Goal: Information Seeking & Learning: Check status

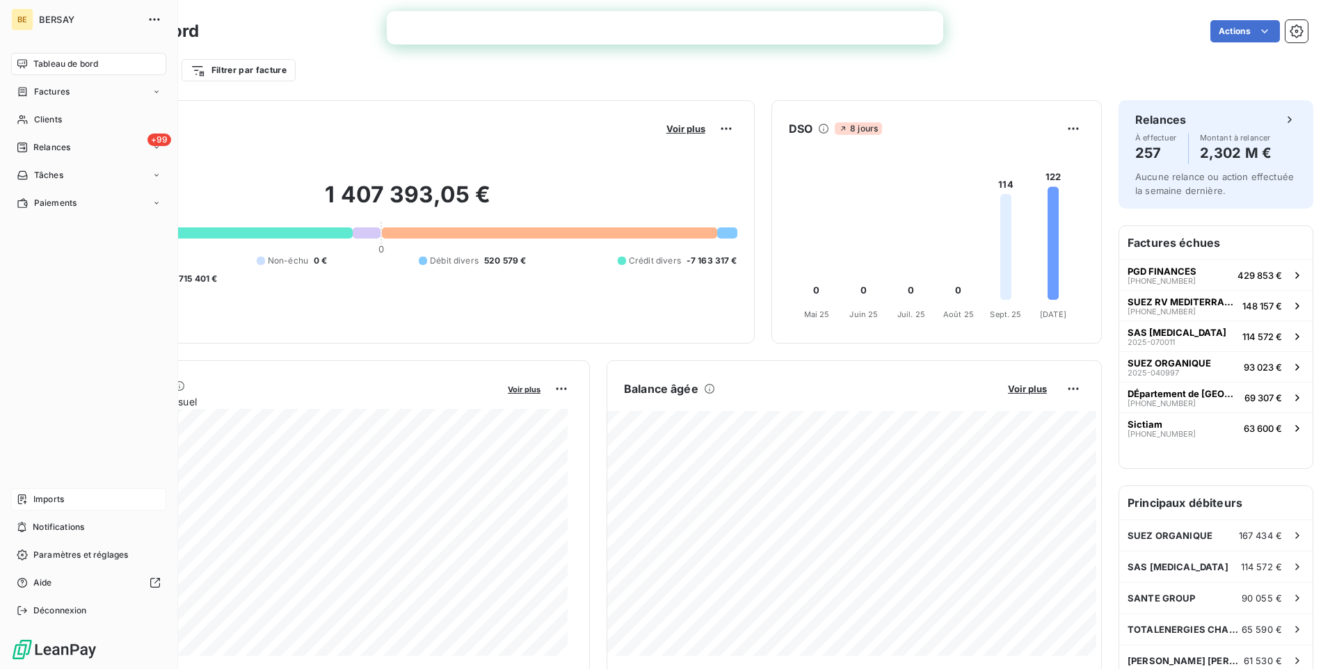
click at [61, 497] on span "Imports" at bounding box center [48, 499] width 31 height 13
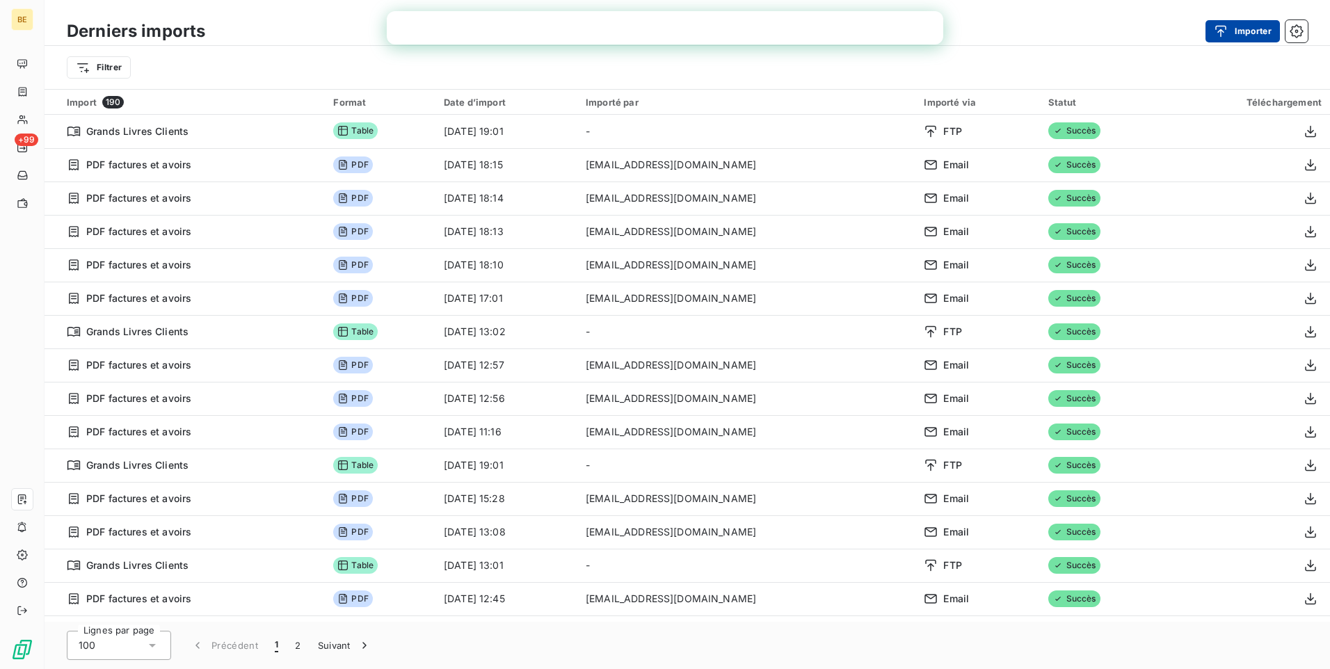
click at [1230, 31] on div "button" at bounding box center [1224, 31] width 21 height 14
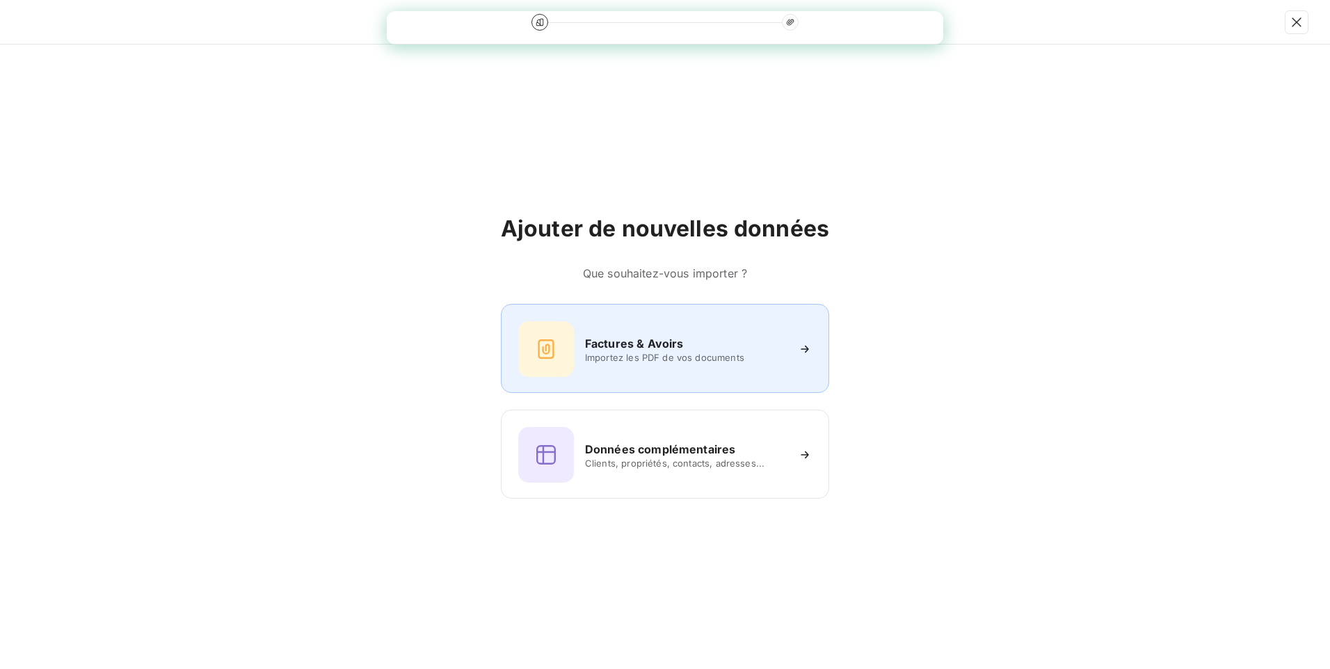
click at [628, 342] on h6 "Factures & Avoirs" at bounding box center [634, 343] width 99 height 17
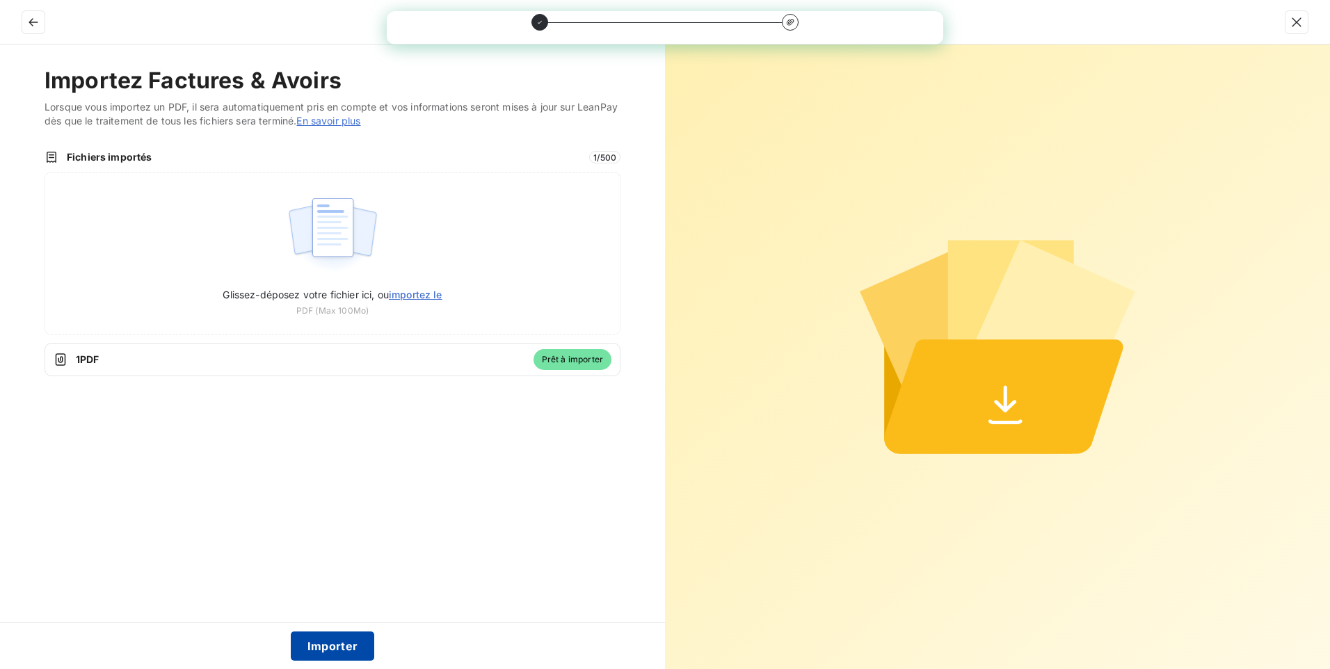
click at [319, 648] on button "Importer" at bounding box center [333, 646] width 84 height 29
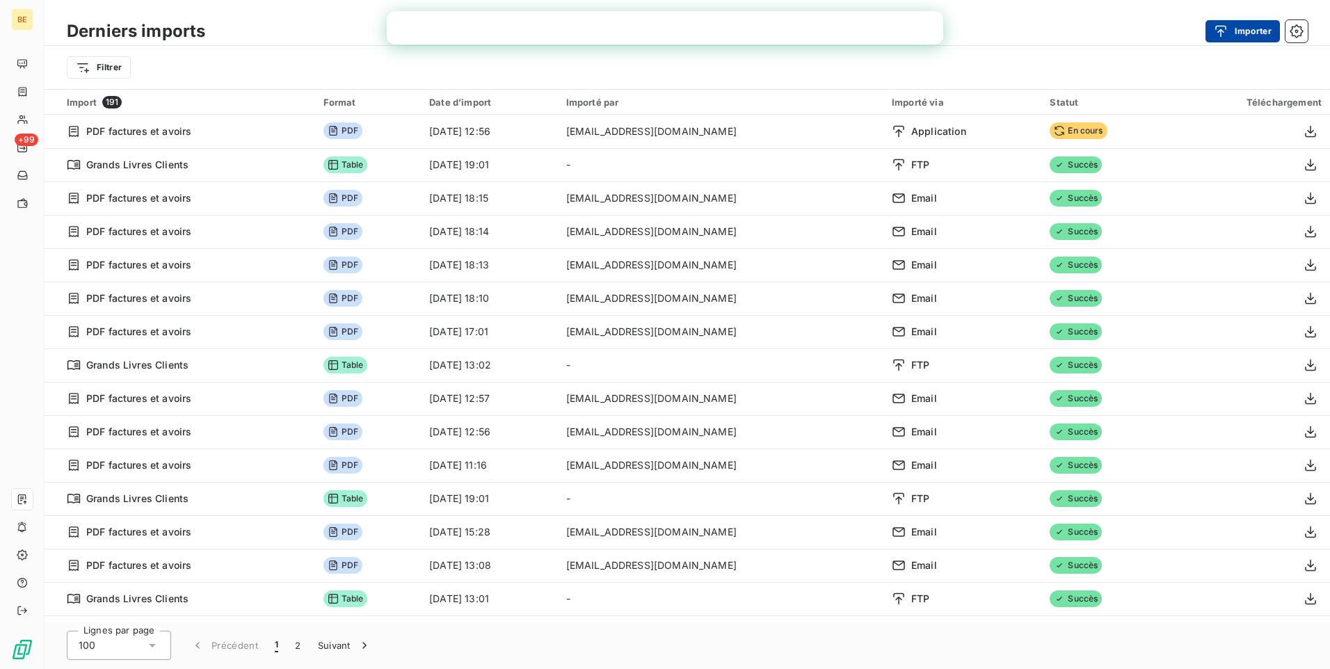
click at [1247, 29] on button "Importer" at bounding box center [1243, 31] width 74 height 22
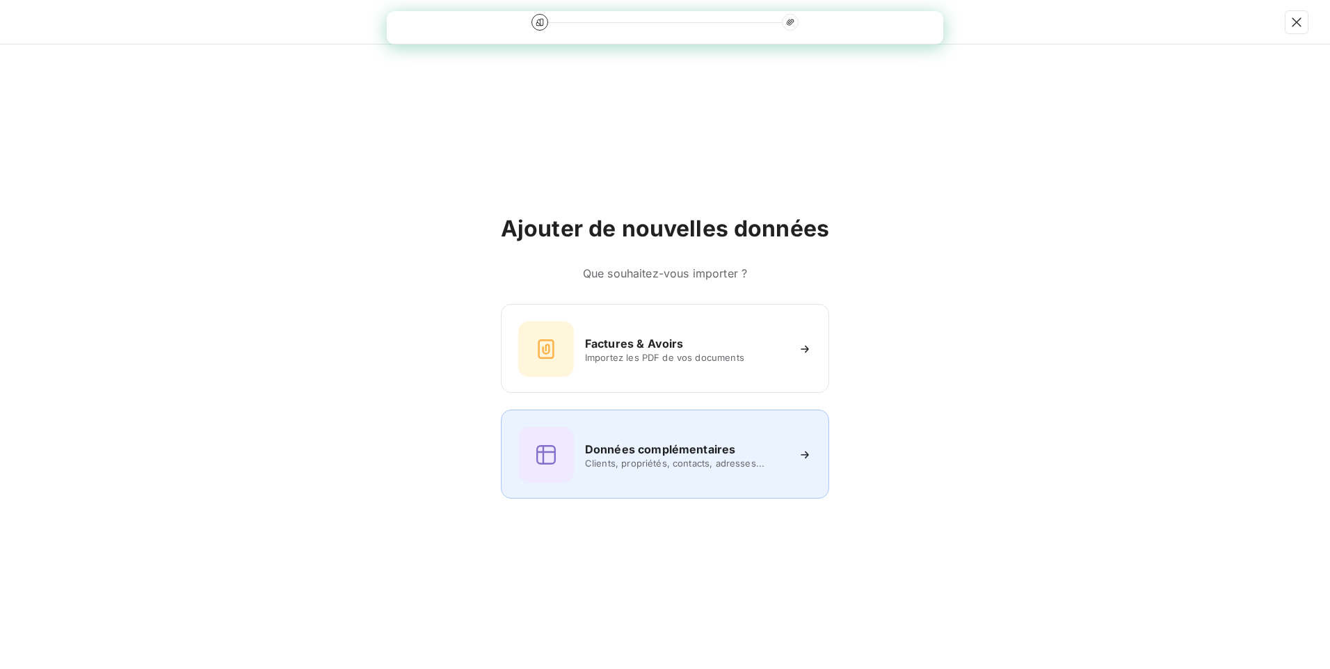
click at [629, 442] on h6 "Données complémentaires" at bounding box center [660, 449] width 150 height 17
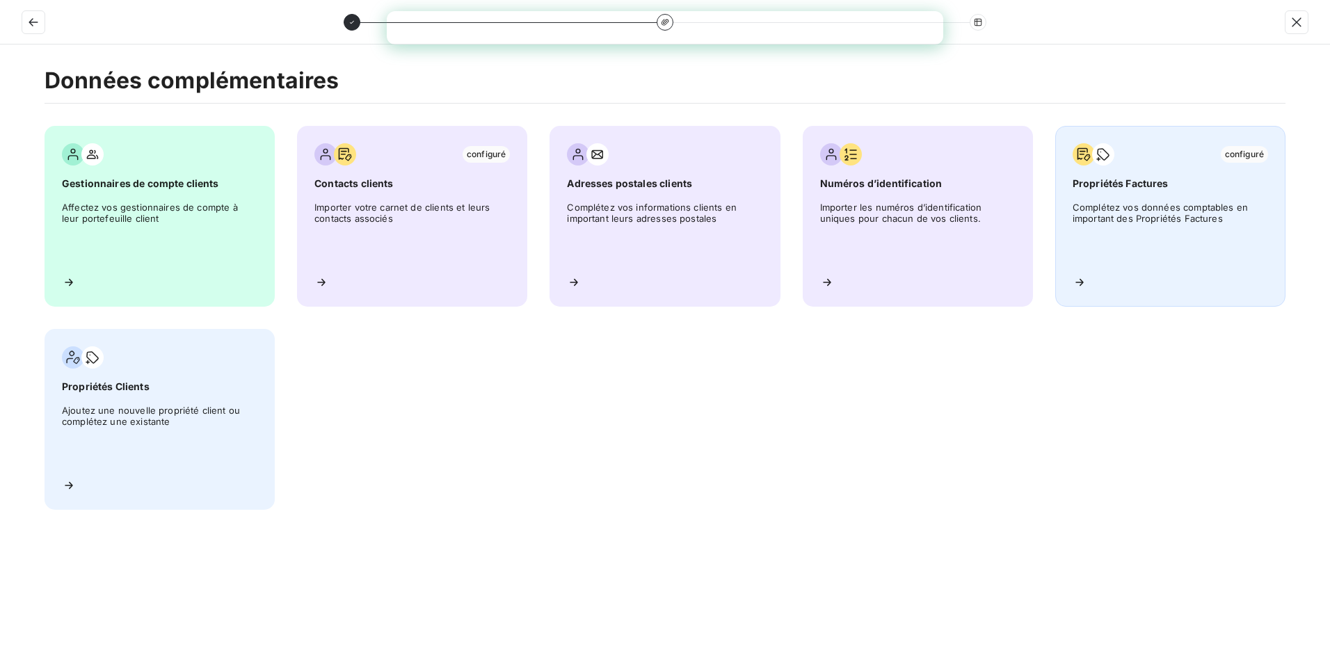
click at [1144, 196] on div "configuré Propriétés Factures Complétez vos données comptables en important des…" at bounding box center [1170, 216] width 230 height 181
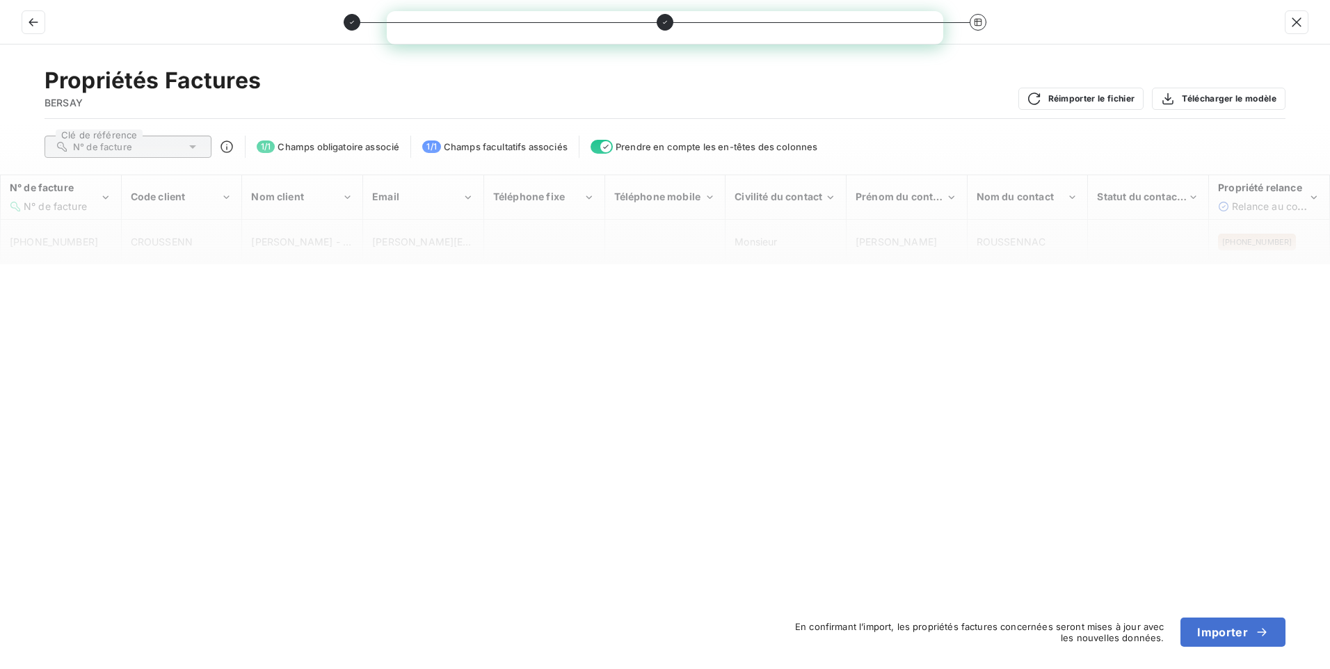
drag, startPoint x: 152, startPoint y: 289, endPoint x: 152, endPoint y: 278, distance: 11.8
click at [152, 289] on div "Propriétés Factures BERSAY Réimporter le fichier Télécharger le modèle Clé de r…" at bounding box center [665, 357] width 1330 height 625
click at [106, 200] on icon "N° de facture" at bounding box center [105, 198] width 13 height 14
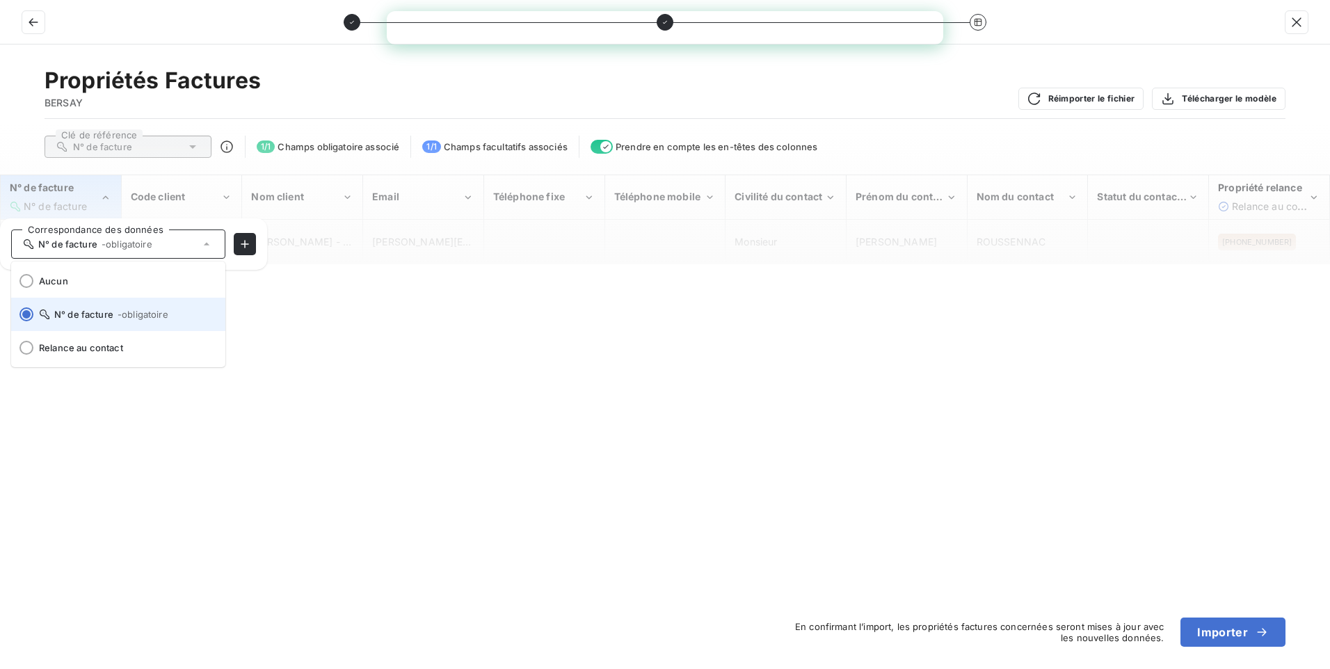
click at [76, 312] on span "N° de facture - obligatoire" at bounding box center [126, 314] width 175 height 11
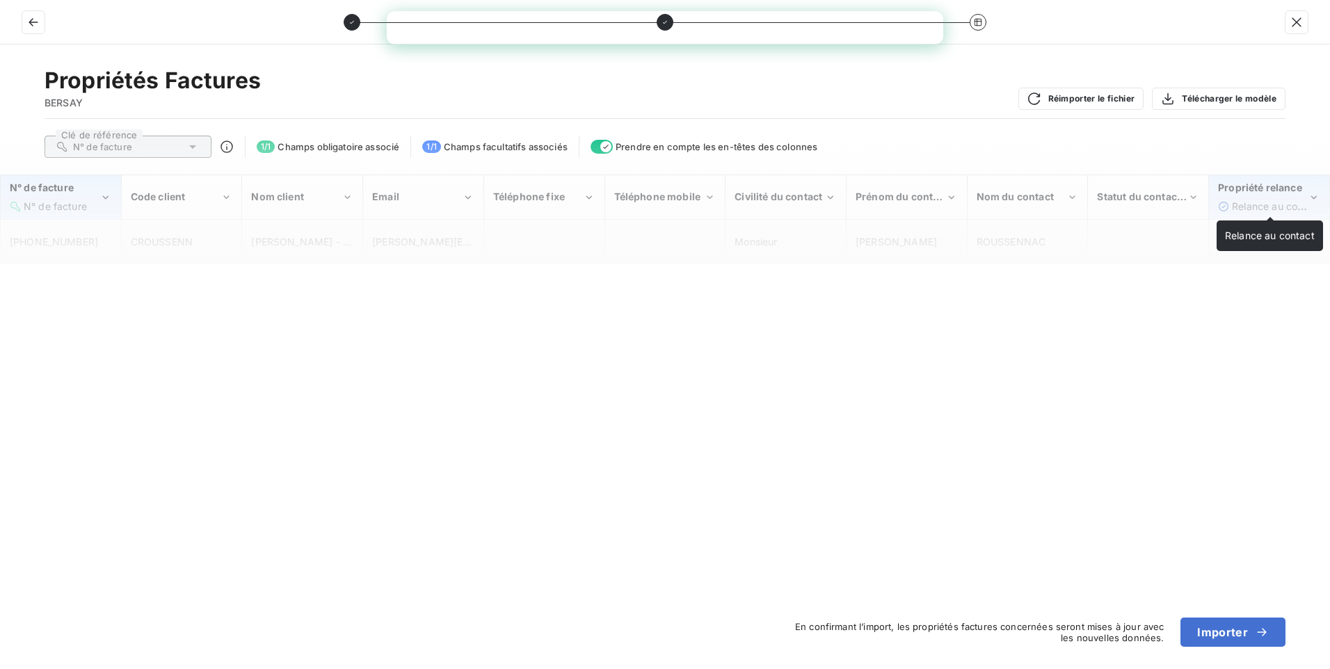
click at [1265, 200] on div "Relance au contact" at bounding box center [1270, 207] width 76 height 14
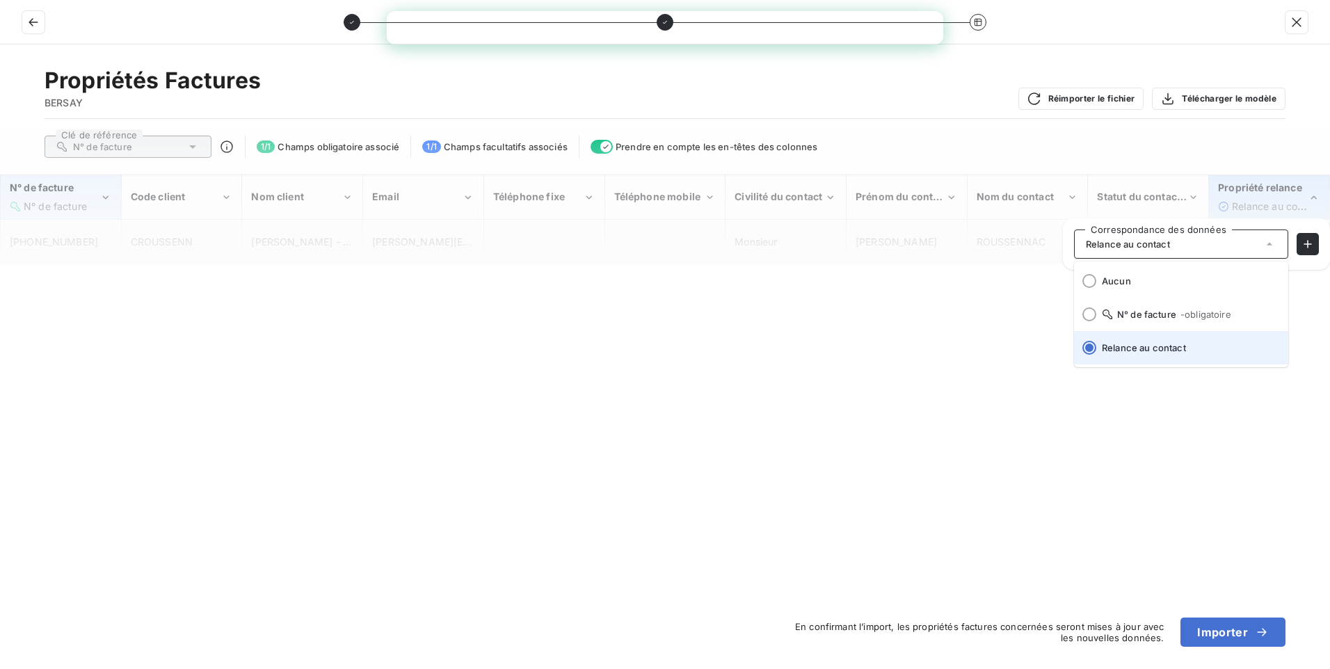
click at [1168, 349] on span "Relance au contact" at bounding box center [1189, 347] width 175 height 11
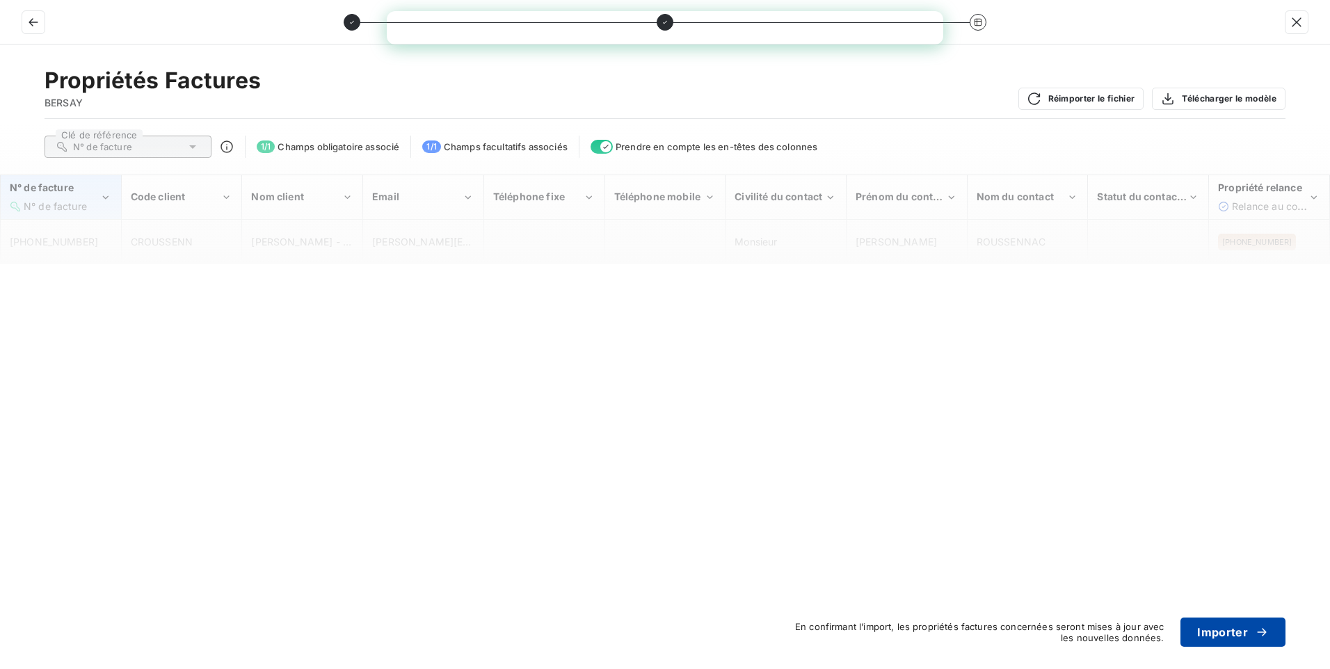
click at [1218, 630] on button "Importer" at bounding box center [1233, 632] width 105 height 29
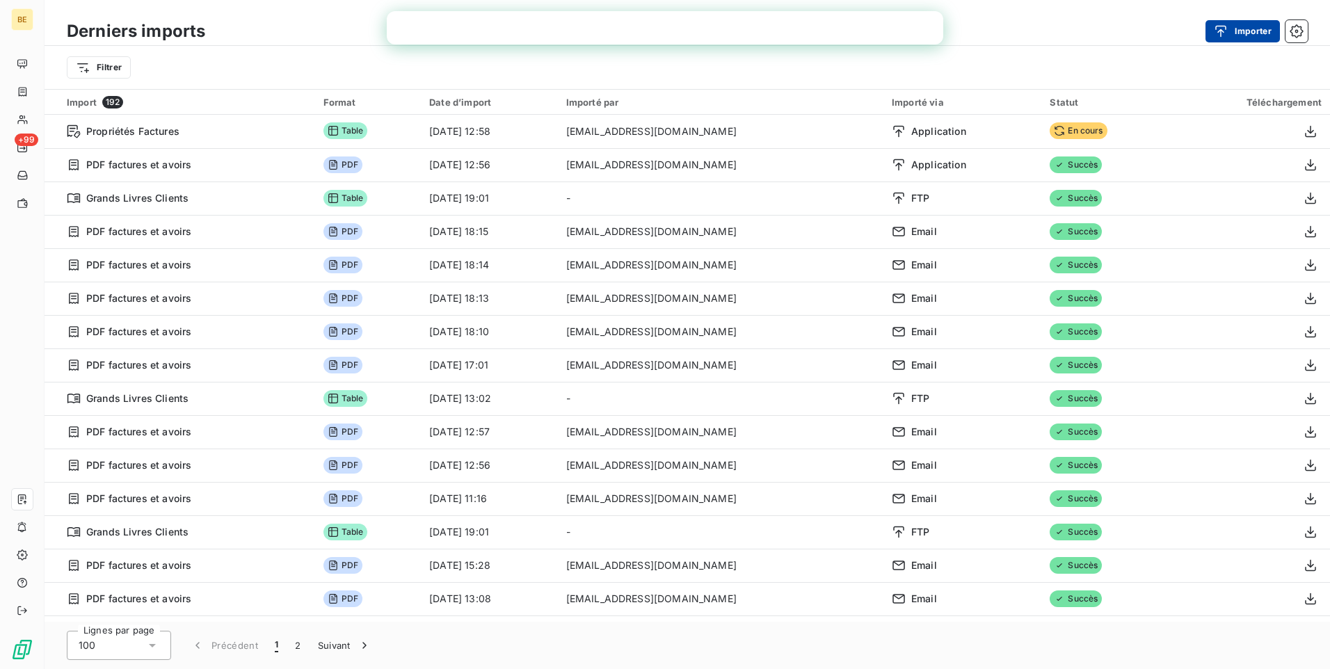
click at [1236, 26] on button "Importer" at bounding box center [1243, 31] width 74 height 22
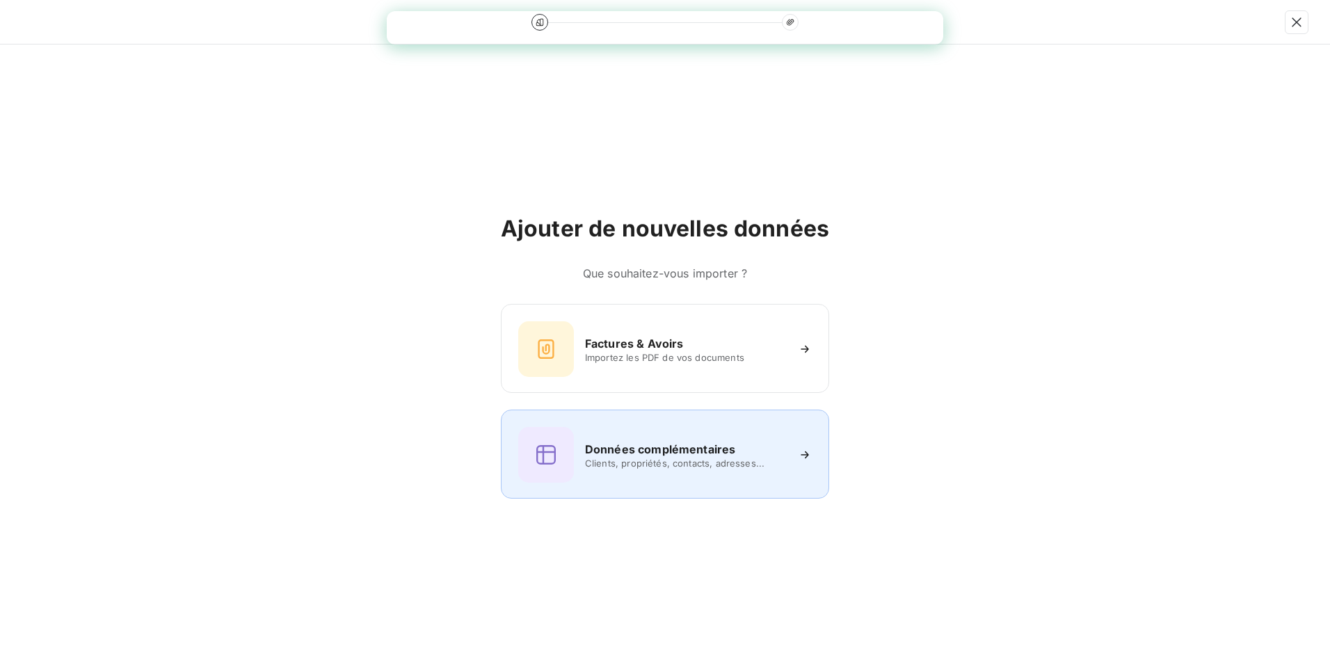
click at [658, 454] on h6 "Données complémentaires" at bounding box center [660, 449] width 150 height 17
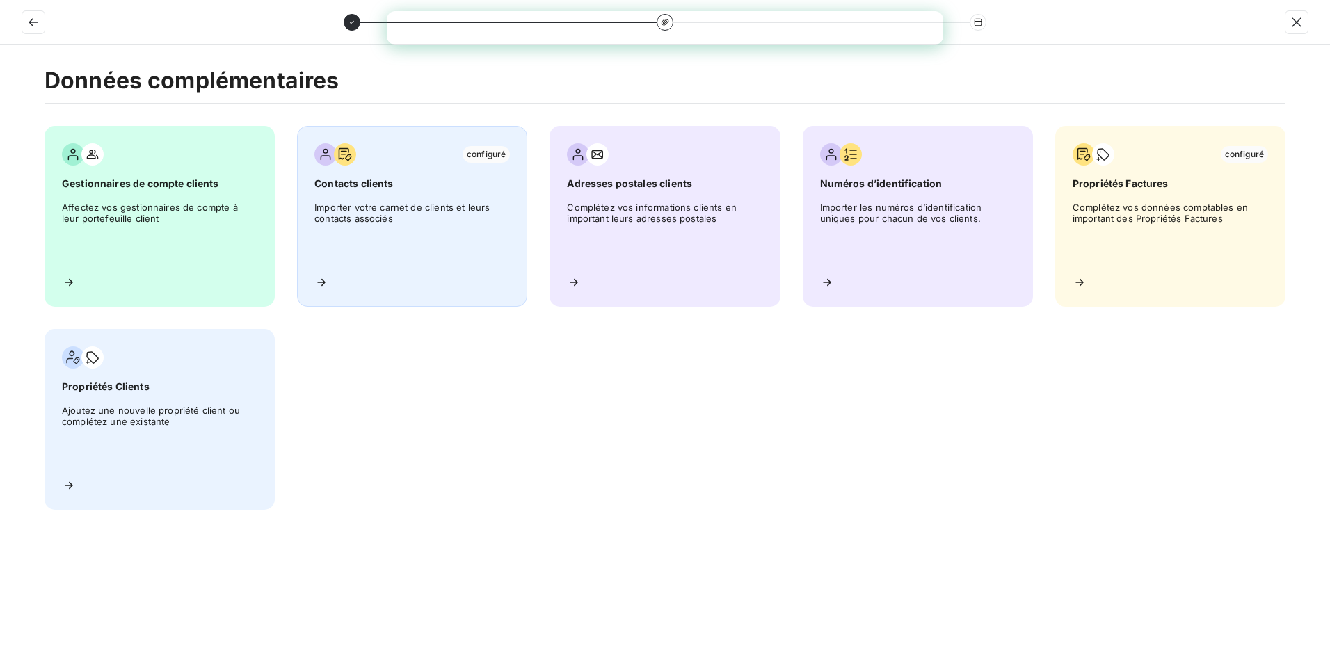
click at [397, 223] on span "Importer votre carnet de clients et leurs contacts associés" at bounding box center [411, 233] width 195 height 63
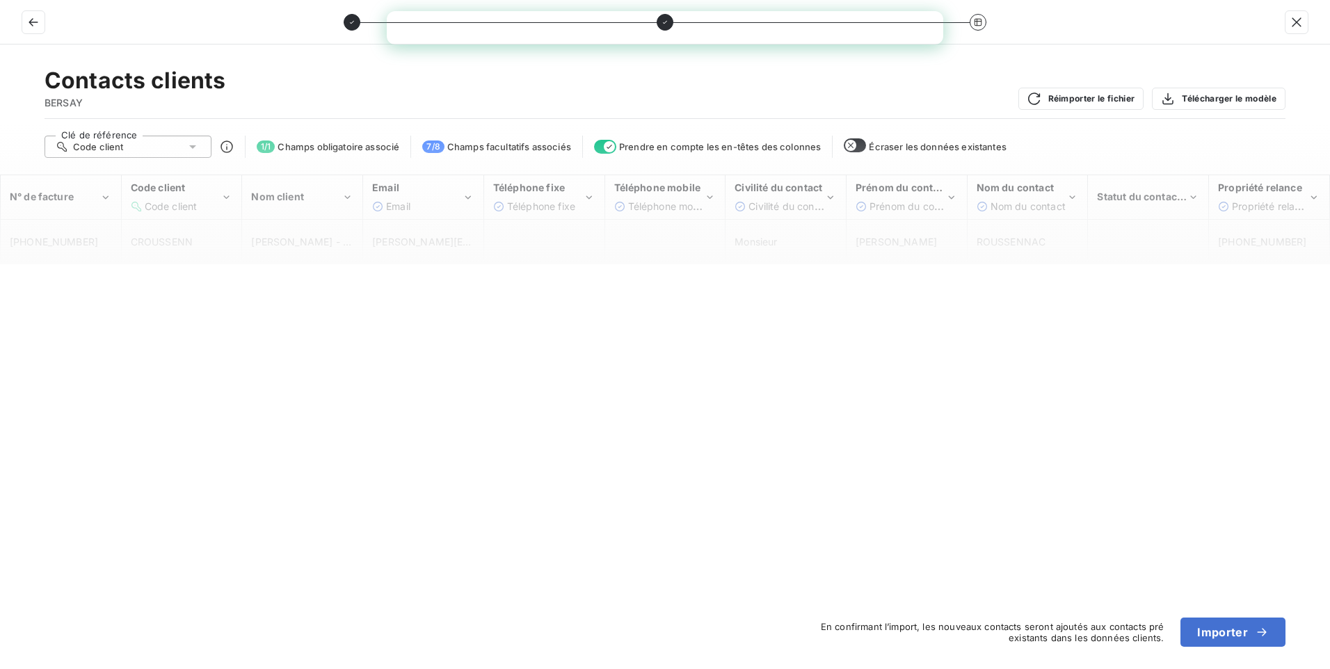
click at [202, 150] on div "Code client" at bounding box center [128, 147] width 167 height 22
click at [221, 195] on icon "Code client" at bounding box center [227, 198] width 13 height 14
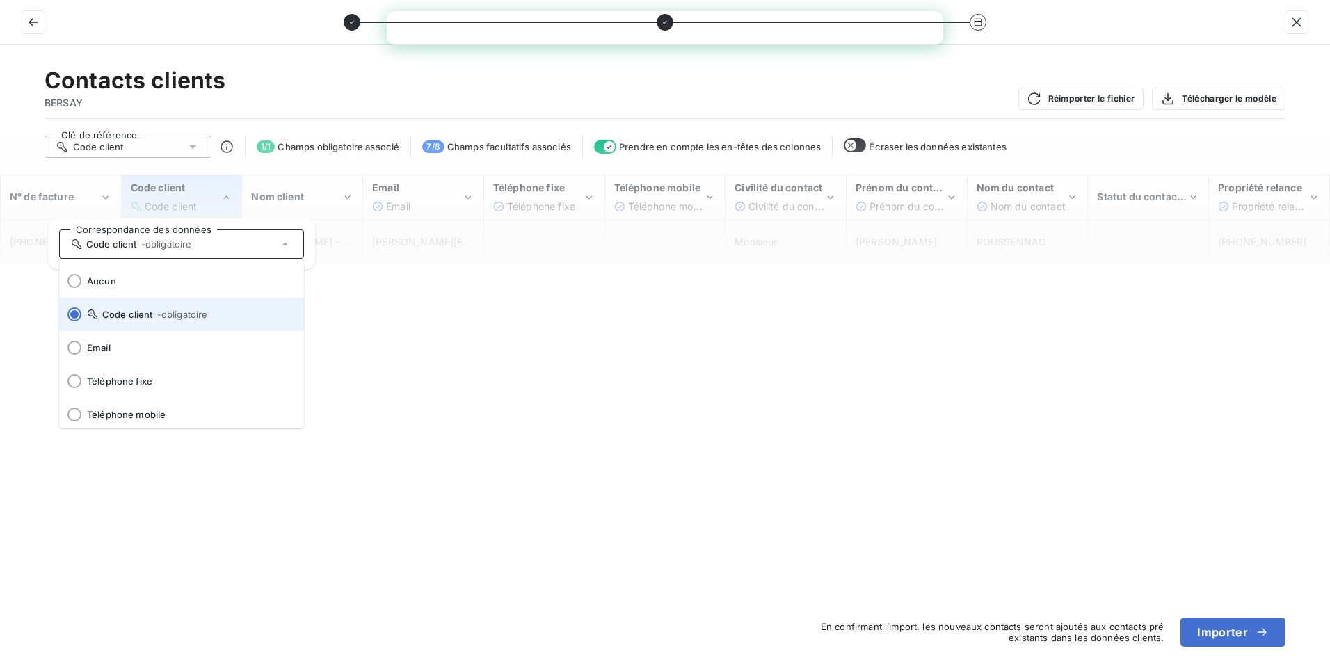
click at [136, 313] on span "Code client - obligatoire" at bounding box center [190, 314] width 206 height 11
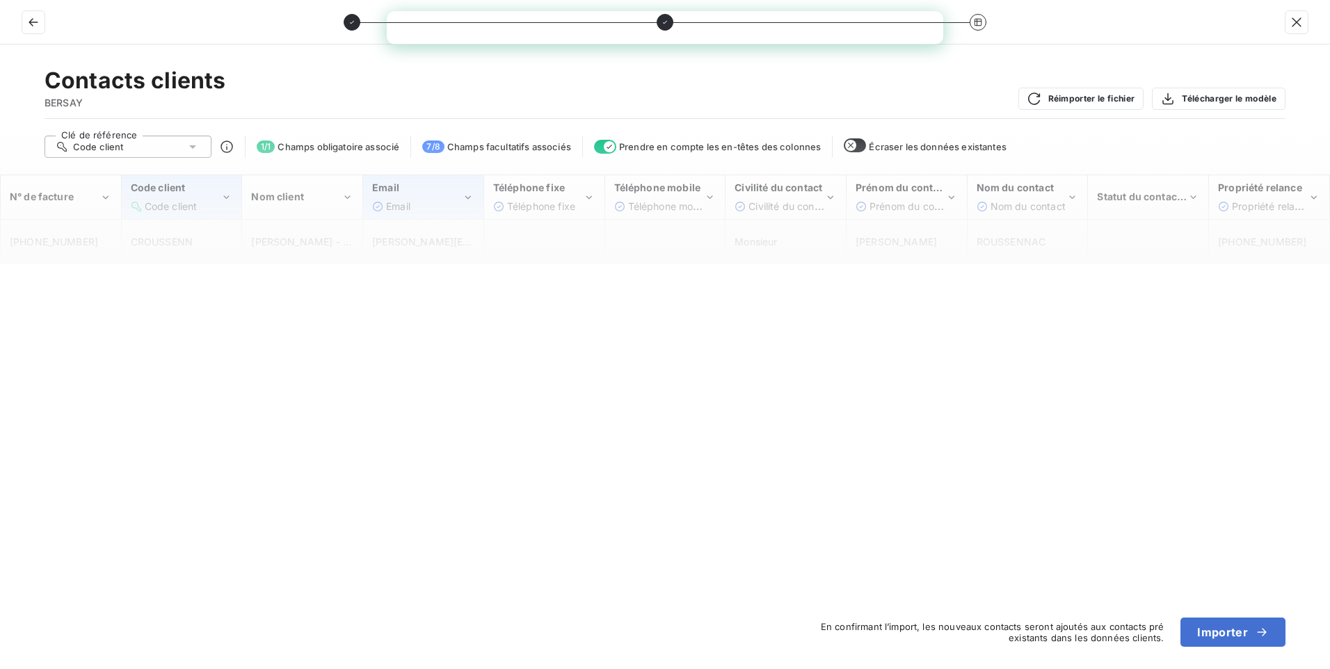
click at [453, 201] on div "Email" at bounding box center [417, 207] width 90 height 14
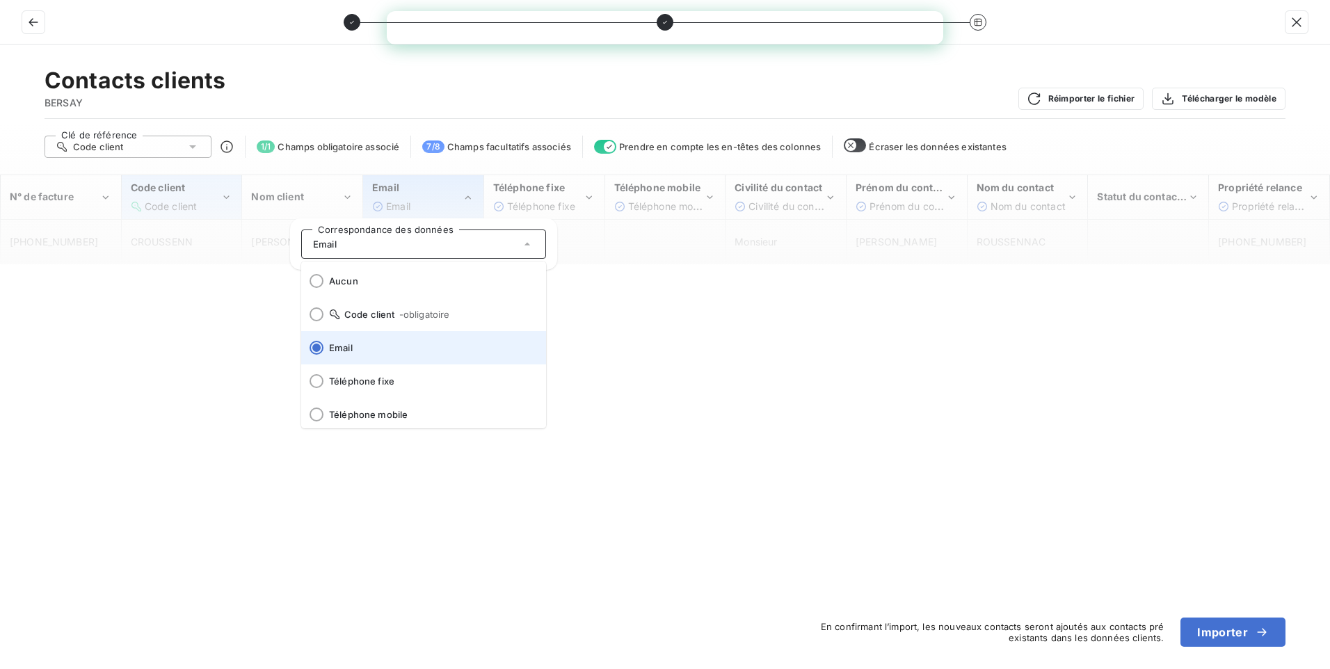
click at [385, 345] on span "Email" at bounding box center [432, 347] width 206 height 11
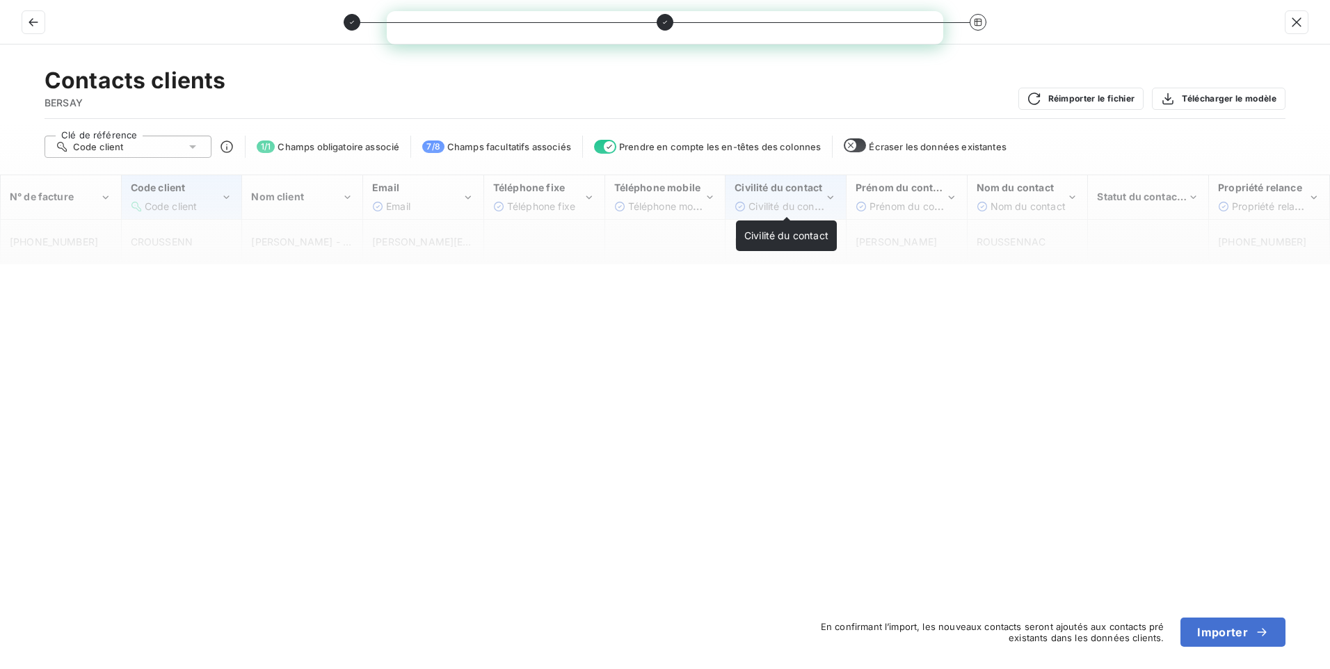
click at [817, 200] on div "Civilité du contact" at bounding box center [787, 207] width 76 height 14
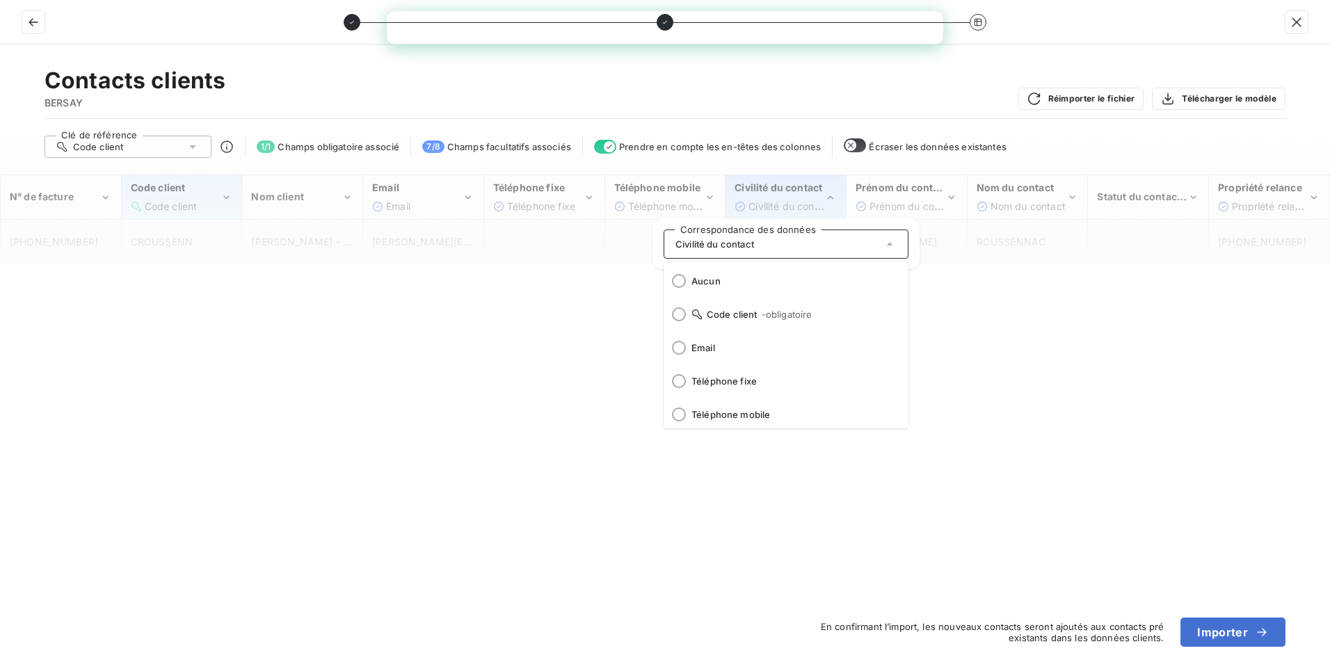
scroll to position [36, 0]
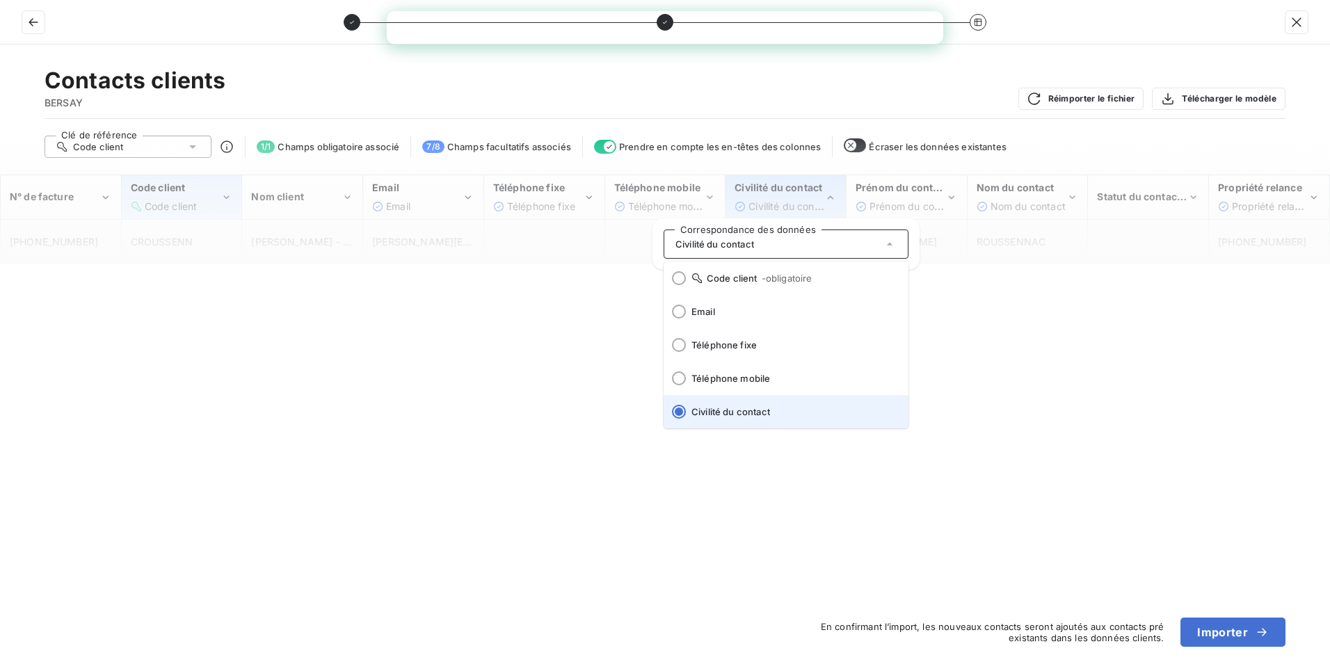
click at [751, 408] on span "Civilité du contact" at bounding box center [795, 411] width 206 height 11
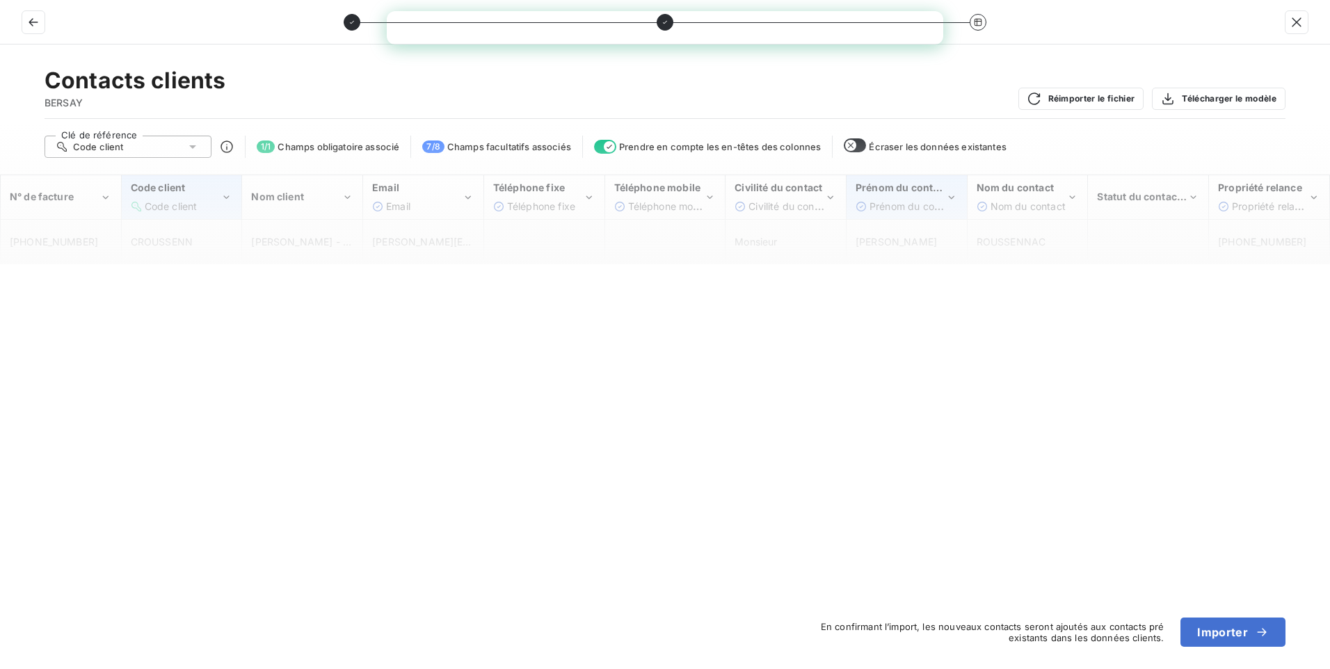
click at [936, 196] on div "Prénom du contact Prénom du contact" at bounding box center [901, 197] width 90 height 32
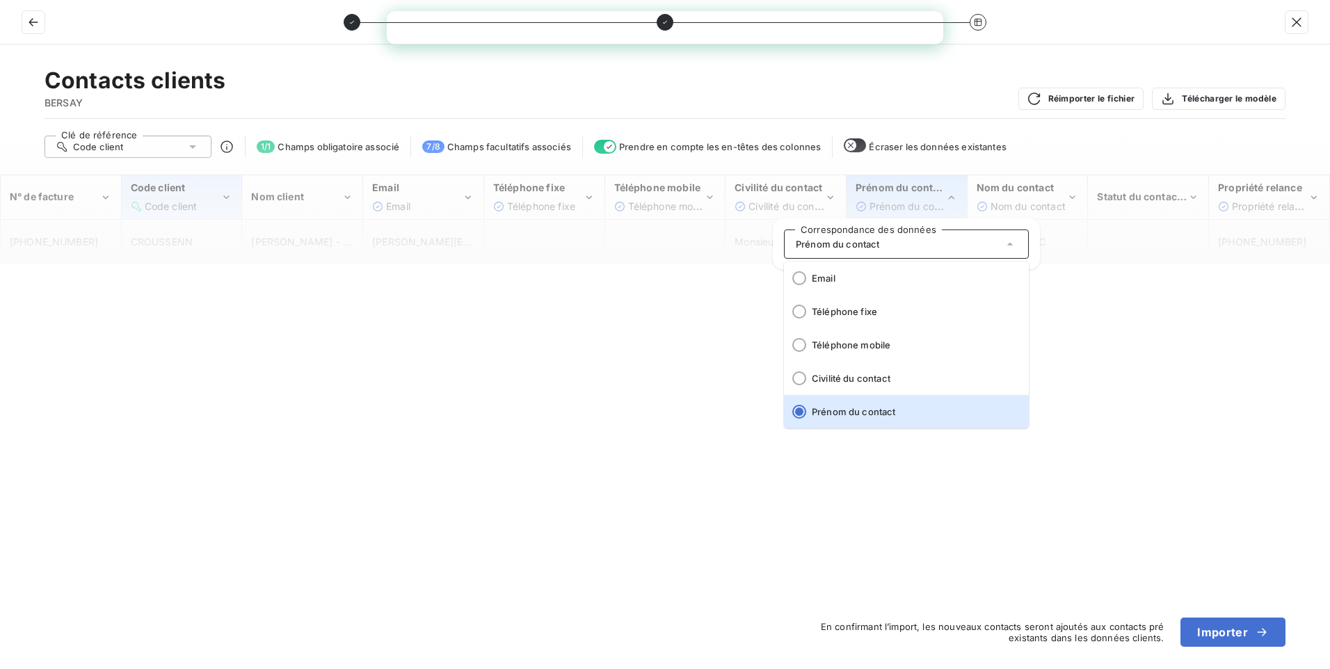
click at [936, 196] on div "Prénom du contact Prénom du contact" at bounding box center [901, 197] width 90 height 32
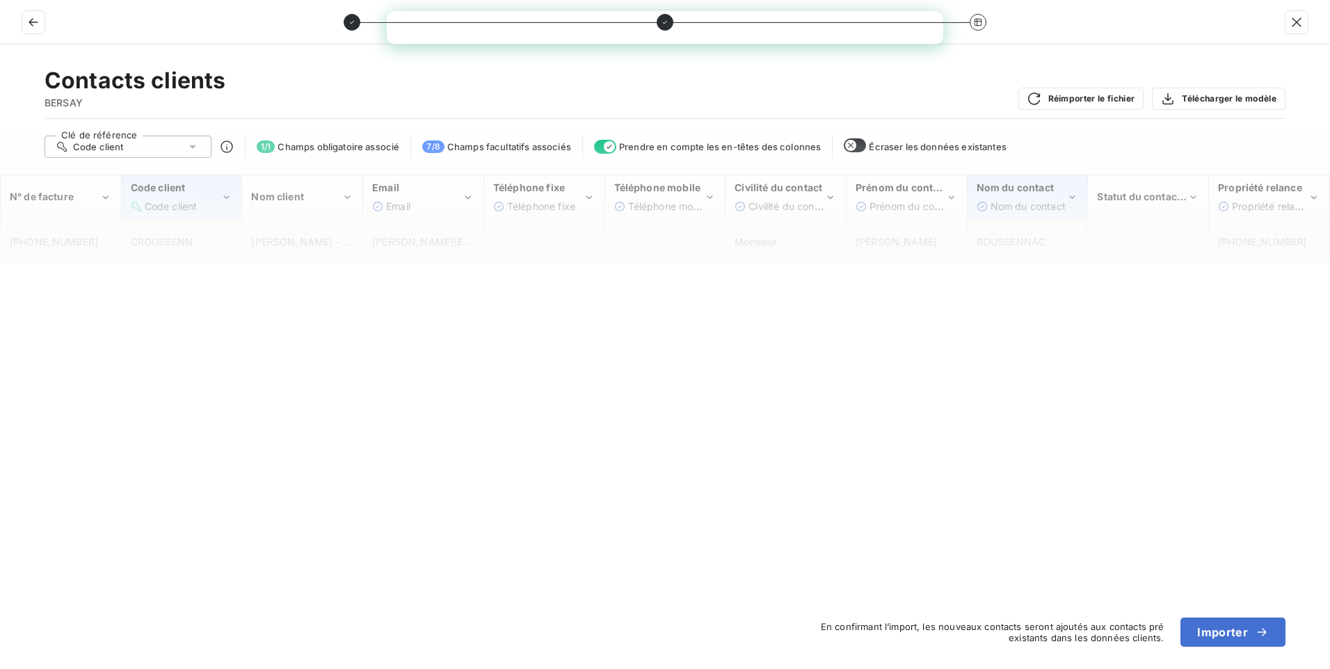
click at [1022, 190] on span "Nom du contact" at bounding box center [1015, 188] width 77 height 12
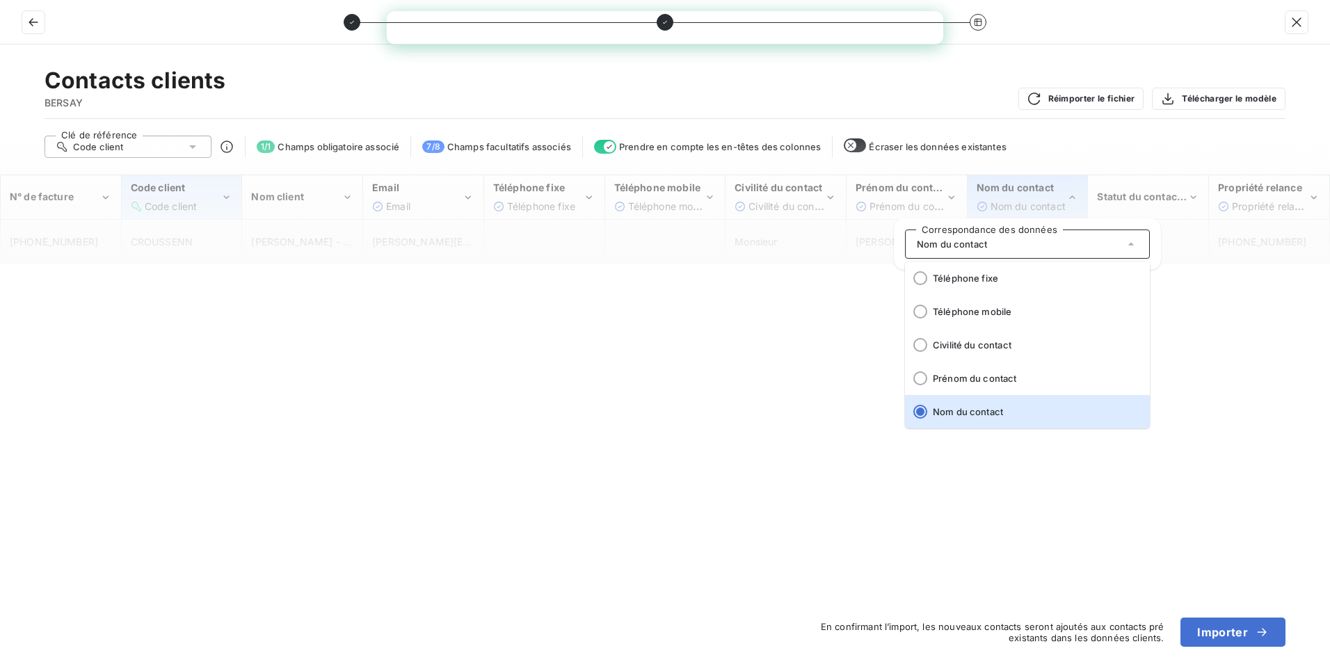
click at [1022, 190] on span "Nom du contact" at bounding box center [1015, 188] width 77 height 12
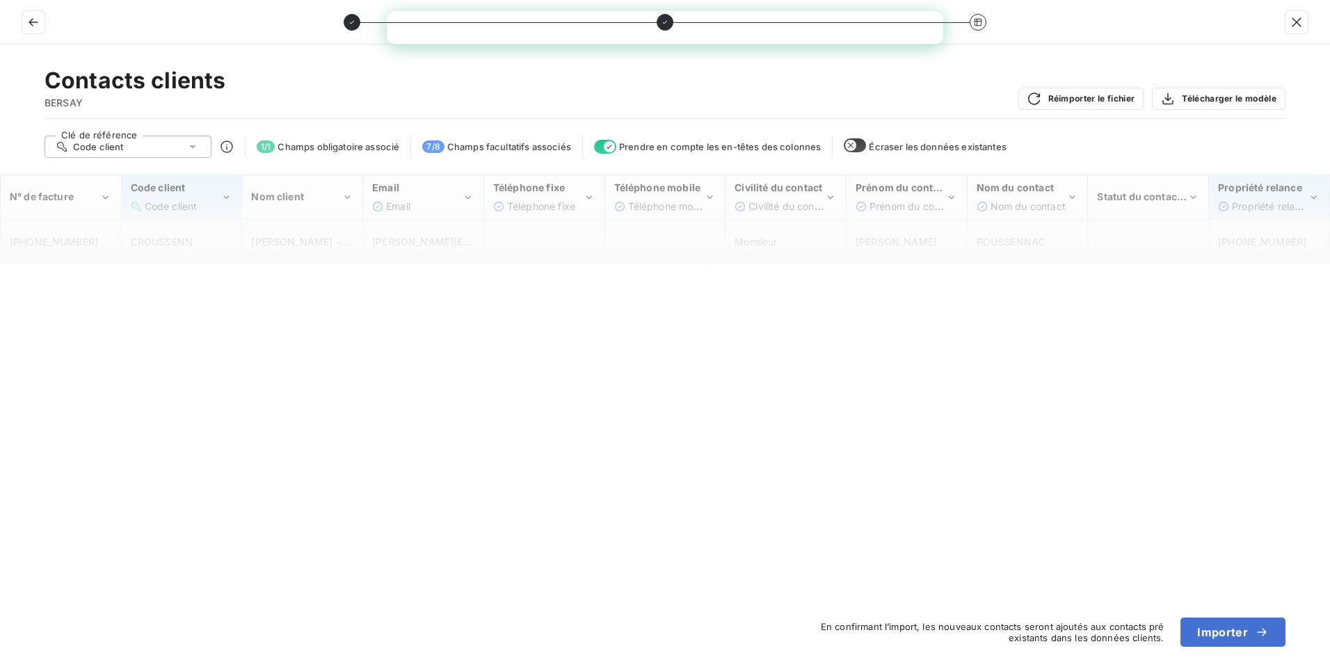
click at [1277, 194] on div "Propriété relance" at bounding box center [1263, 188] width 90 height 14
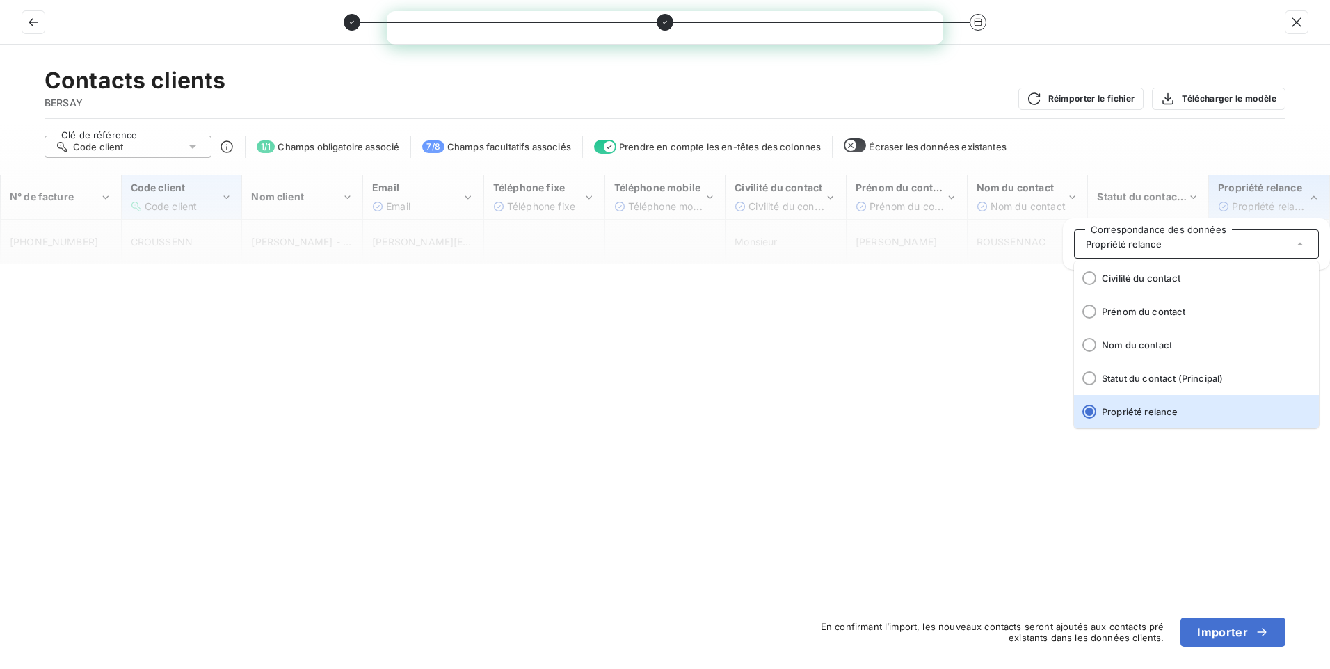
click at [1277, 194] on div "Propriété relance" at bounding box center [1263, 188] width 90 height 14
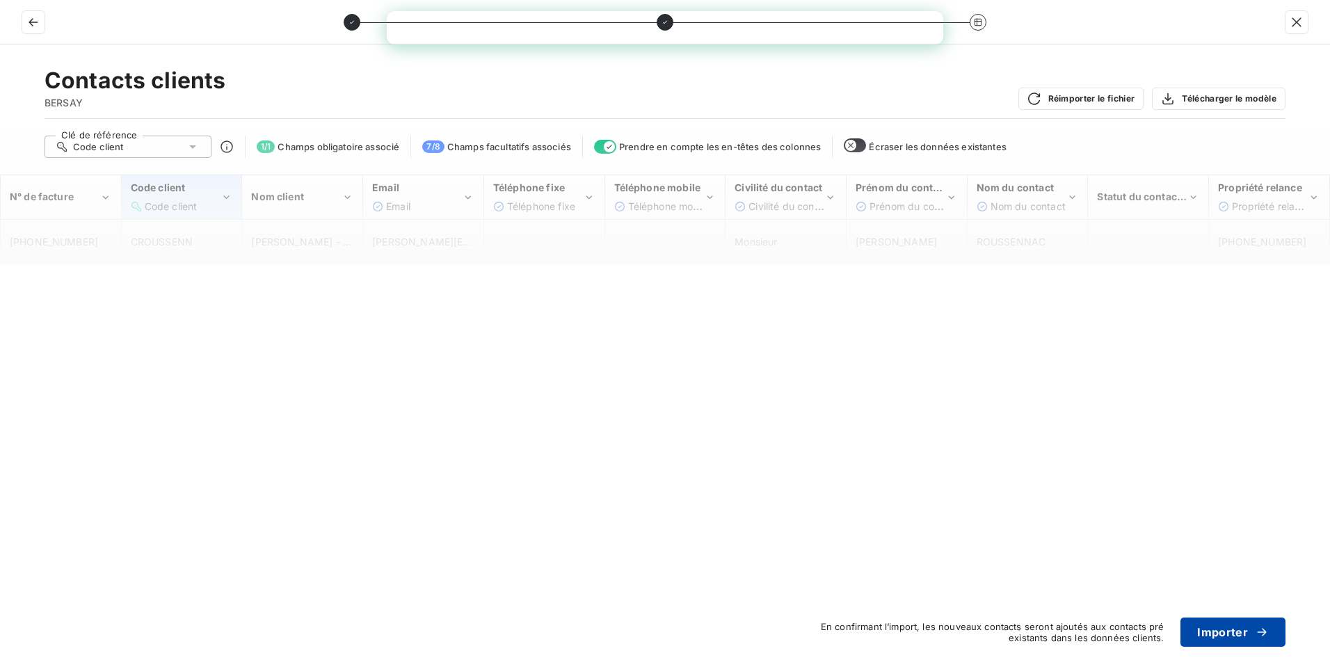
click at [1208, 632] on button "Importer" at bounding box center [1233, 632] width 105 height 29
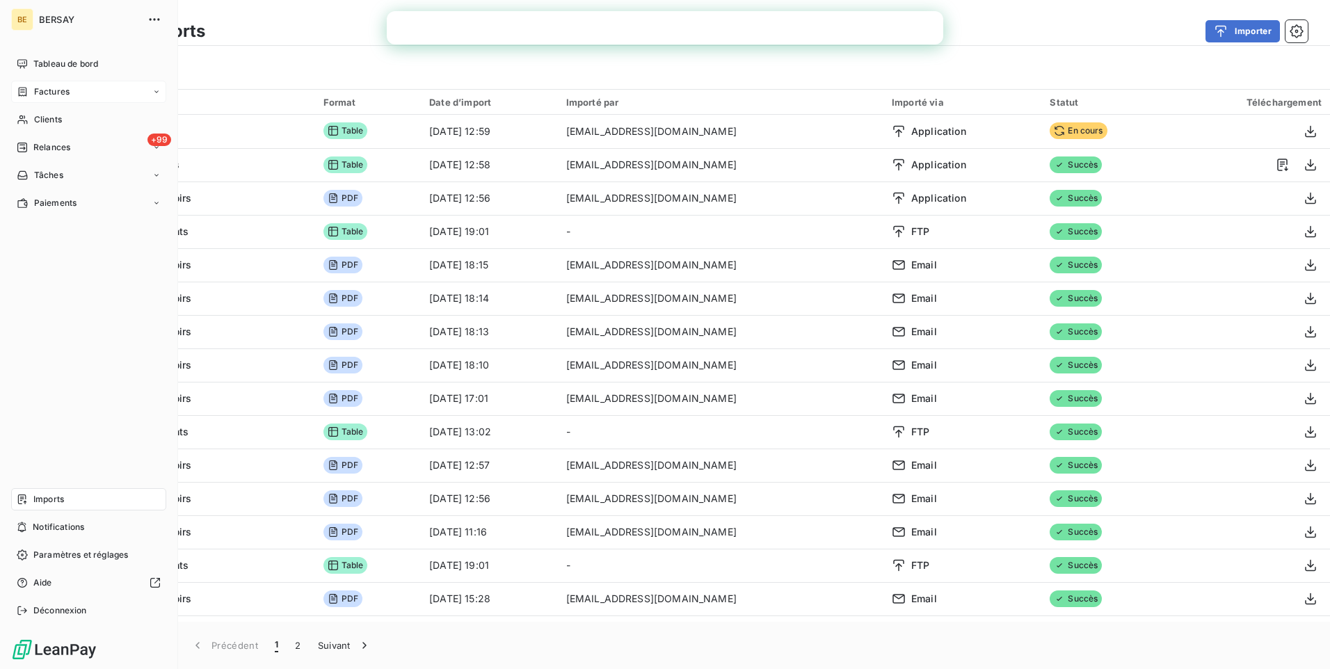
click at [159, 90] on icon at bounding box center [156, 92] width 8 height 8
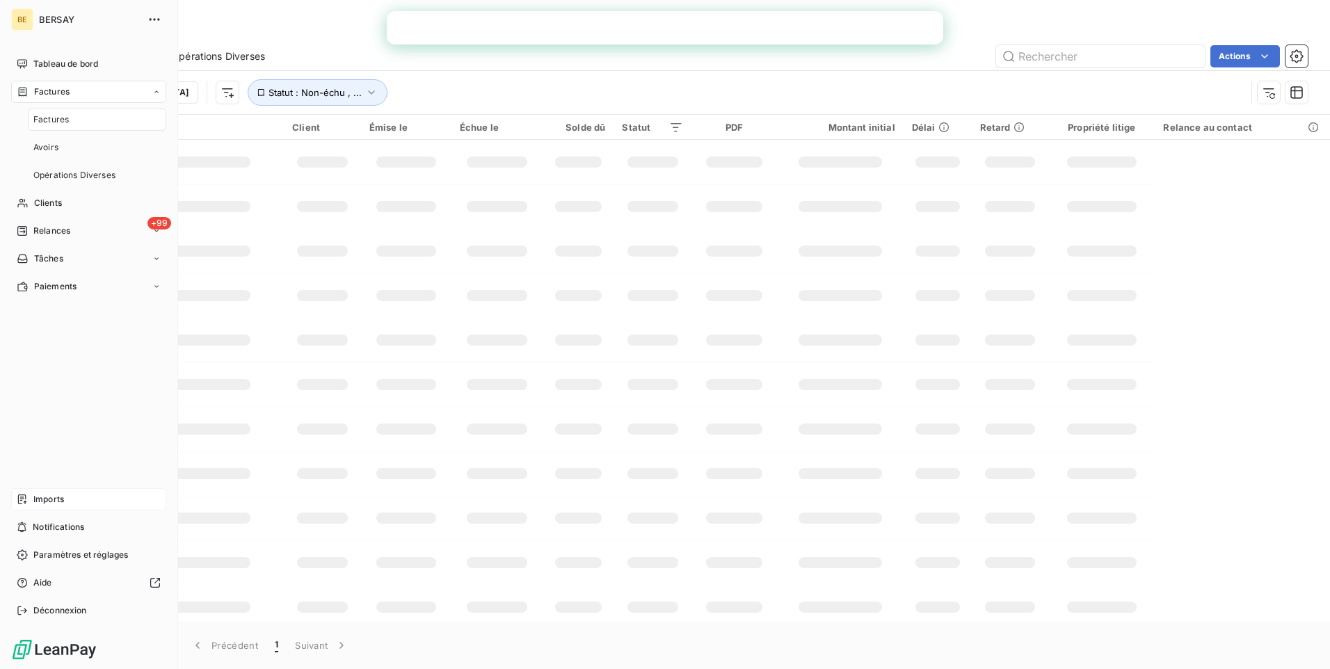
click at [80, 113] on div "Factures" at bounding box center [97, 120] width 138 height 22
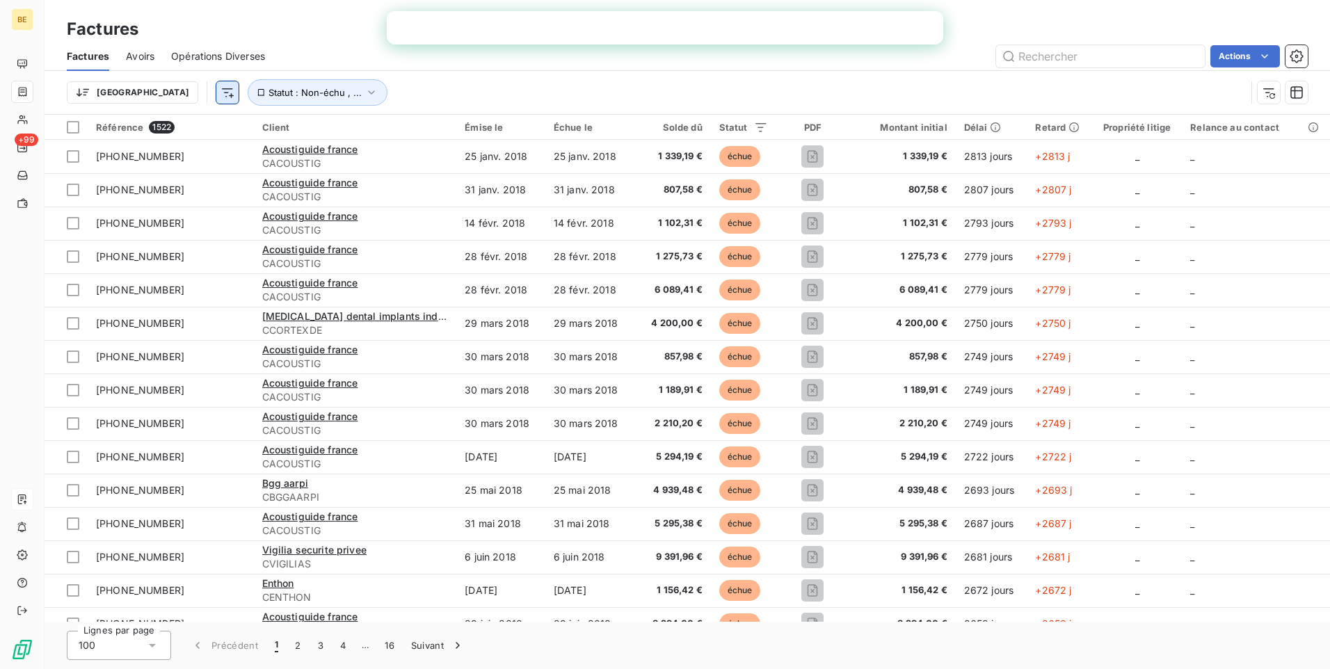
click at [156, 96] on html "BE +99 Factures Factures Avoirs Opérations Diverses Actions Trier Statut : Non-…" at bounding box center [665, 334] width 1330 height 669
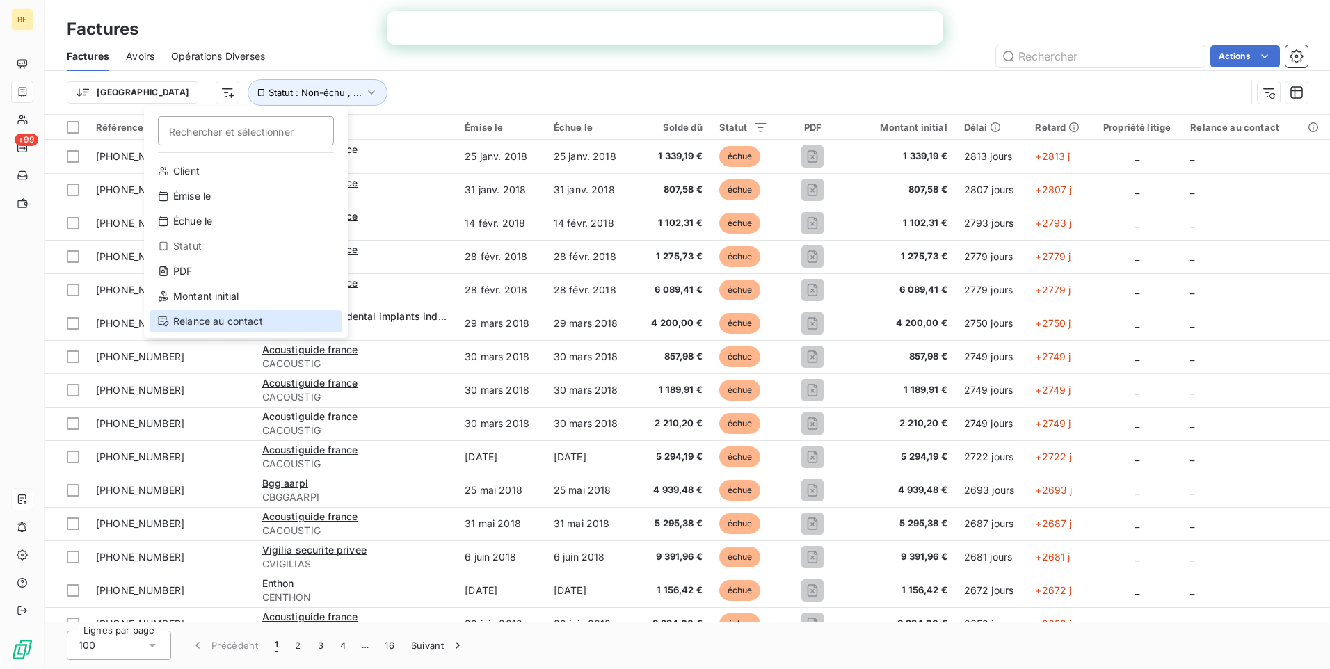
click at [215, 318] on div "Relance au contact" at bounding box center [246, 321] width 193 height 22
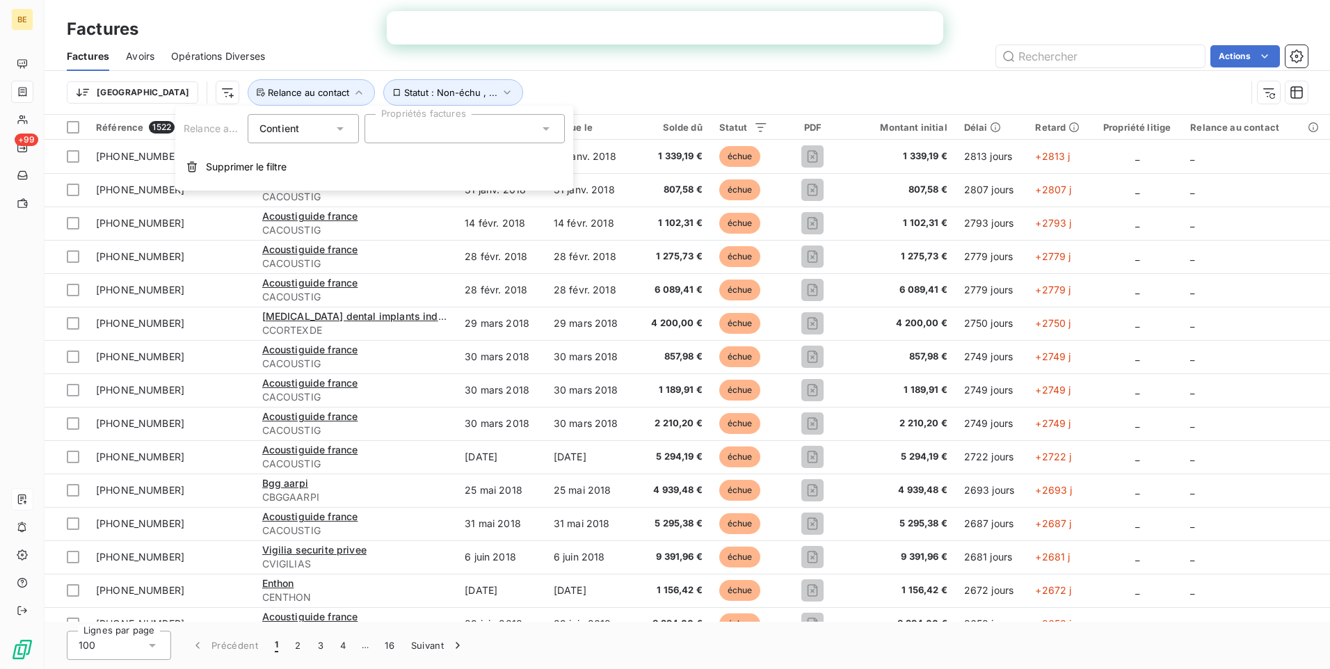
click at [545, 127] on icon at bounding box center [546, 128] width 7 height 3
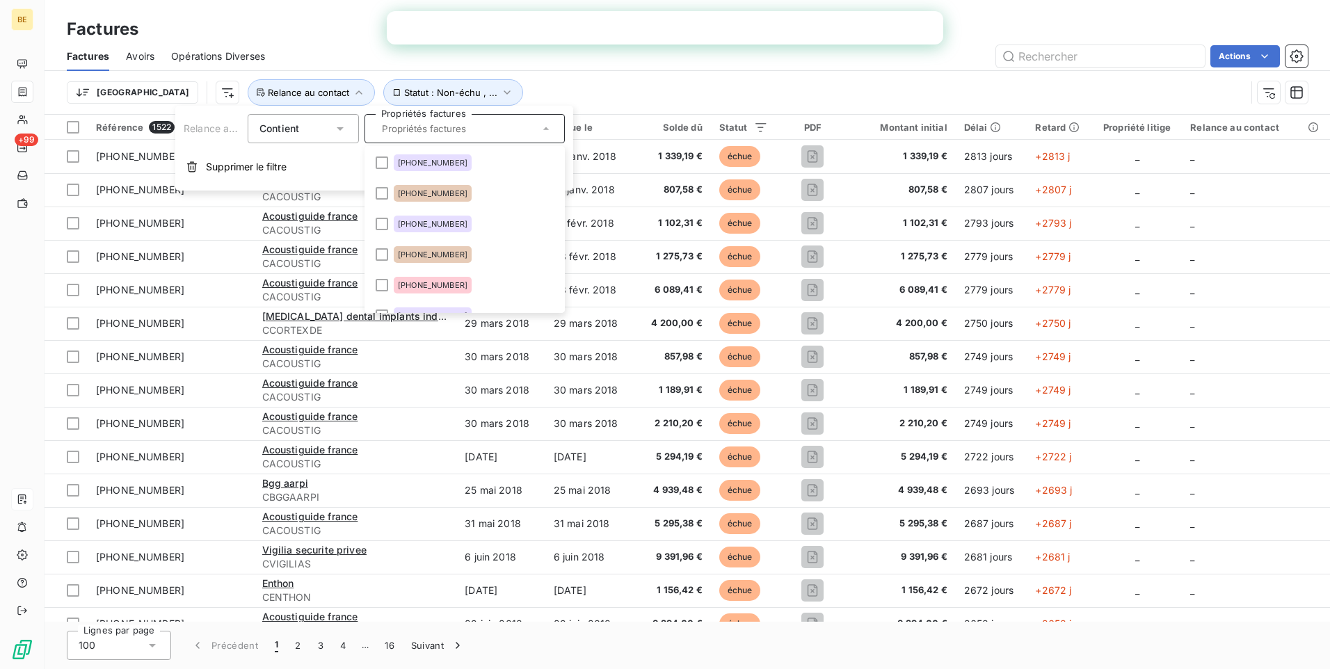
click at [459, 127] on input "text" at bounding box center [457, 128] width 163 height 13
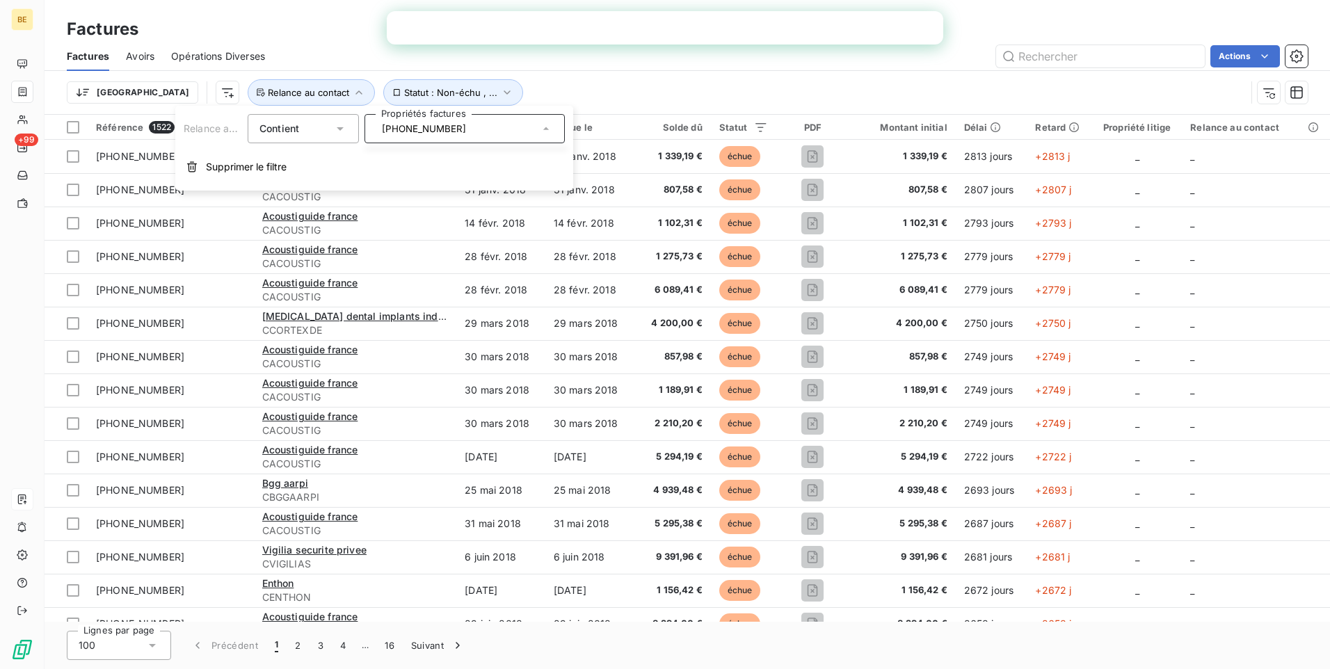
type input "[PHONE_NUMBER]"
click at [353, 126] on div "Contient" at bounding box center [303, 128] width 111 height 29
click at [346, 126] on icon at bounding box center [340, 129] width 14 height 14
click at [356, 93] on icon "button" at bounding box center [359, 92] width 7 height 4
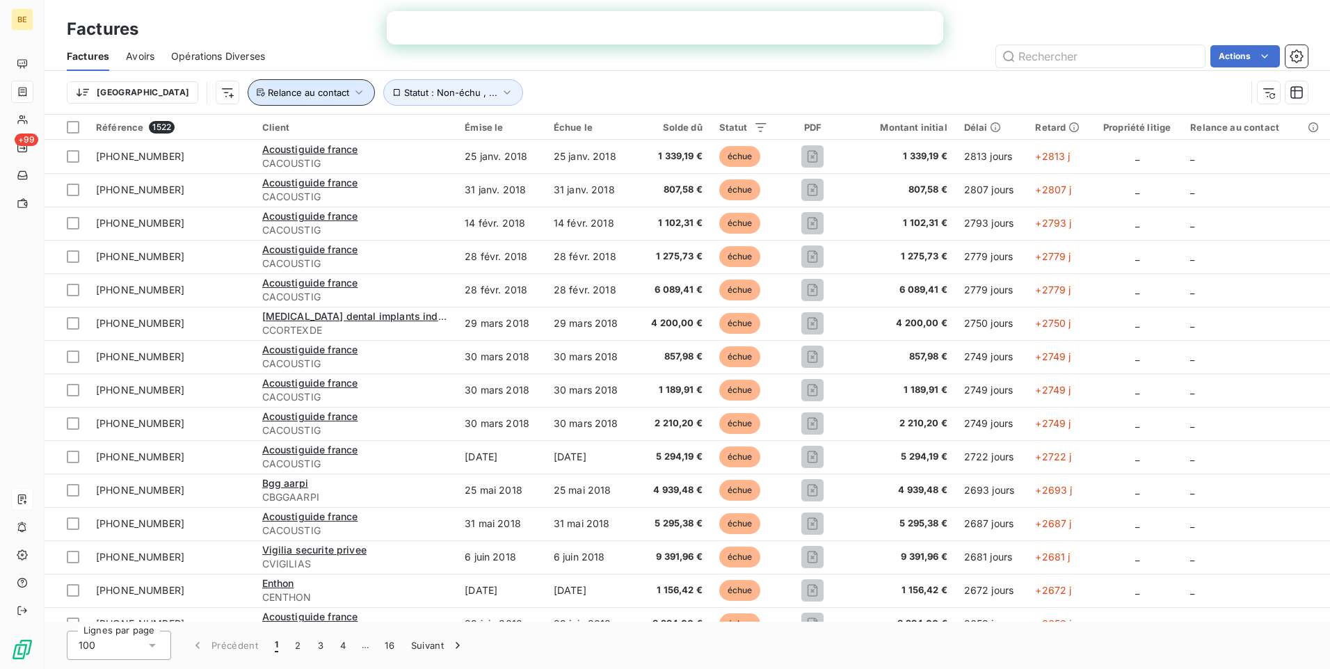
click at [352, 93] on icon "button" at bounding box center [359, 93] width 14 height 14
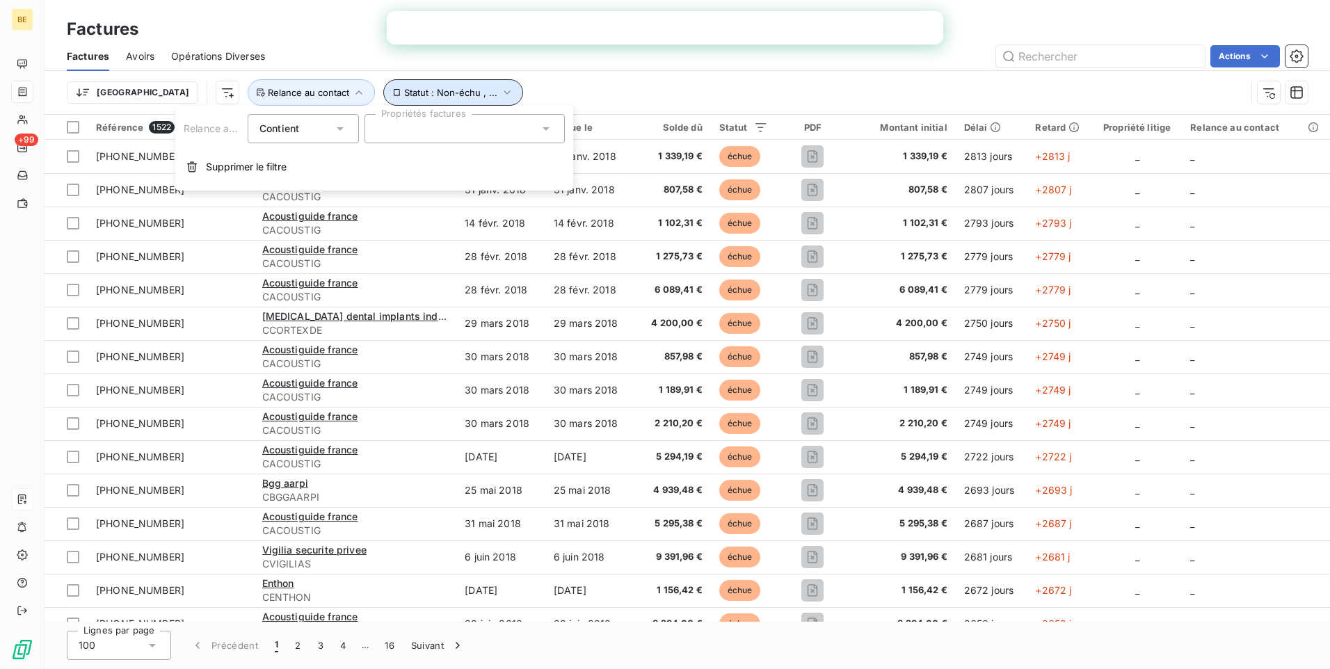
drag, startPoint x: 349, startPoint y: 93, endPoint x: 258, endPoint y: 160, distance: 112.8
click at [404, 93] on span "Statut : Non-échu , ..." at bounding box center [450, 92] width 93 height 11
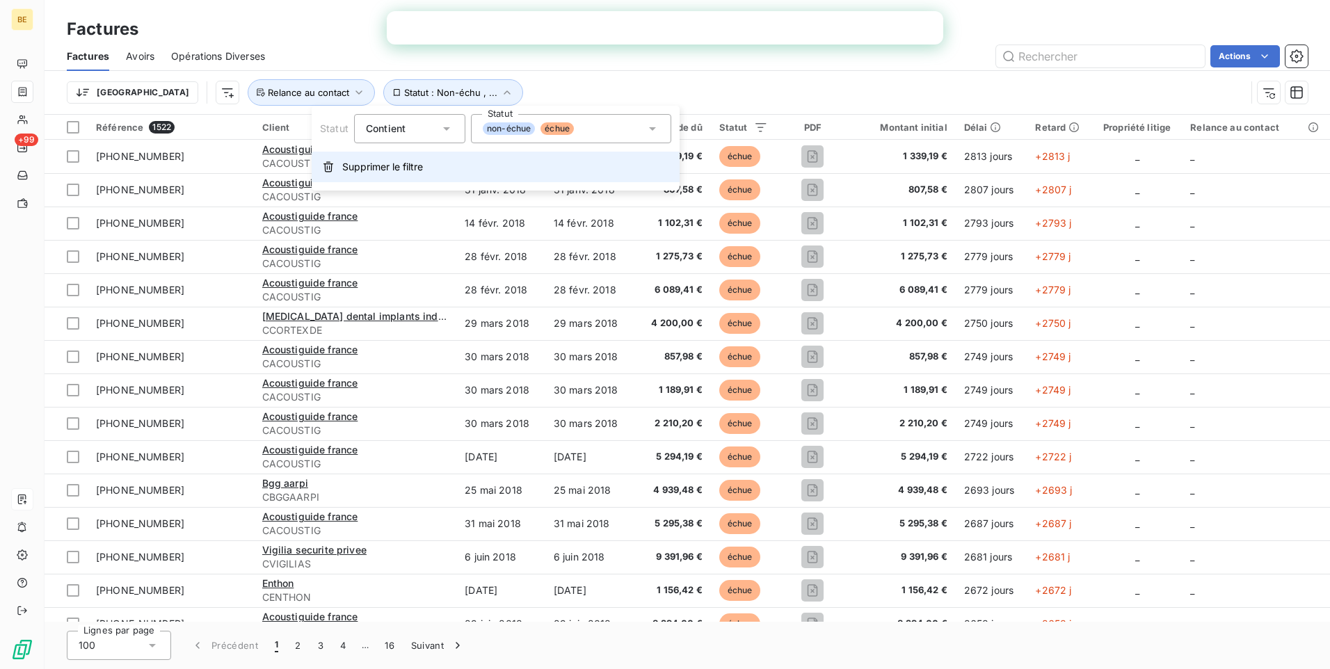
click at [367, 166] on span "Supprimer le filtre" at bounding box center [382, 167] width 81 height 14
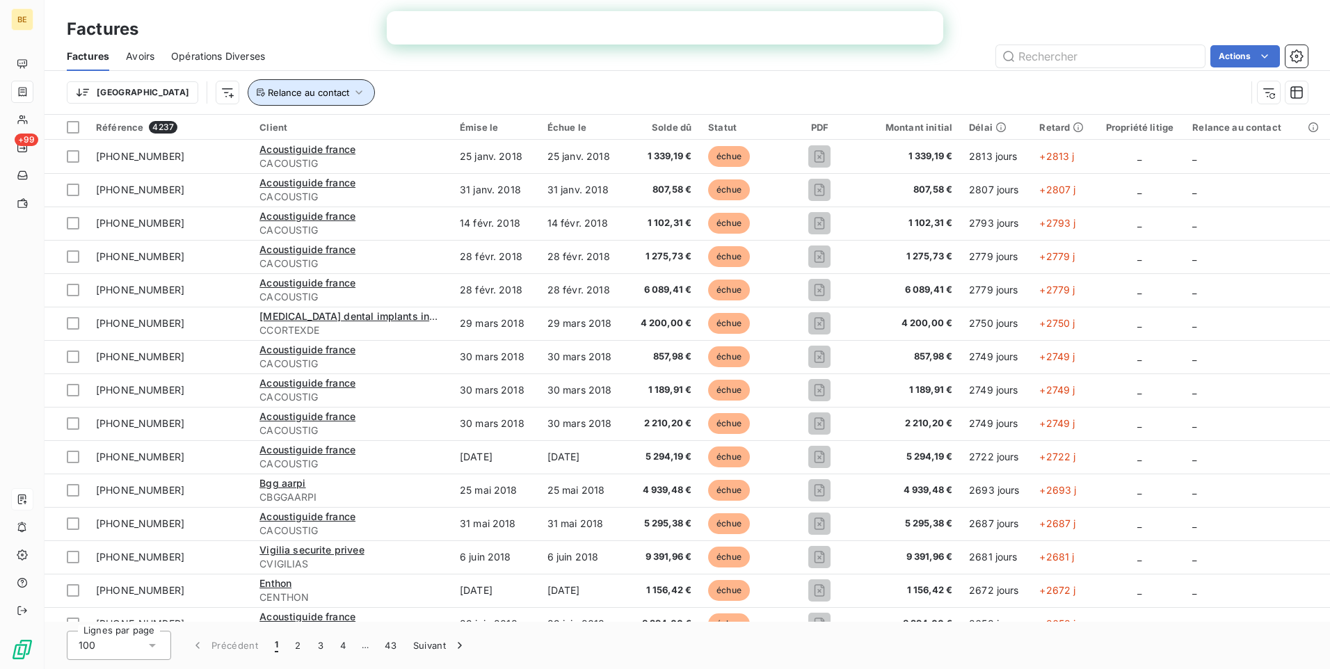
click at [356, 93] on icon "button" at bounding box center [359, 92] width 6 height 4
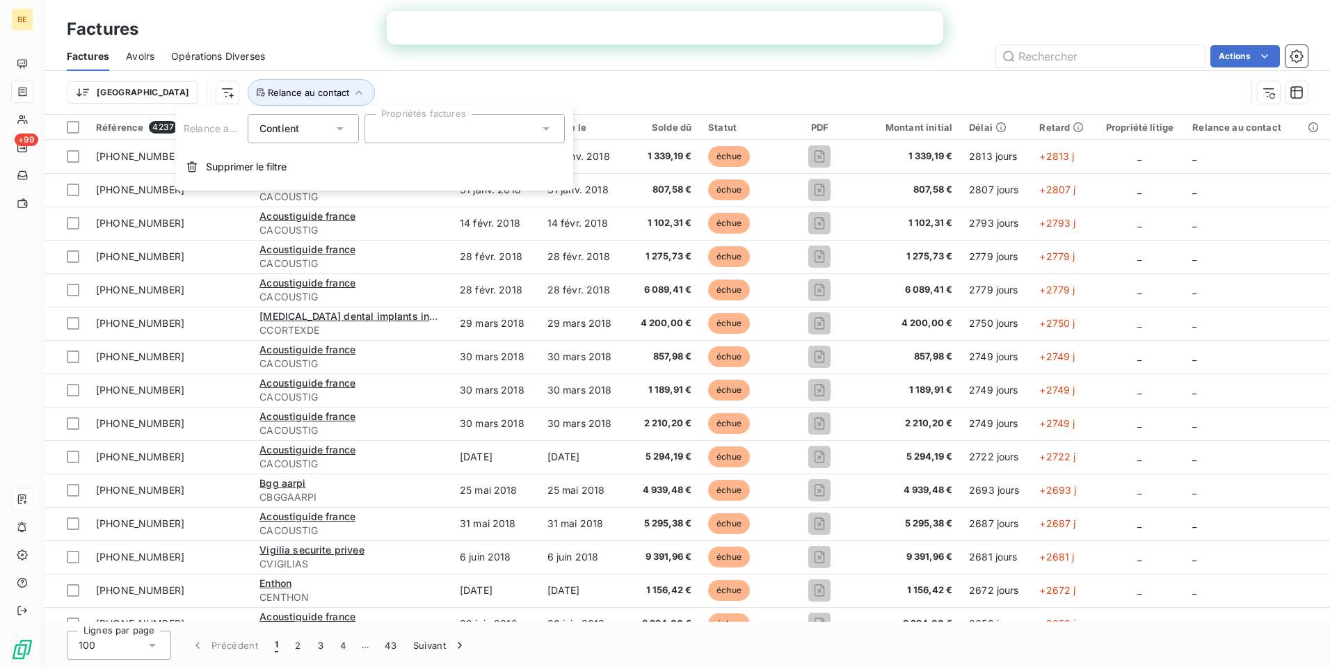
click at [401, 129] on div at bounding box center [465, 128] width 200 height 29
type input "[PHONE_NUMBER]"
click at [408, 125] on div at bounding box center [465, 128] width 200 height 29
type input "[PHONE_NUMBER]"
click at [499, 125] on input "[PHONE_NUMBER]" at bounding box center [457, 128] width 163 height 13
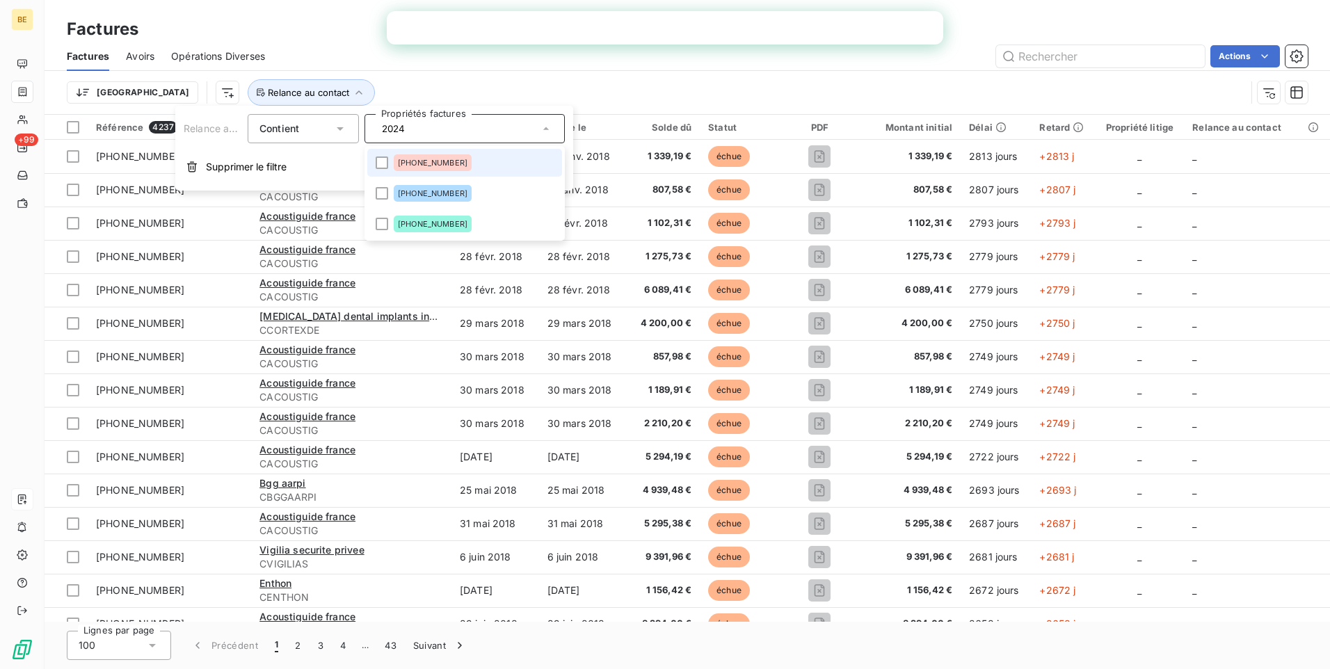
type input "2024"
click at [568, 83] on div "Trier Relance au contact" at bounding box center [656, 92] width 1179 height 26
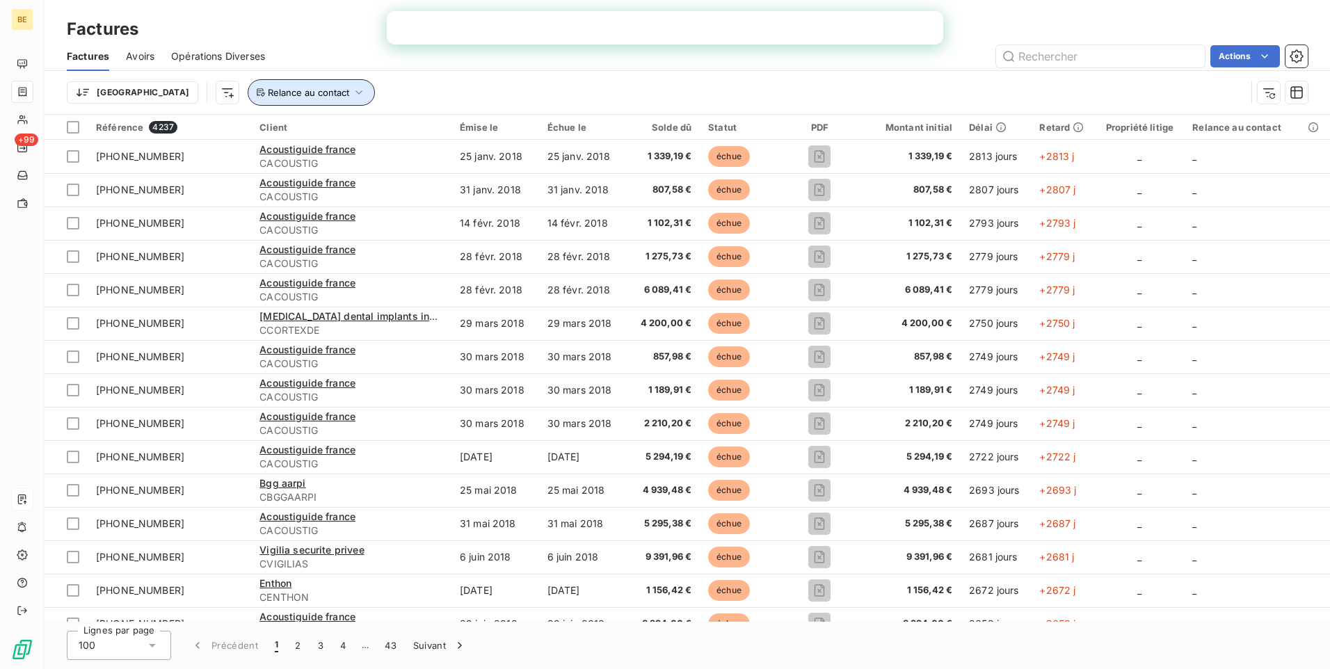
click at [352, 89] on icon "button" at bounding box center [359, 93] width 14 height 14
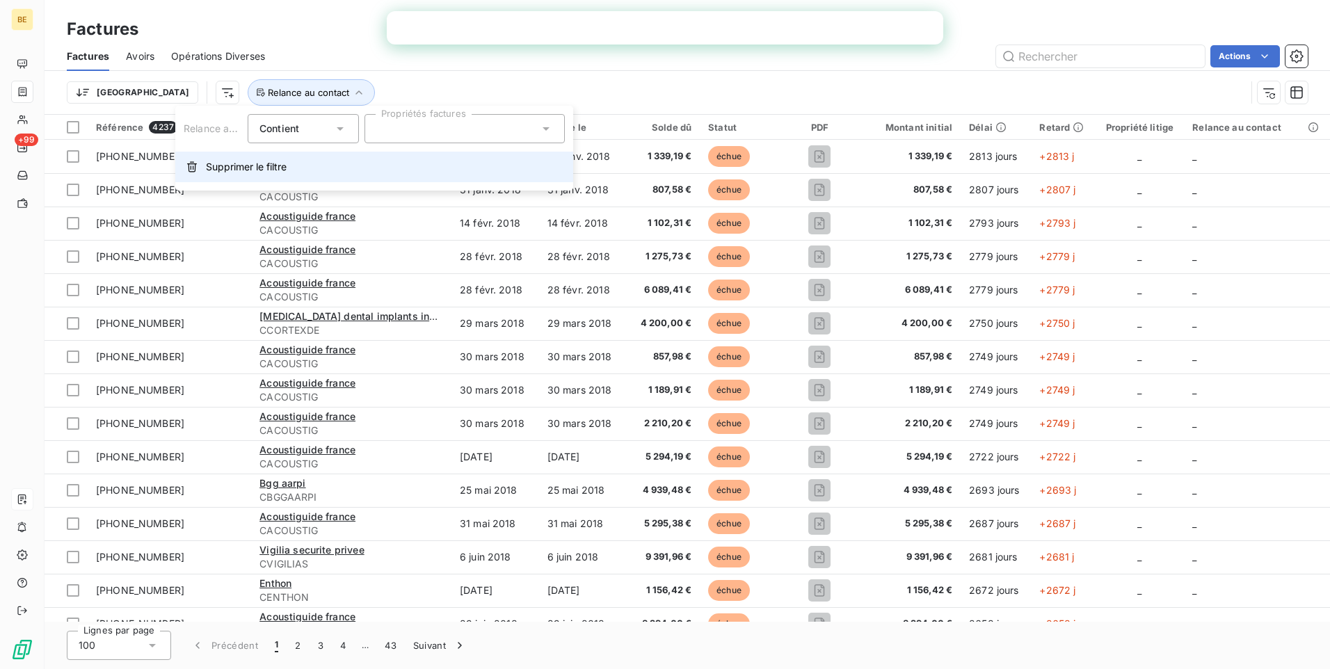
click at [237, 172] on span "Supprimer le filtre" at bounding box center [246, 167] width 81 height 14
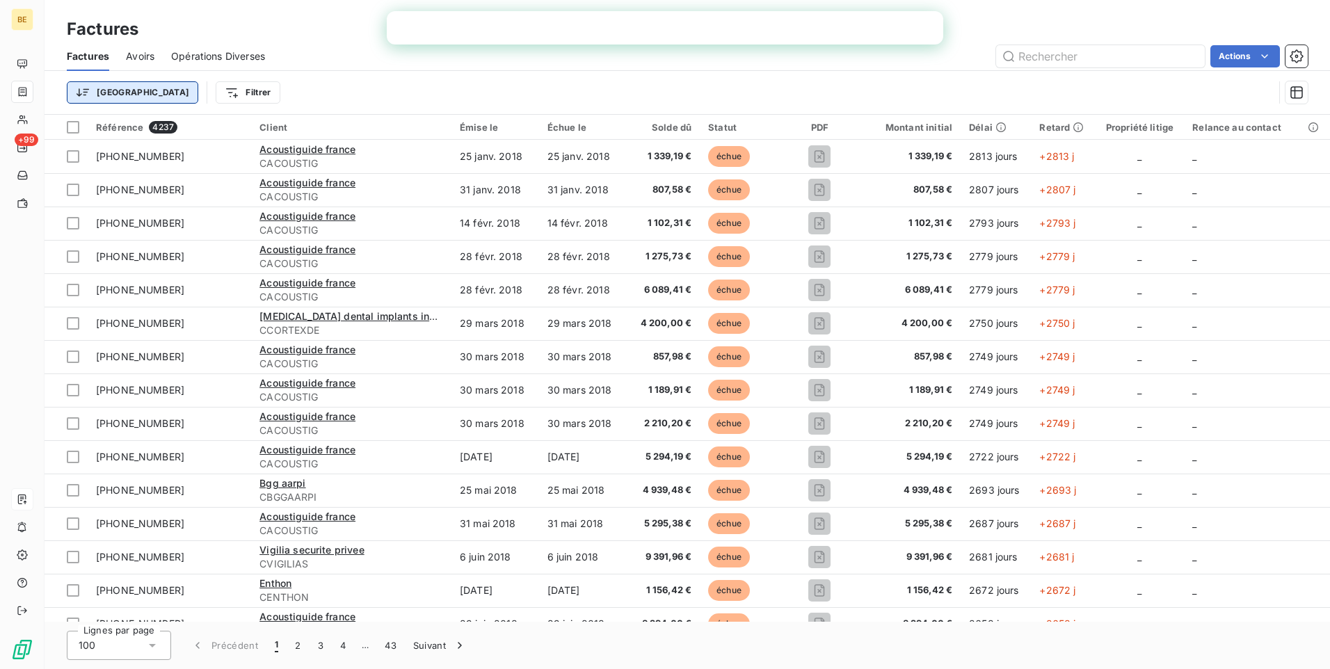
click at [92, 91] on html "BE +99 Factures Factures Avoirs Opérations Diverses Actions Trier Filtrer Référ…" at bounding box center [665, 334] width 1330 height 669
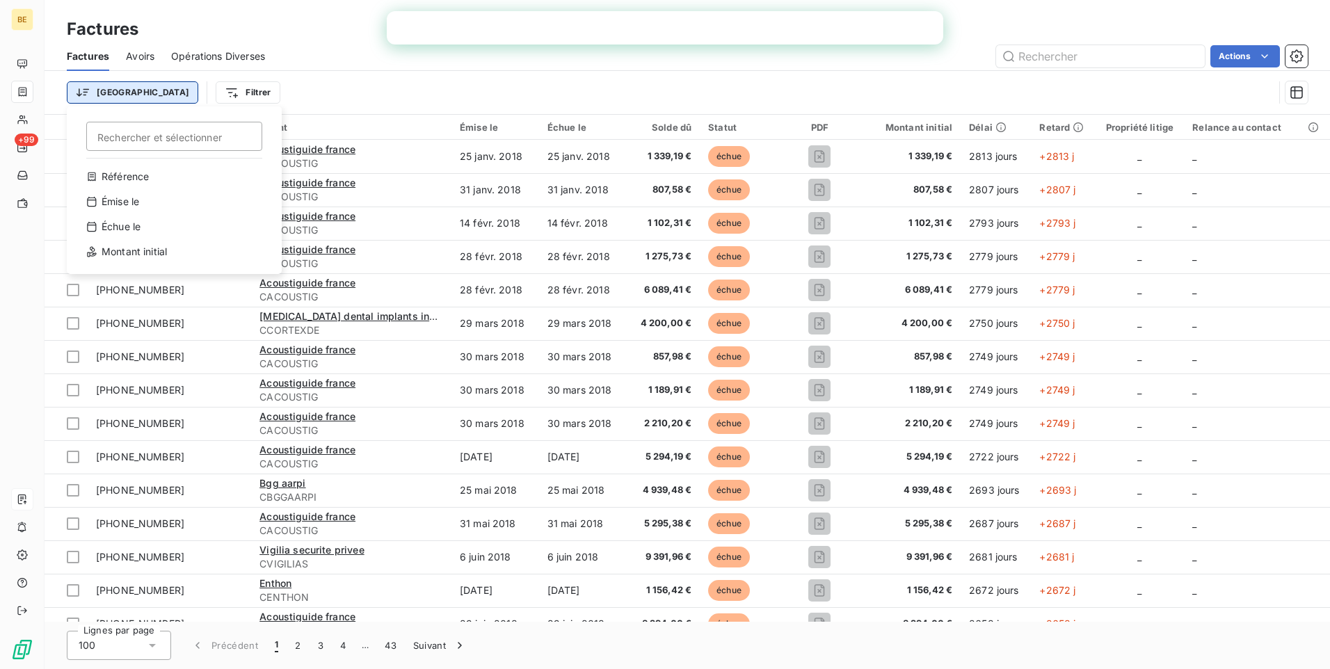
click at [92, 91] on html "BE +99 Factures Factures Avoirs Opérations Diverses Actions Trier Rechercher et…" at bounding box center [665, 334] width 1330 height 669
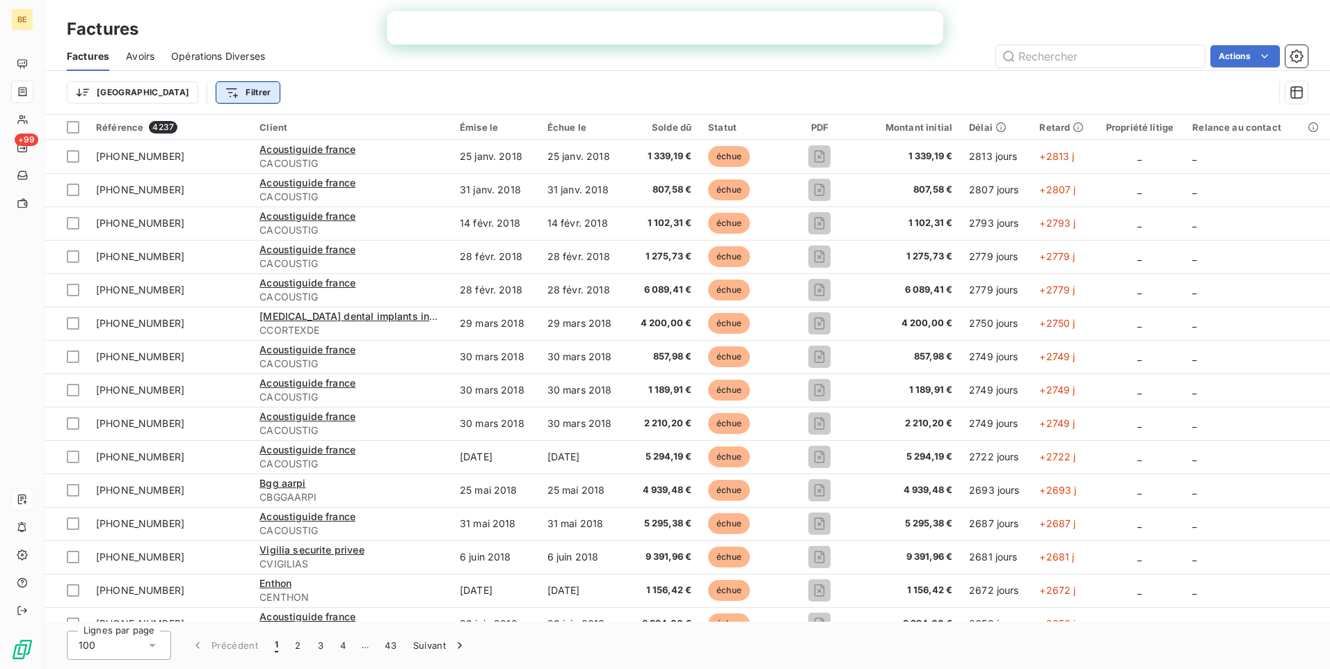
click at [189, 97] on html "BE +99 Factures Factures Avoirs Opérations Diverses Actions Trier Filtrer Référ…" at bounding box center [665, 334] width 1330 height 669
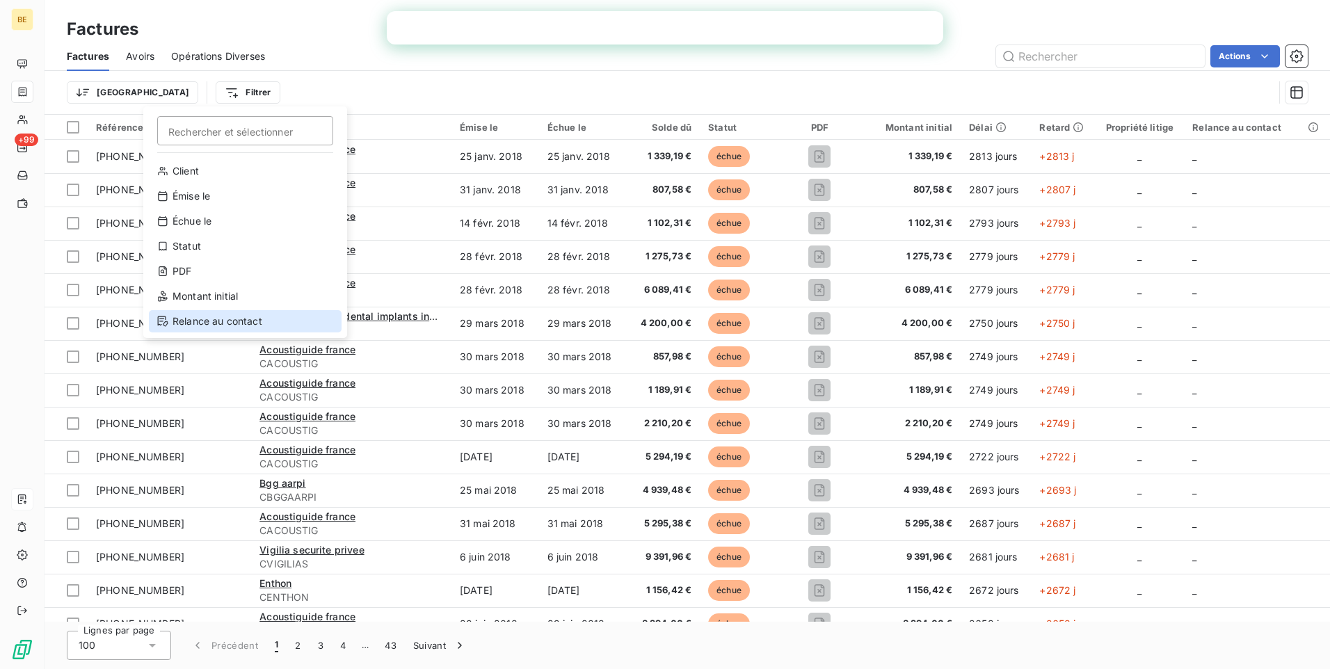
click at [195, 317] on div "Relance au contact" at bounding box center [245, 321] width 193 height 22
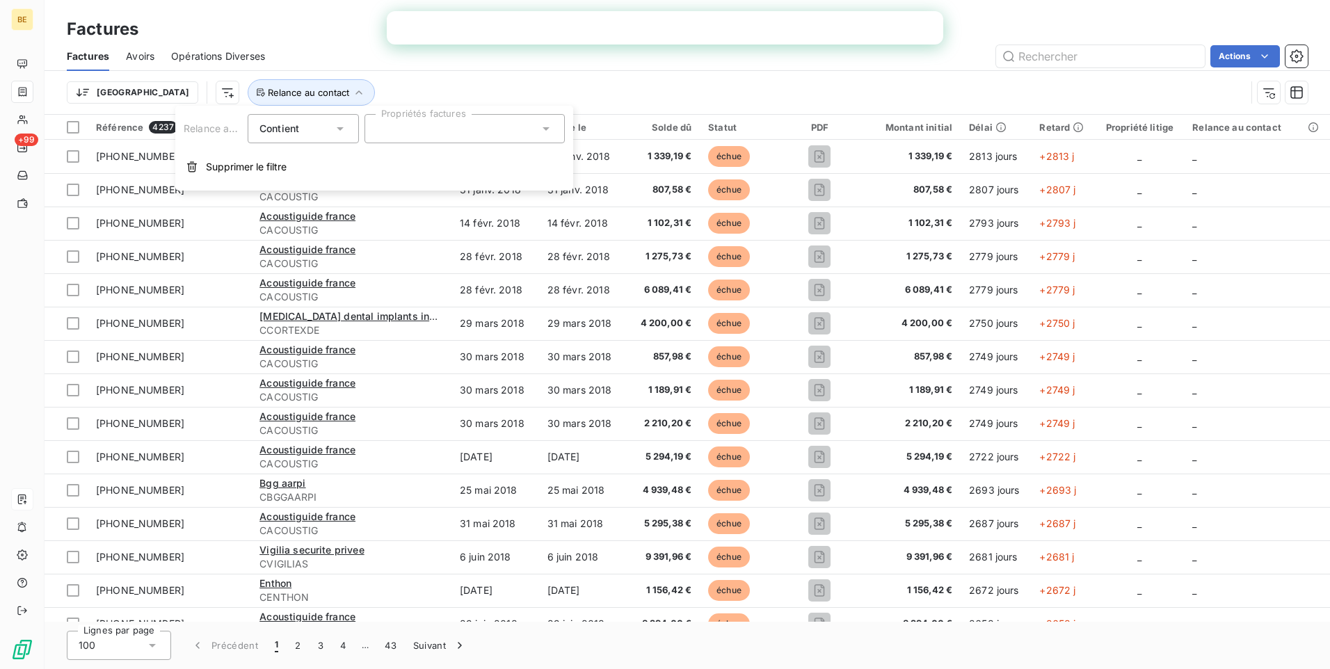
click at [467, 135] on div at bounding box center [465, 128] width 200 height 29
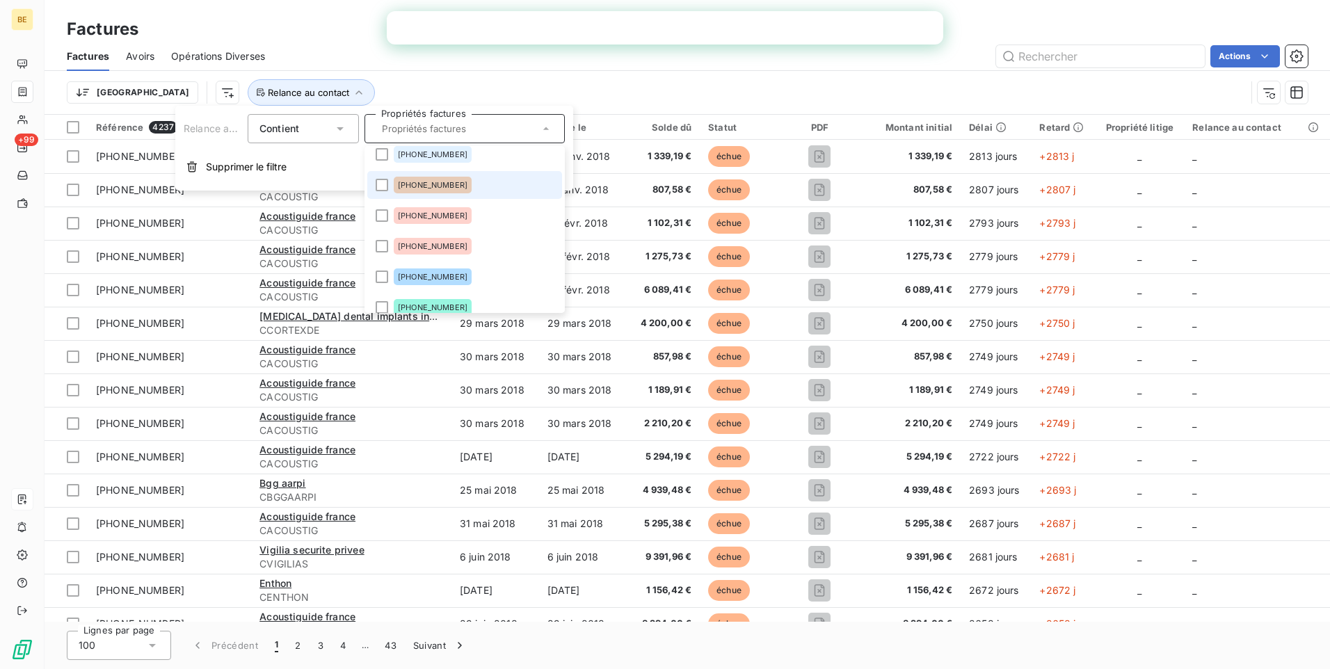
scroll to position [384, 0]
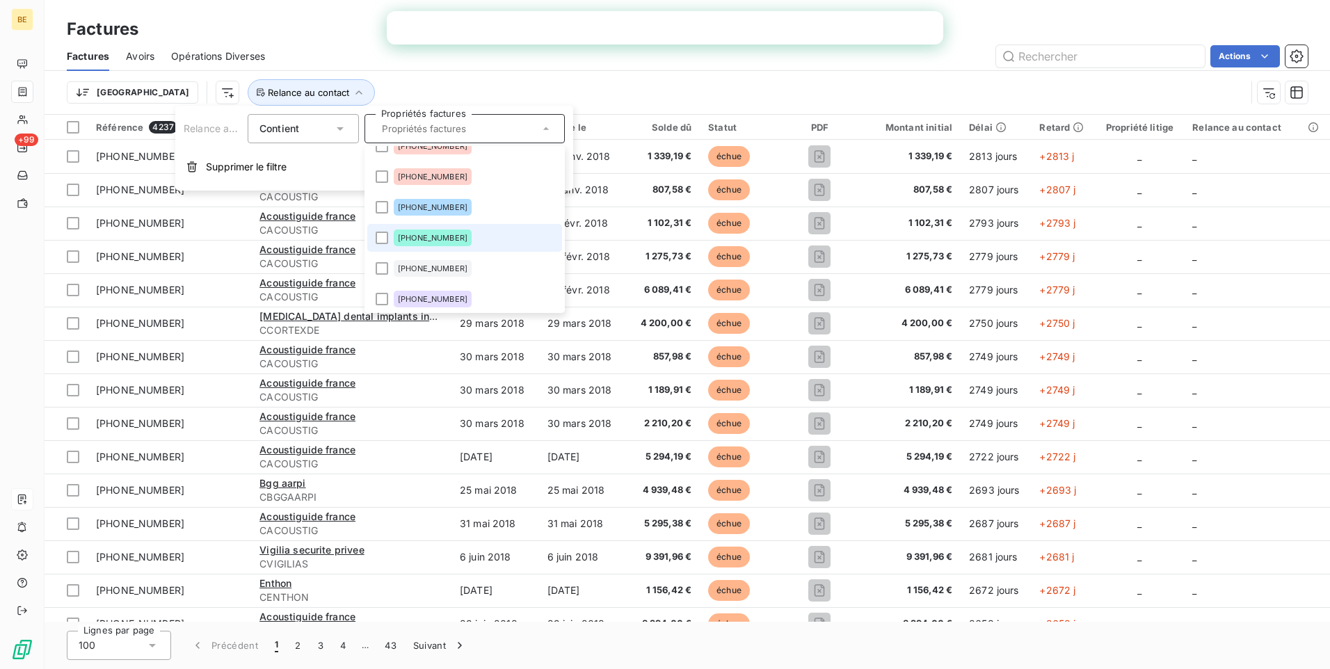
click at [435, 239] on span "[PHONE_NUMBER]" at bounding box center [433, 238] width 70 height 8
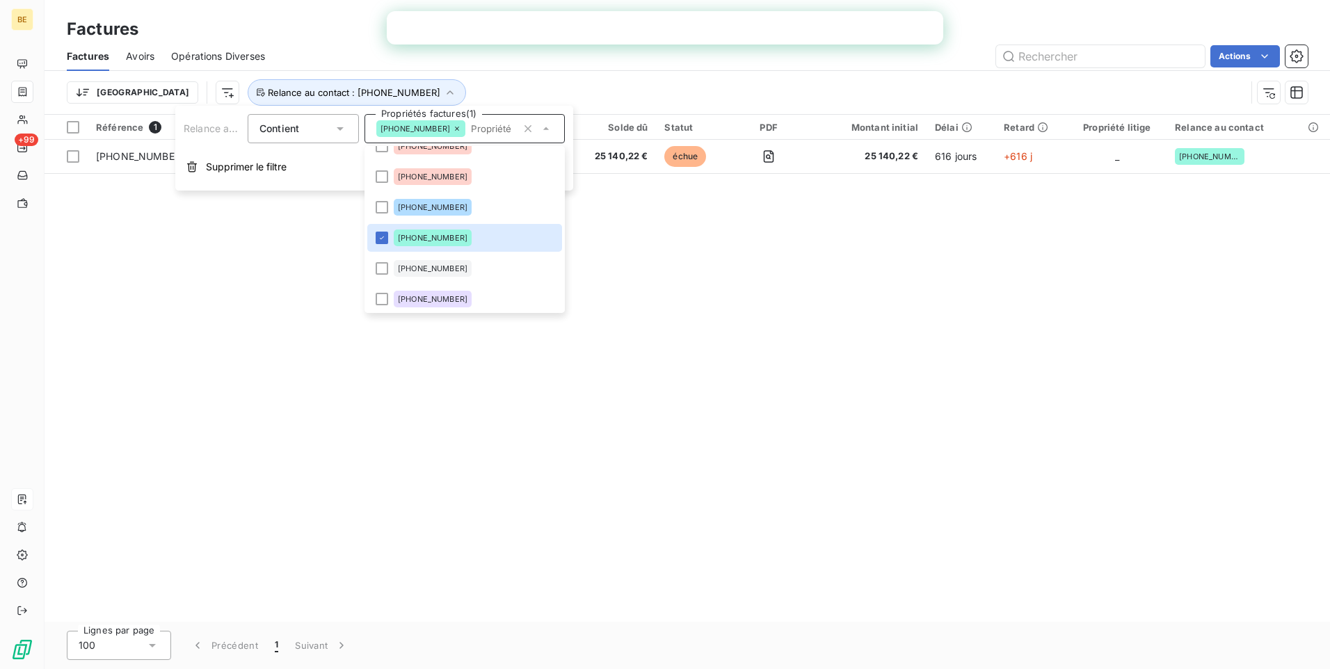
click at [540, 338] on div "Référence 1 Client Émise le Échue le Solde dû Statut PDF Montant initial Délai …" at bounding box center [688, 368] width 1286 height 507
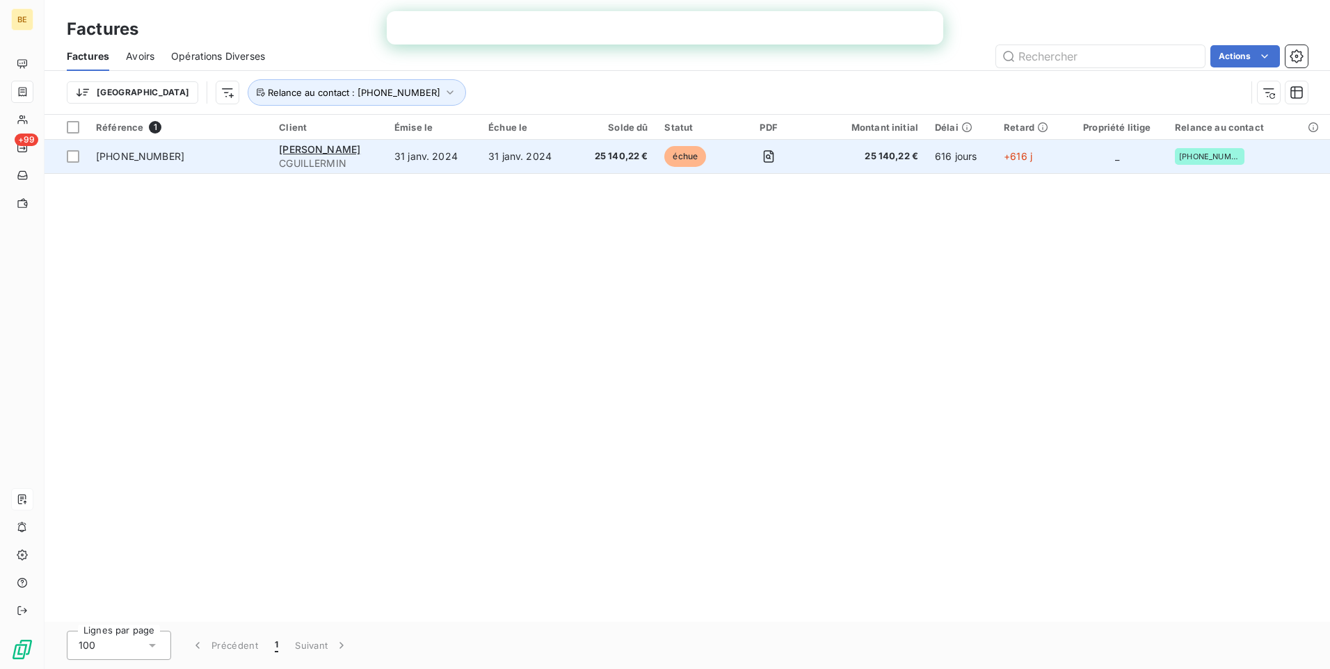
click at [400, 163] on td "31 janv. 2024" at bounding box center [433, 156] width 94 height 33
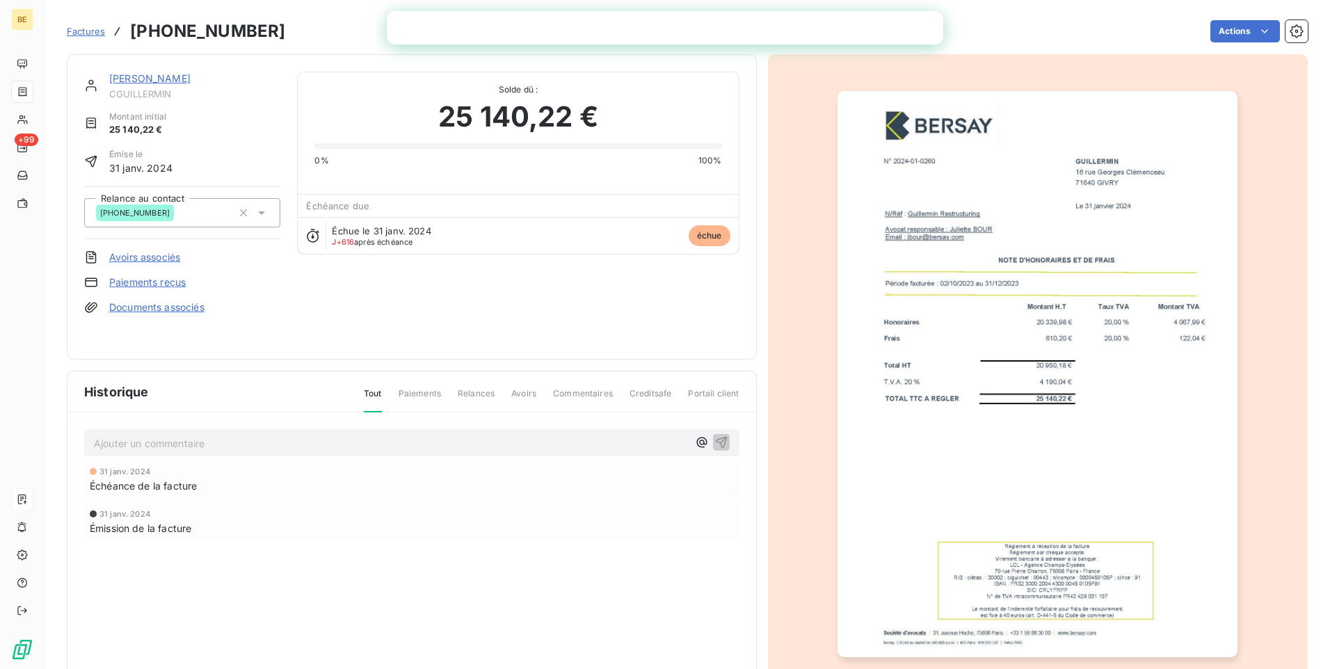
click at [204, 217] on div "[PHONE_NUMBER]" at bounding box center [164, 213] width 136 height 22
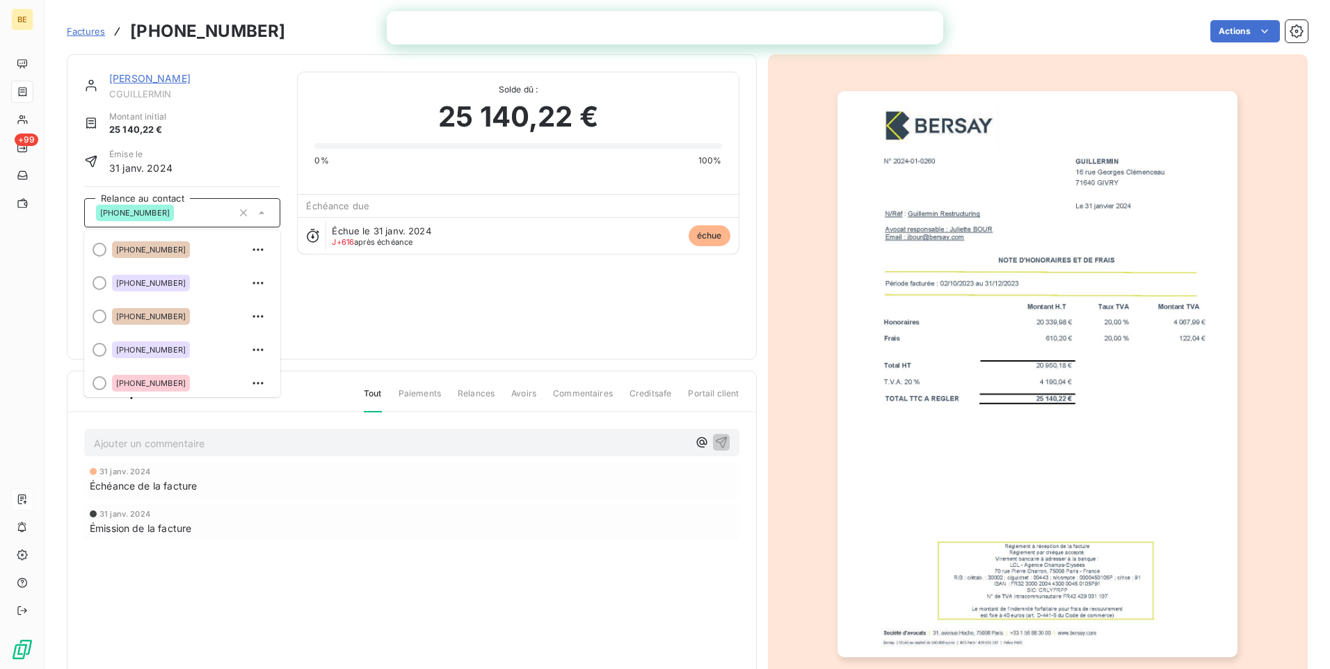
scroll to position [1572, 0]
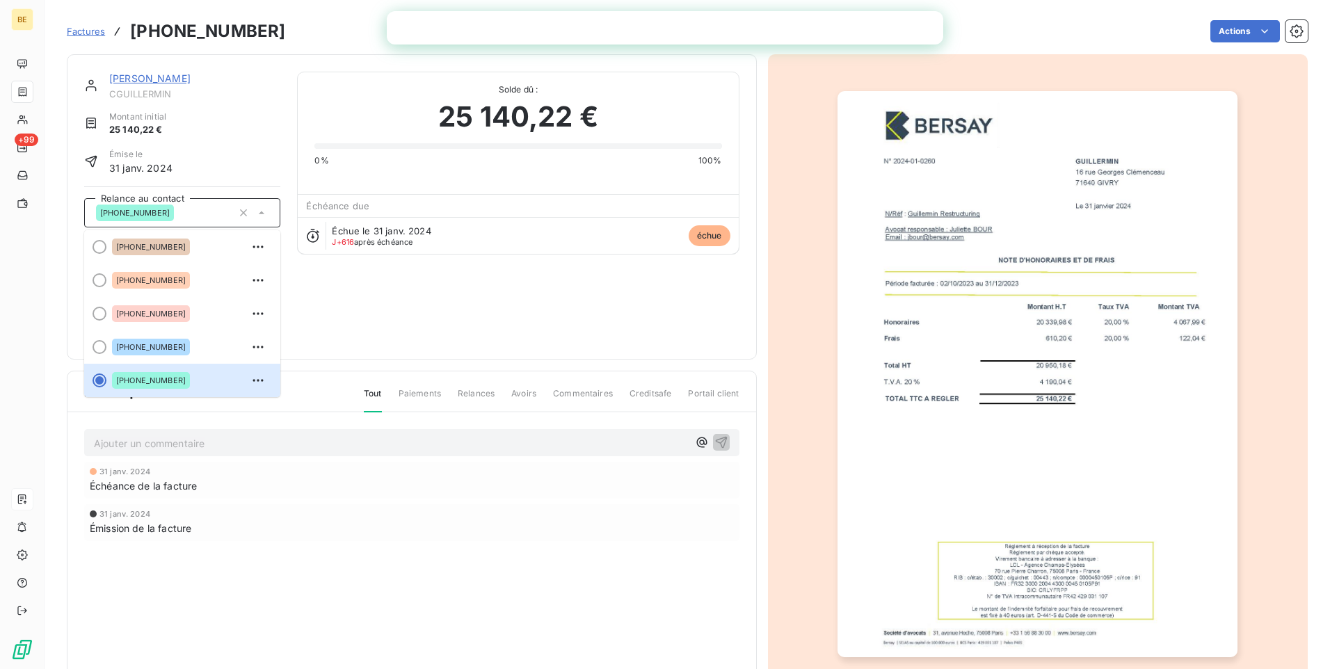
click at [204, 217] on input "text" at bounding box center [253, 213] width 152 height 13
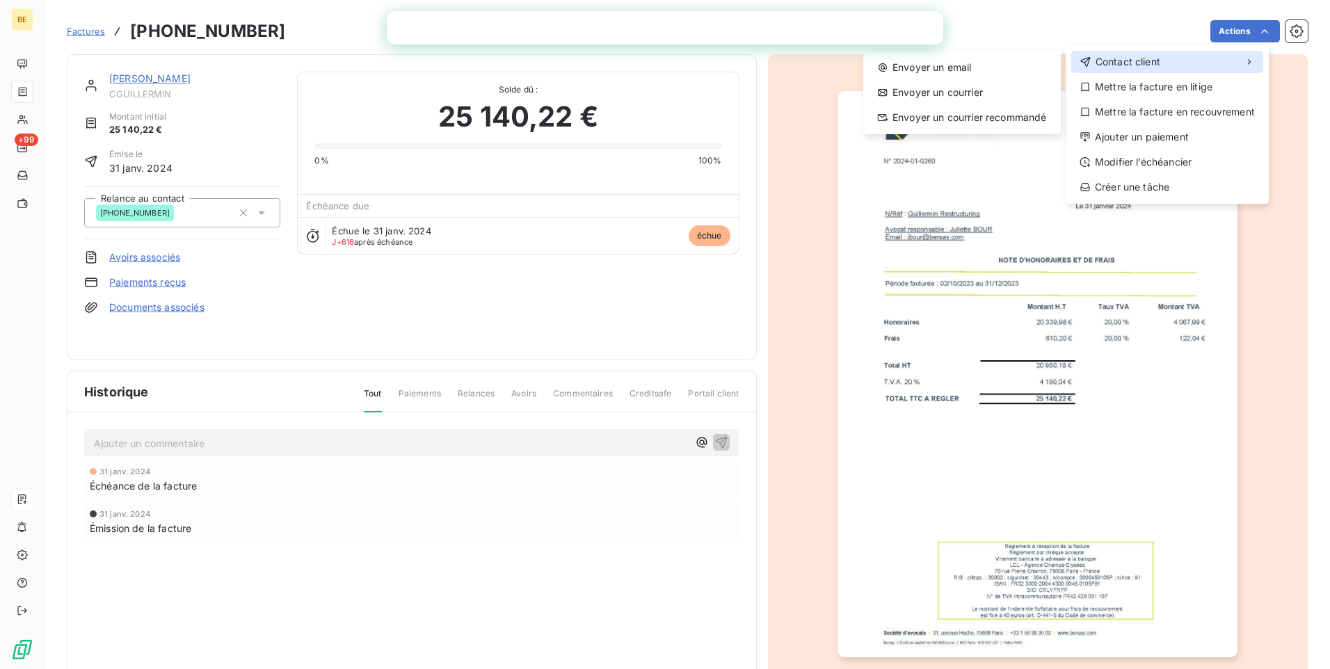
click at [1132, 62] on span "Contact client" at bounding box center [1128, 62] width 65 height 14
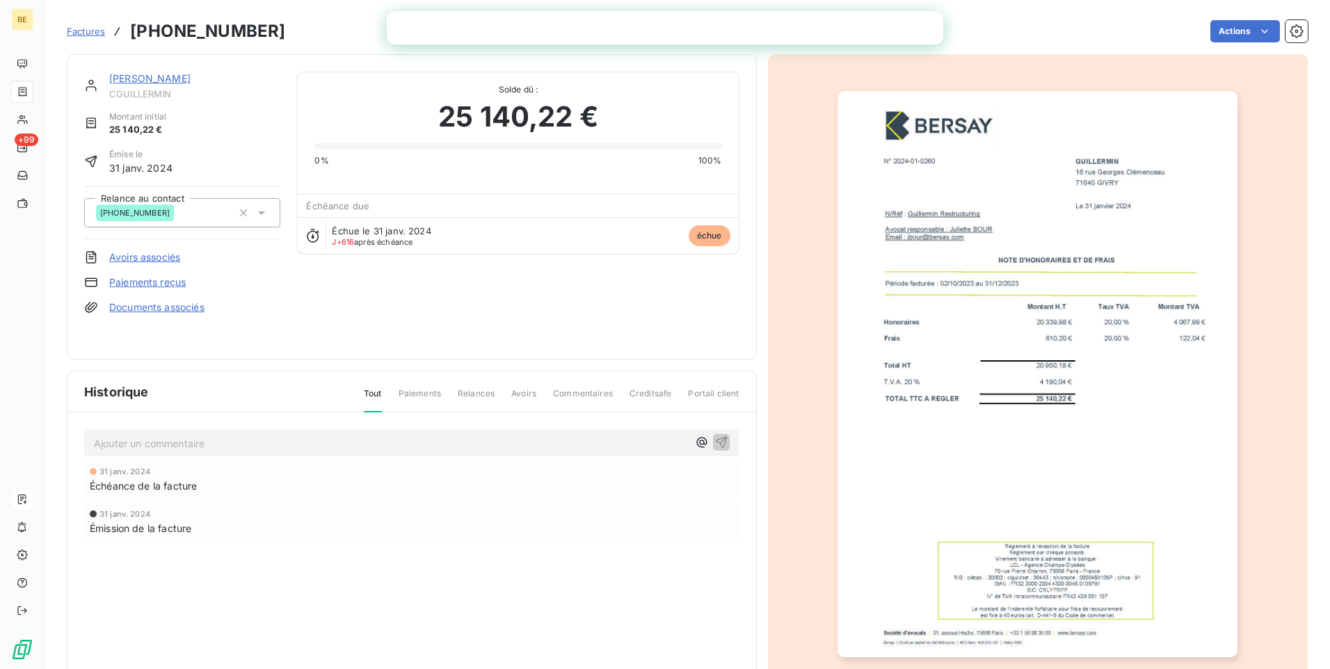
click at [1259, 31] on html "BE +99 Factures [PHONE_NUMBER] Actions [PERSON_NAME] CGUILLERMIN Montant initia…" at bounding box center [665, 334] width 1330 height 669
click at [129, 75] on link "[PERSON_NAME]" at bounding box center [149, 78] width 81 height 12
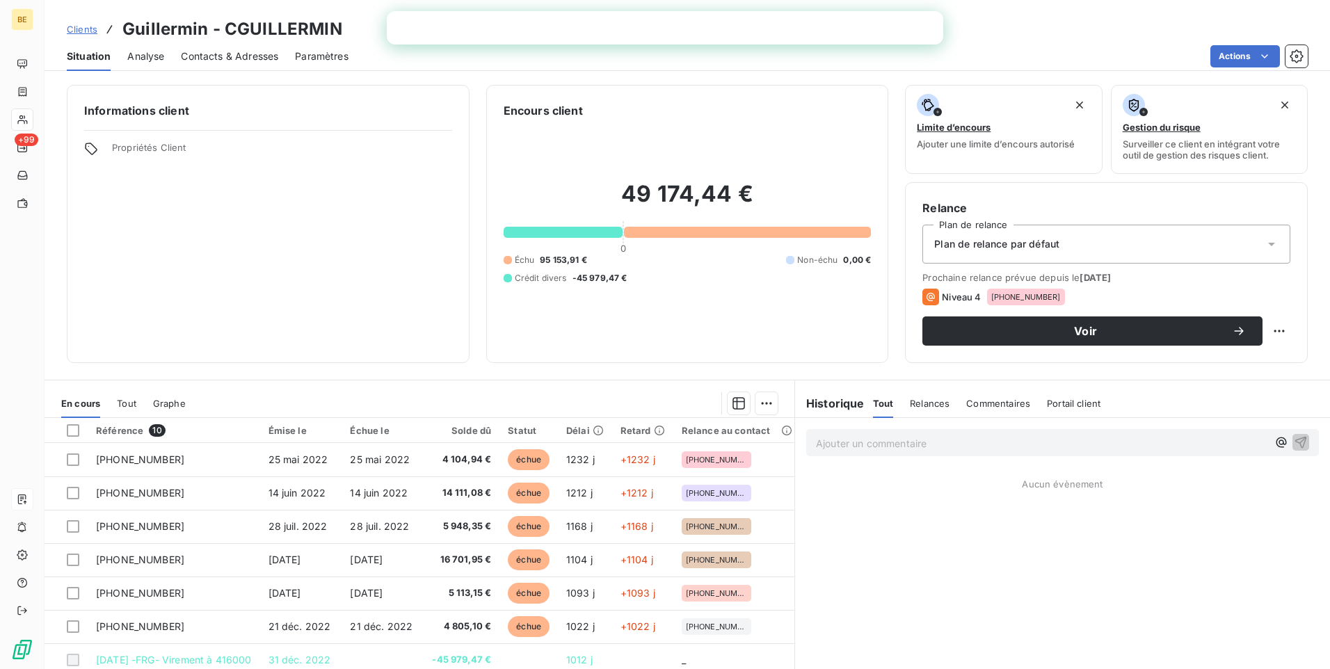
click at [235, 52] on span "Contacts & Adresses" at bounding box center [229, 56] width 97 height 14
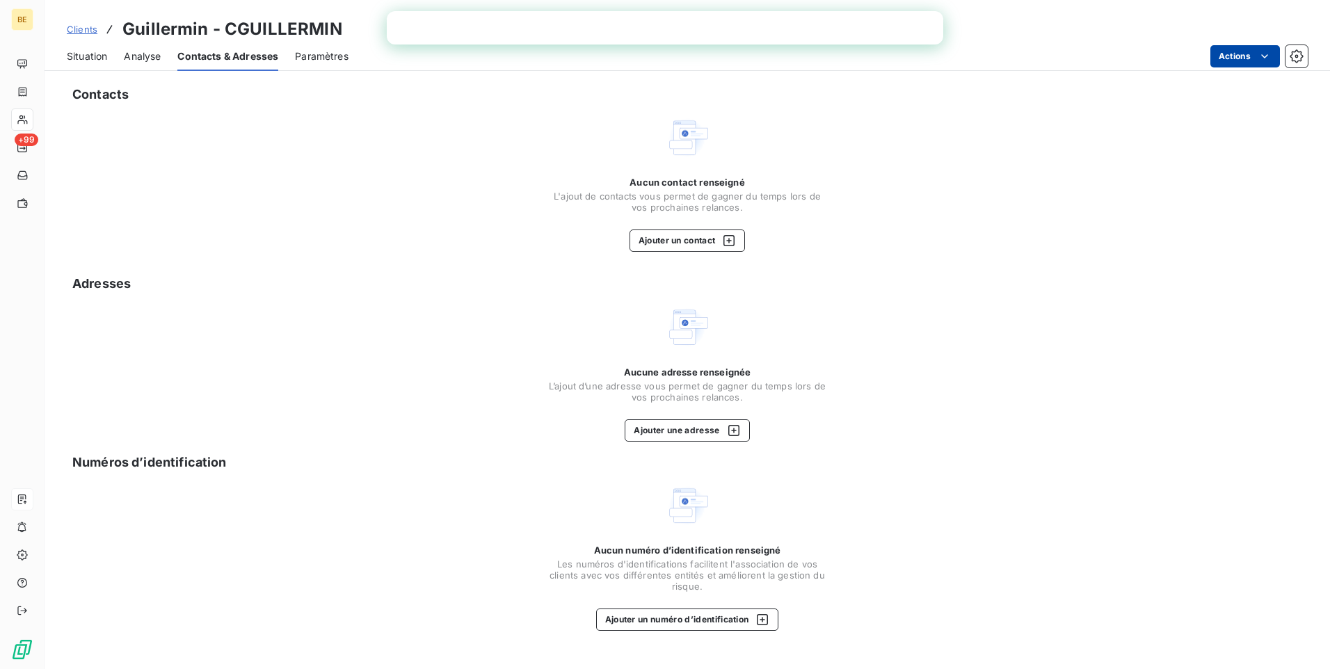
click at [1272, 49] on html "BE +99 Clients Guillermin - CGUILLERMIN Situation Analyse Contacts & Adresses P…" at bounding box center [665, 334] width 1330 height 669
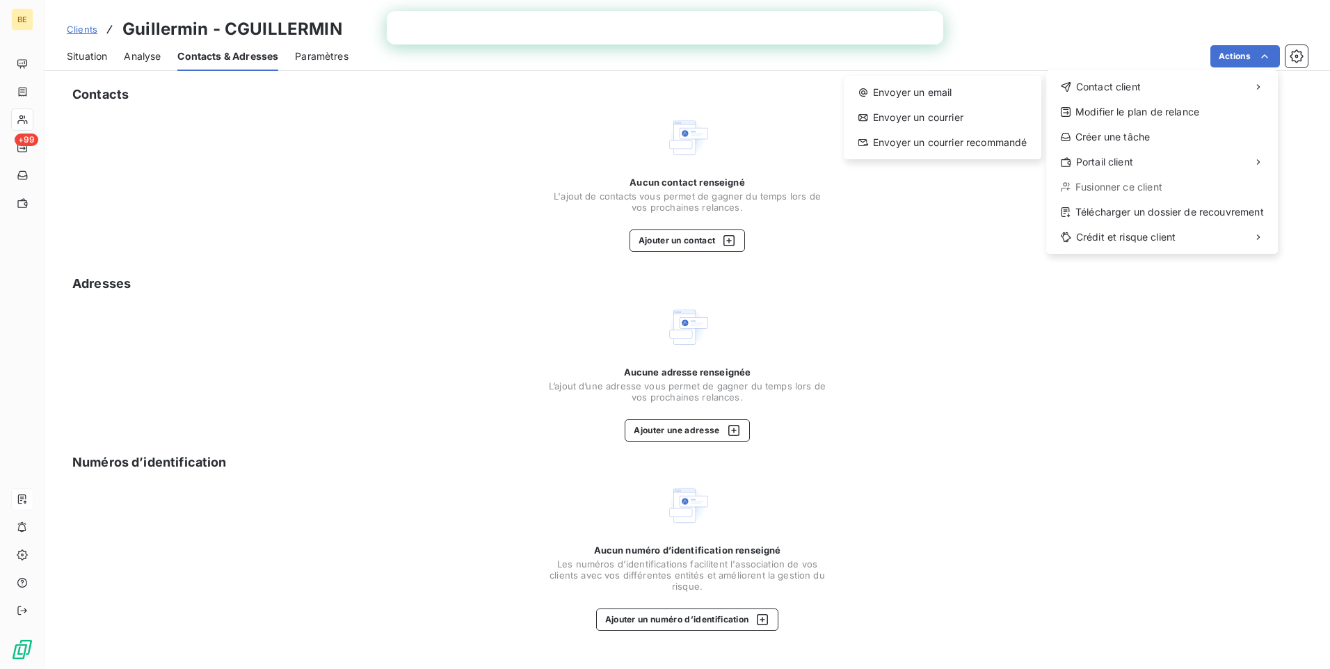
click at [73, 62] on html "BE +99 Clients Guillermin - CGUILLERMIN Situation Analyse Contacts & Adresses P…" at bounding box center [665, 334] width 1330 height 669
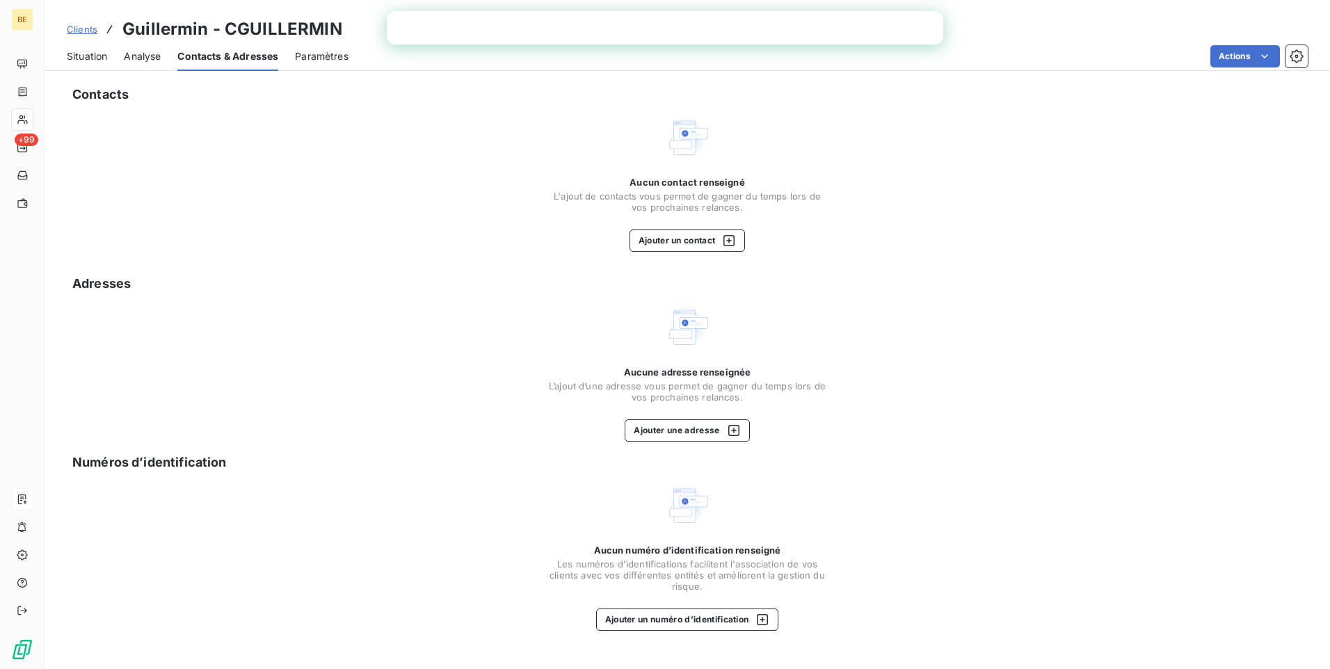
click at [147, 56] on span "Analyse" at bounding box center [142, 56] width 37 height 14
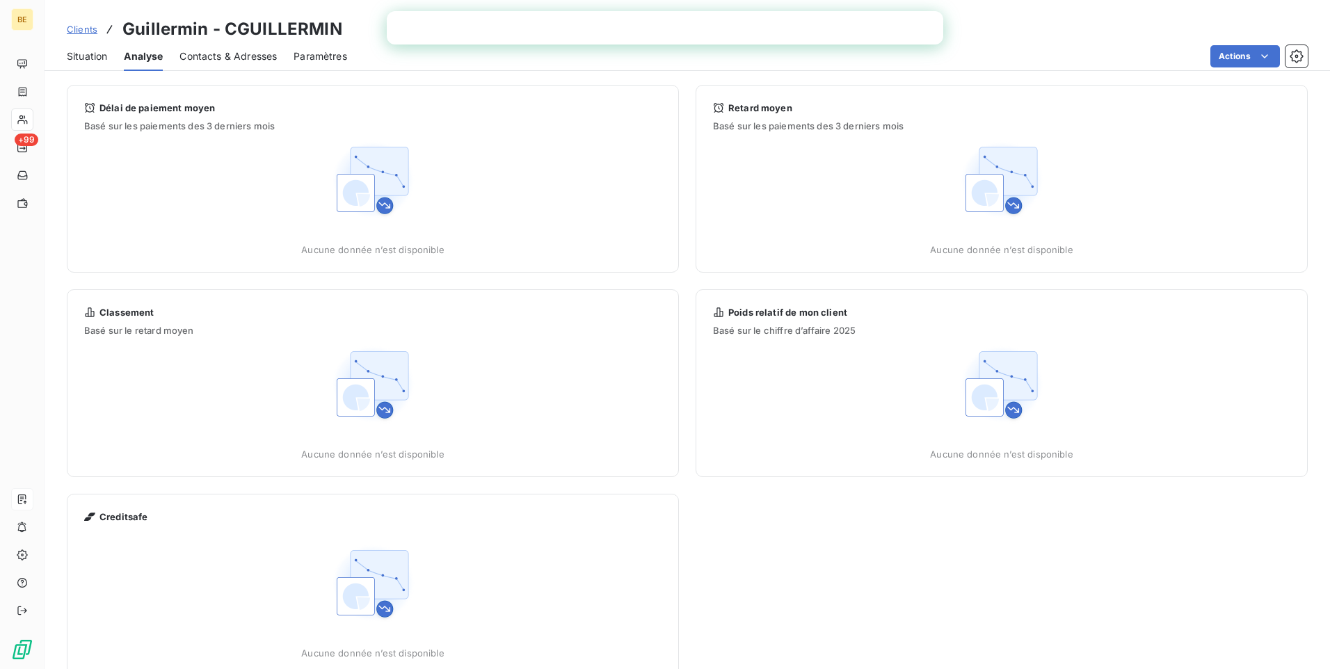
click at [72, 58] on span "Situation" at bounding box center [87, 56] width 40 height 14
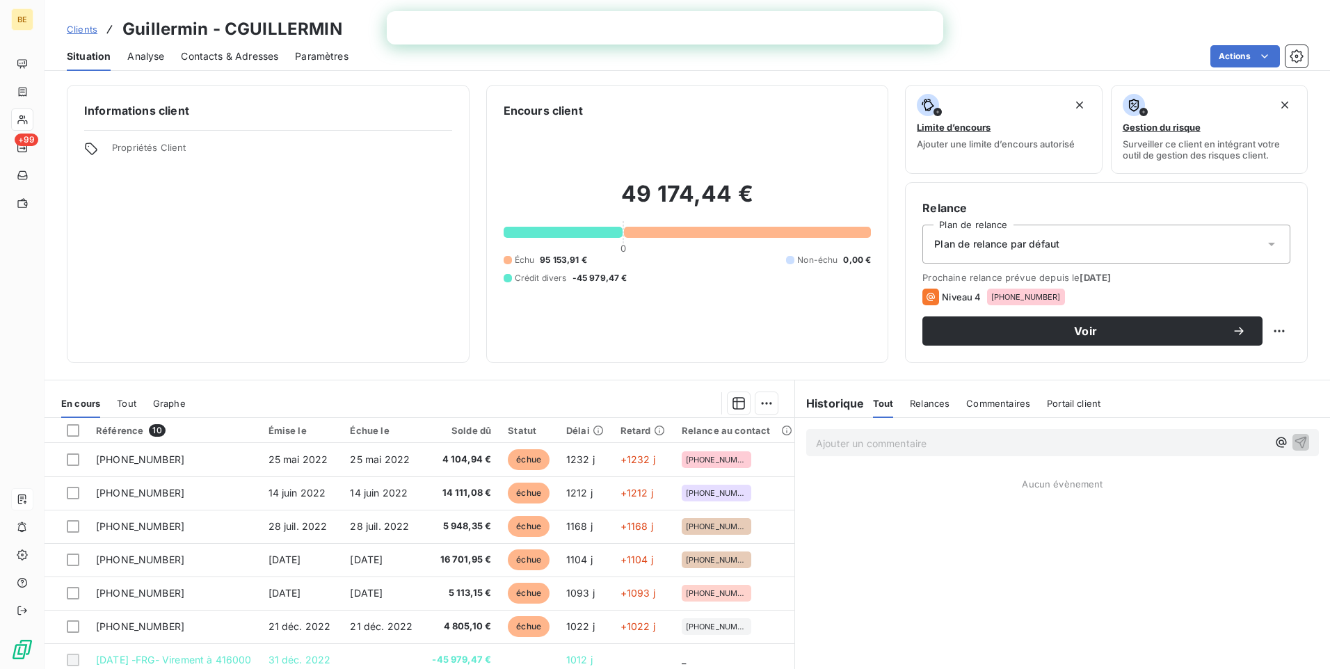
click at [227, 57] on span "Contacts & Adresses" at bounding box center [229, 56] width 97 height 14
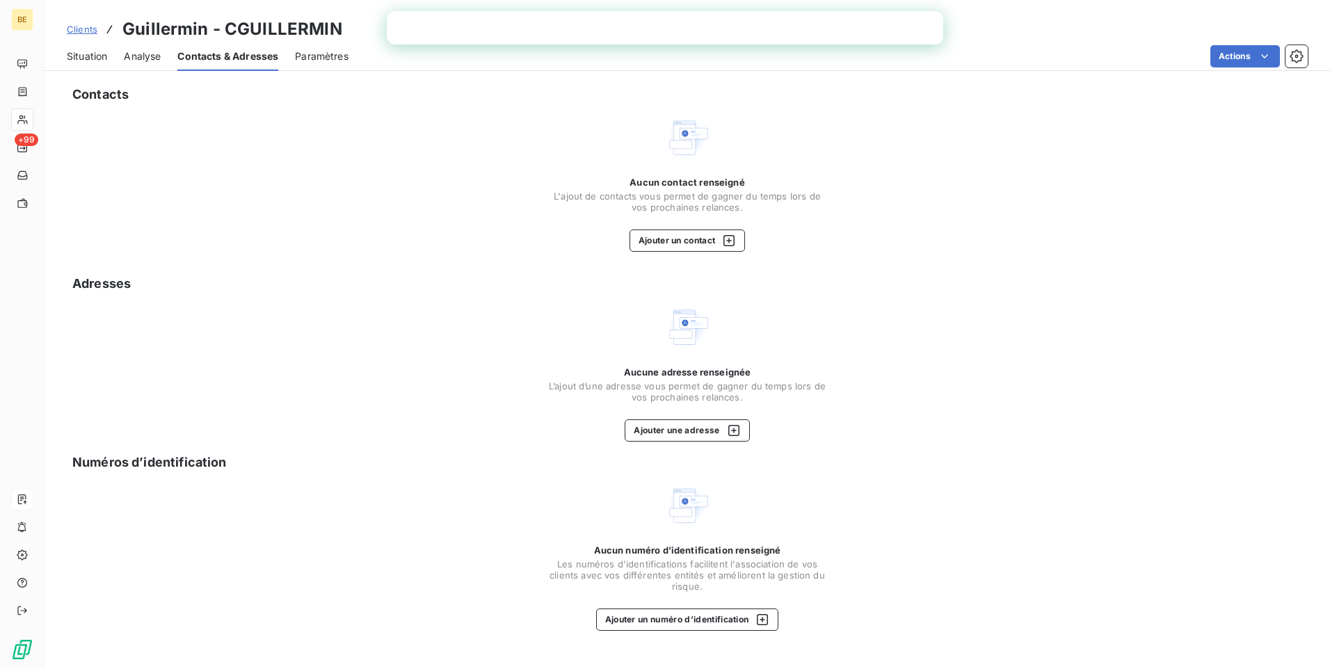
click at [93, 56] on span "Situation" at bounding box center [87, 56] width 40 height 14
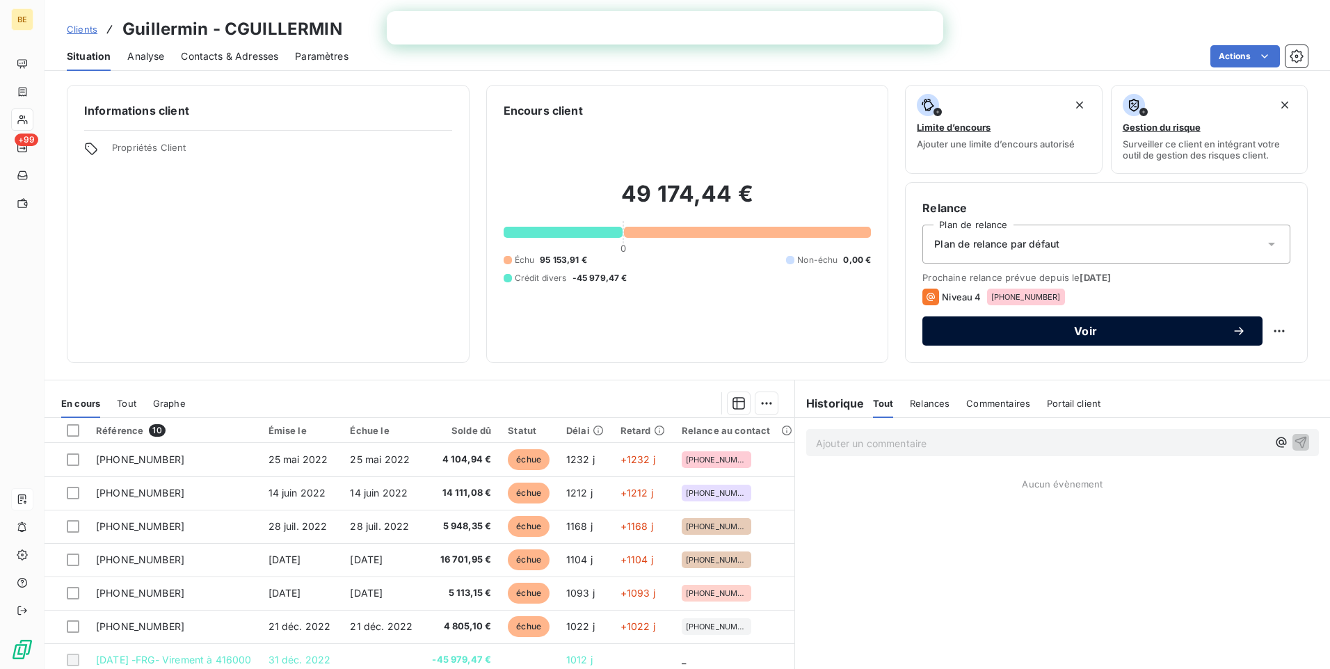
click at [1037, 324] on button "Voir" at bounding box center [1093, 331] width 340 height 29
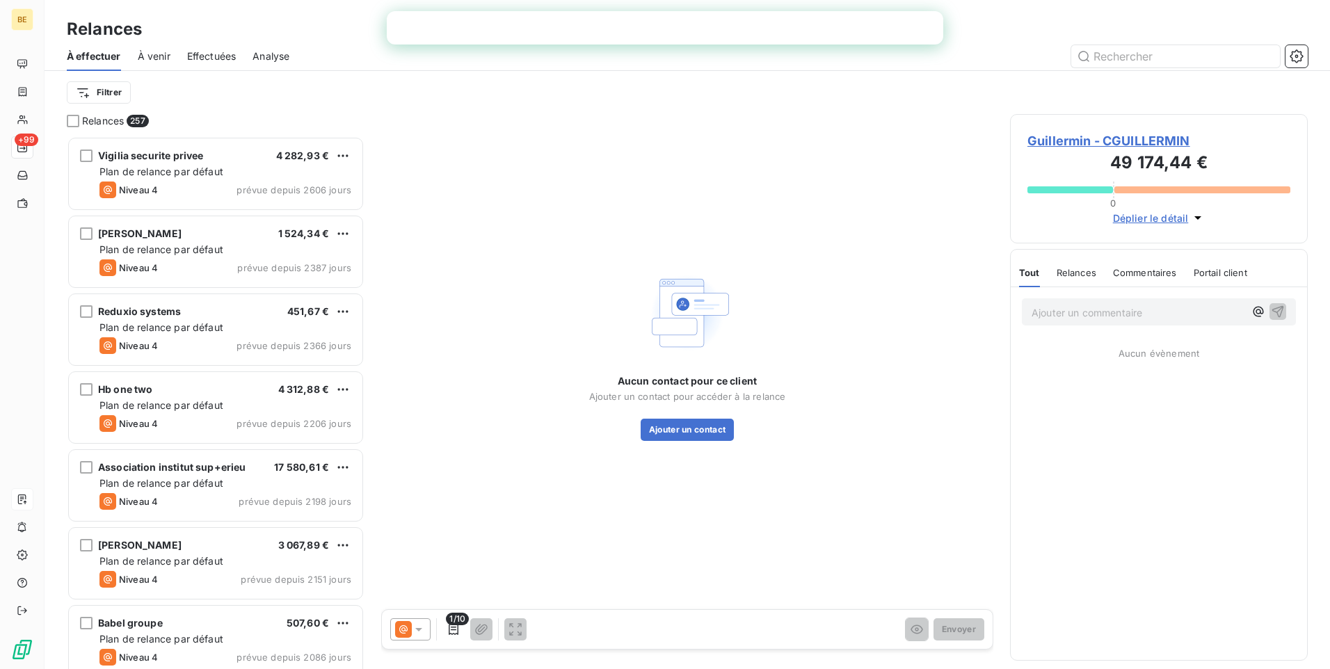
scroll to position [522, 287]
click at [1125, 136] on span "Guillermin - CGUILLERMIN" at bounding box center [1159, 140] width 263 height 19
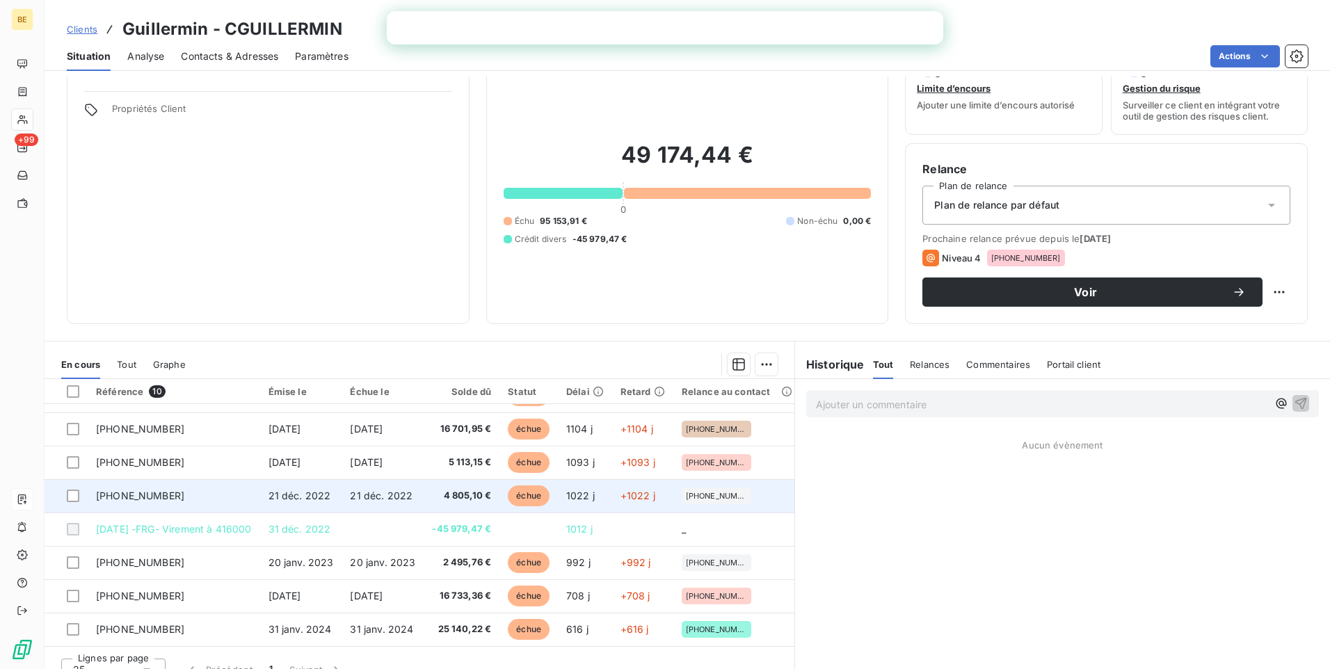
scroll to position [58, 0]
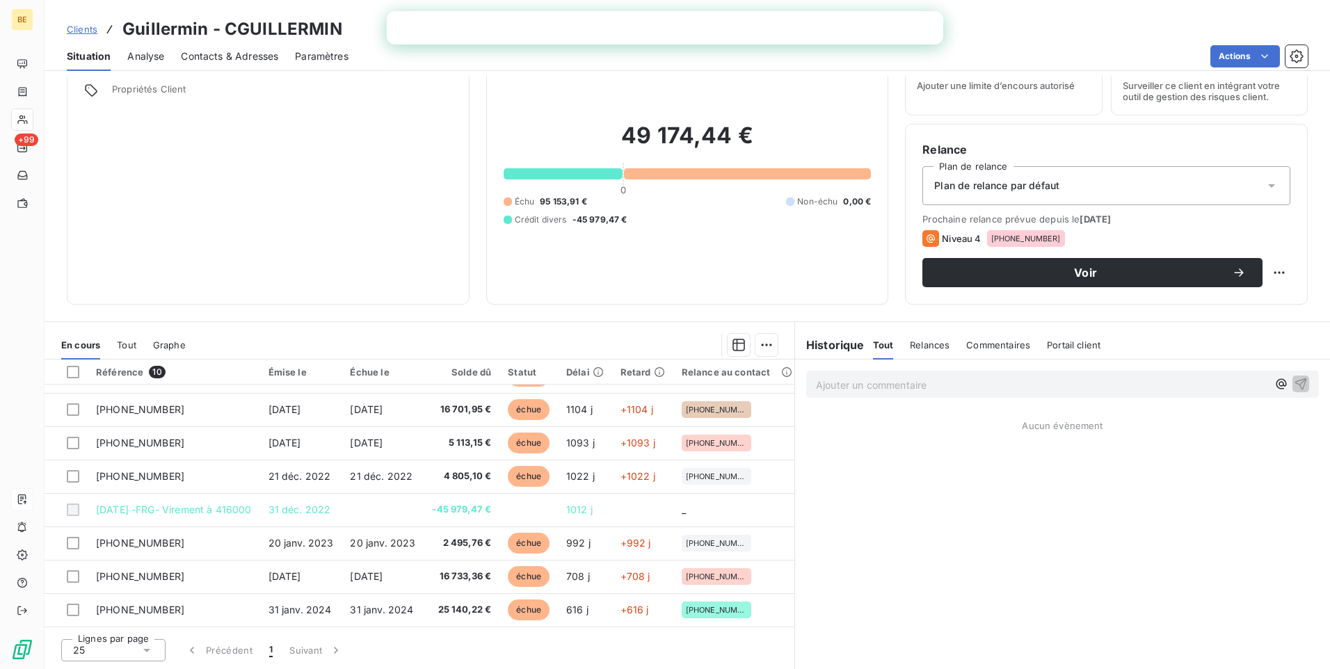
click at [225, 61] on span "Contacts & Adresses" at bounding box center [229, 56] width 97 height 14
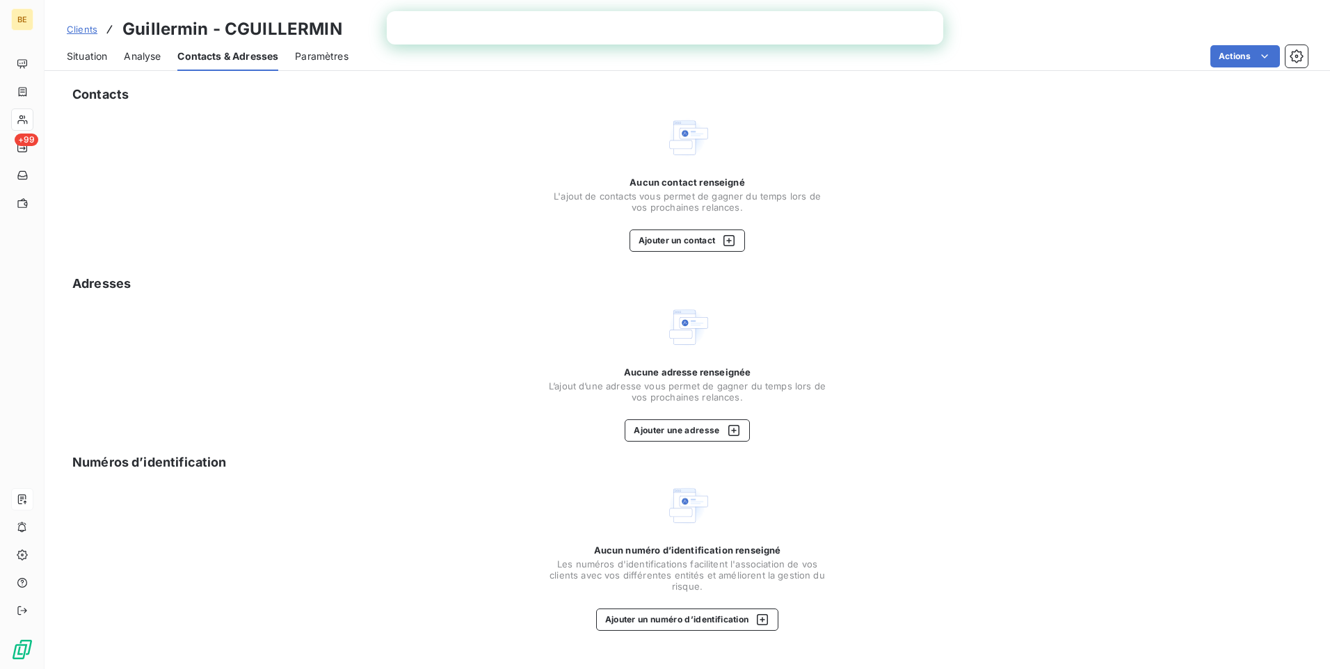
click at [102, 50] on span "Situation" at bounding box center [87, 56] width 40 height 14
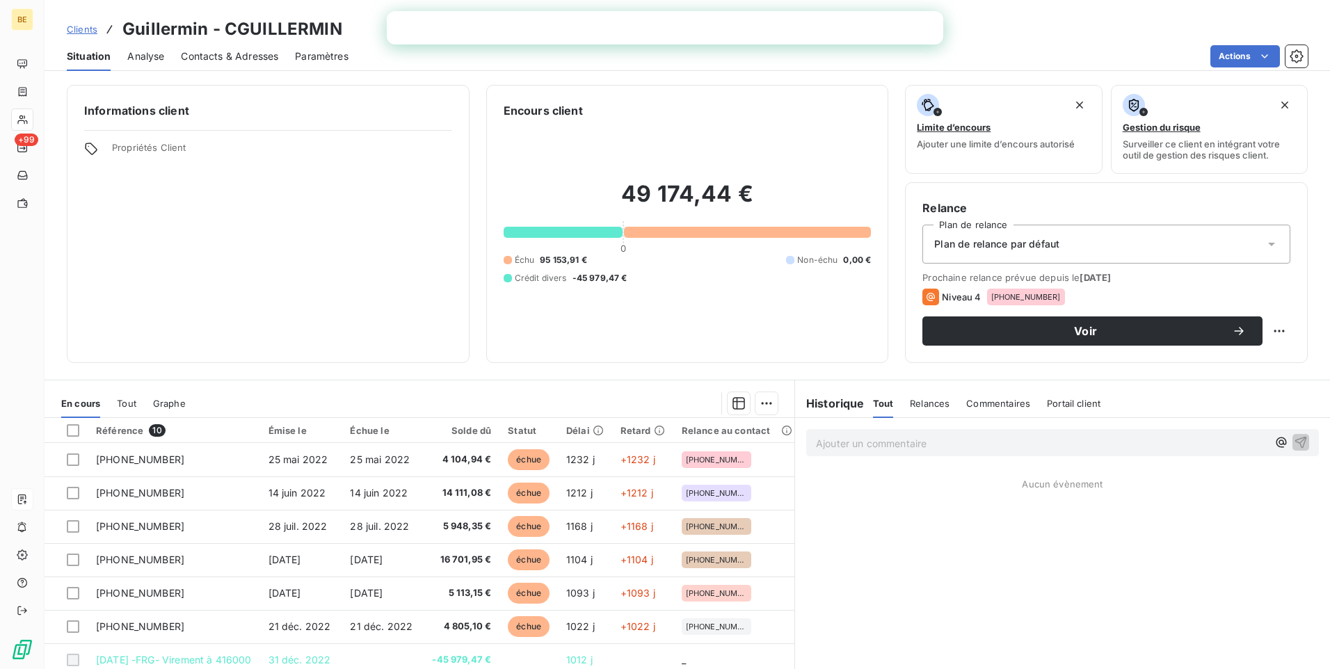
click at [1231, 236] on div "Plan de relance par défaut" at bounding box center [1107, 244] width 368 height 39
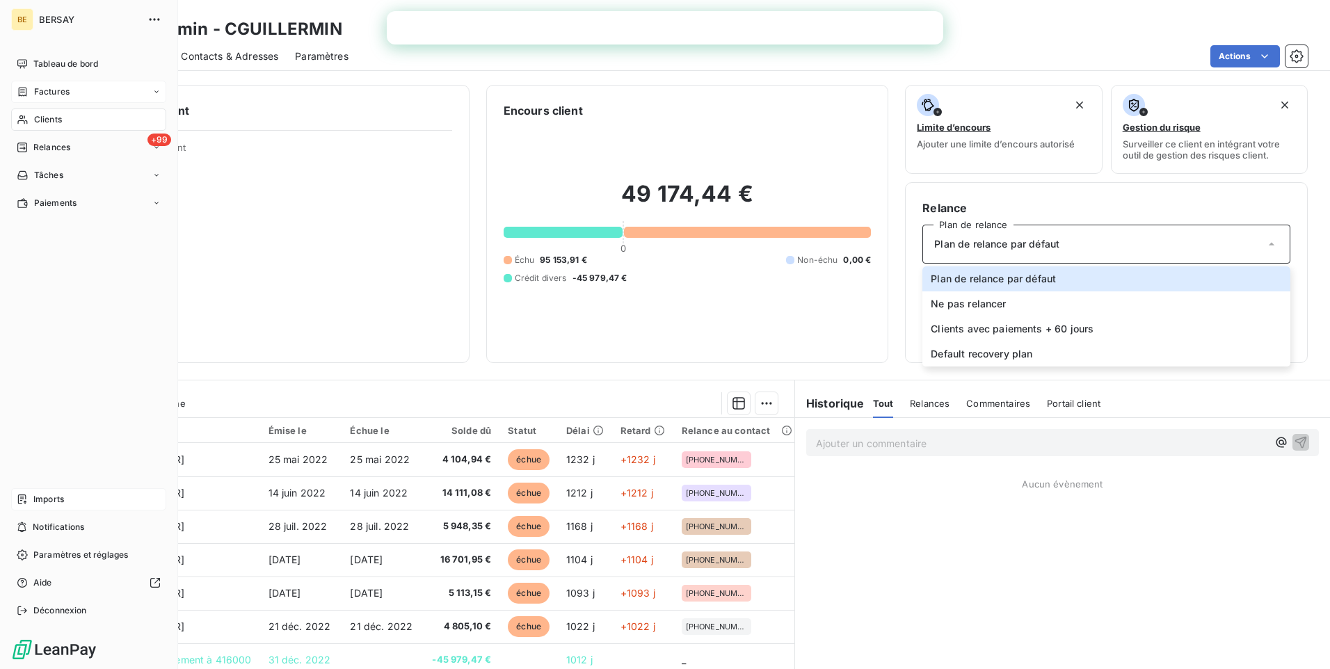
click at [70, 86] on div "Factures" at bounding box center [88, 92] width 155 height 22
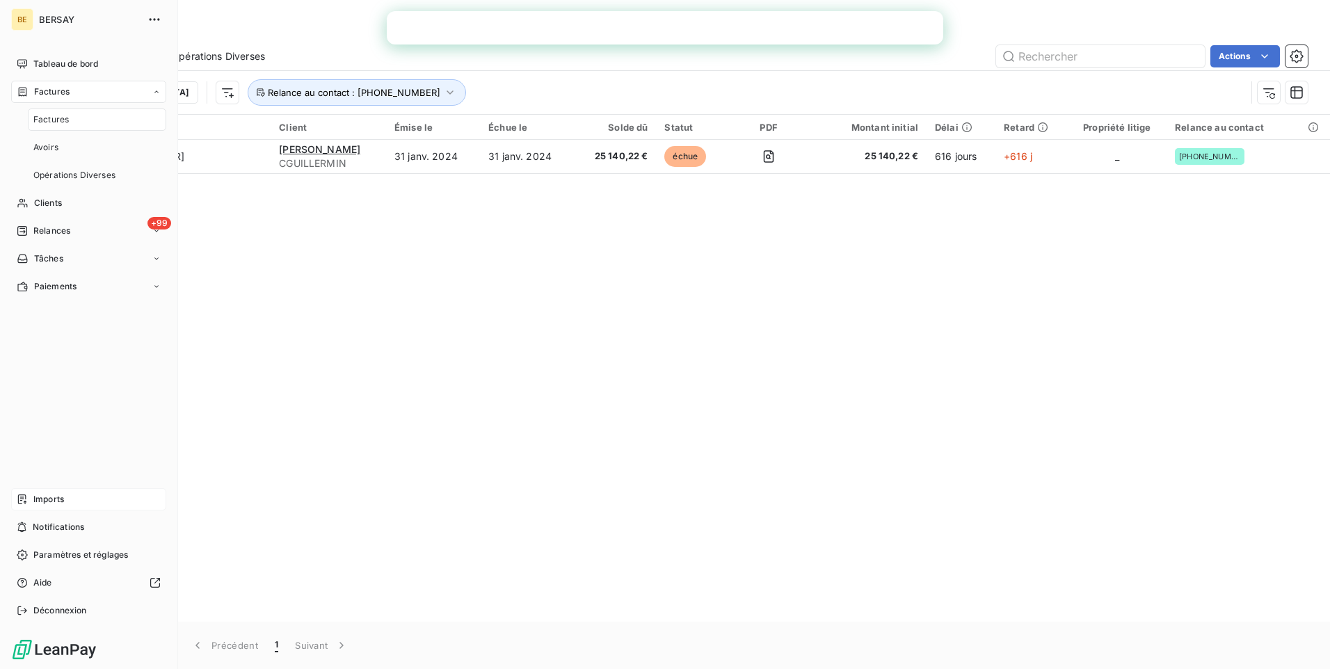
click at [68, 115] on span "Factures" at bounding box center [50, 119] width 35 height 13
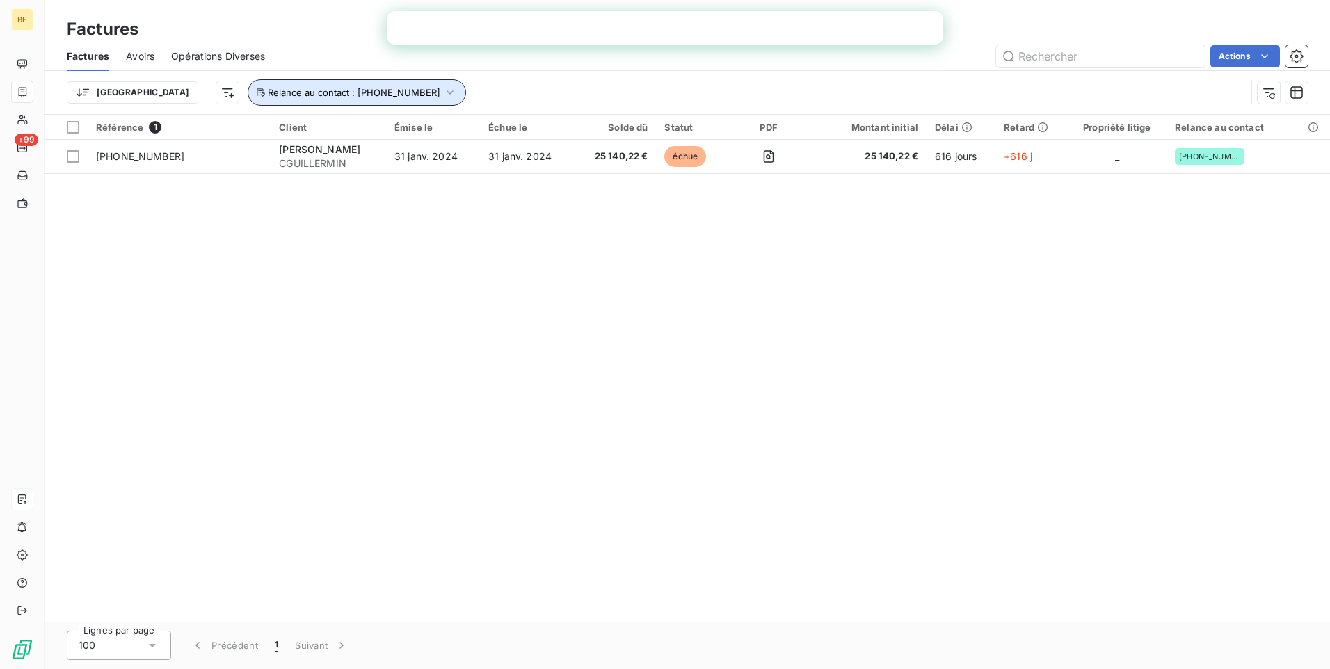
click at [443, 91] on icon "button" at bounding box center [450, 93] width 14 height 14
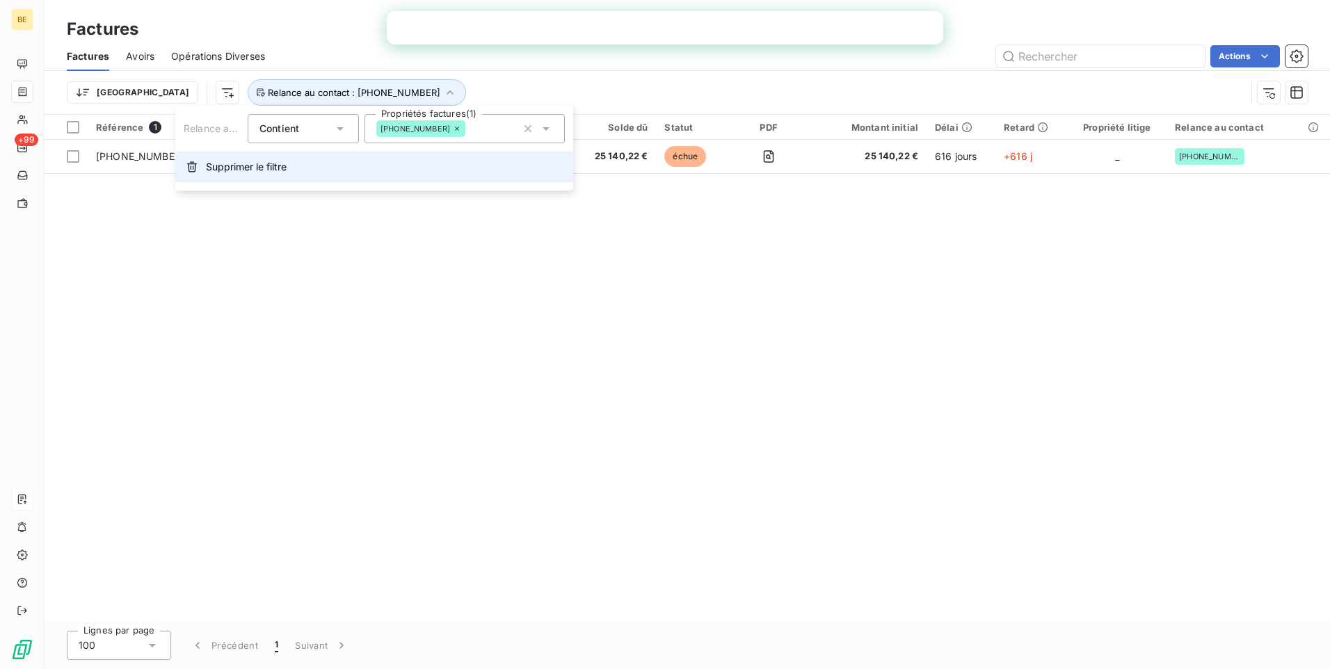
click at [227, 166] on span "Supprimer le filtre" at bounding box center [246, 167] width 81 height 14
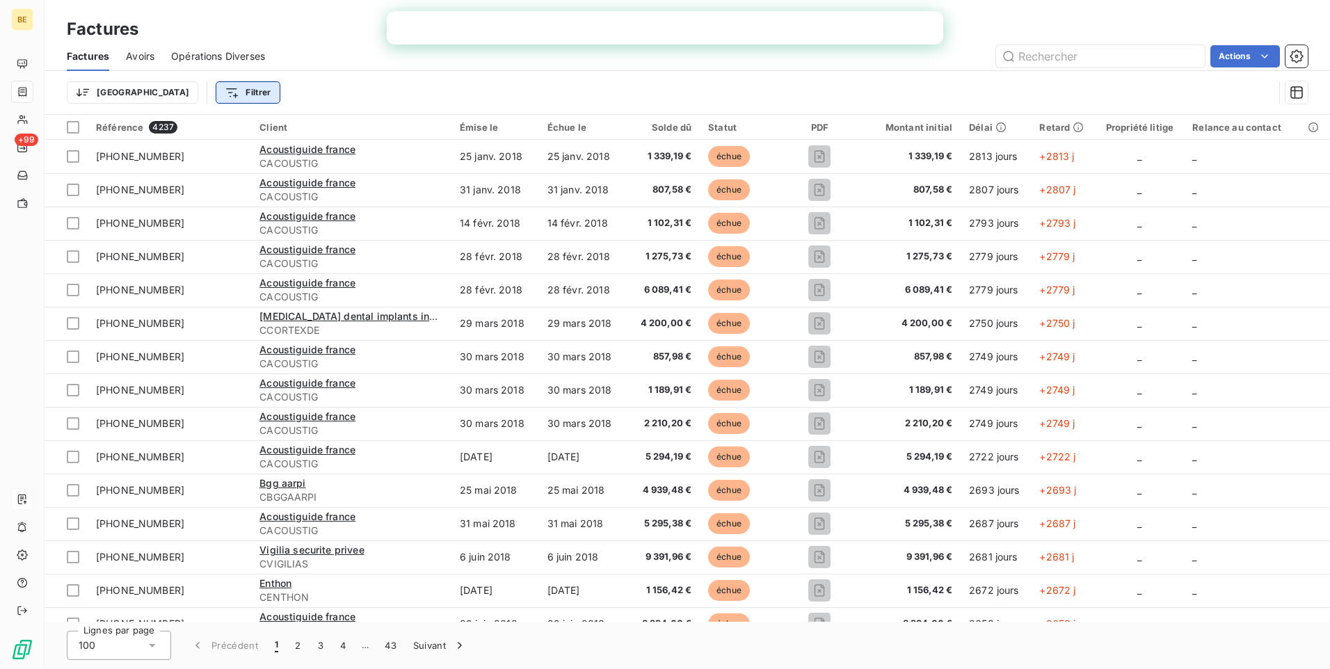
click at [184, 92] on html "BE +99 Factures Factures Avoirs Opérations Diverses Actions Trier Filtrer Référ…" at bounding box center [665, 334] width 1330 height 669
type input "[PHONE_NUMBER]"
click at [324, 73] on html "BE +99 Factures Factures Avoirs Opérations Diverses Actions Trier Filtrer [PHON…" at bounding box center [665, 334] width 1330 height 669
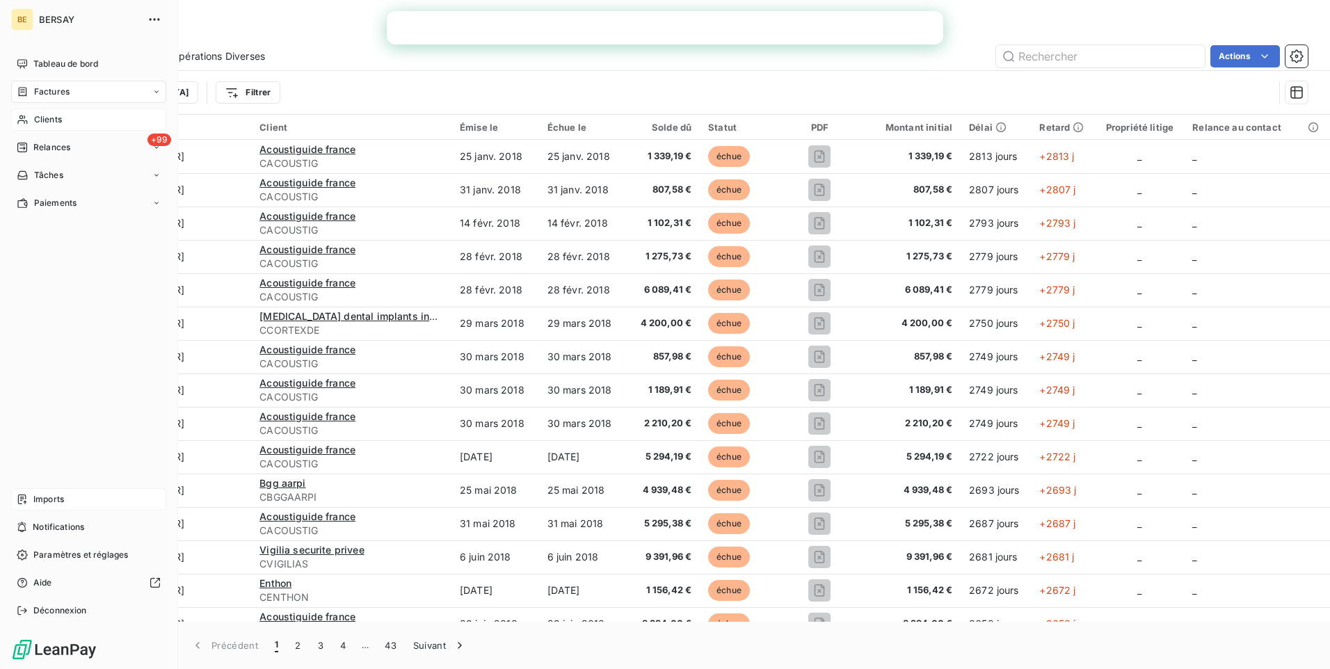
click at [62, 113] on span "Clients" at bounding box center [48, 119] width 28 height 13
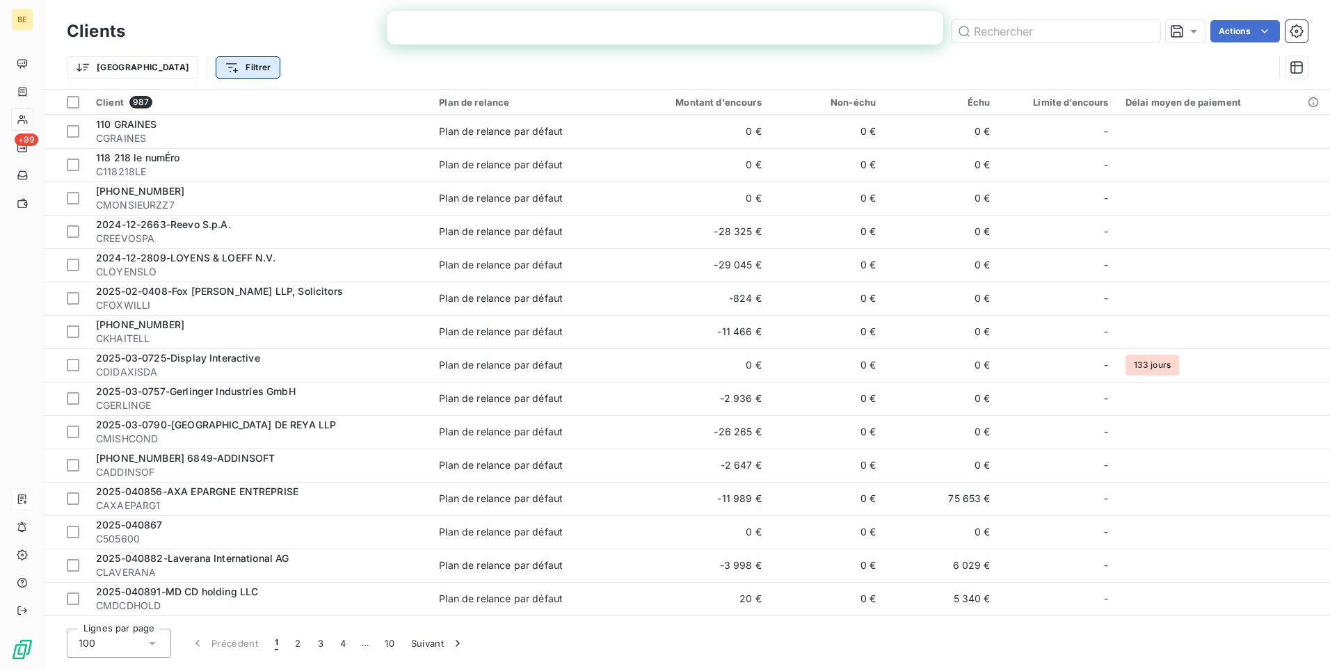
click at [191, 69] on html "BE +99 Clients Actions Trier Filtrer Client 987 Plan de relance Montant d'encou…" at bounding box center [665, 334] width 1330 height 669
click at [257, 112] on input "Rechercher et sélectionner" at bounding box center [245, 105] width 176 height 29
click at [257, 112] on input "m" at bounding box center [245, 105] width 176 height 29
type input "m"
click at [301, 37] on html "BE +99 Clients Actions Trier Filtrer Rechercher et sélectionner Client Plan de …" at bounding box center [665, 334] width 1330 height 669
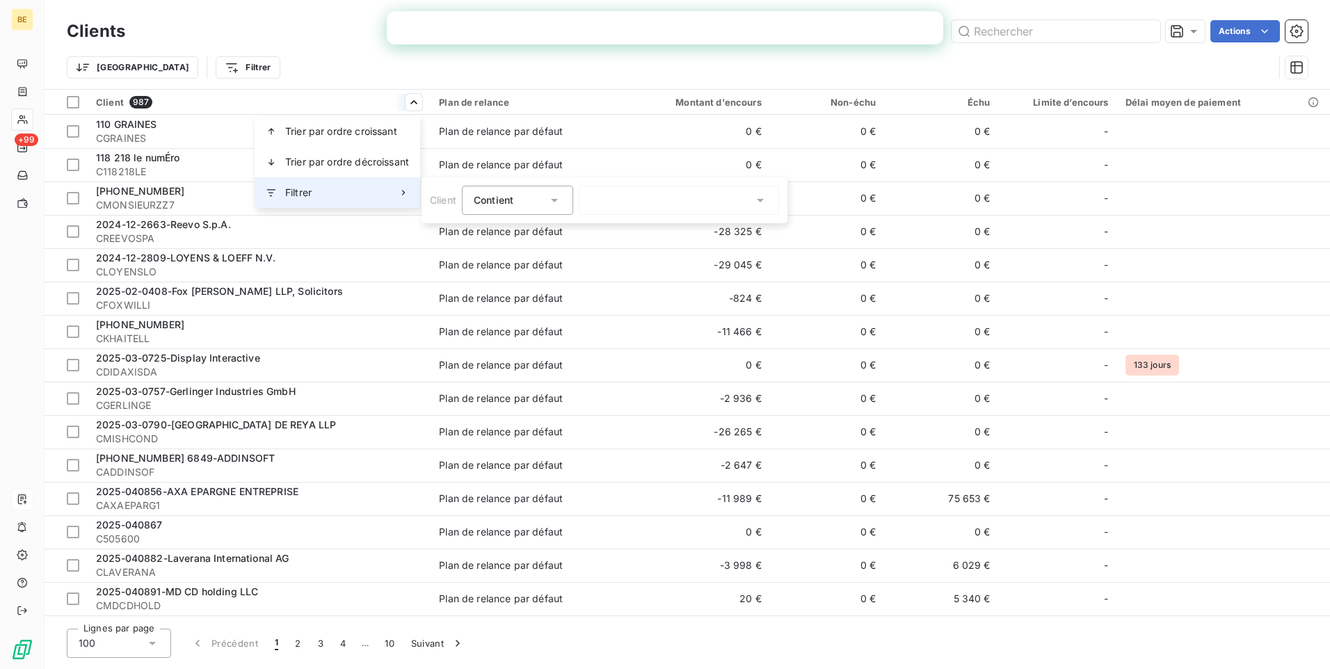
click at [390, 191] on div "Filtrer" at bounding box center [338, 192] width 166 height 31
click at [561, 193] on icon at bounding box center [555, 200] width 14 height 14
click at [310, 72] on html "BE +99 Clients Actions Trier Filtrer Client 987 Plan de relance Montant d'encou…" at bounding box center [665, 334] width 1330 height 669
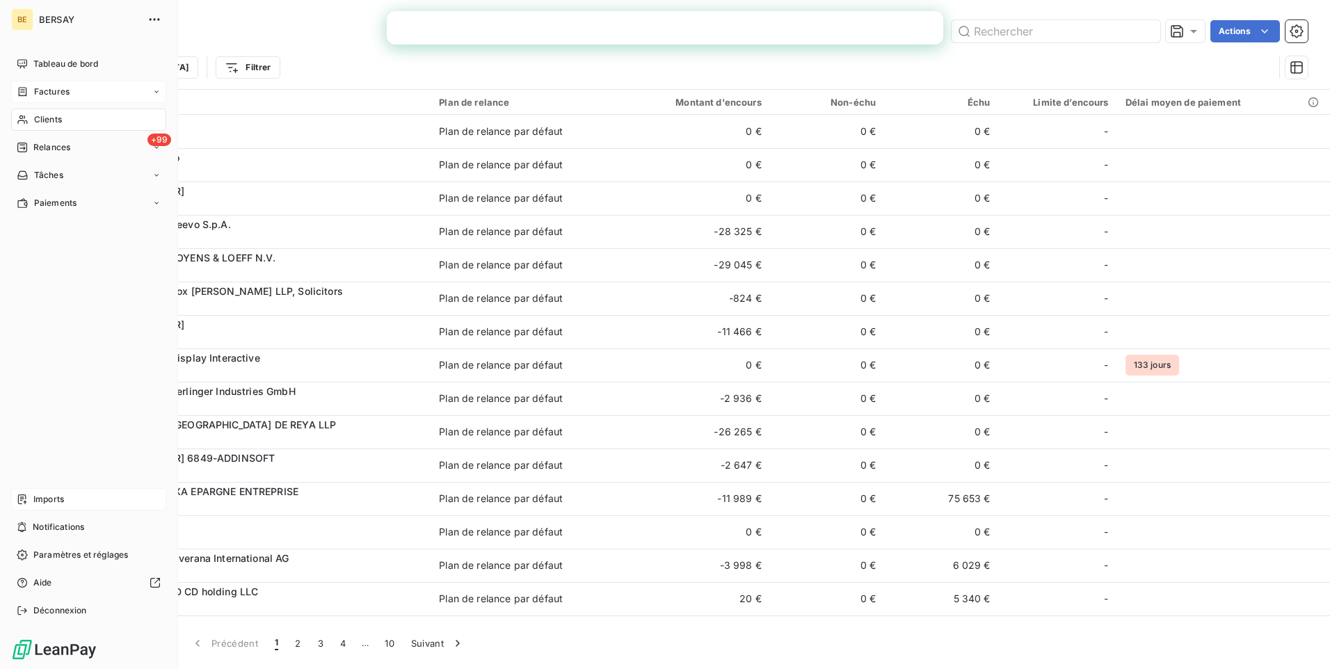
click at [63, 95] on span "Factures" at bounding box center [51, 92] width 35 height 13
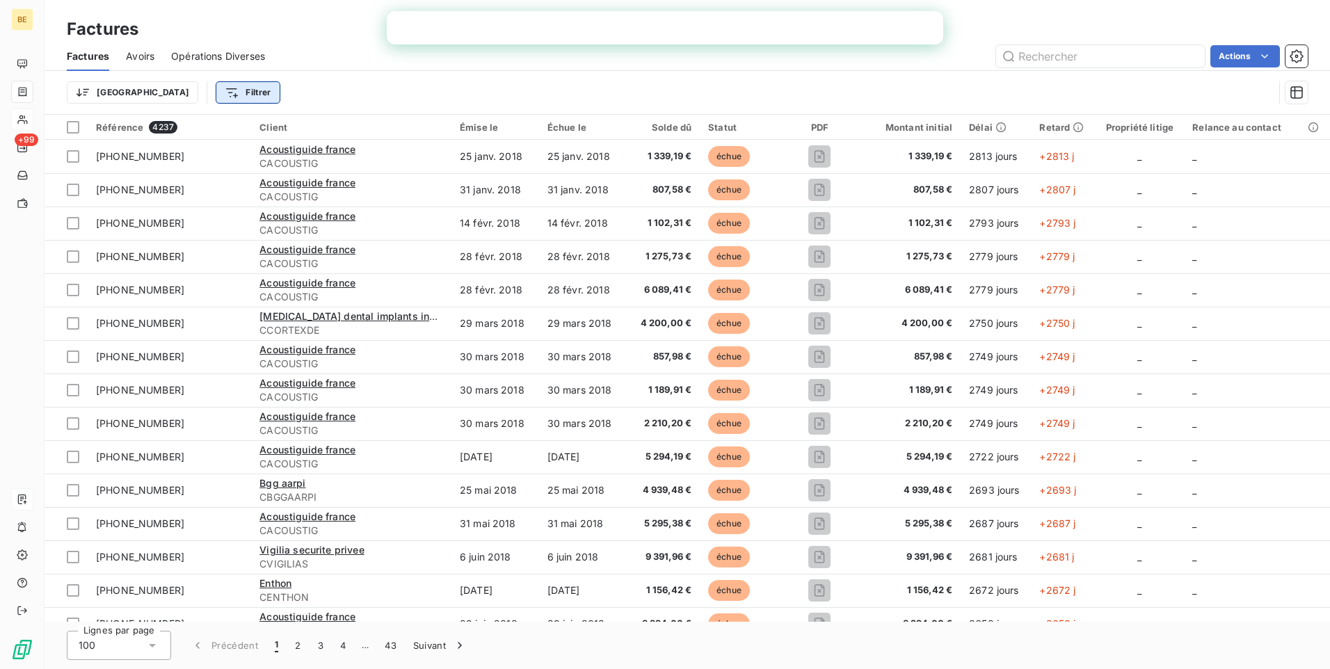
click at [158, 97] on html "BE +99 Factures Factures Avoirs Opérations Diverses Actions Trier Filtrer Référ…" at bounding box center [665, 334] width 1330 height 669
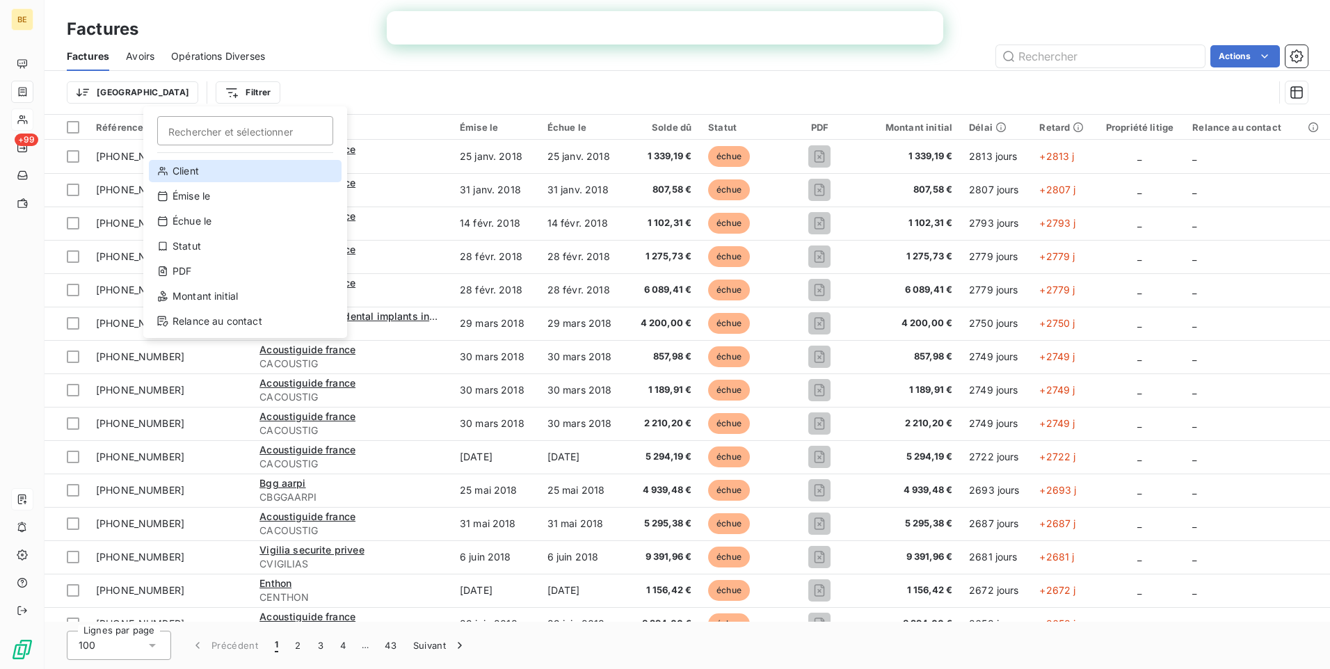
click at [190, 169] on div "Client" at bounding box center [245, 171] width 193 height 22
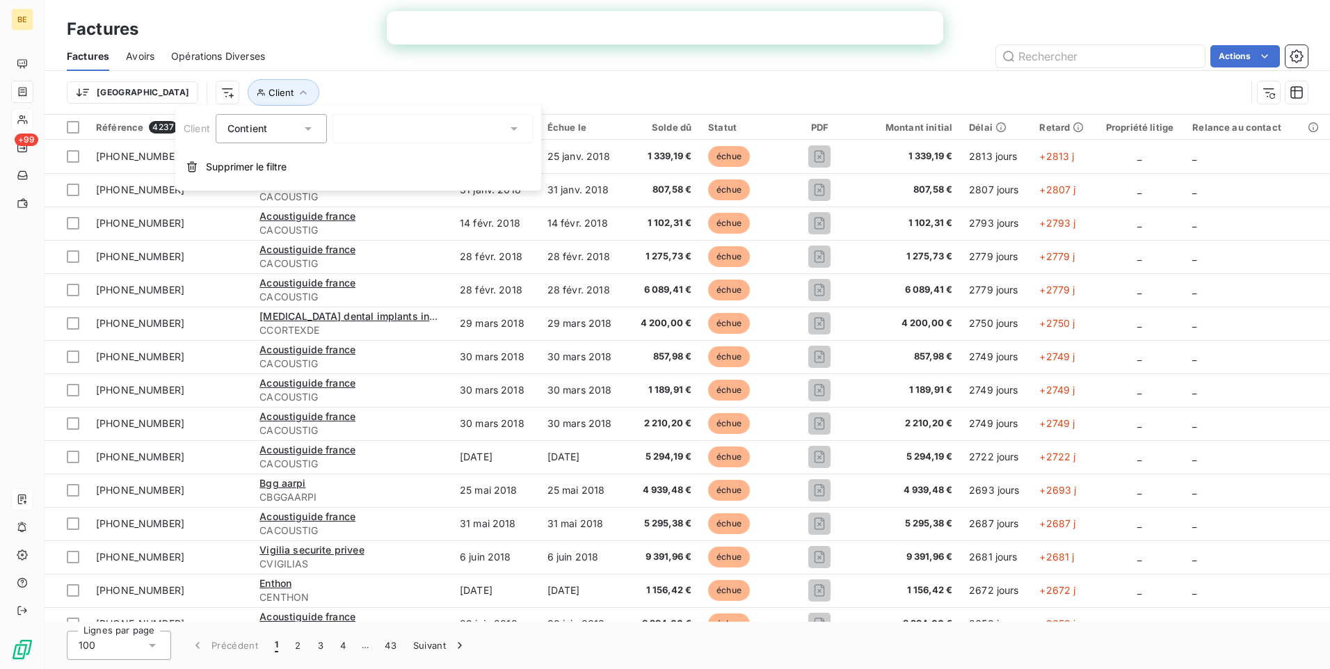
click at [408, 126] on div at bounding box center [433, 128] width 200 height 29
type input "m"
click at [317, 129] on div "Contient" at bounding box center [271, 128] width 111 height 29
click at [300, 94] on icon "button" at bounding box center [303, 92] width 7 height 4
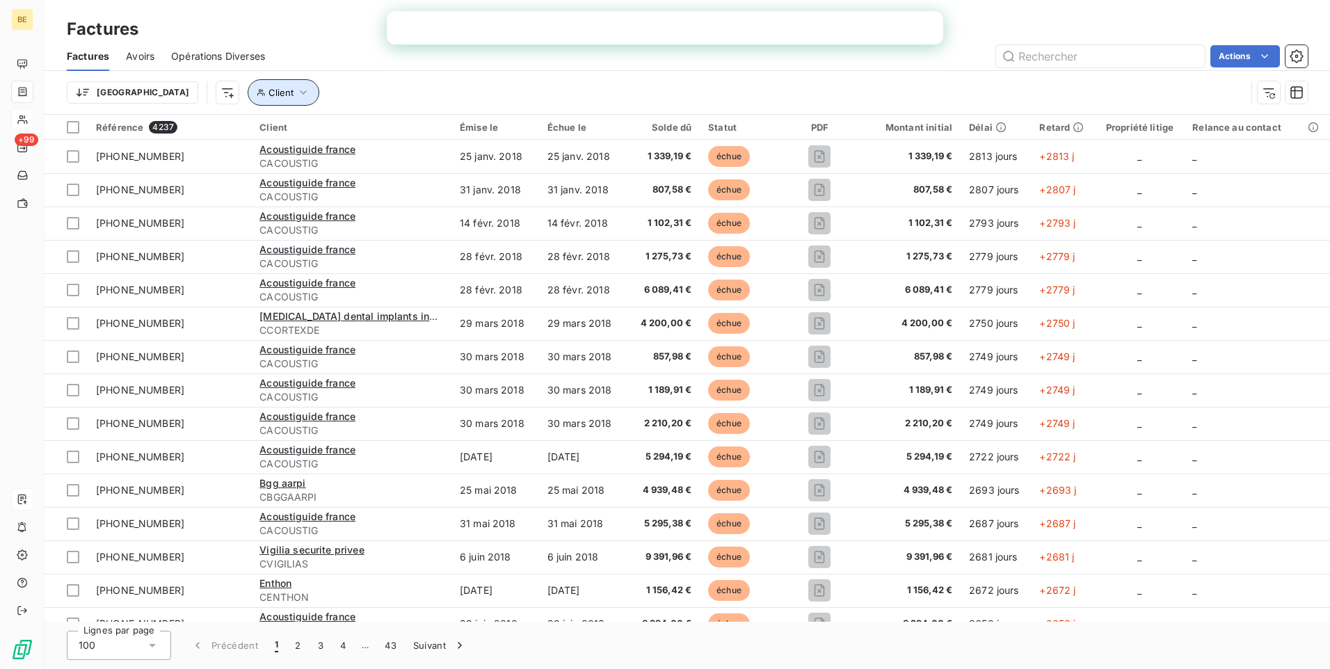
click at [248, 88] on button "Client" at bounding box center [284, 92] width 72 height 26
click at [296, 89] on icon "button" at bounding box center [303, 93] width 14 height 14
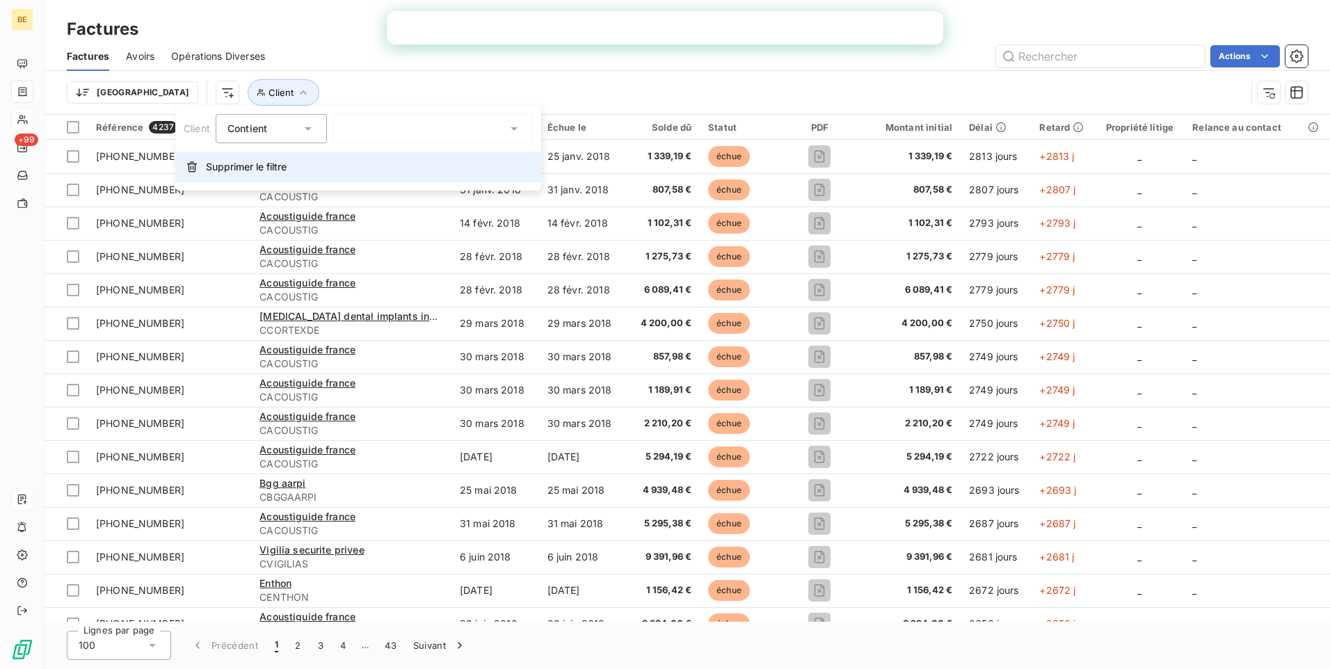
click at [235, 168] on span "Supprimer le filtre" at bounding box center [246, 167] width 81 height 14
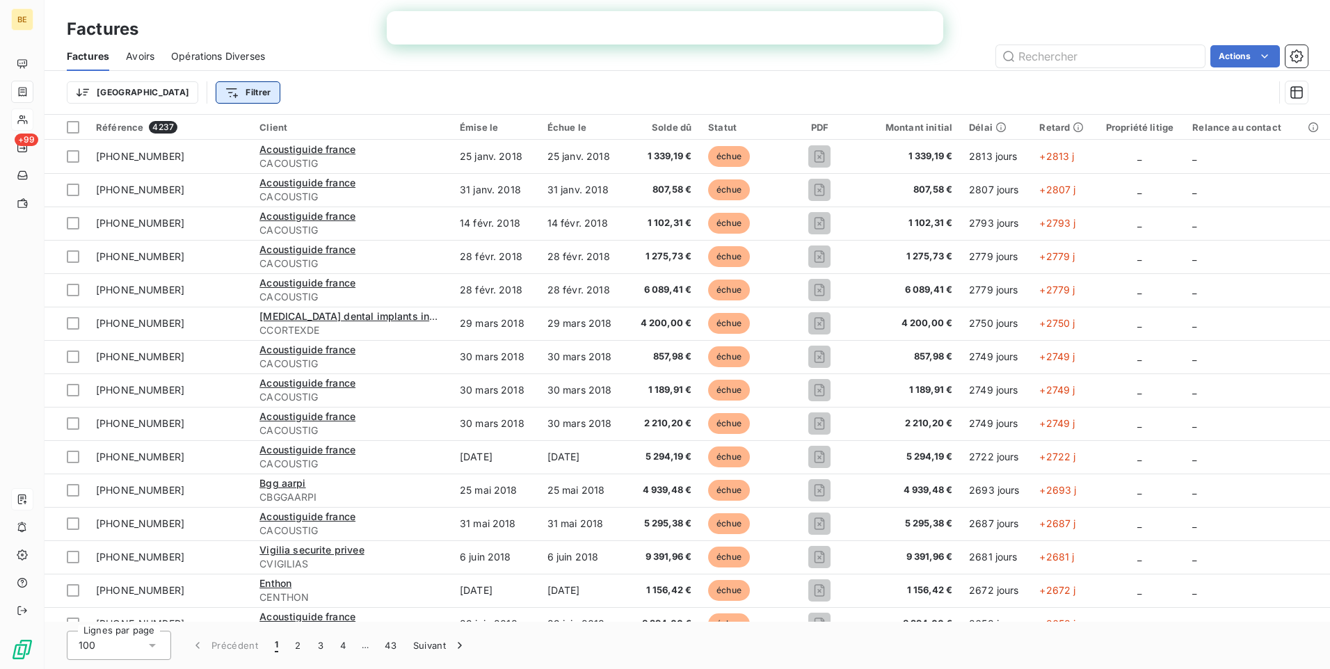
click at [170, 93] on html "BE +99 Factures Factures Avoirs Opérations Diverses Actions Trier Filtrer Référ…" at bounding box center [665, 334] width 1330 height 669
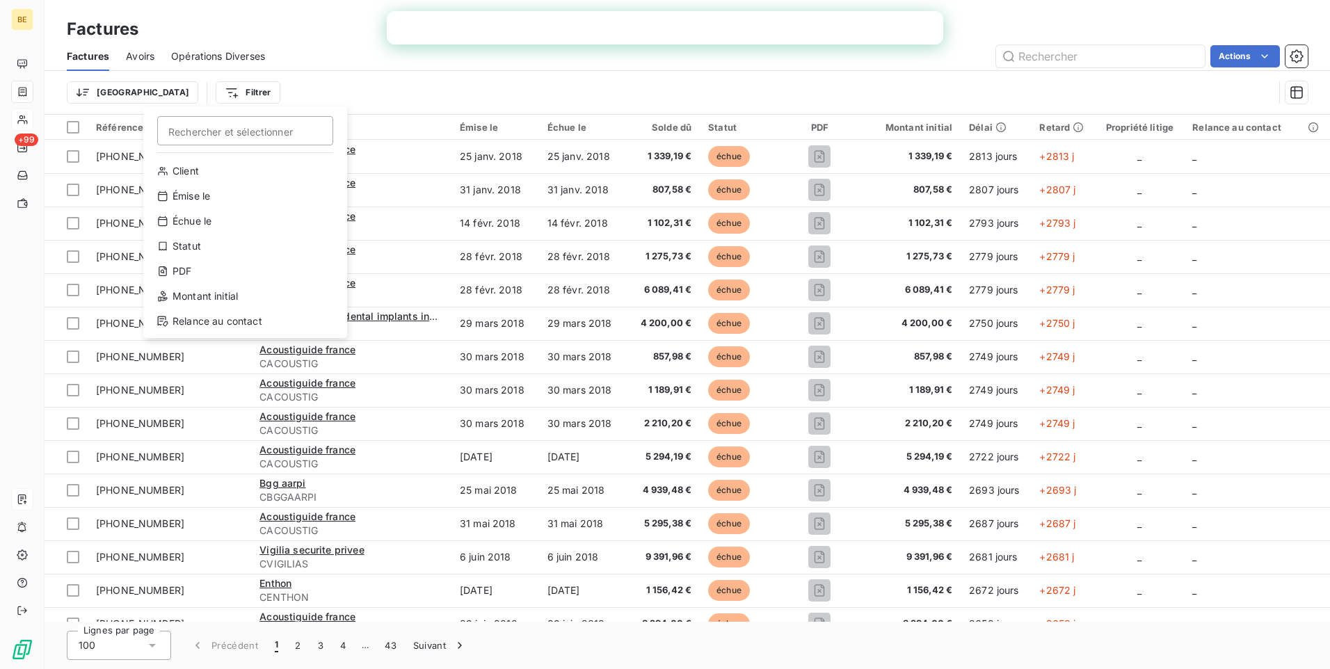
click at [374, 103] on html "BE +99 Factures Factures Avoirs Opérations Diverses Actions Trier Filtrer Reche…" at bounding box center [665, 334] width 1330 height 669
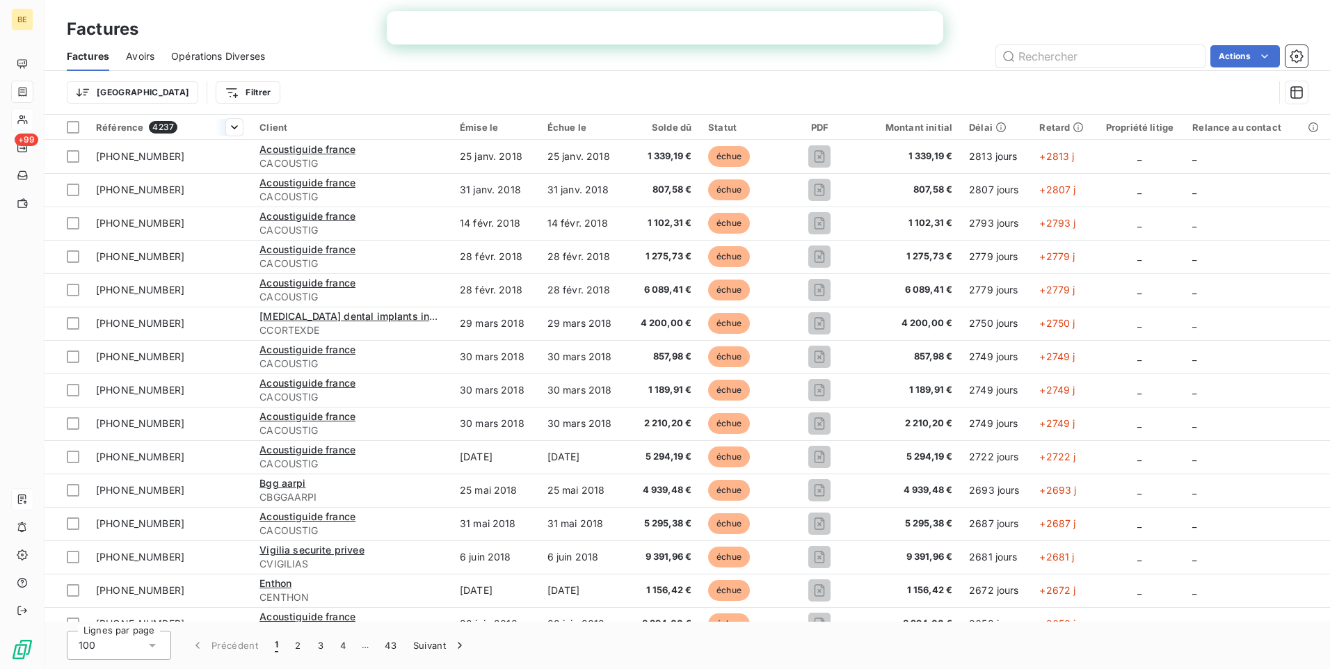
click at [109, 125] on span "Référence" at bounding box center [119, 127] width 47 height 11
click at [163, 125] on span "4237" at bounding box center [163, 127] width 29 height 13
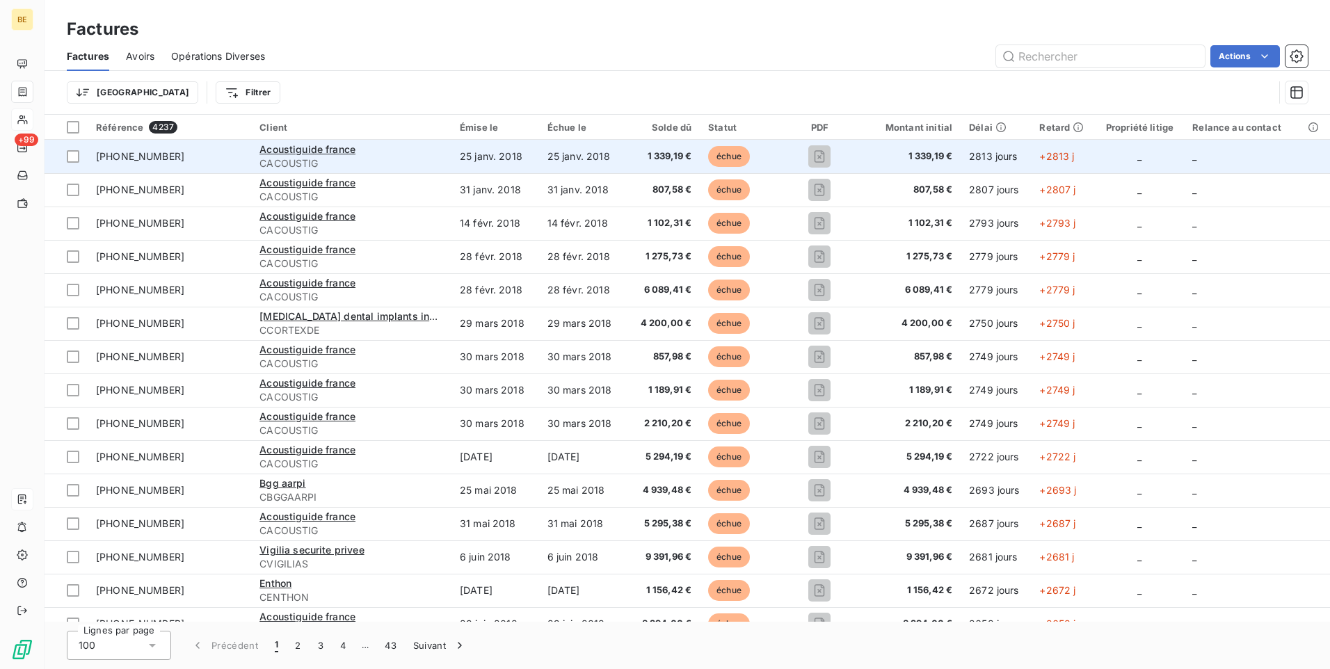
click at [196, 156] on span "[PHONE_NUMBER]" at bounding box center [169, 157] width 147 height 14
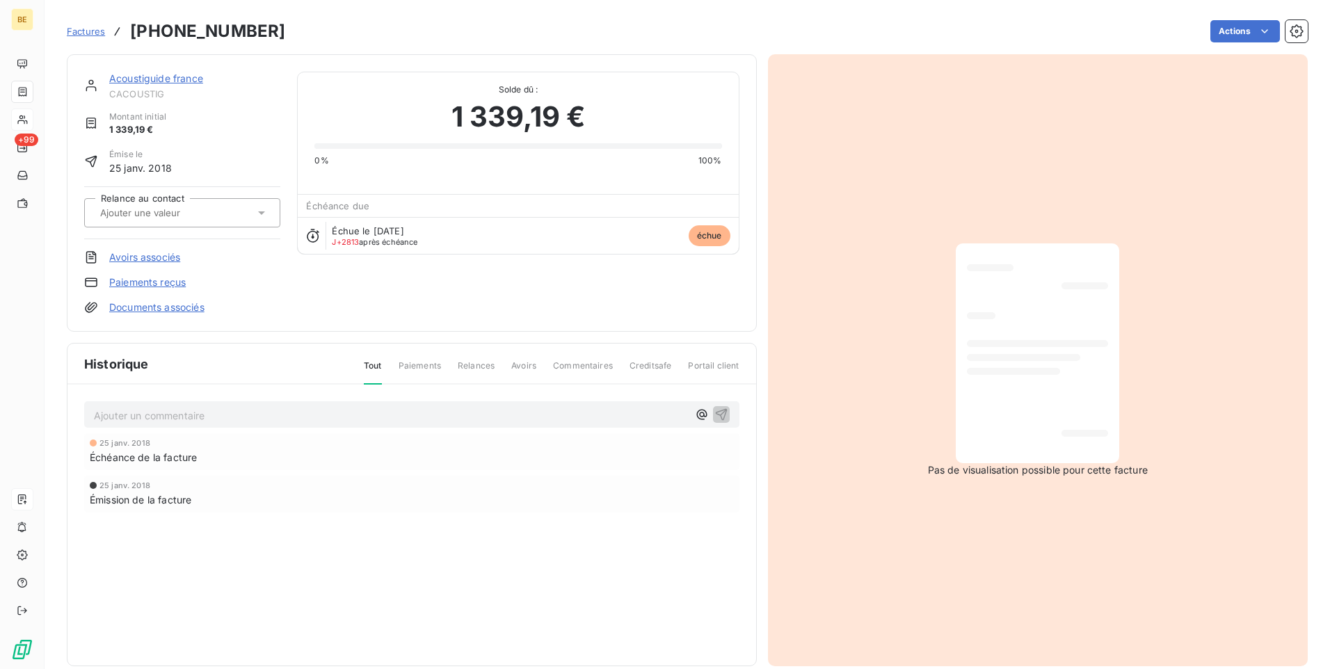
click at [177, 77] on link "Acoustiguide france" at bounding box center [156, 78] width 94 height 12
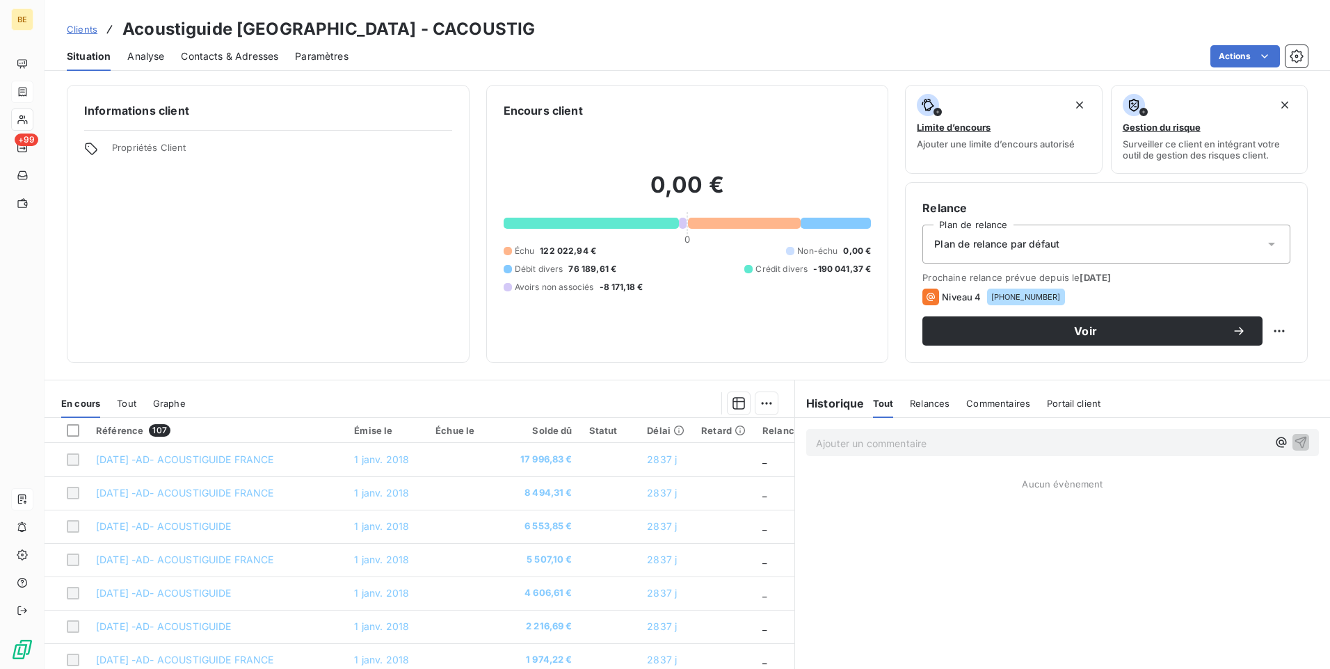
drag, startPoint x: 213, startPoint y: 70, endPoint x: 213, endPoint y: 61, distance: 9.0
click at [213, 67] on div "Contacts & Adresses" at bounding box center [229, 56] width 97 height 29
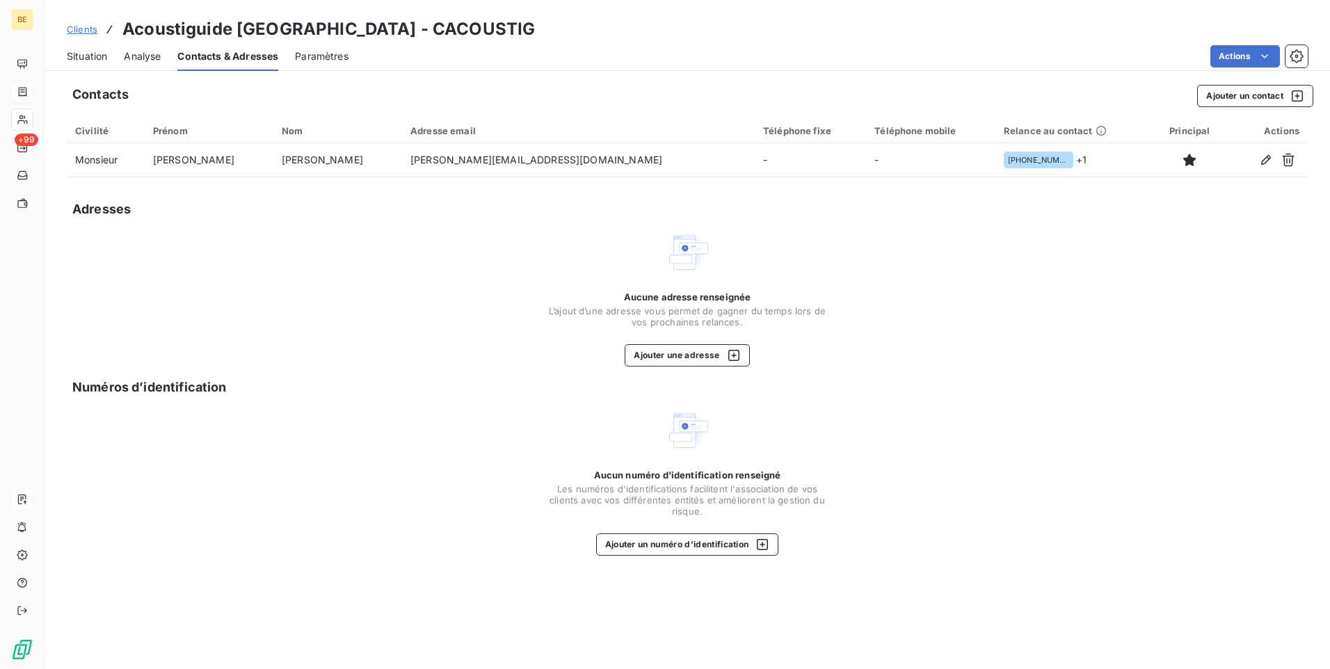
click at [95, 57] on span "Situation" at bounding box center [87, 56] width 40 height 14
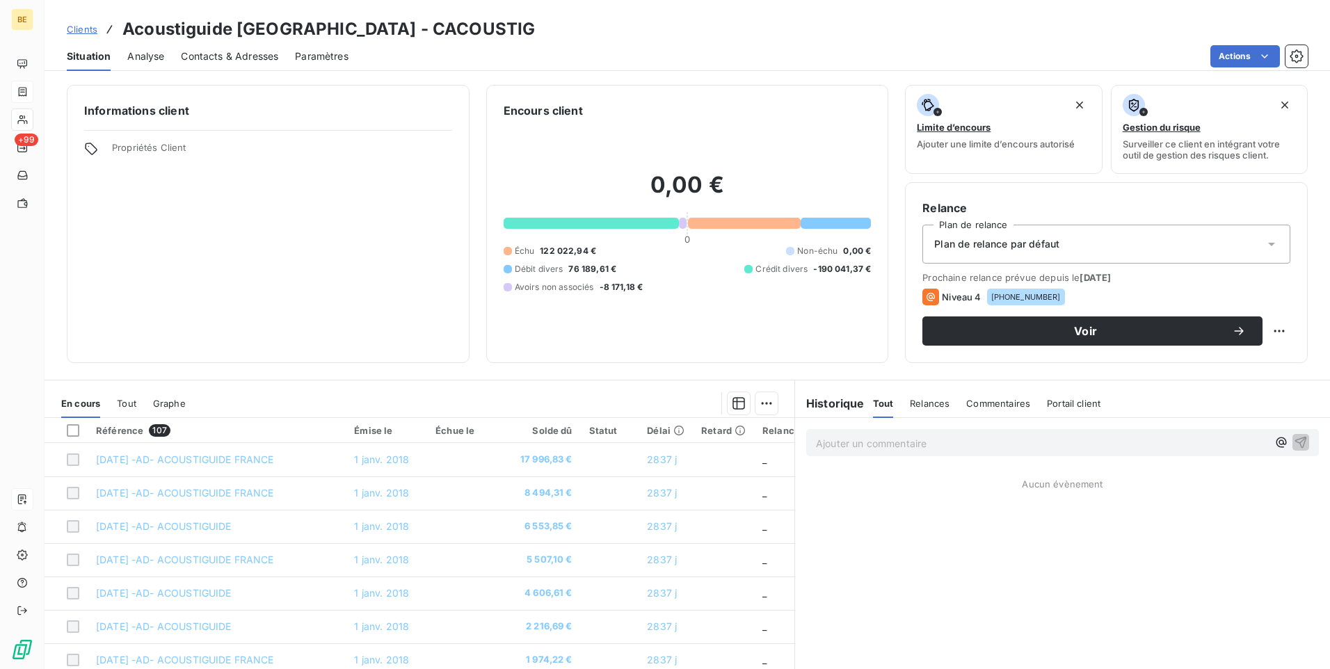
click at [321, 223] on div "Informations client Propriétés Client" at bounding box center [268, 224] width 403 height 278
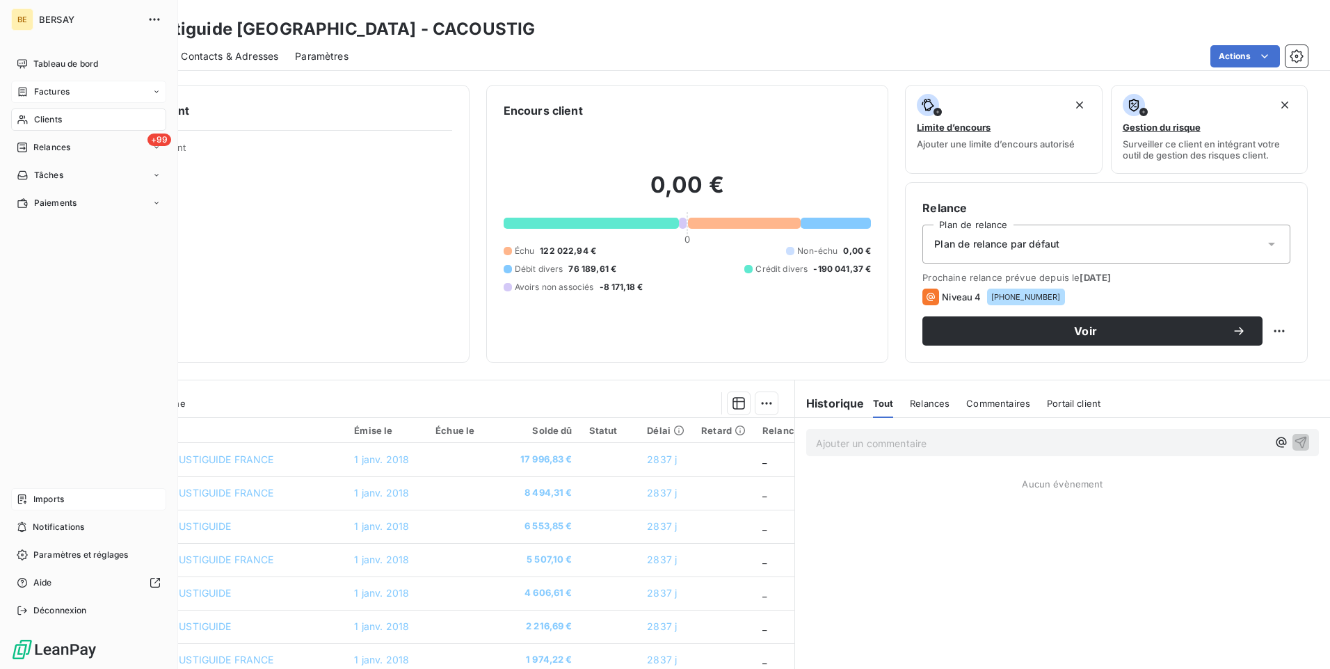
click at [63, 496] on span "Imports" at bounding box center [48, 499] width 31 height 13
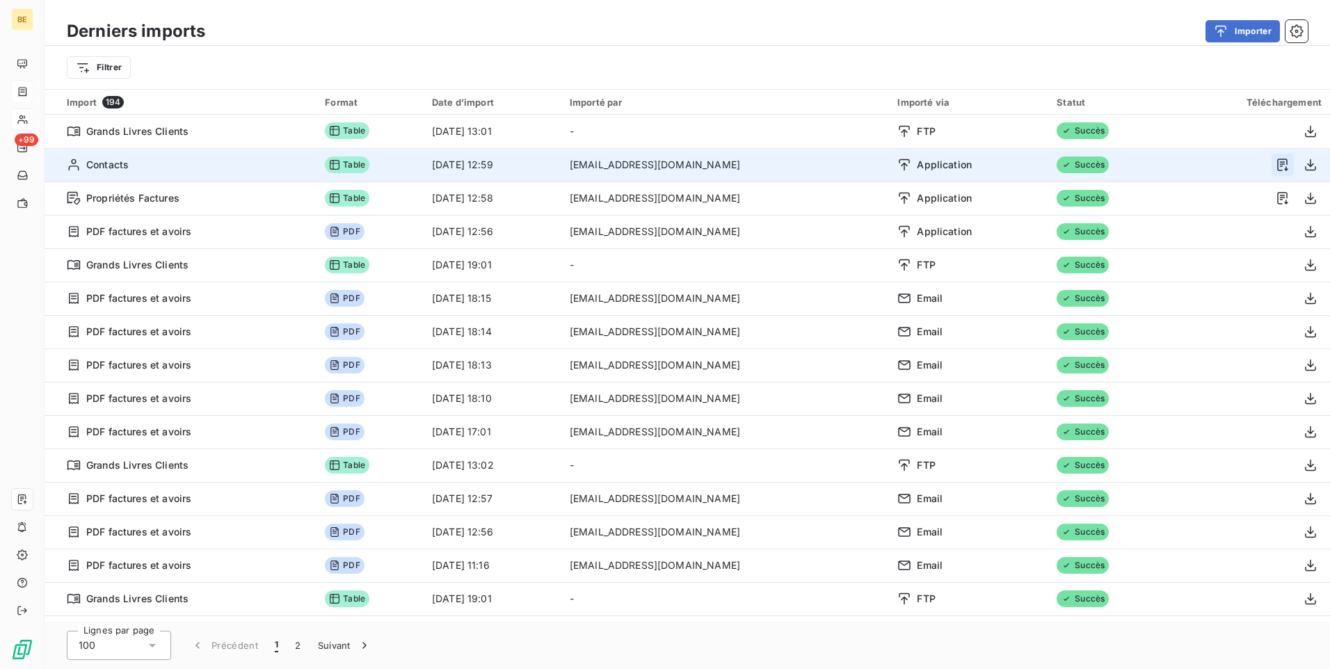
click at [1276, 160] on icon "button" at bounding box center [1283, 165] width 14 height 14
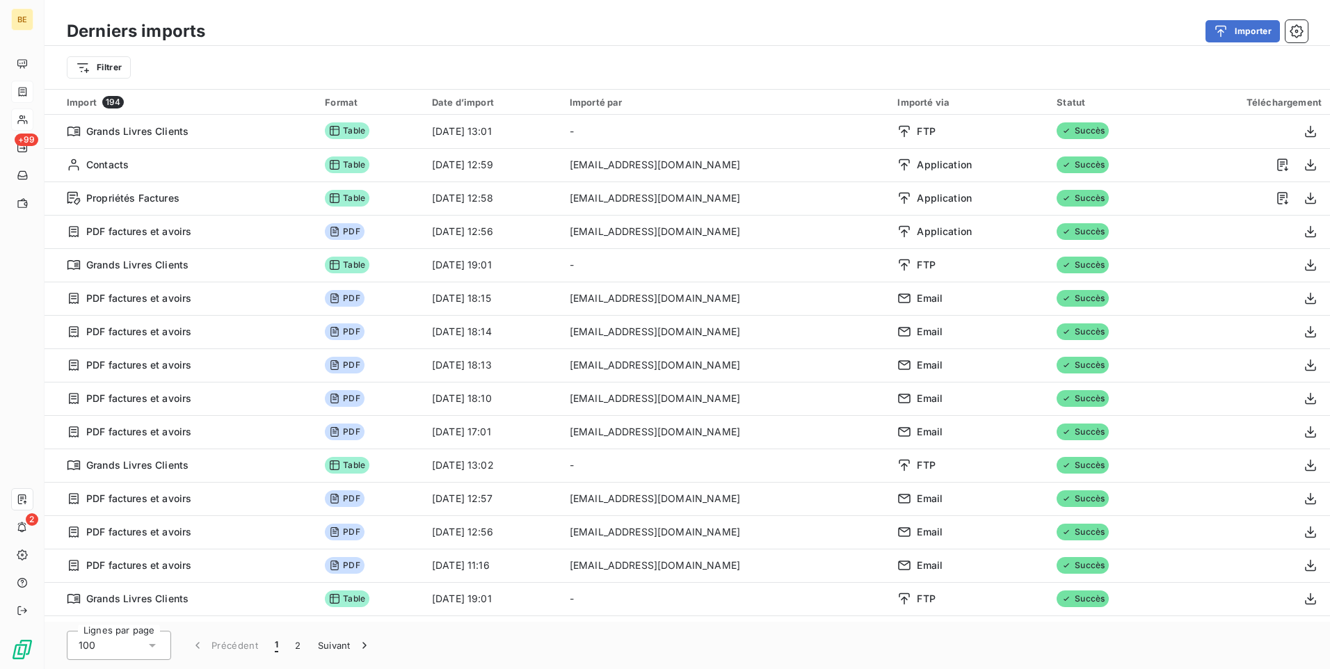
click at [940, 28] on div "Importer" at bounding box center [765, 31] width 1086 height 22
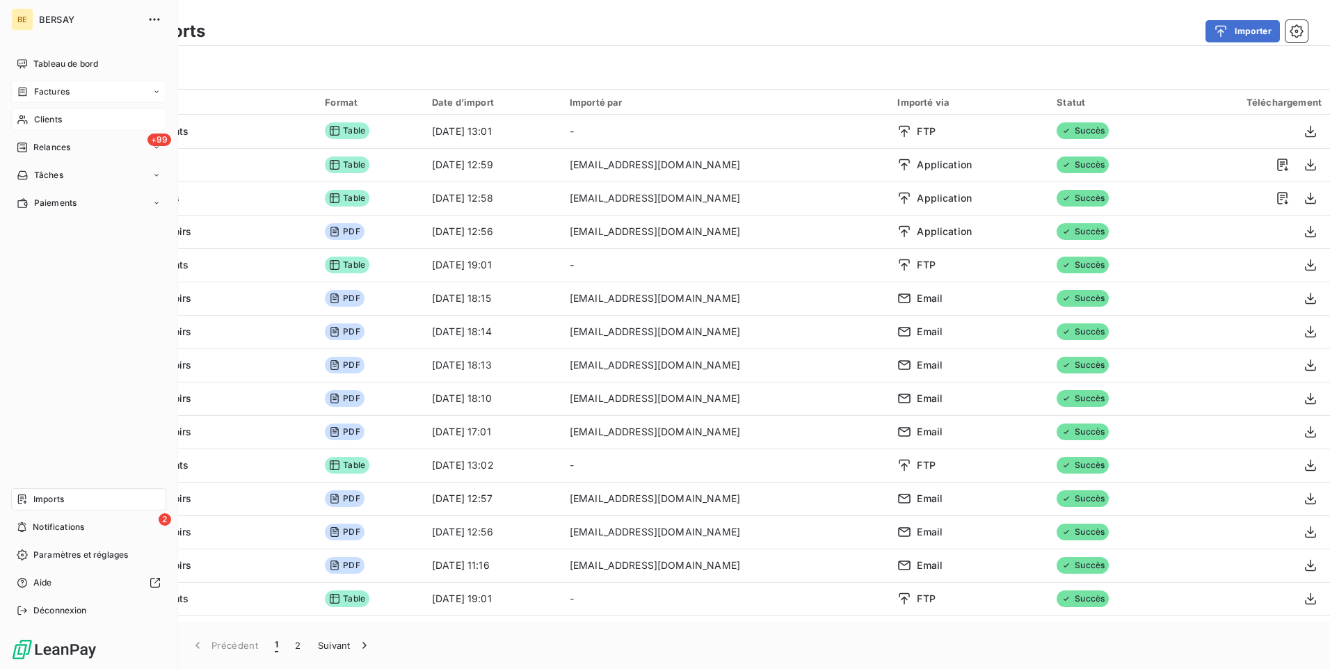
click at [25, 94] on icon at bounding box center [23, 91] width 12 height 11
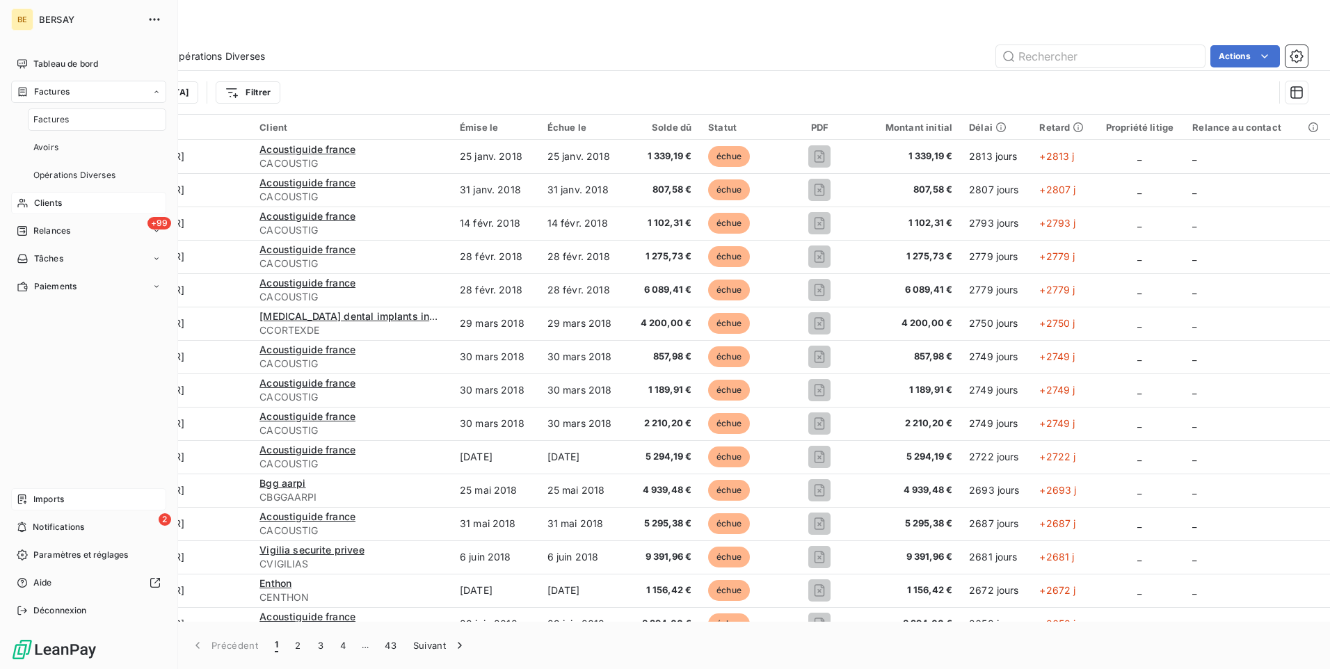
click at [163, 87] on div "Factures" at bounding box center [88, 92] width 155 height 22
click at [143, 96] on div "Factures" at bounding box center [88, 92] width 155 height 22
click at [73, 118] on div "Factures" at bounding box center [97, 120] width 138 height 22
click at [38, 119] on span "Factures" at bounding box center [50, 119] width 35 height 13
click at [79, 58] on span "Tableau de bord" at bounding box center [65, 64] width 65 height 13
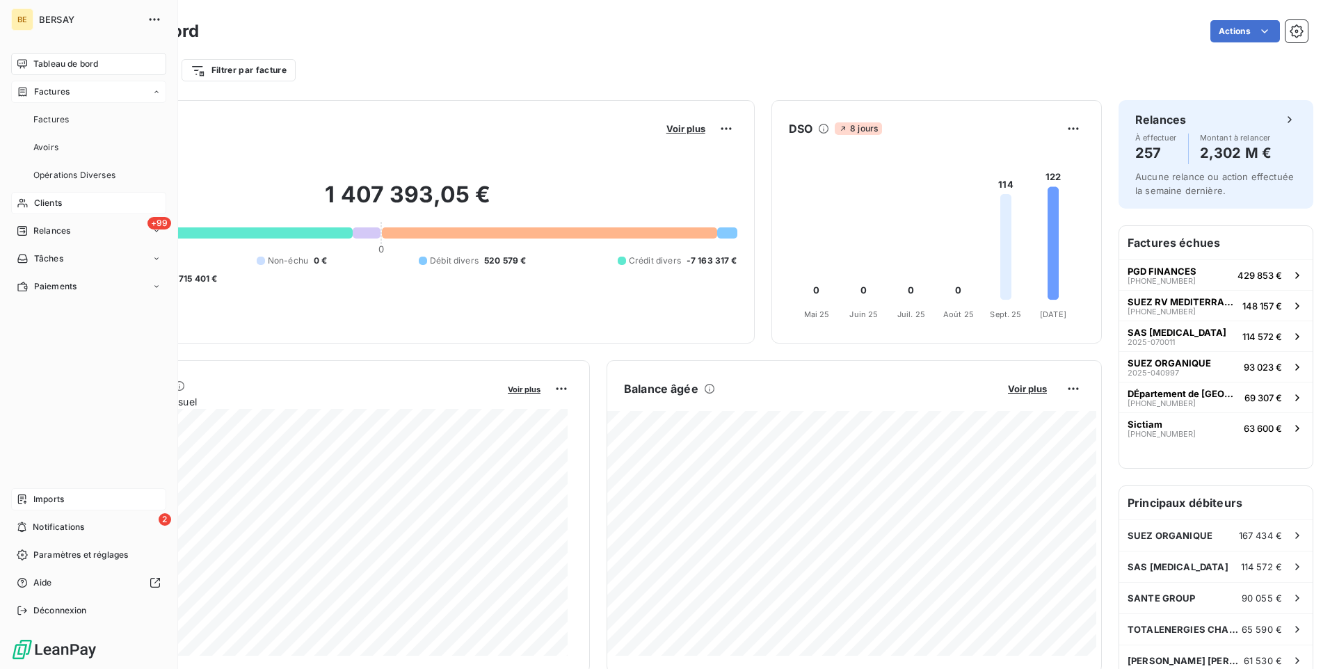
click at [157, 86] on div "Factures" at bounding box center [88, 92] width 155 height 22
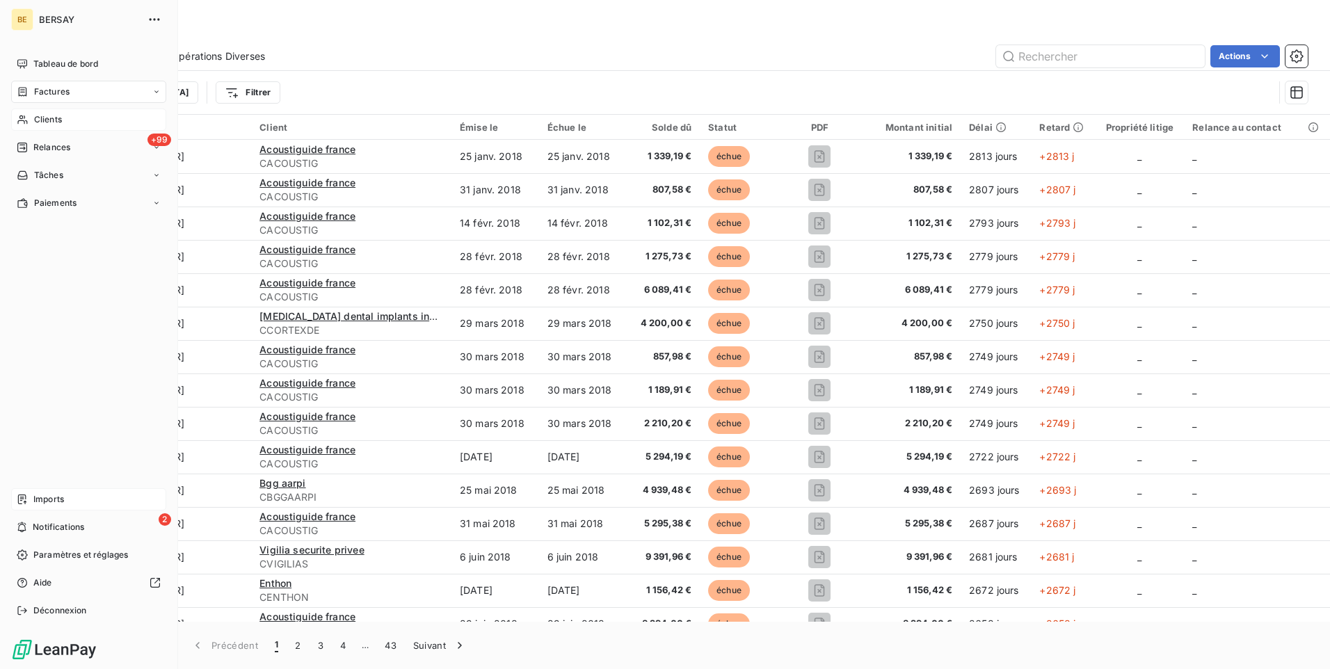
click at [157, 88] on icon at bounding box center [156, 92] width 8 height 8
click at [35, 121] on span "Factures" at bounding box center [50, 119] width 35 height 13
click at [63, 90] on span "Factures" at bounding box center [51, 92] width 35 height 13
click at [38, 122] on span "Factures" at bounding box center [50, 119] width 35 height 13
click at [50, 147] on span "Avoirs" at bounding box center [45, 147] width 25 height 13
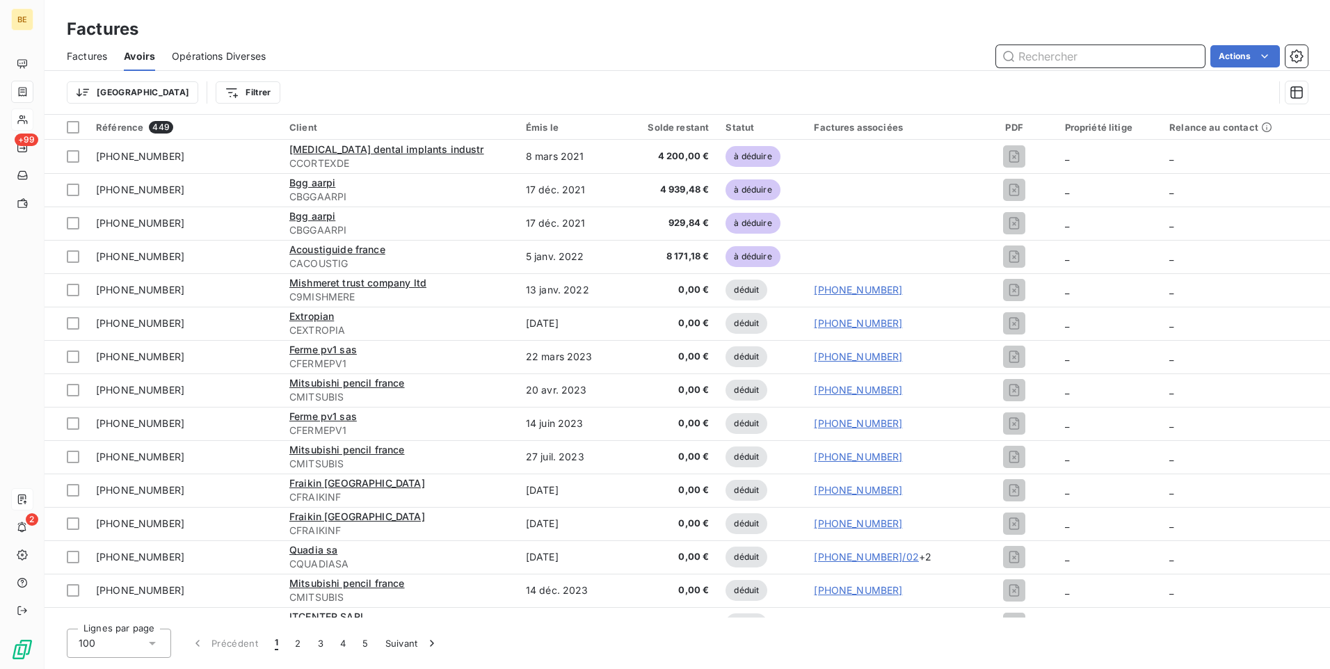
click at [87, 55] on span "Factures" at bounding box center [87, 56] width 40 height 14
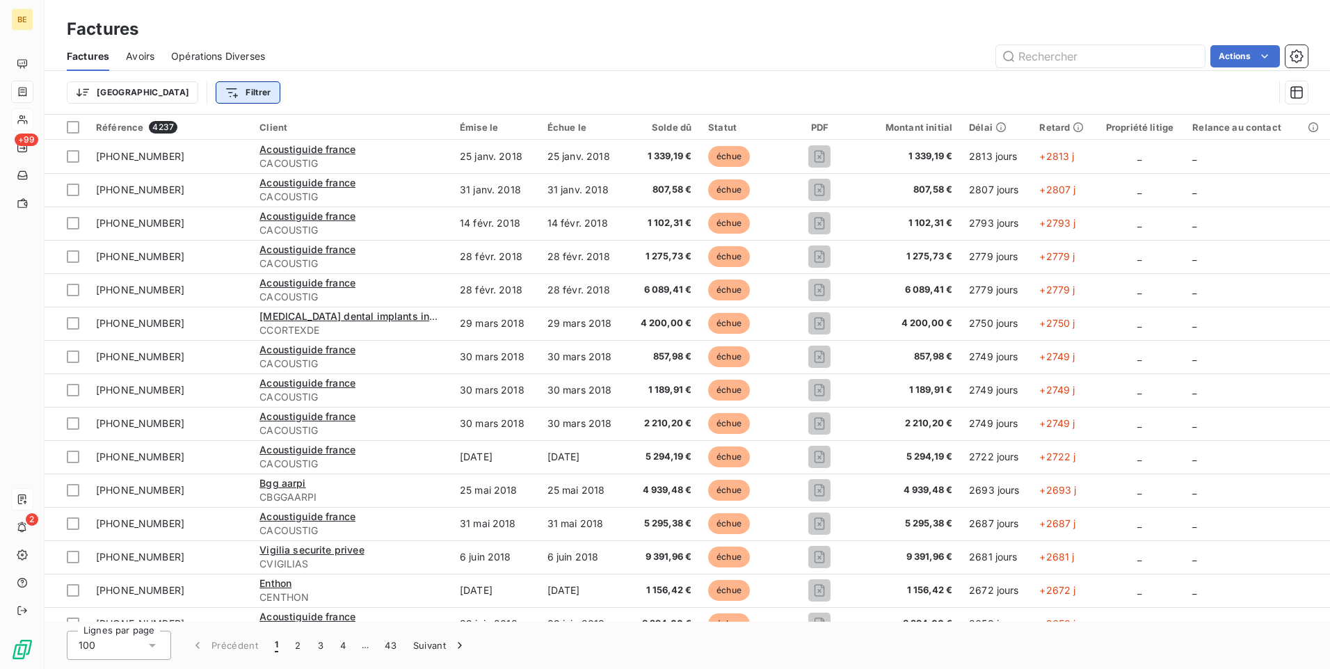
click at [177, 95] on html "BE +99 2 Factures Factures Avoirs Opérations Diverses Actions Trier Filtrer Réf…" at bounding box center [665, 334] width 1330 height 669
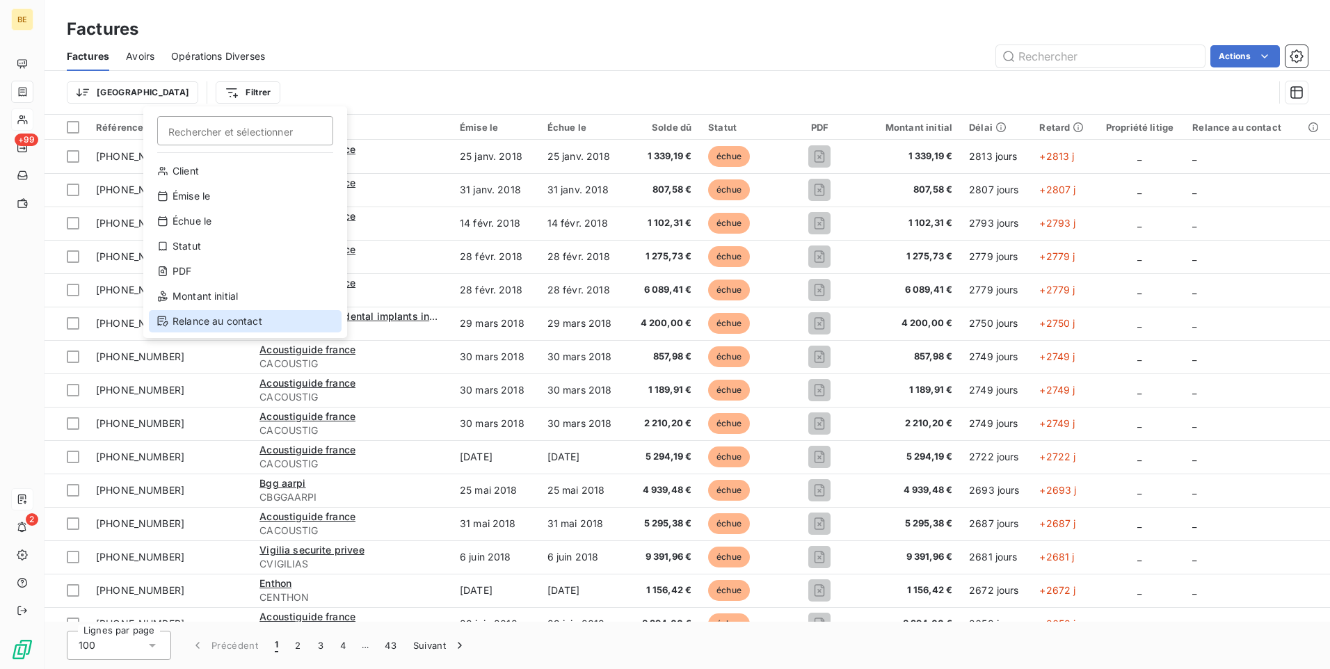
click at [215, 316] on div "Relance au contact" at bounding box center [245, 321] width 193 height 22
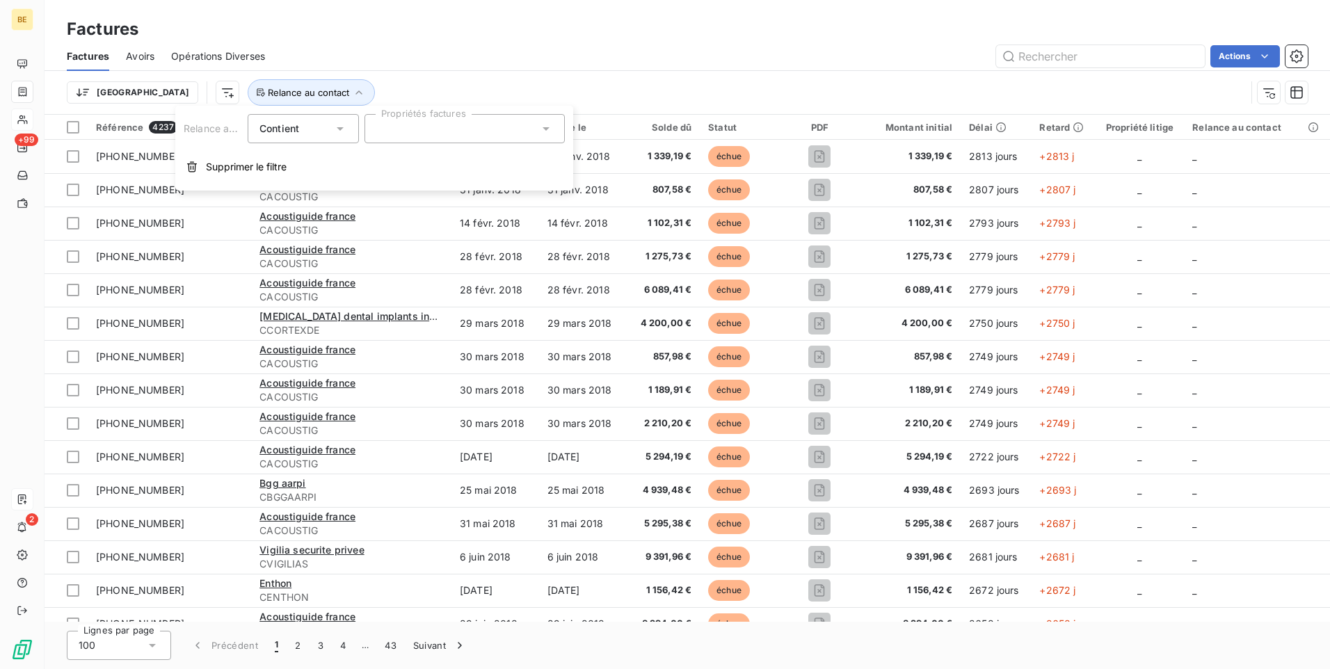
click at [442, 120] on div at bounding box center [465, 128] width 200 height 29
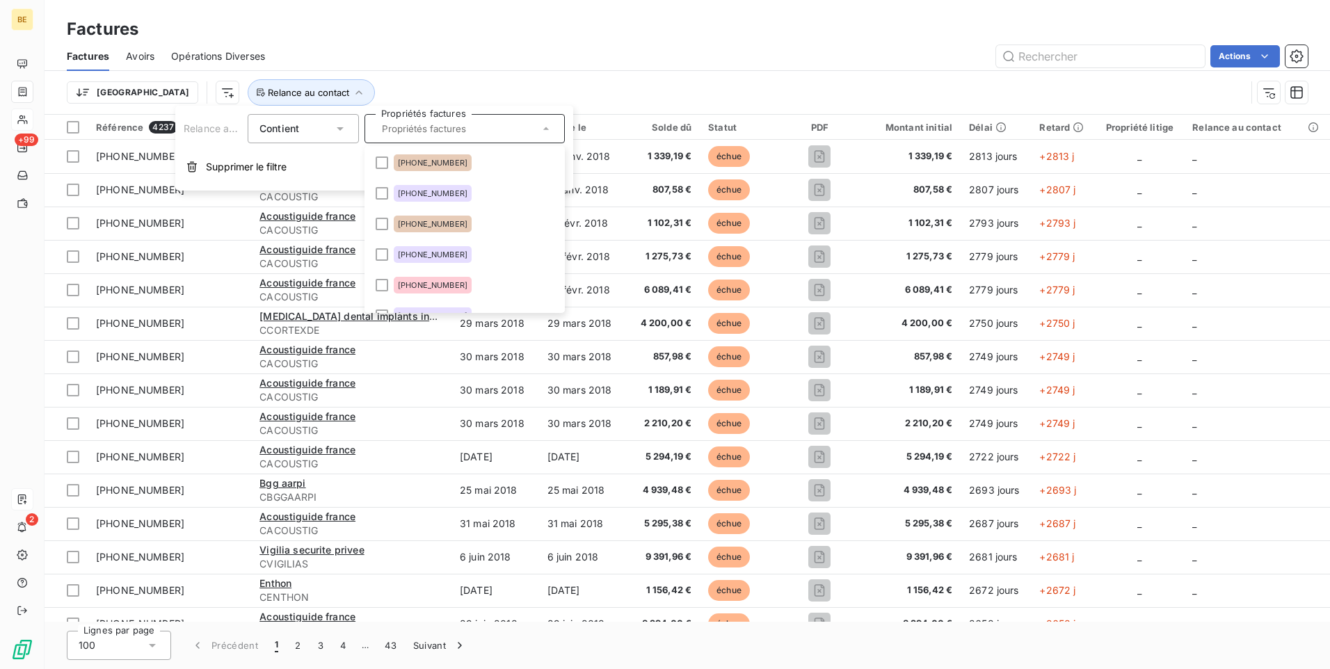
click at [417, 123] on input "text" at bounding box center [457, 128] width 163 height 13
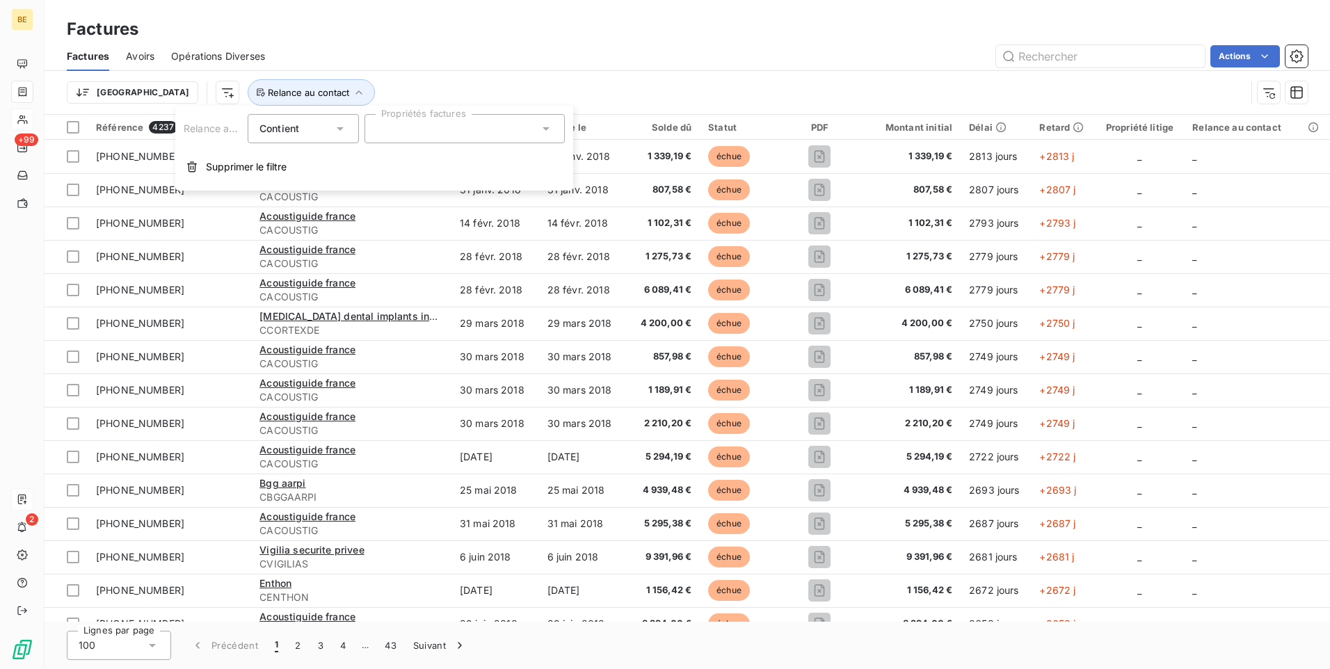
click at [421, 131] on div at bounding box center [465, 128] width 200 height 29
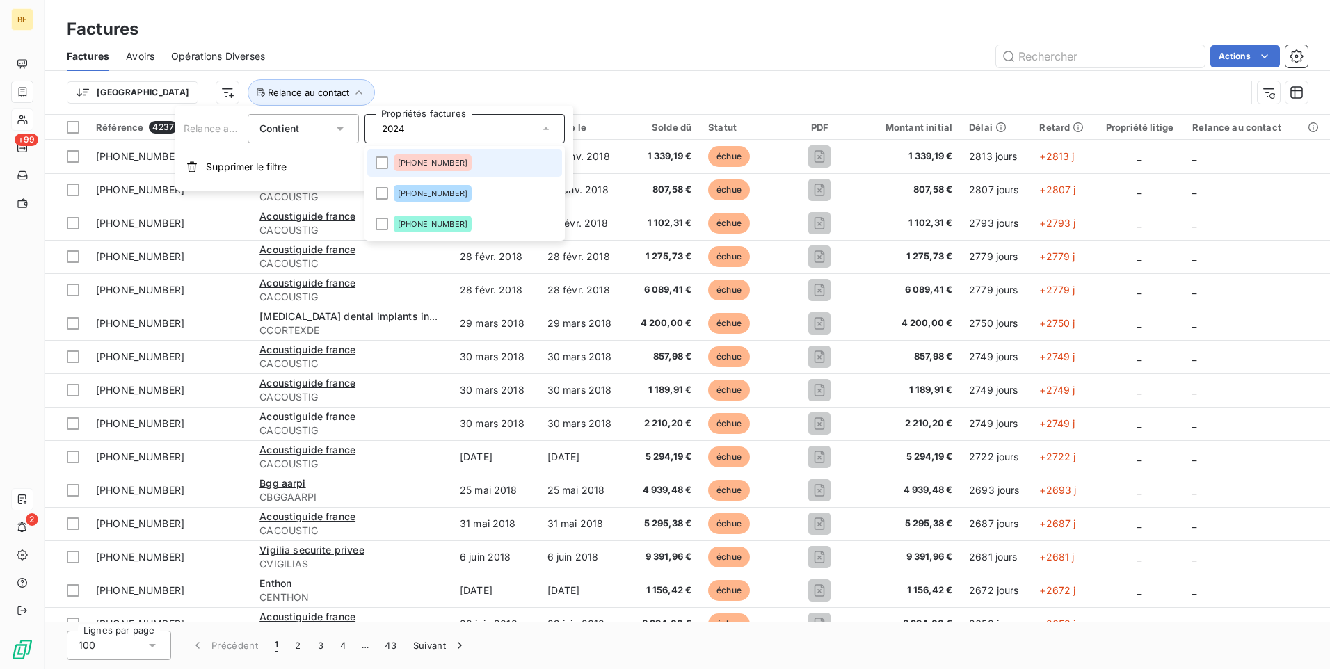
type input "2024"
click at [429, 163] on span "[PHONE_NUMBER]" at bounding box center [433, 163] width 70 height 8
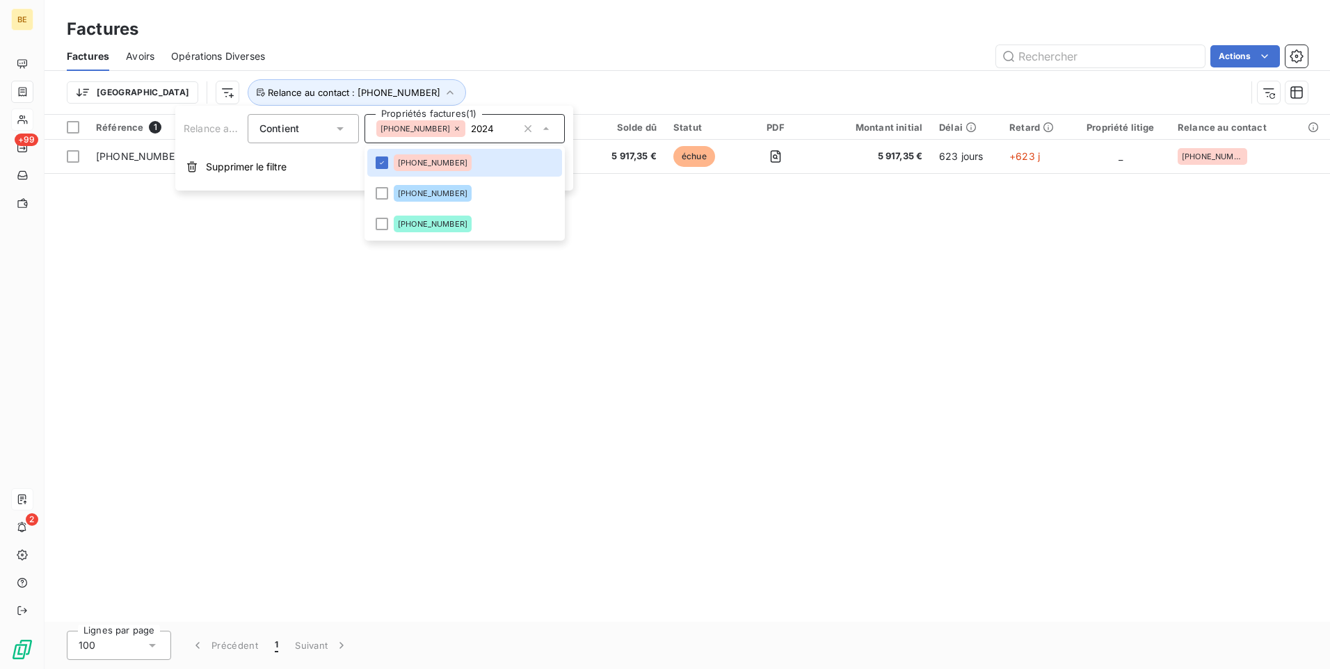
click at [264, 244] on div "Référence 1 Client Émise le Échue le Solde dû Statut PDF Montant initial Délai …" at bounding box center [688, 368] width 1286 height 507
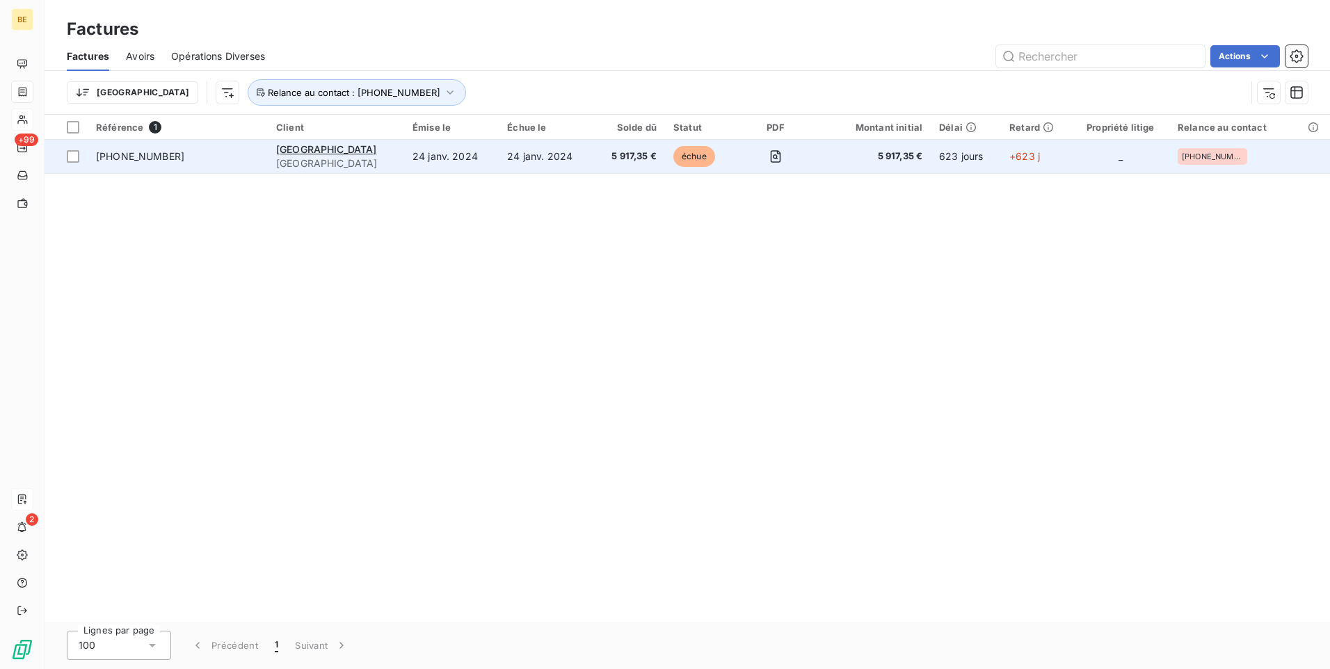
click at [499, 157] on td "24 janv. 2024" at bounding box center [546, 156] width 95 height 33
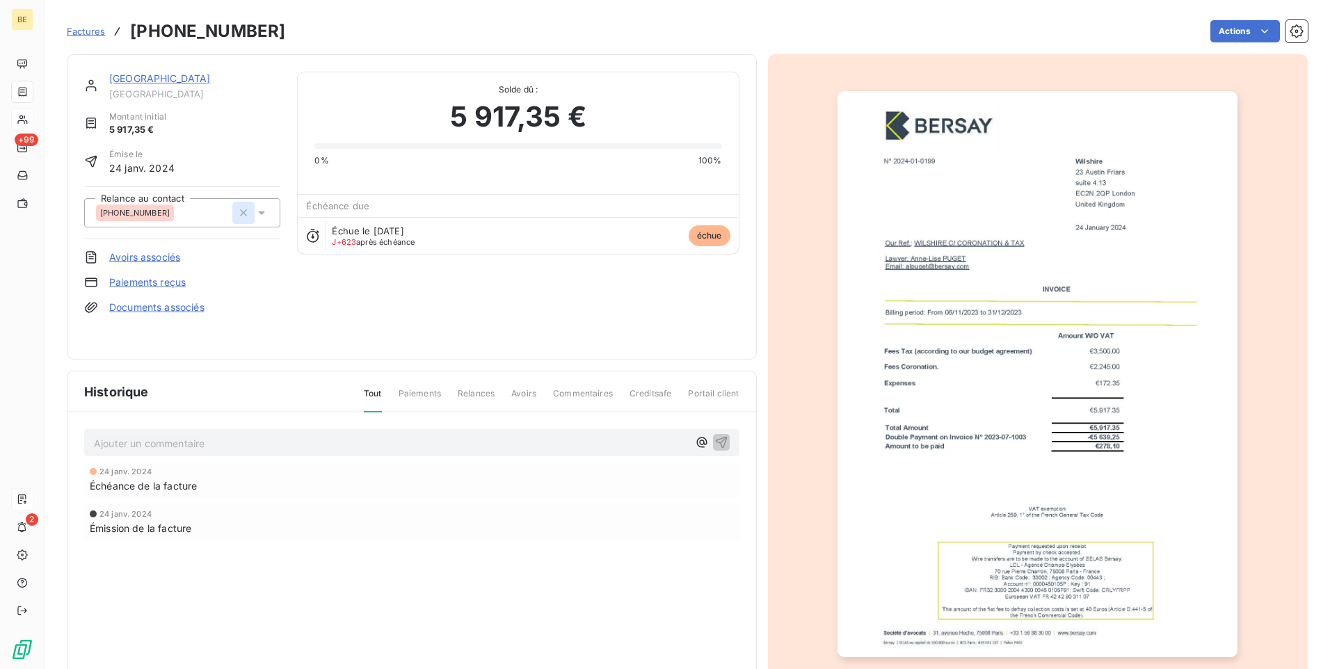
click at [241, 214] on icon "button" at bounding box center [244, 212] width 7 height 7
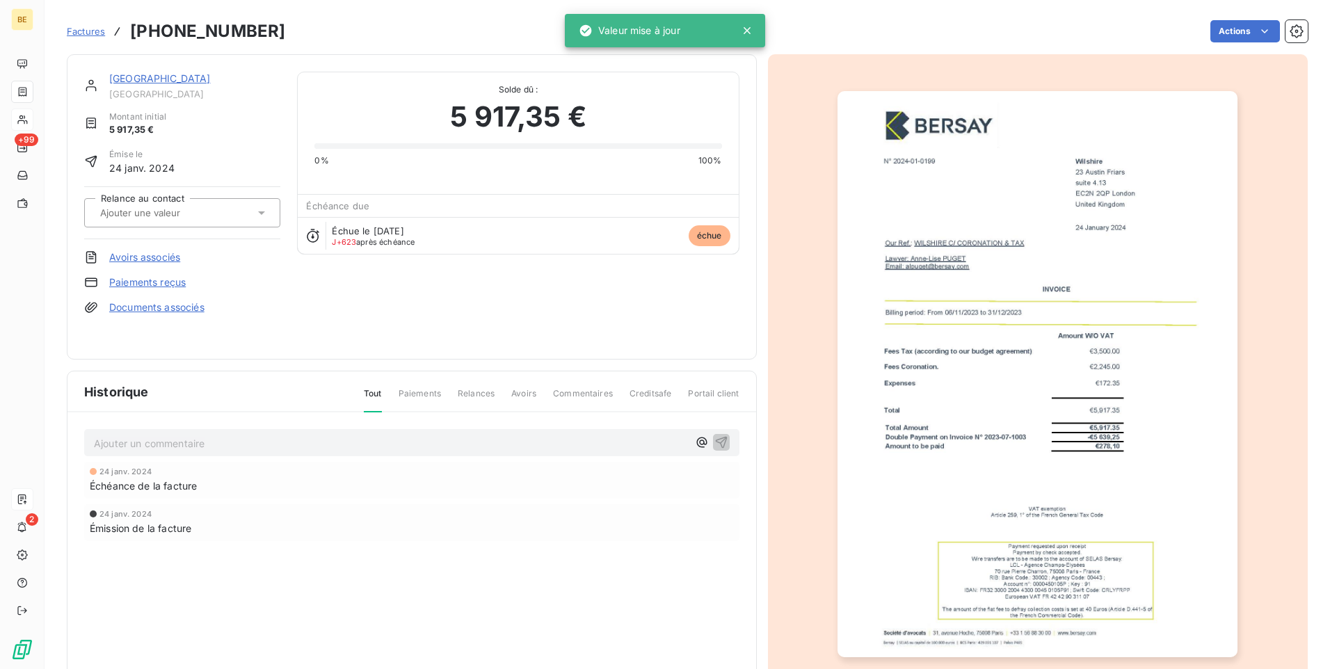
click at [192, 214] on input "text" at bounding box center [169, 213] width 140 height 13
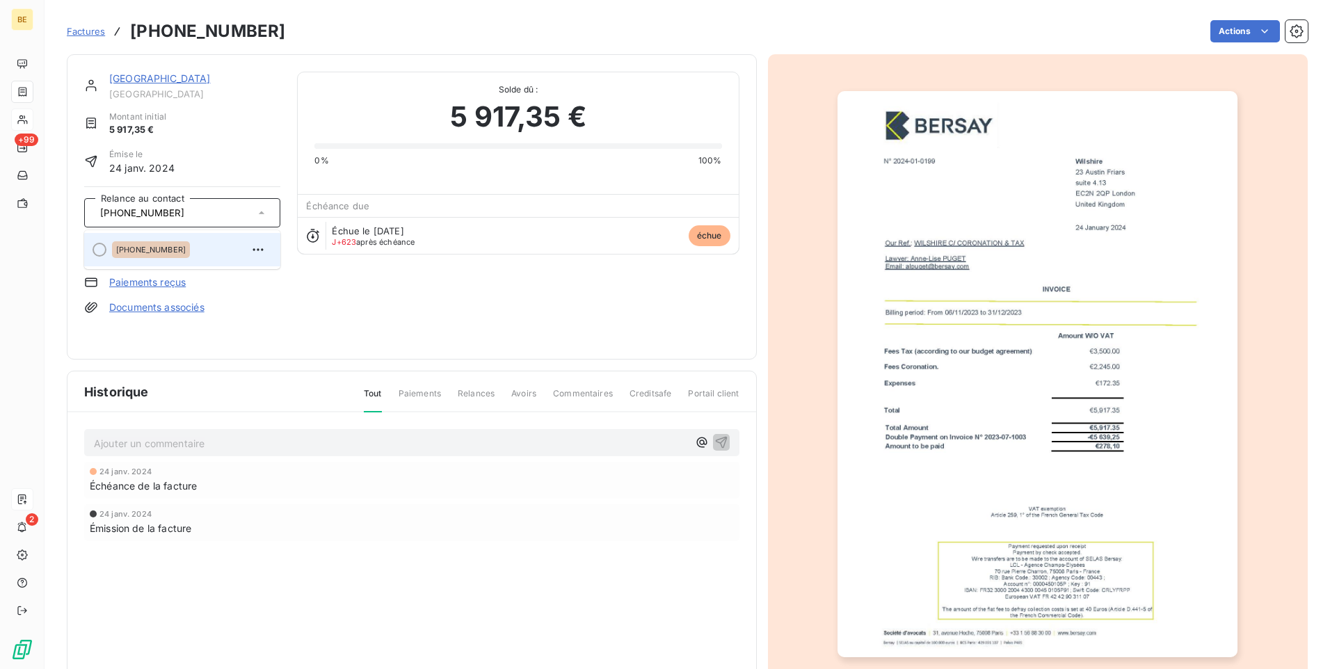
type input "[PHONE_NUMBER]"
click at [158, 247] on span "[PHONE_NUMBER]" at bounding box center [151, 250] width 70 height 8
drag, startPoint x: 330, startPoint y: 316, endPoint x: 296, endPoint y: 290, distance: 42.7
click at [330, 316] on div "WILSHIRE [GEOGRAPHIC_DATA] Montant initial 5 917,35 € Émise le 24 janv. 2024 Re…" at bounding box center [411, 207] width 655 height 271
click at [203, 210] on div "[PHONE_NUMBER]" at bounding box center [164, 213] width 136 height 22
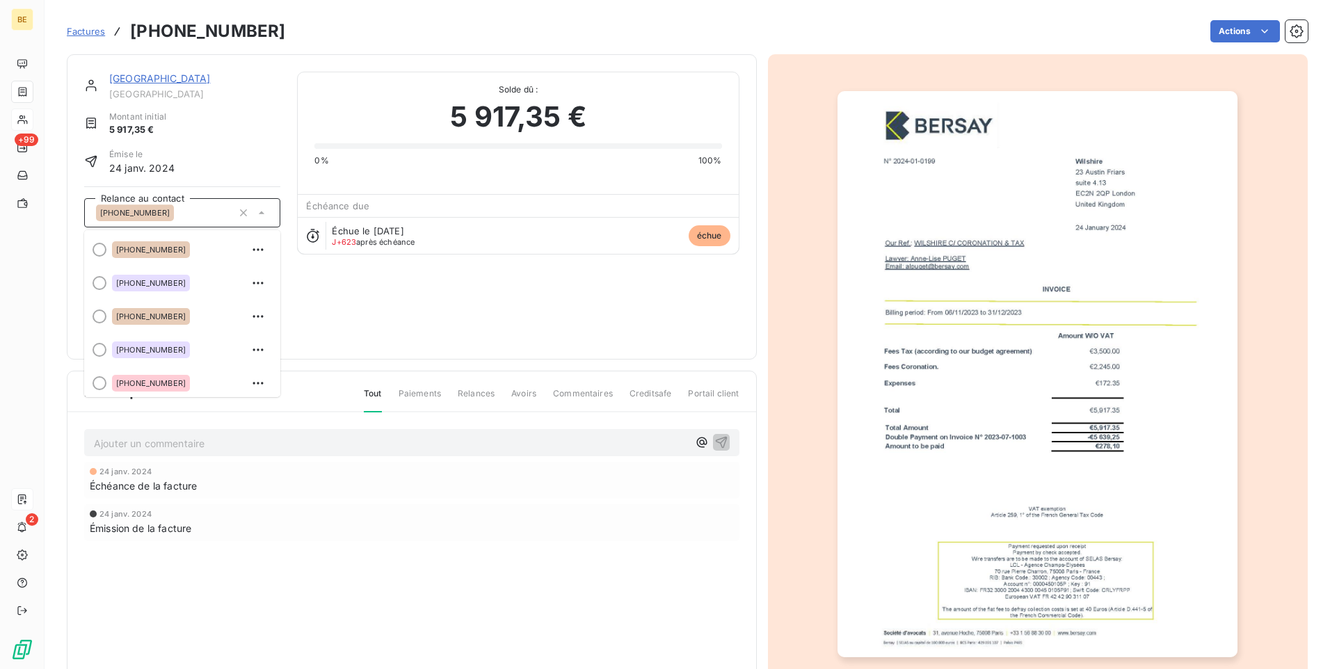
scroll to position [1606, 0]
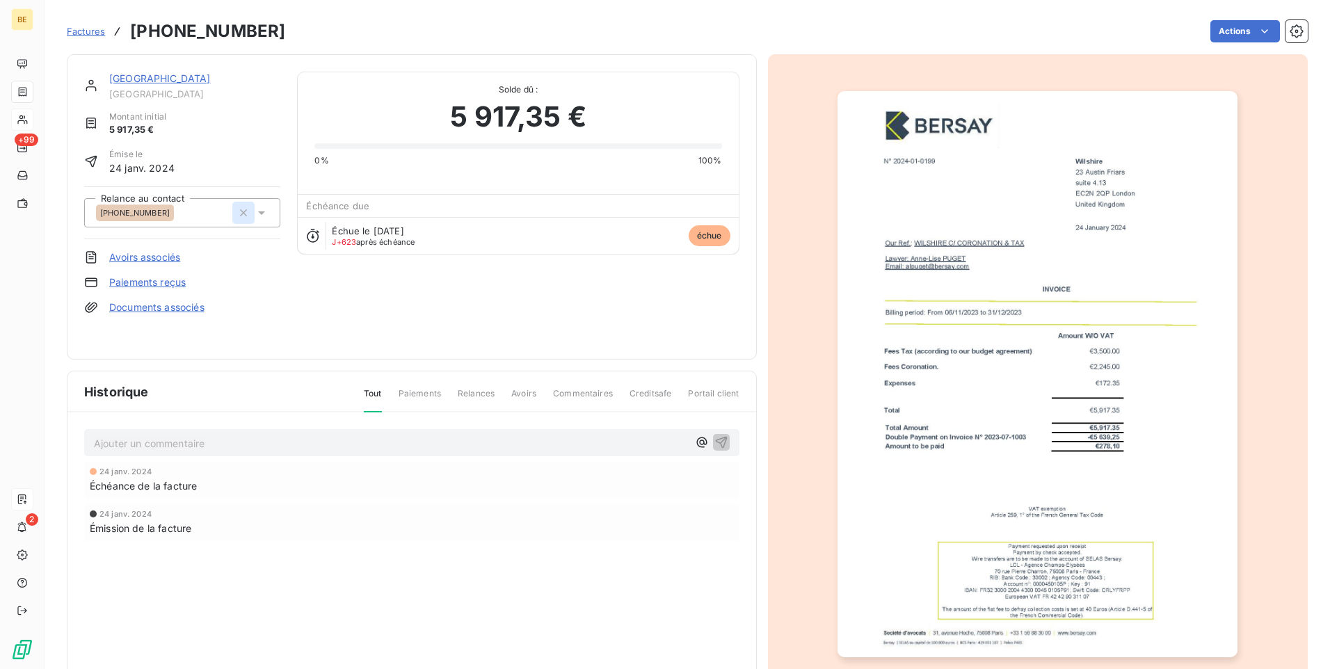
click at [232, 209] on button "button" at bounding box center [243, 213] width 22 height 22
click at [202, 211] on input "text" at bounding box center [169, 213] width 140 height 13
type input "2025-"
click at [97, 248] on div at bounding box center [100, 250] width 14 height 14
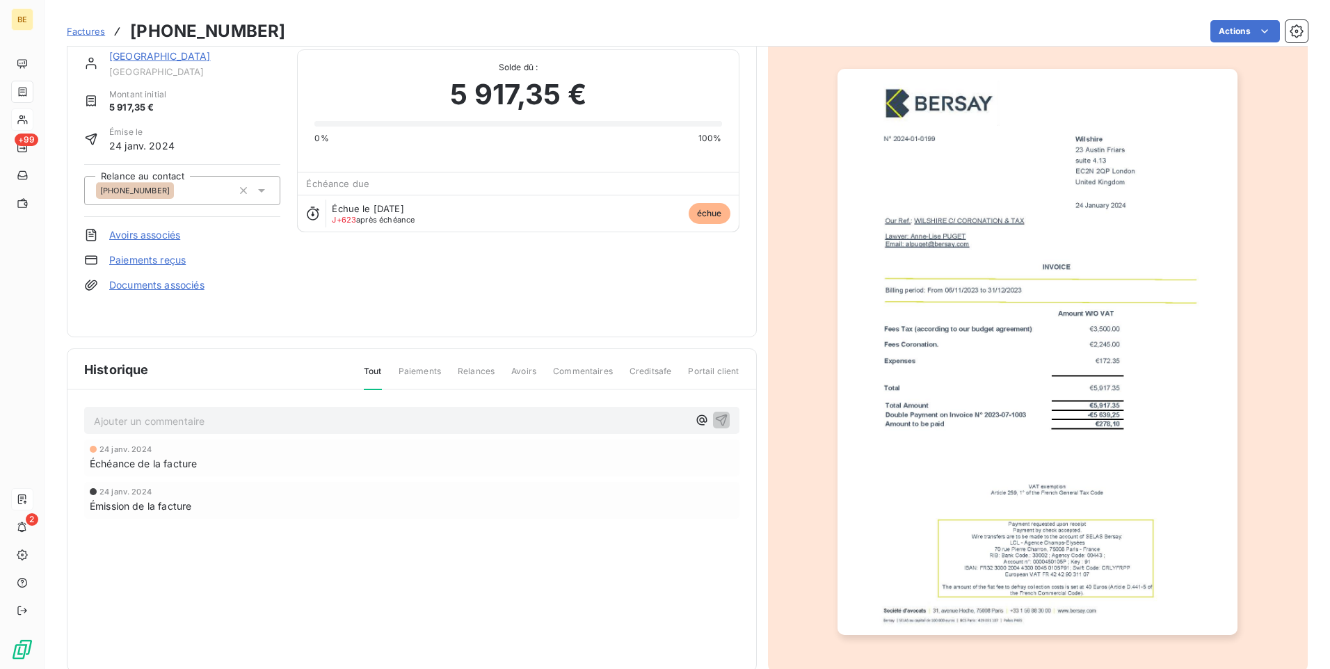
scroll to position [0, 0]
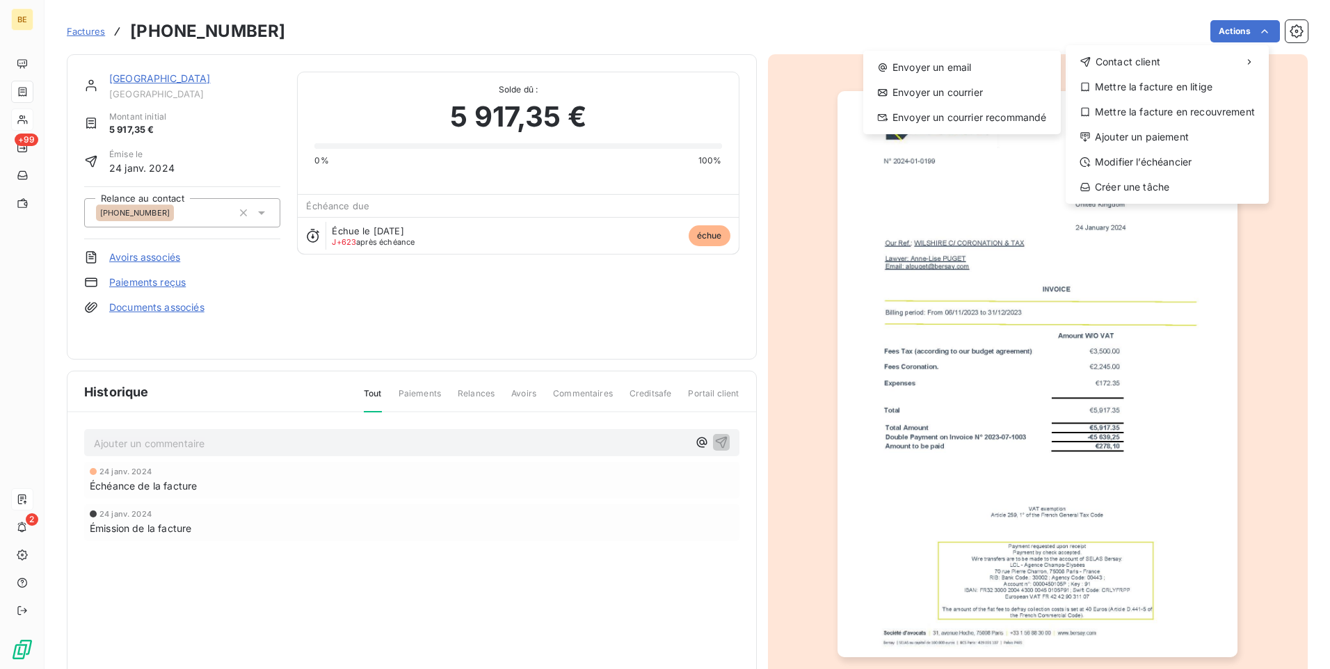
click at [185, 219] on html "BE +99 2 Factures [PHONE_NUMBER] Actions Contact client Envoyer un email Envoye…" at bounding box center [665, 334] width 1330 height 669
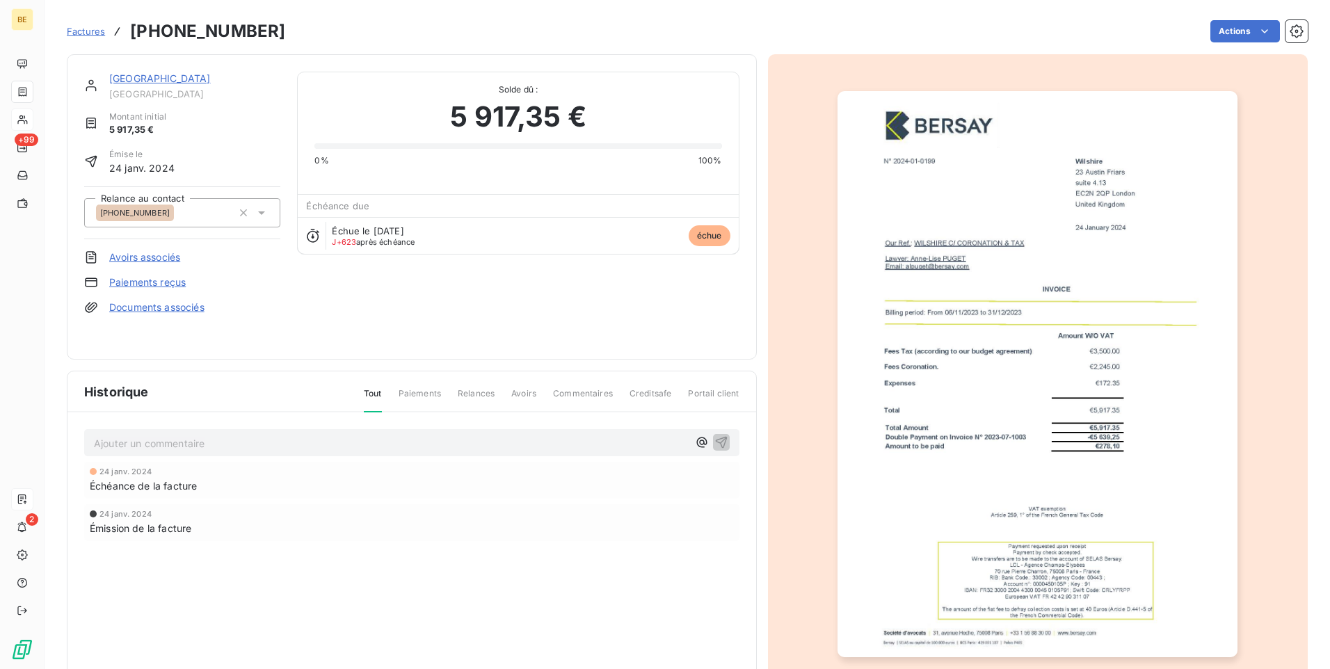
click at [185, 211] on div "[PHONE_NUMBER]" at bounding box center [164, 213] width 136 height 22
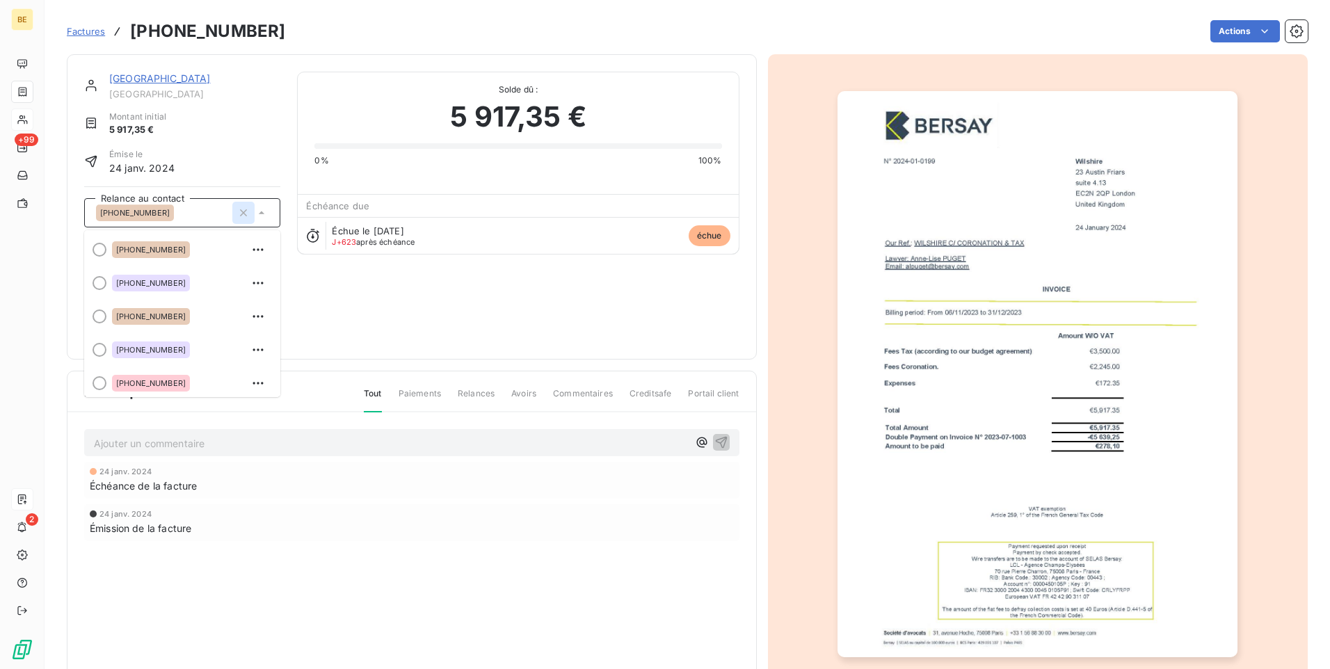
scroll to position [1606, 0]
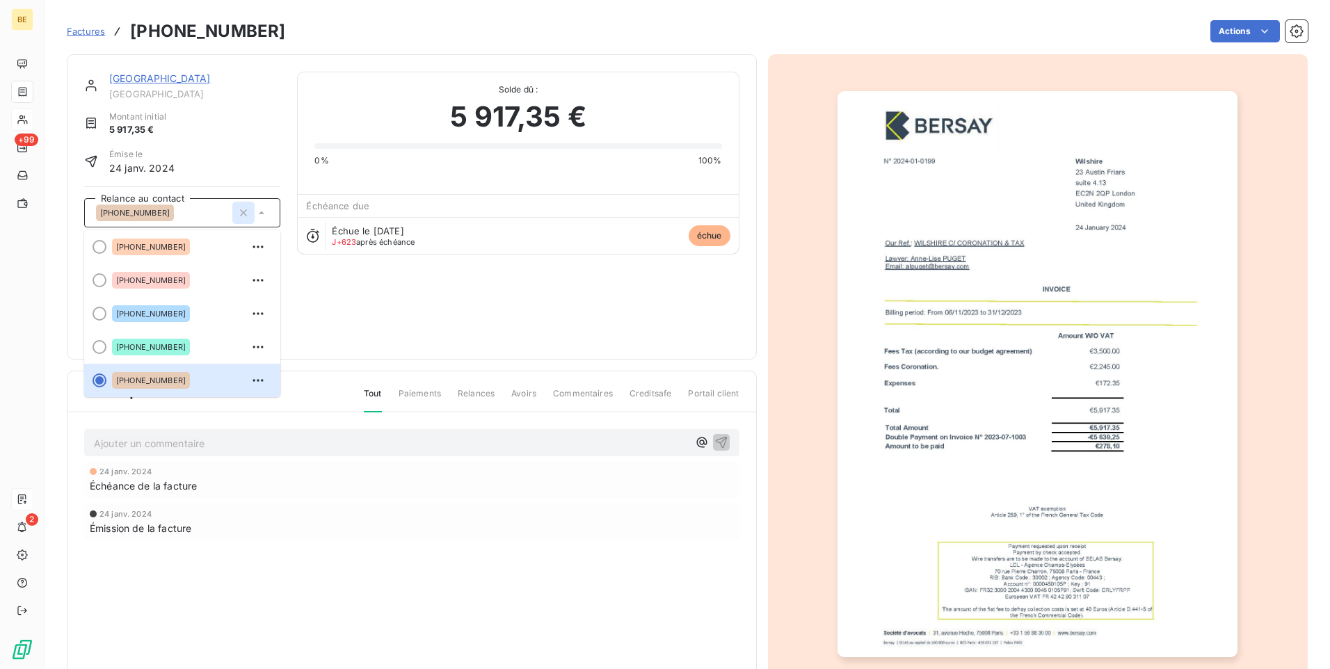
click at [243, 213] on icon "button" at bounding box center [244, 212] width 7 height 7
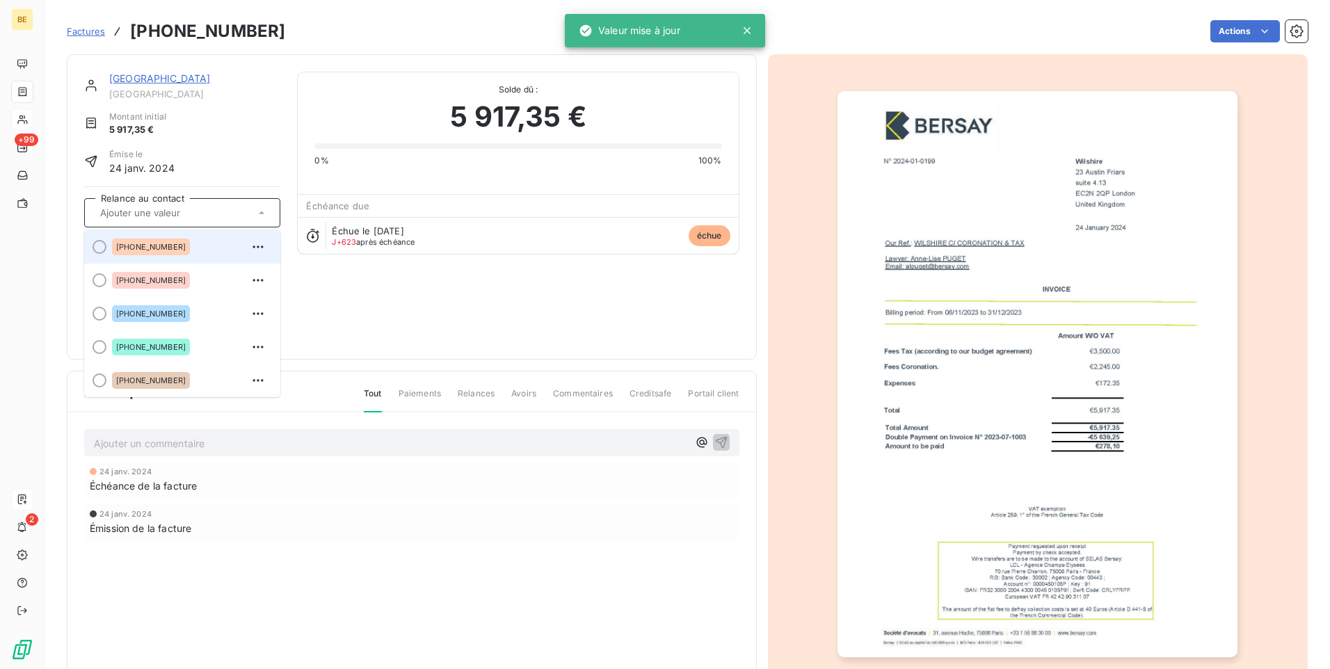
click at [166, 243] on span "[PHONE_NUMBER]" at bounding box center [151, 247] width 70 height 8
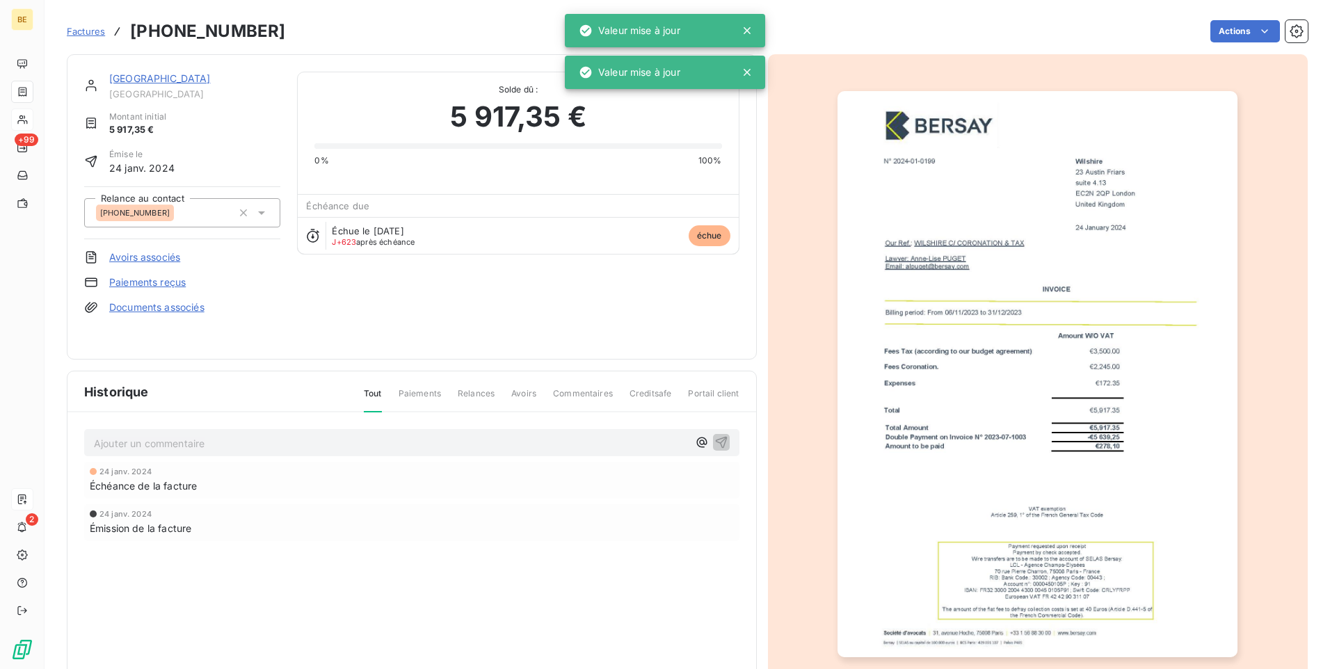
click at [748, 72] on icon at bounding box center [747, 72] width 7 height 7
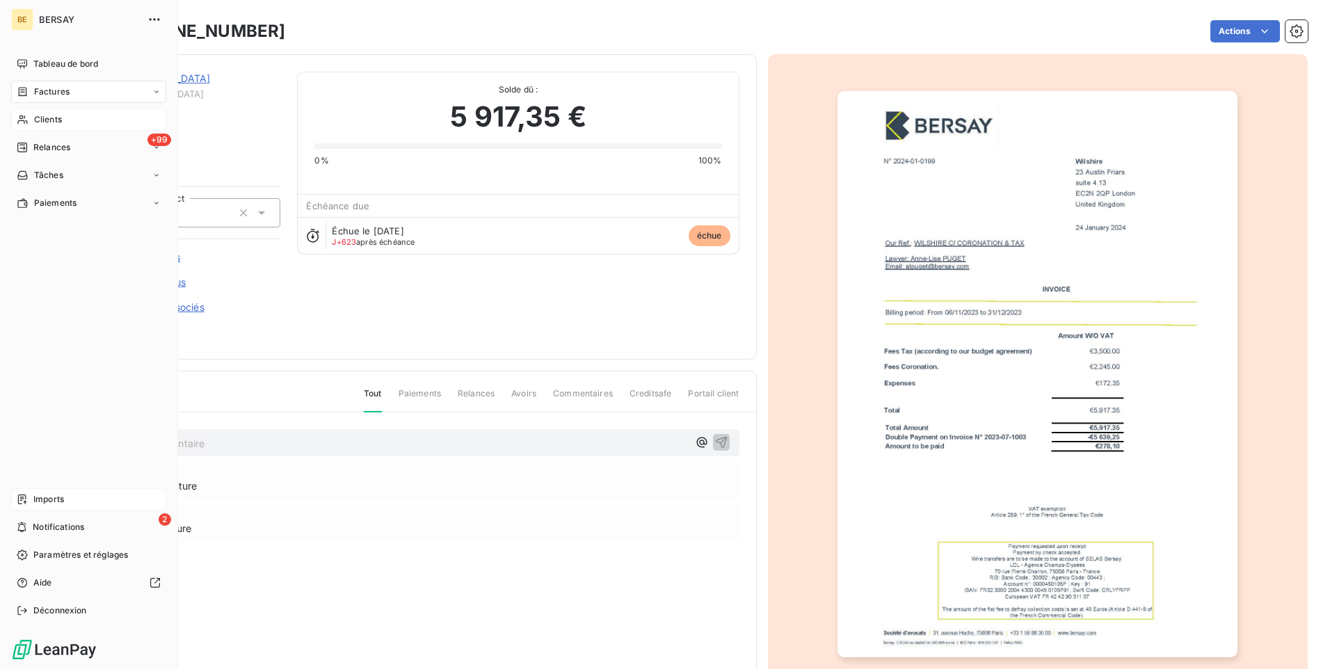
click at [103, 85] on div "Factures" at bounding box center [88, 92] width 155 height 22
click at [63, 118] on span "Factures" at bounding box center [50, 119] width 35 height 13
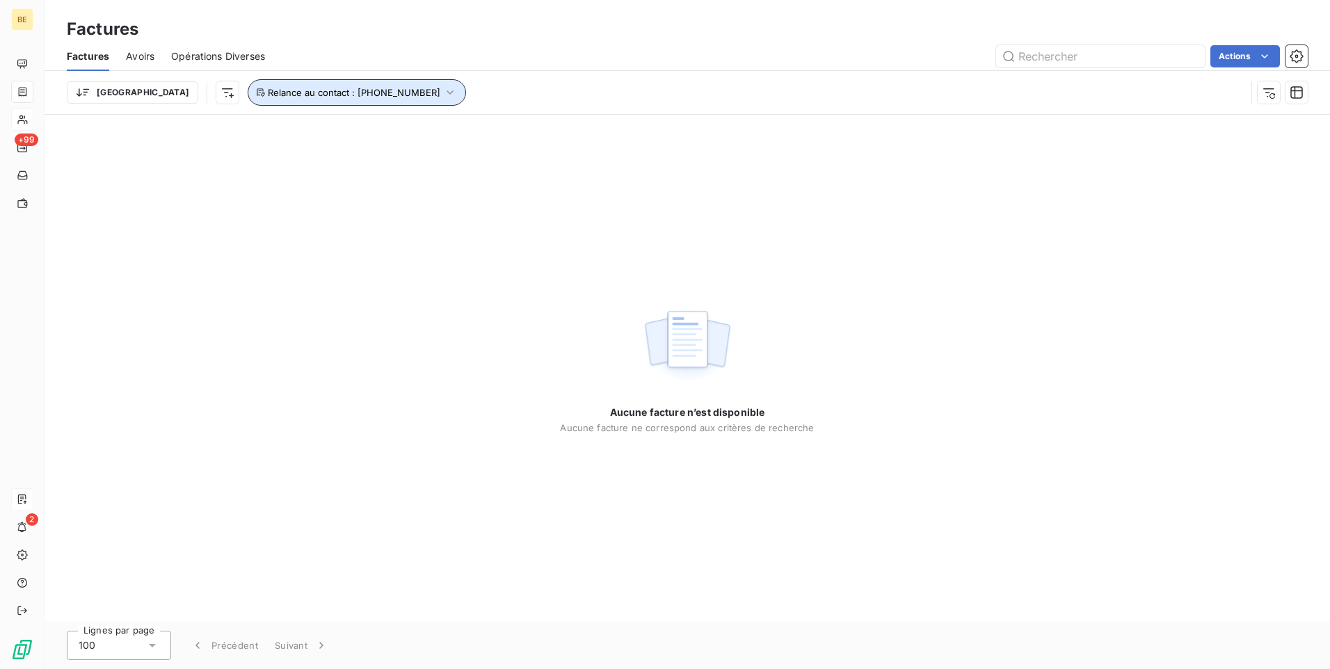
click at [447, 93] on icon "button" at bounding box center [450, 92] width 6 height 4
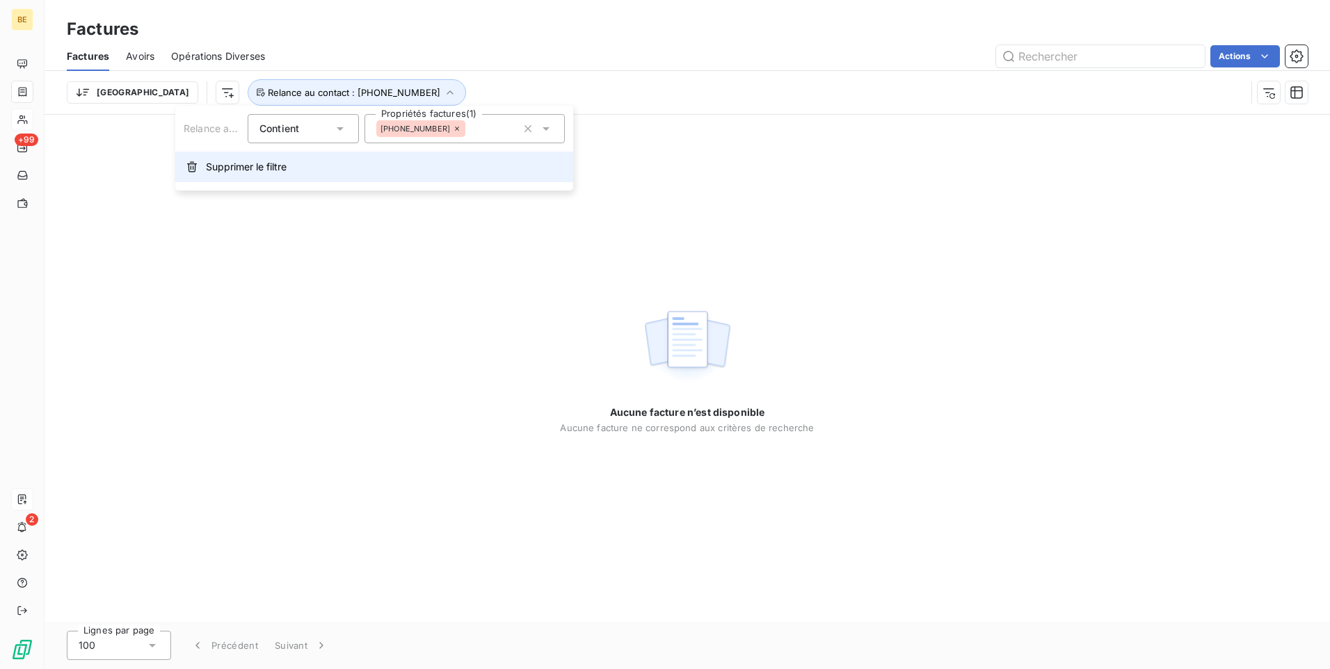
click at [241, 168] on span "Supprimer le filtre" at bounding box center [246, 167] width 81 height 14
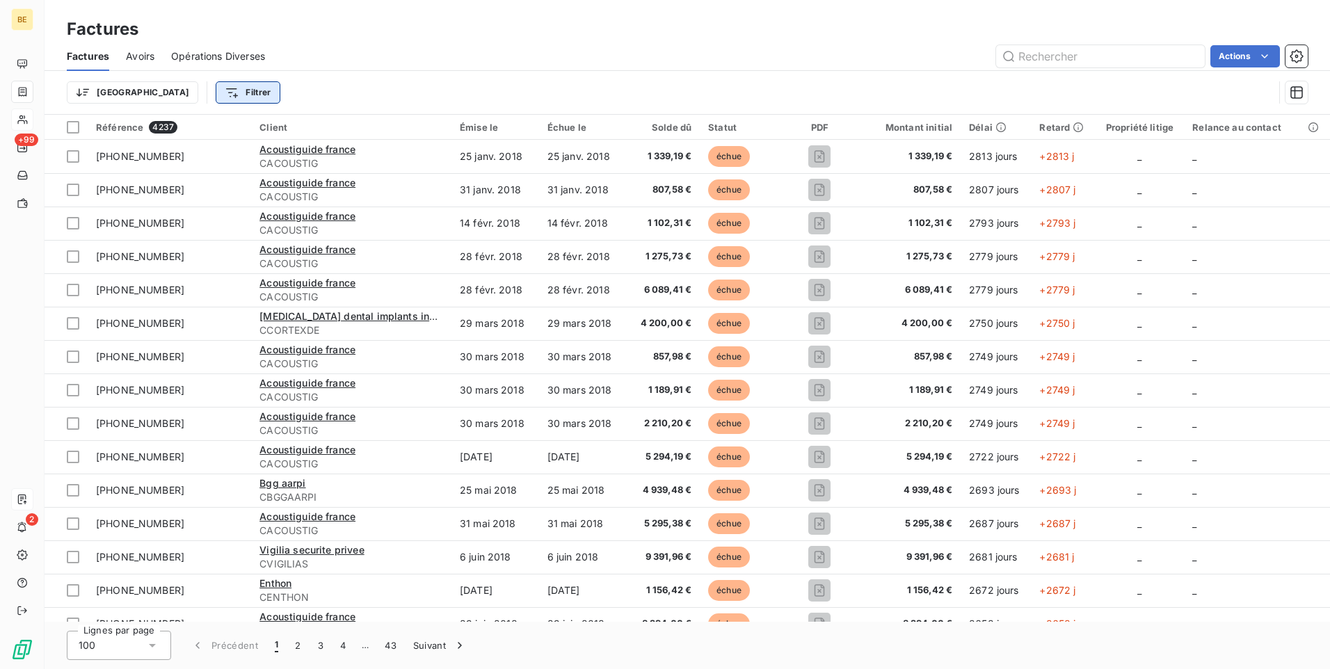
click at [170, 93] on html "BE +99 2 Factures Factures Avoirs Opérations Diverses Actions Trier Filtrer Réf…" at bounding box center [665, 334] width 1330 height 669
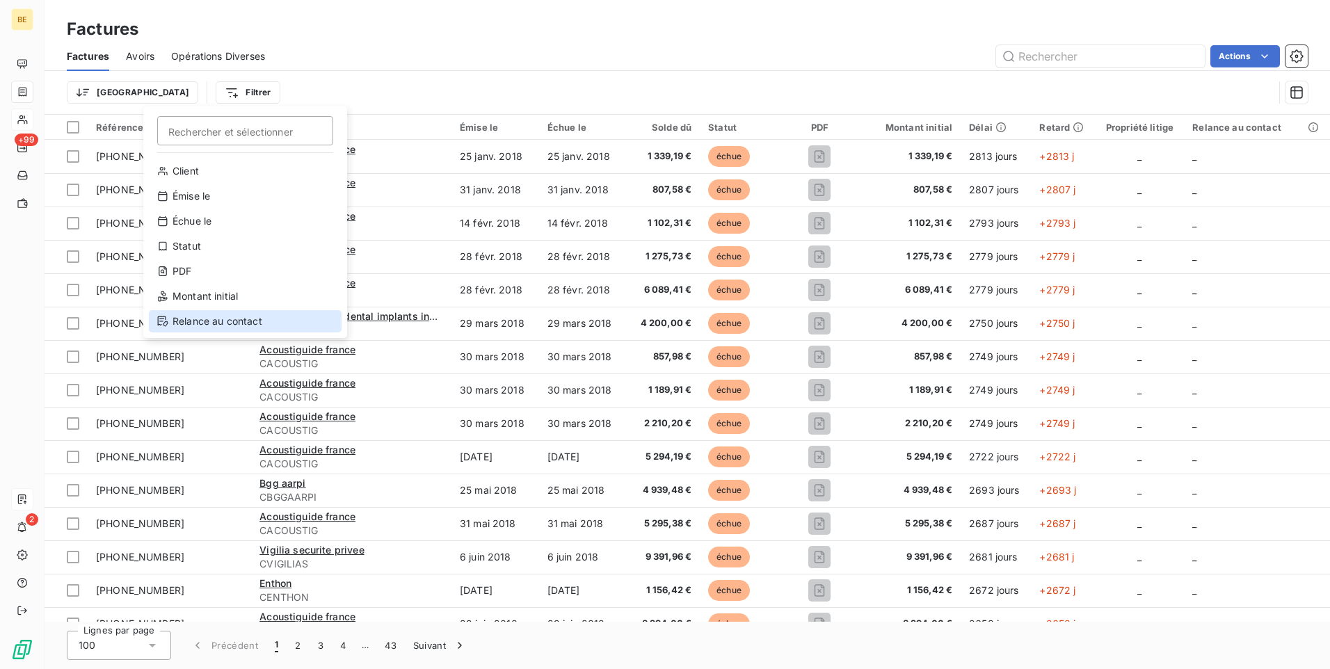
click at [209, 321] on div "Relance au contact" at bounding box center [245, 321] width 193 height 22
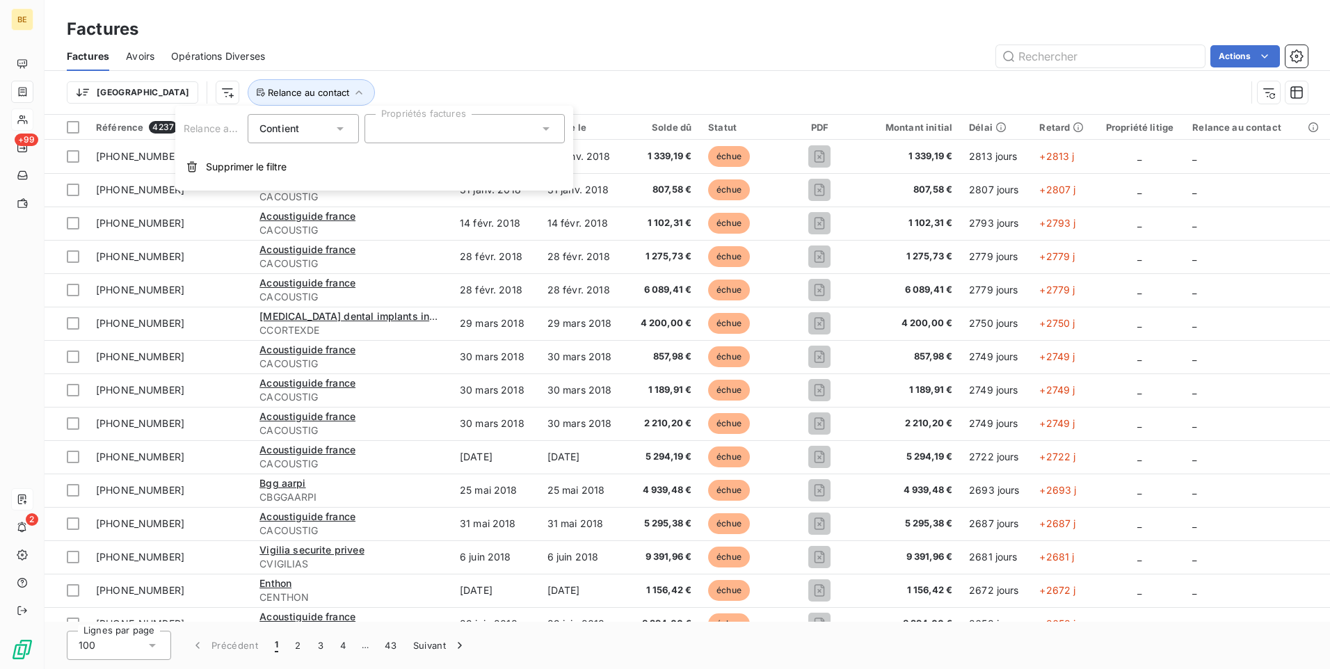
click at [404, 125] on div at bounding box center [465, 128] width 200 height 29
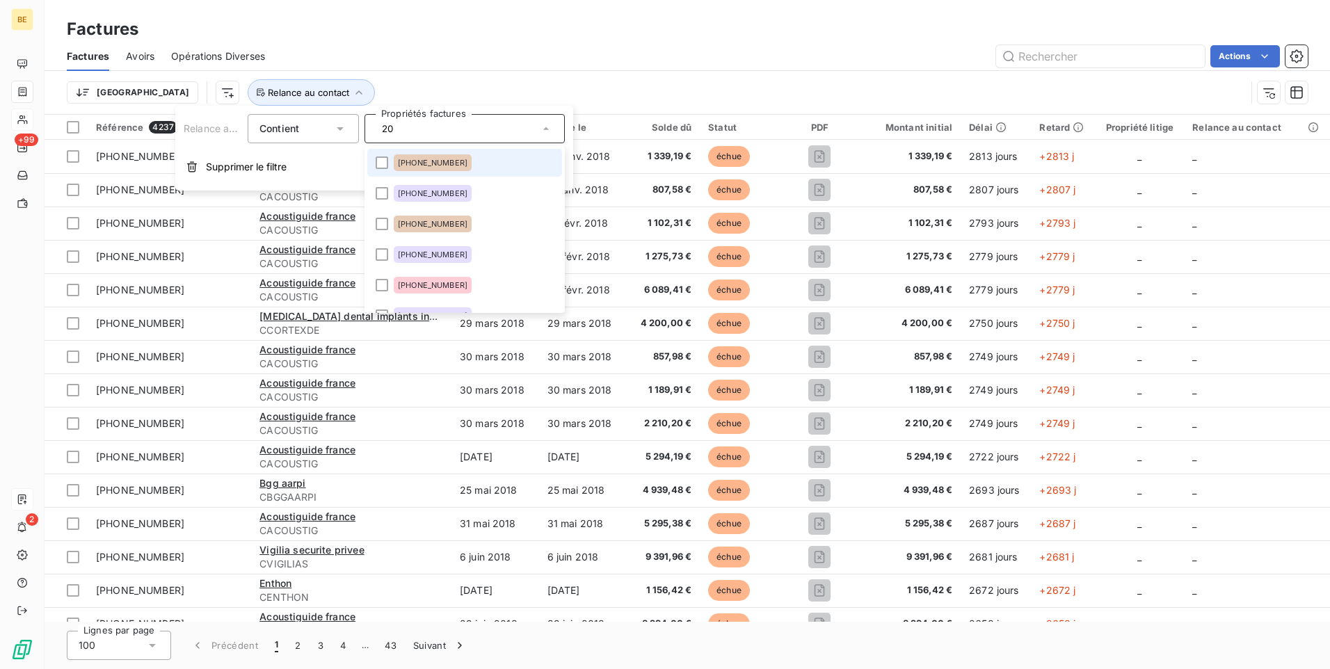
type input "2"
click at [532, 88] on div "Trier Relance au contact" at bounding box center [656, 92] width 1179 height 26
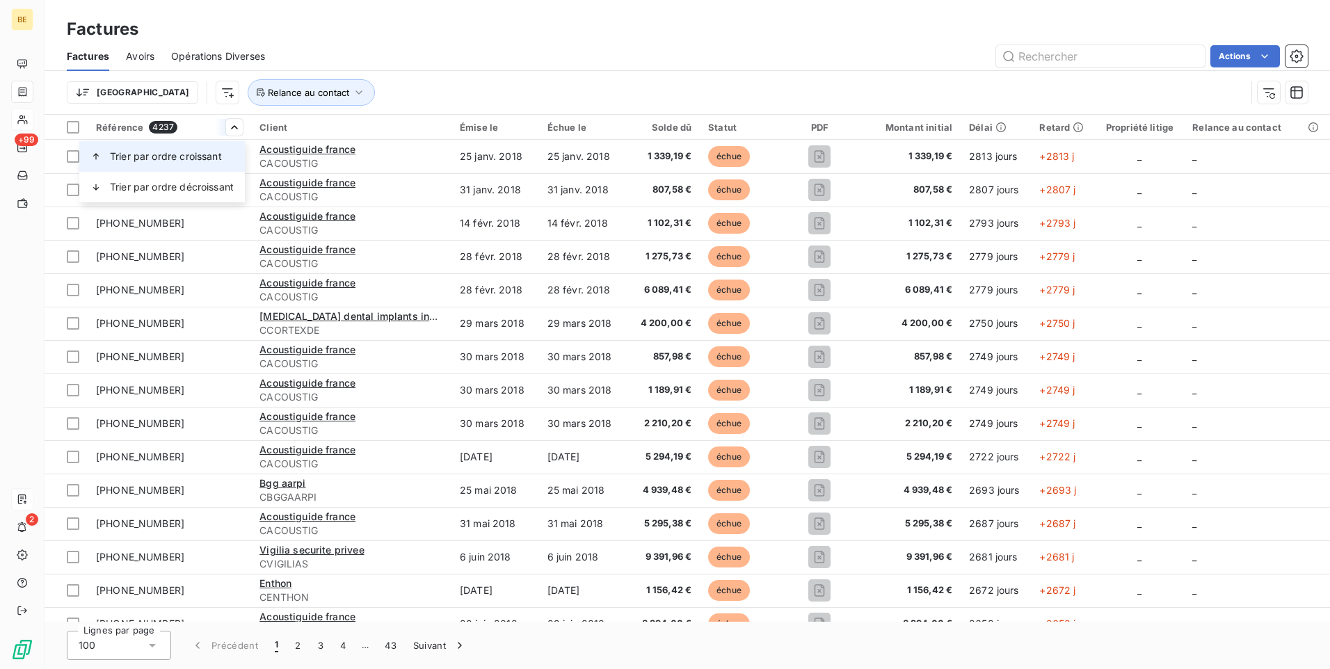
click at [186, 159] on span "Trier par ordre croissant" at bounding box center [166, 157] width 112 height 14
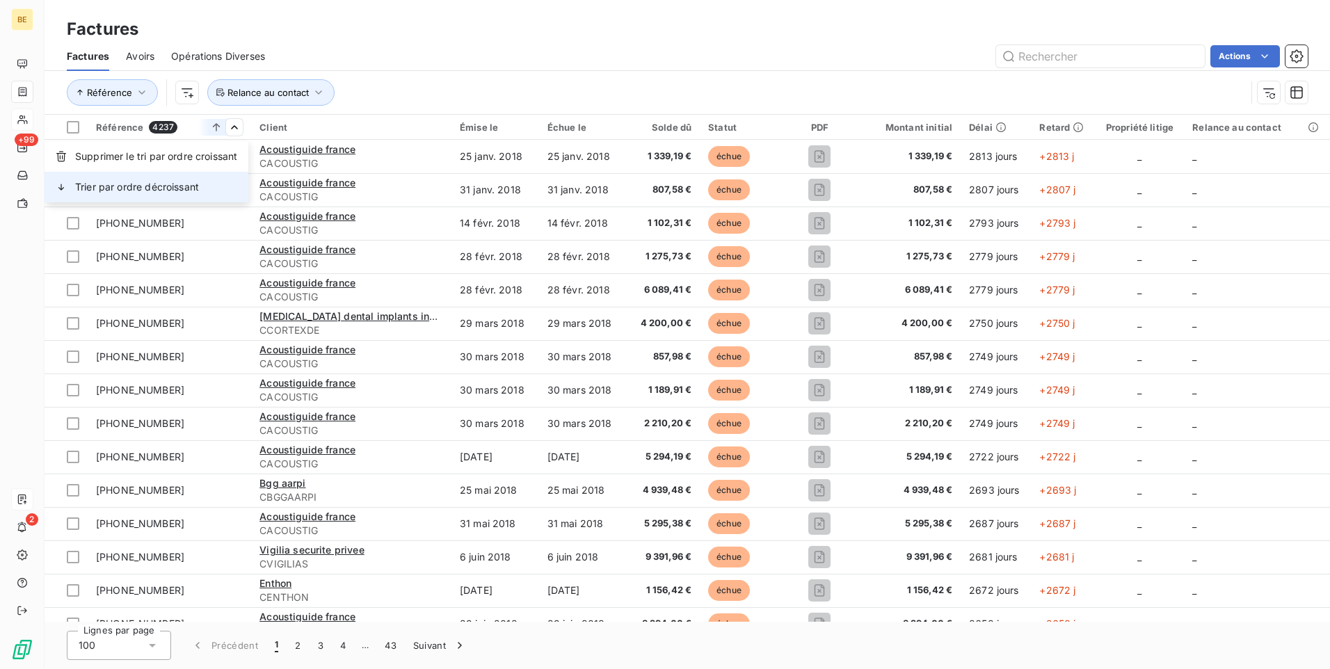
click at [168, 184] on span "Trier par ordre décroissant" at bounding box center [137, 187] width 124 height 14
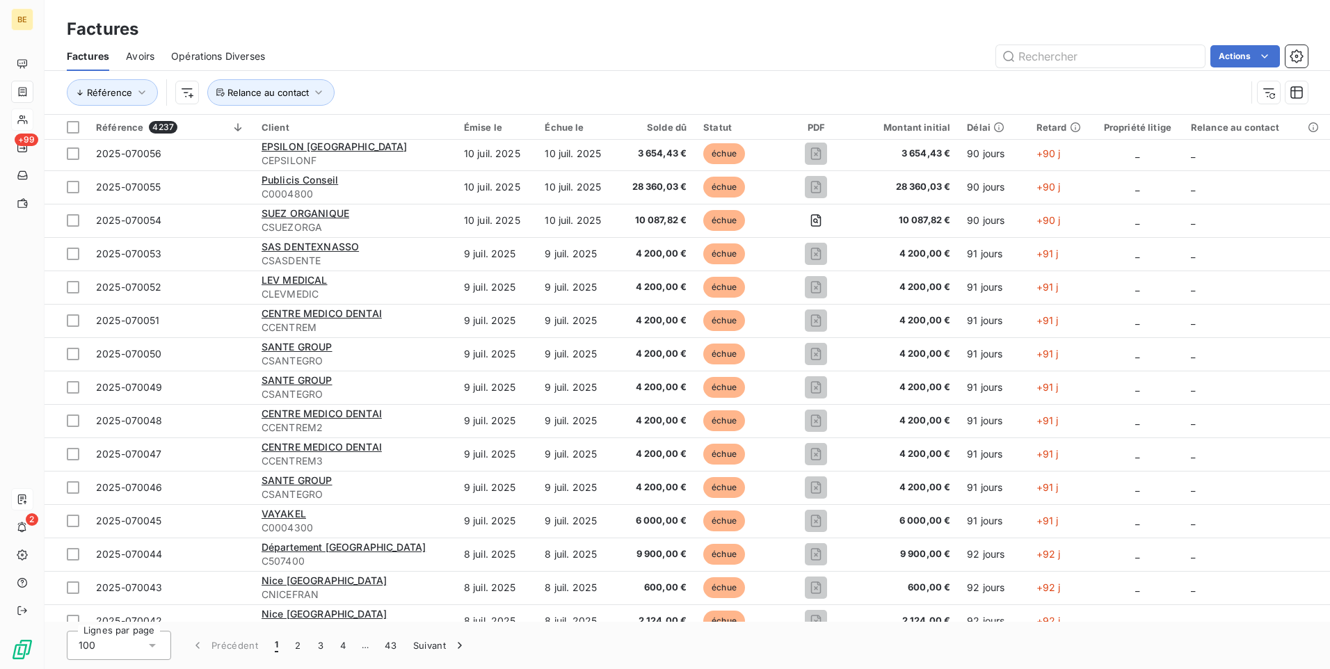
scroll to position [2858, 0]
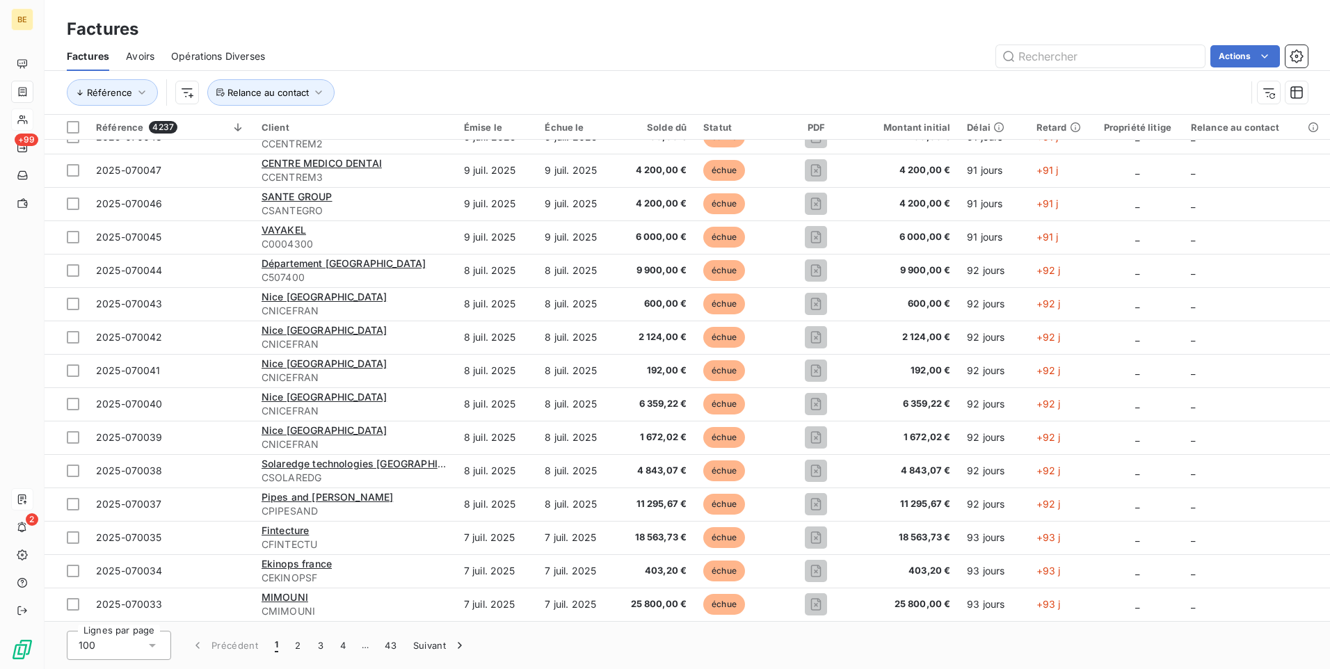
click at [158, 648] on icon at bounding box center [152, 646] width 14 height 14
click at [158, 645] on icon at bounding box center [152, 646] width 14 height 14
click at [335, 647] on button "4" at bounding box center [343, 645] width 22 height 29
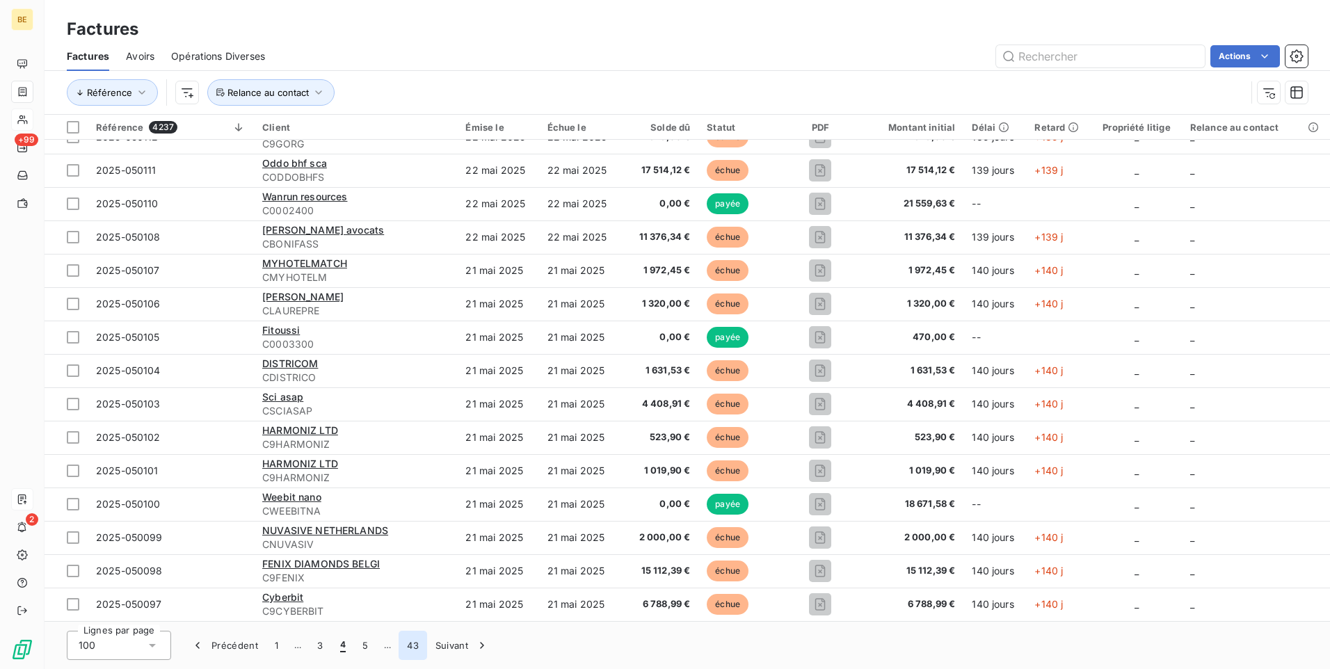
click at [414, 647] on button "43" at bounding box center [413, 645] width 29 height 29
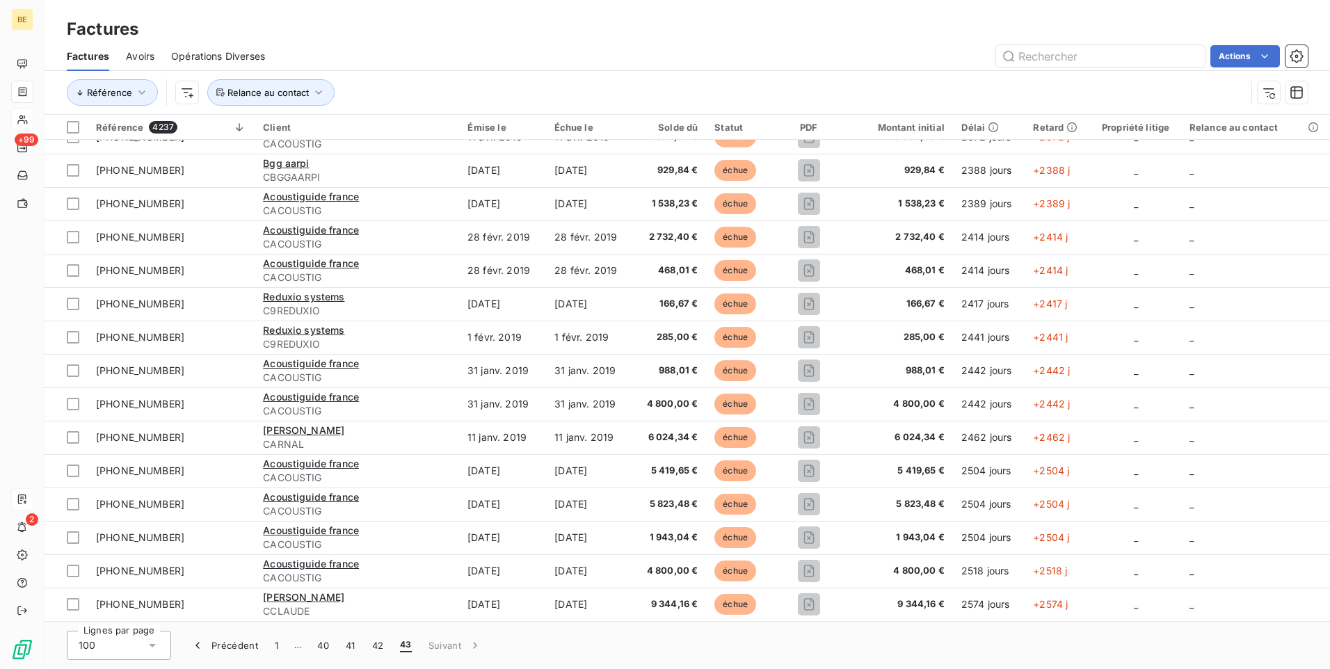
scroll to position [754, 0]
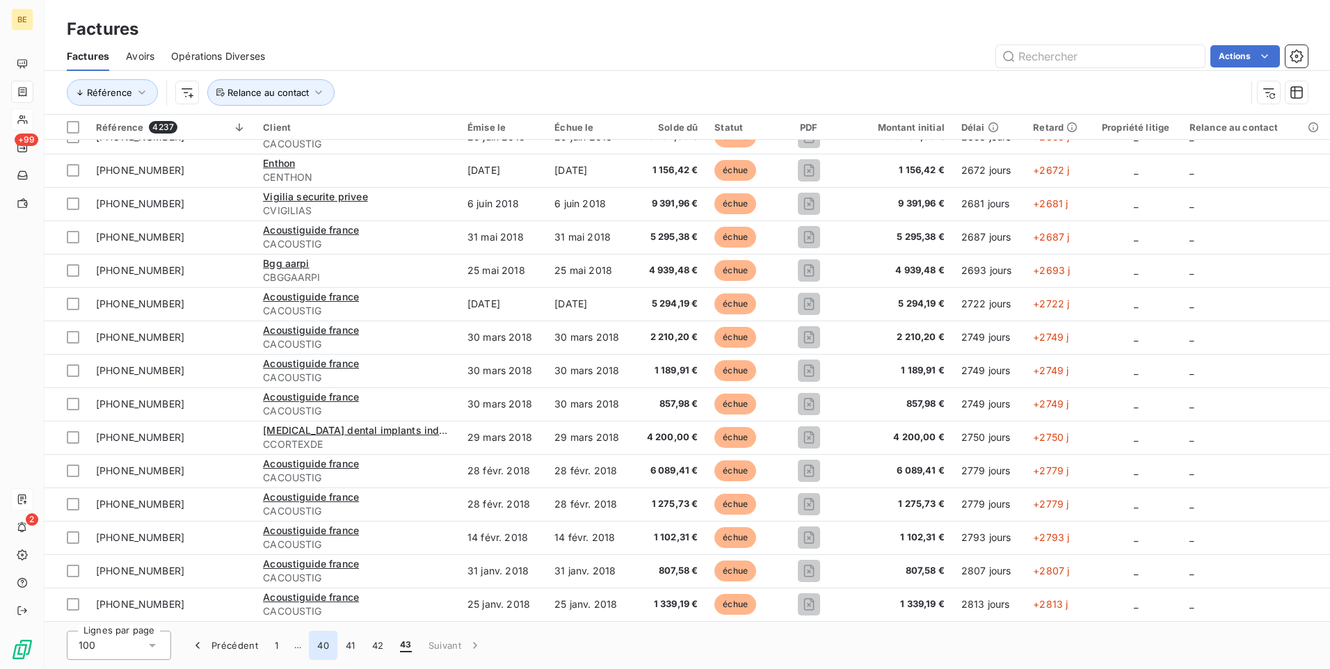
click at [334, 648] on button "40" at bounding box center [323, 645] width 29 height 29
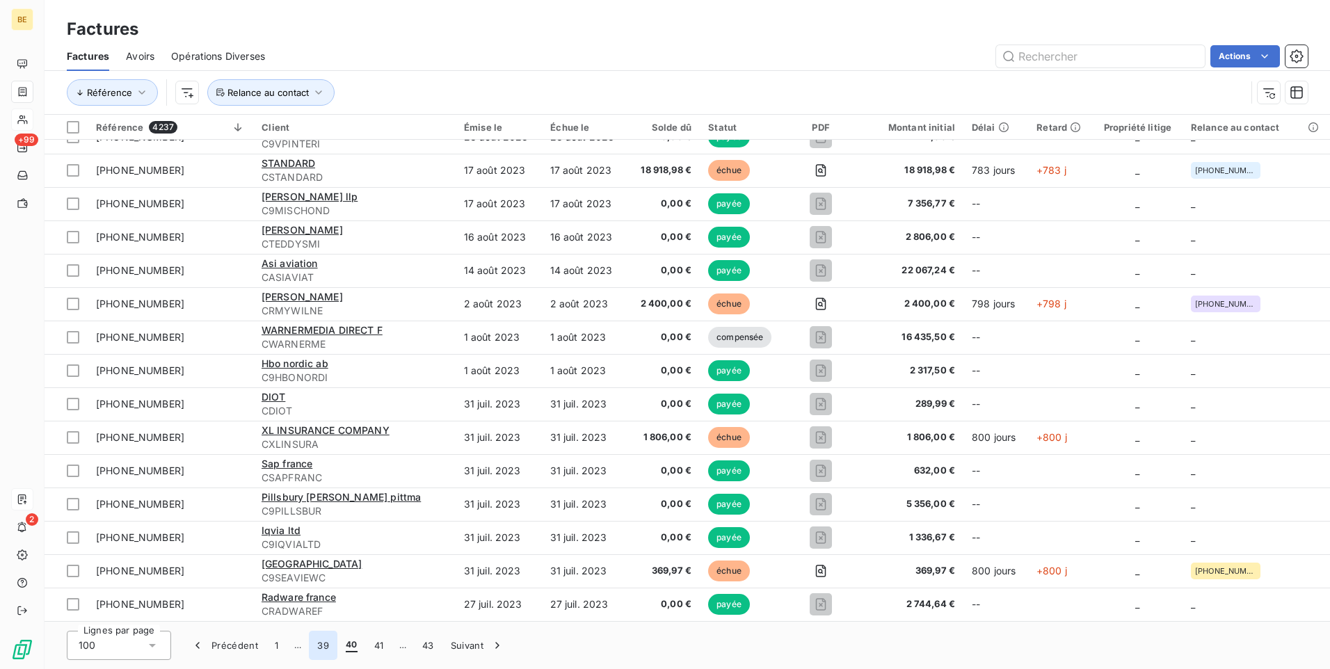
scroll to position [2858, 0]
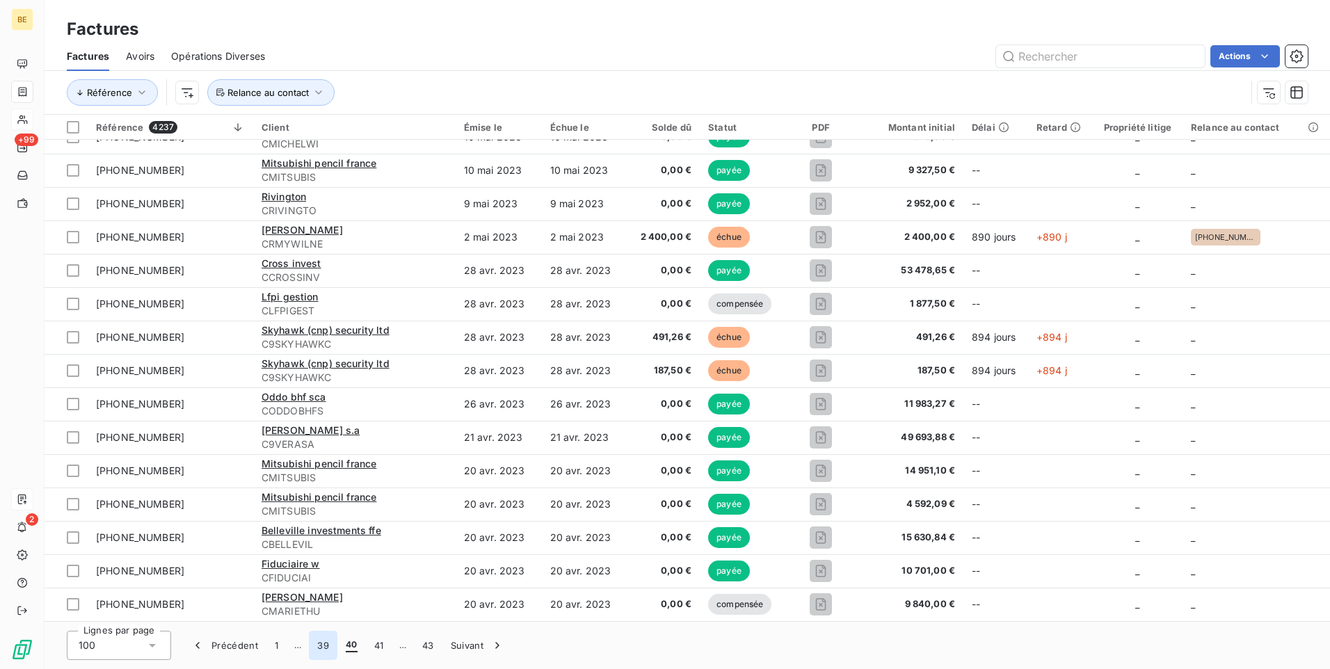
click at [325, 648] on button "39" at bounding box center [323, 645] width 29 height 29
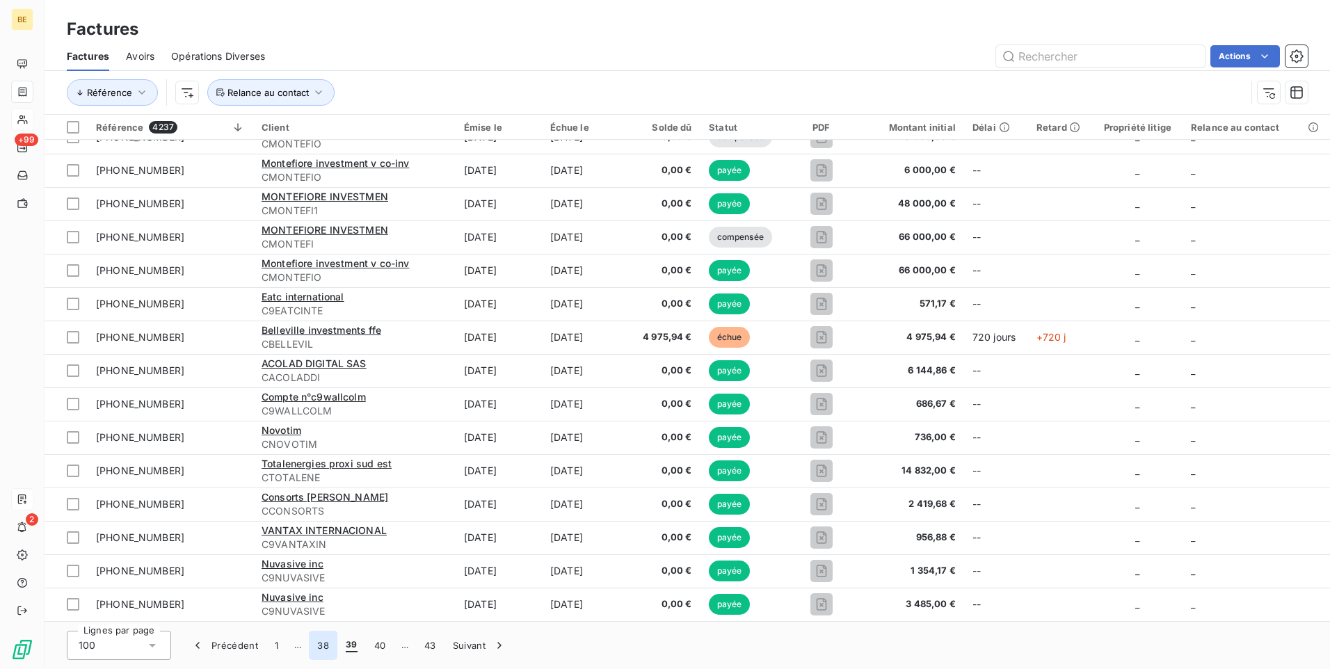
click at [316, 648] on button "38" at bounding box center [323, 645] width 29 height 29
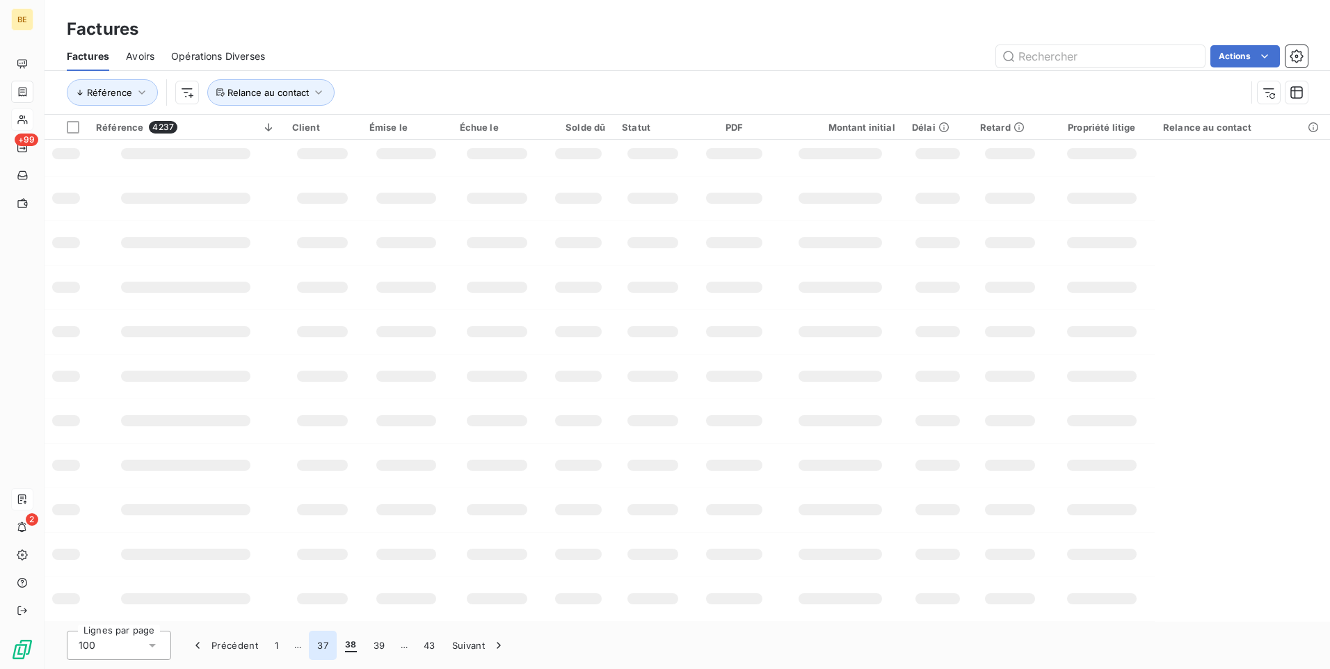
click at [316, 648] on button "37" at bounding box center [323, 645] width 28 height 29
click at [316, 648] on button "35" at bounding box center [323, 645] width 29 height 29
click at [316, 648] on button "34" at bounding box center [323, 645] width 29 height 29
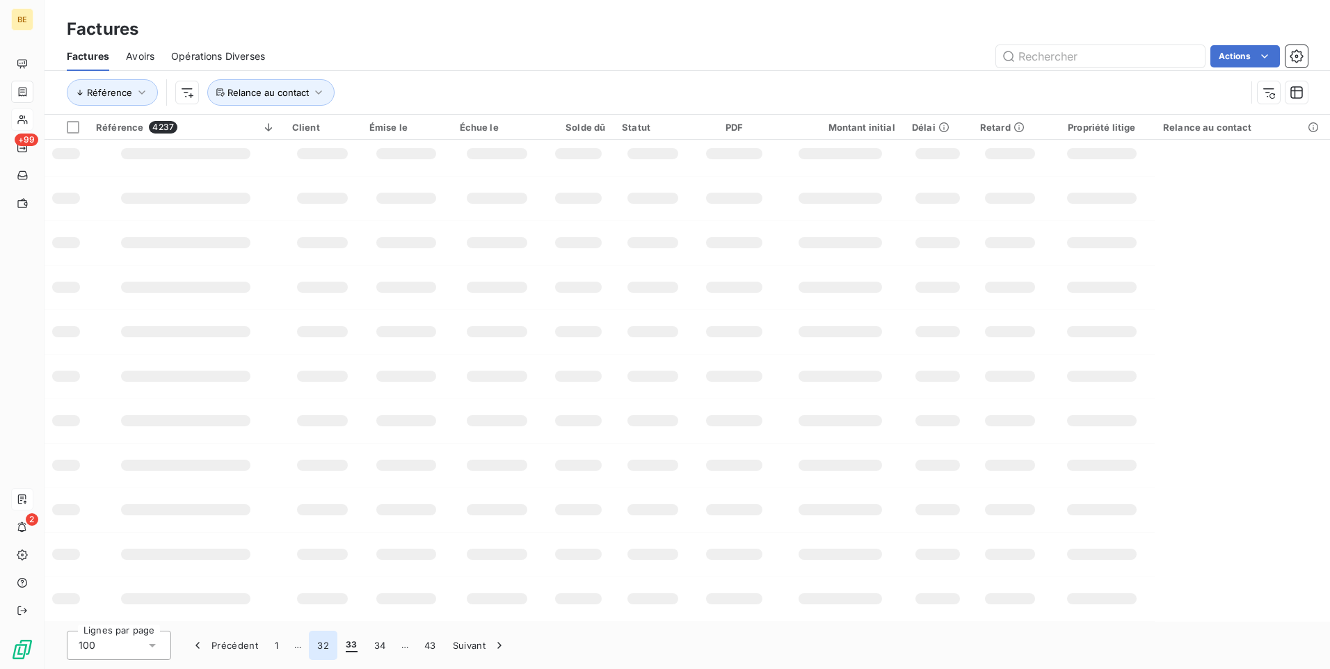
click at [316, 648] on button "32" at bounding box center [323, 645] width 29 height 29
click at [316, 648] on button "31" at bounding box center [322, 645] width 26 height 29
click at [316, 648] on button "29" at bounding box center [323, 645] width 29 height 29
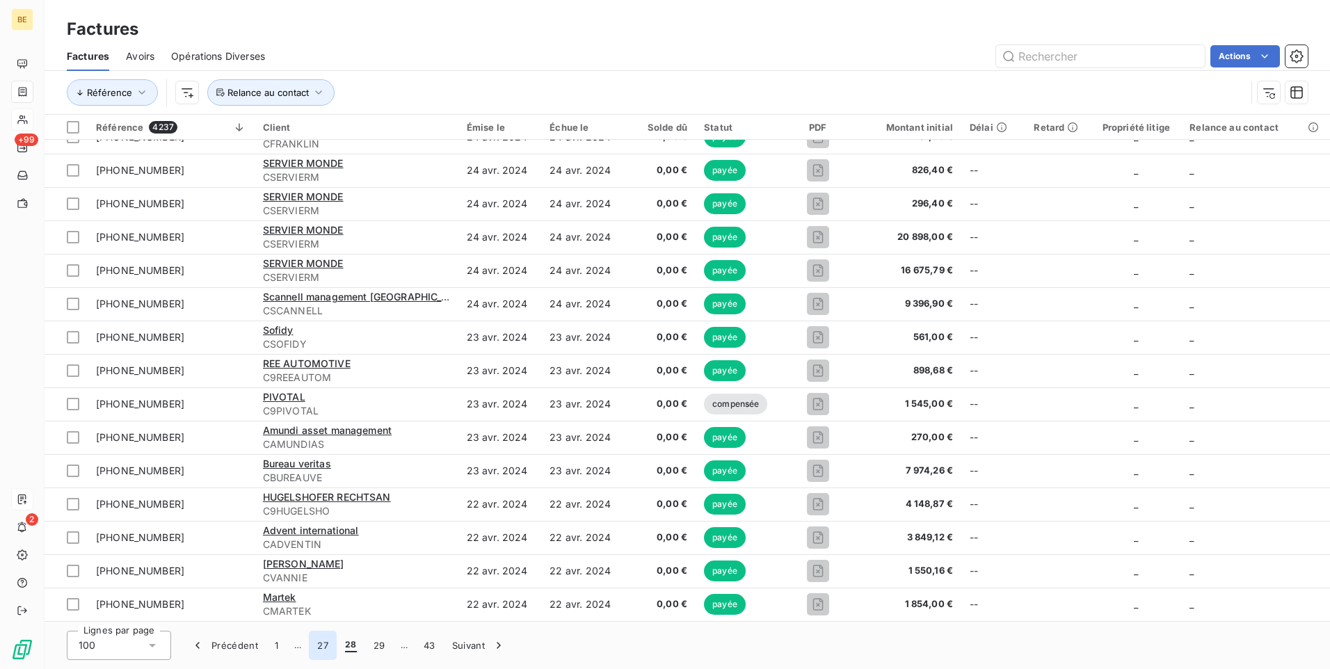
click at [316, 648] on button "27" at bounding box center [323, 645] width 28 height 29
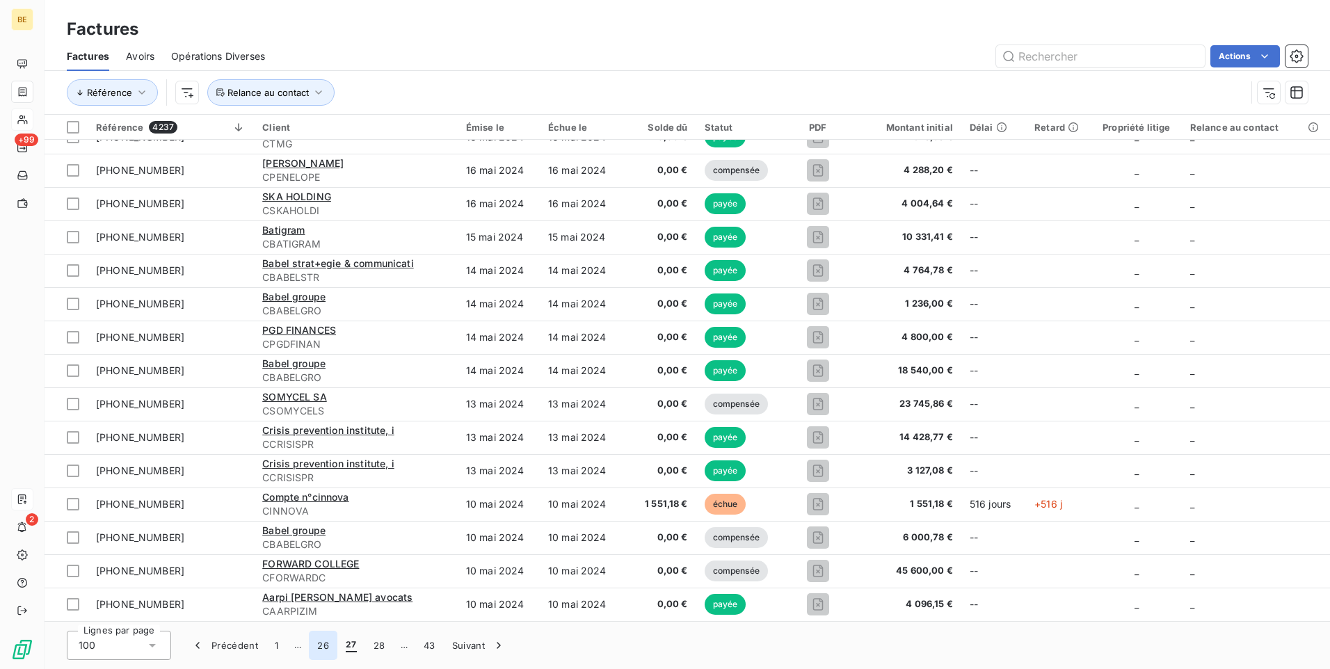
click at [316, 648] on button "26" at bounding box center [323, 645] width 29 height 29
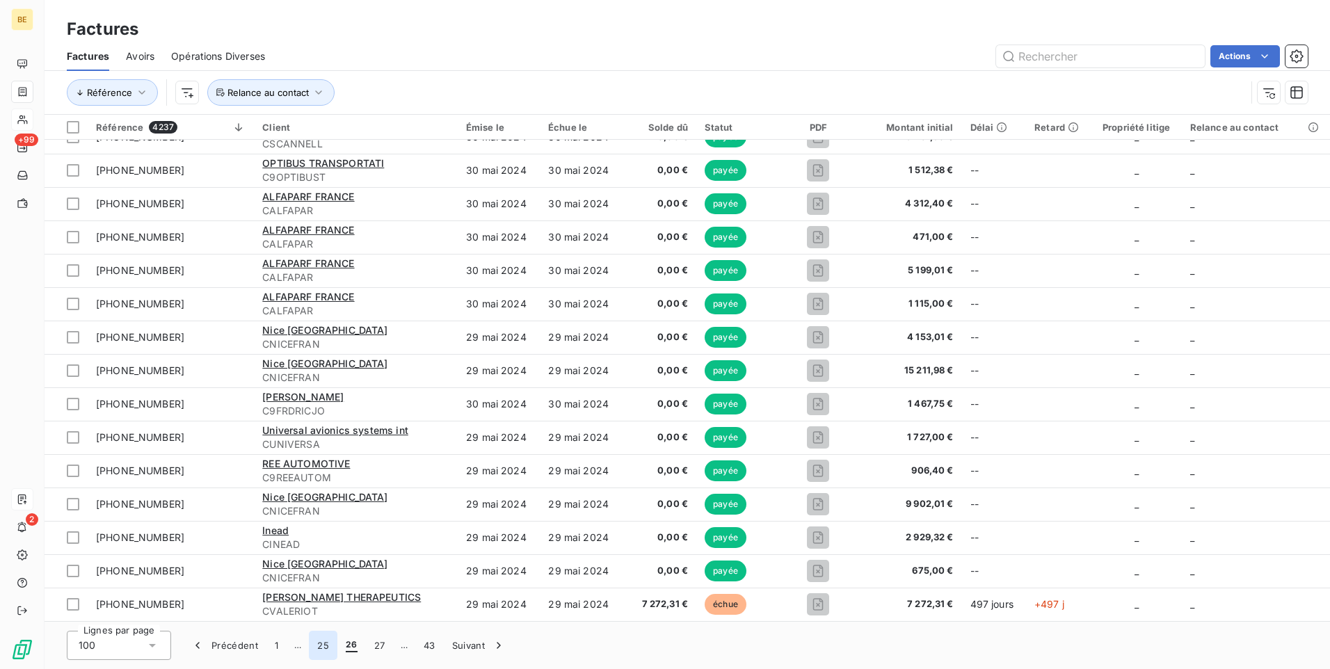
click at [316, 648] on button "25" at bounding box center [323, 645] width 29 height 29
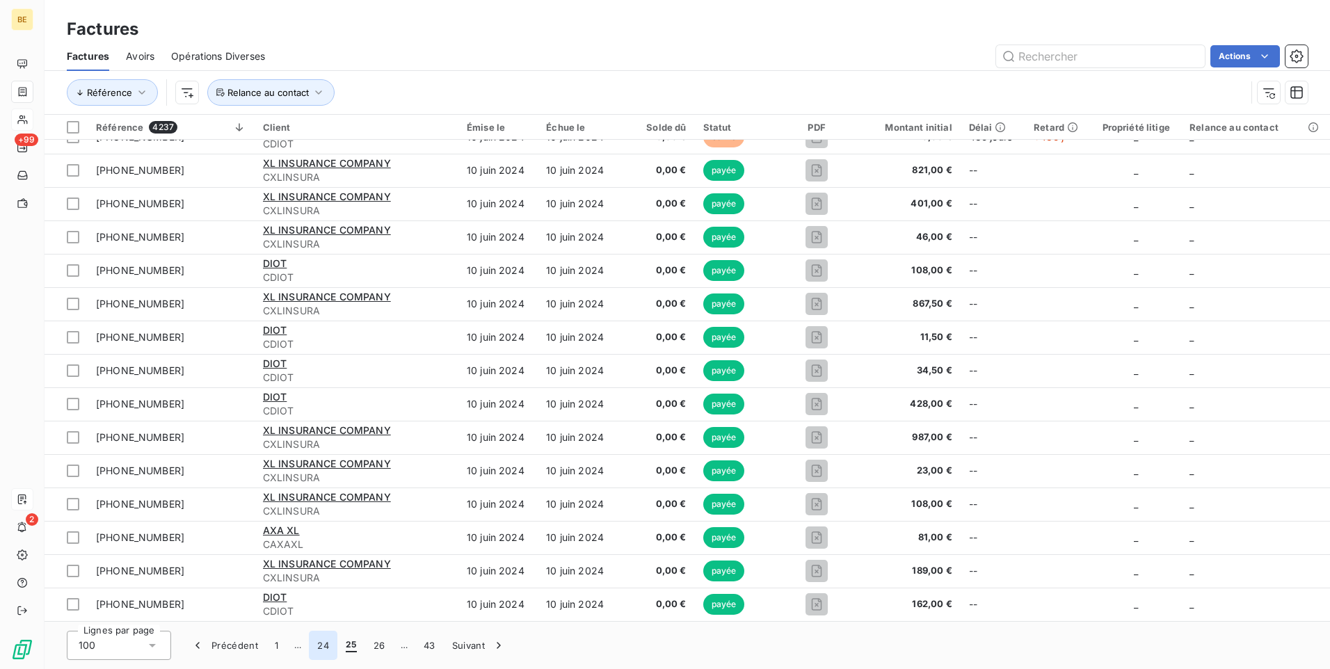
click at [318, 644] on button "24" at bounding box center [323, 645] width 29 height 29
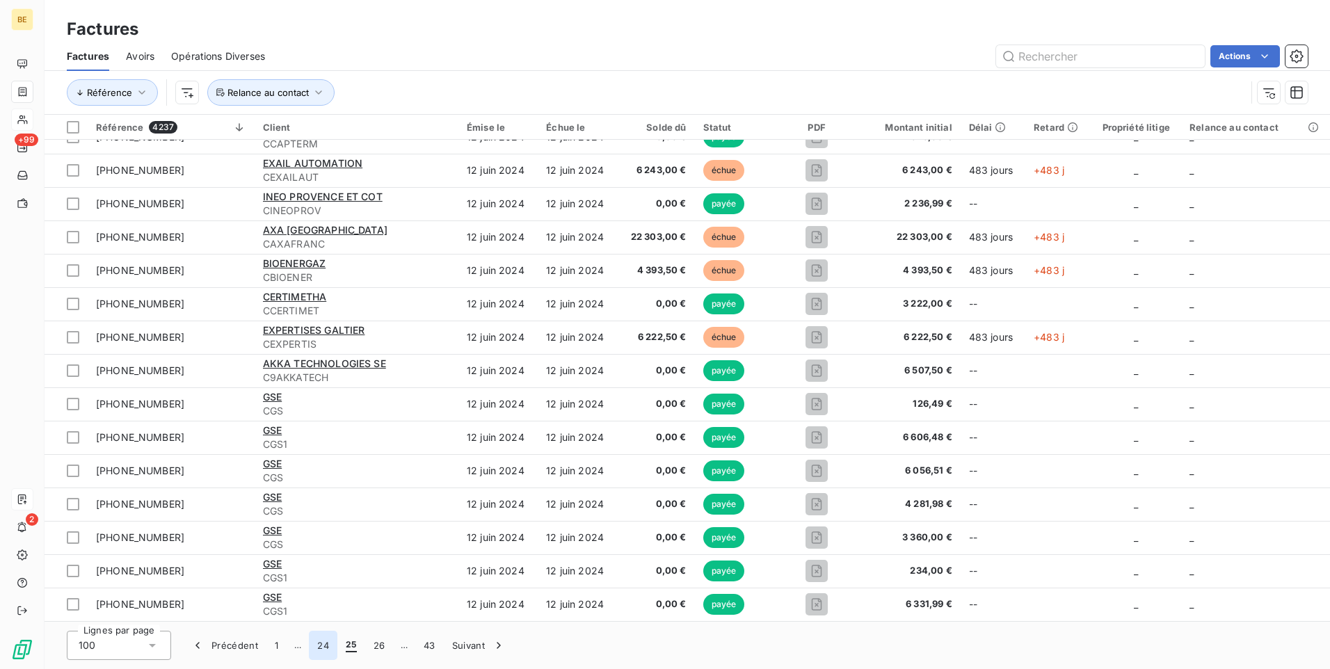
click at [318, 644] on button "24" at bounding box center [323, 645] width 29 height 29
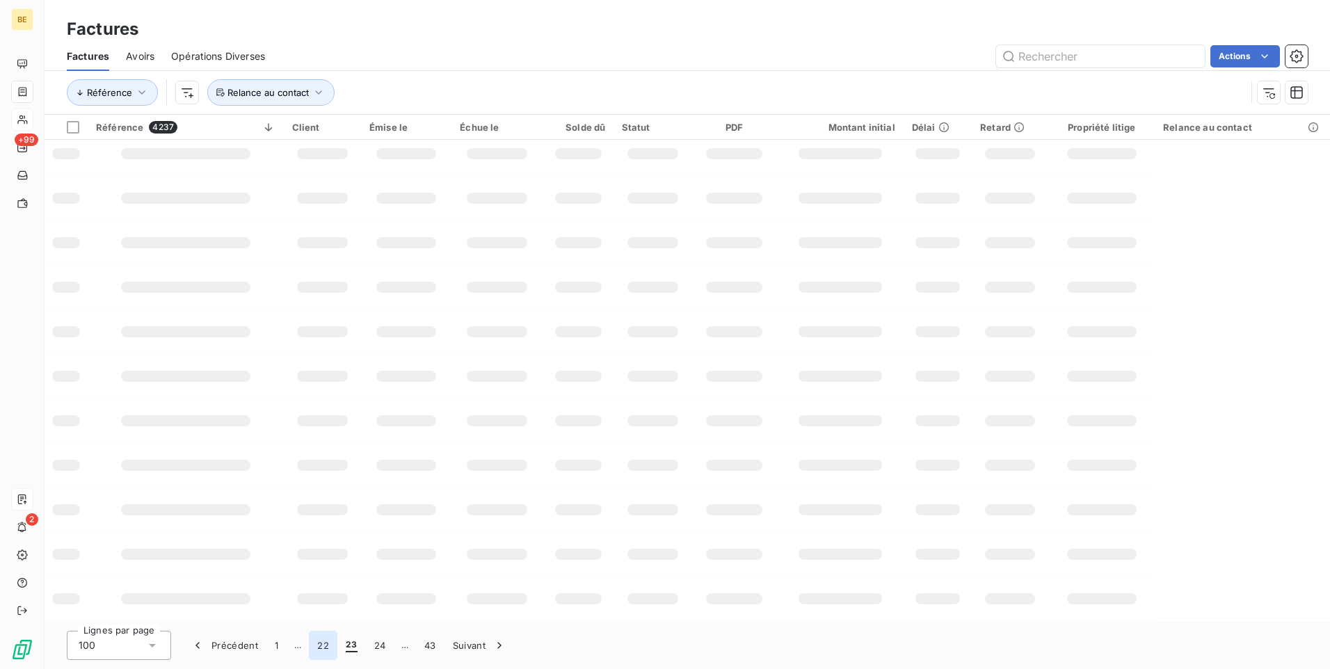
click at [318, 644] on button "22" at bounding box center [323, 645] width 29 height 29
click at [318, 644] on button "21" at bounding box center [322, 645] width 26 height 29
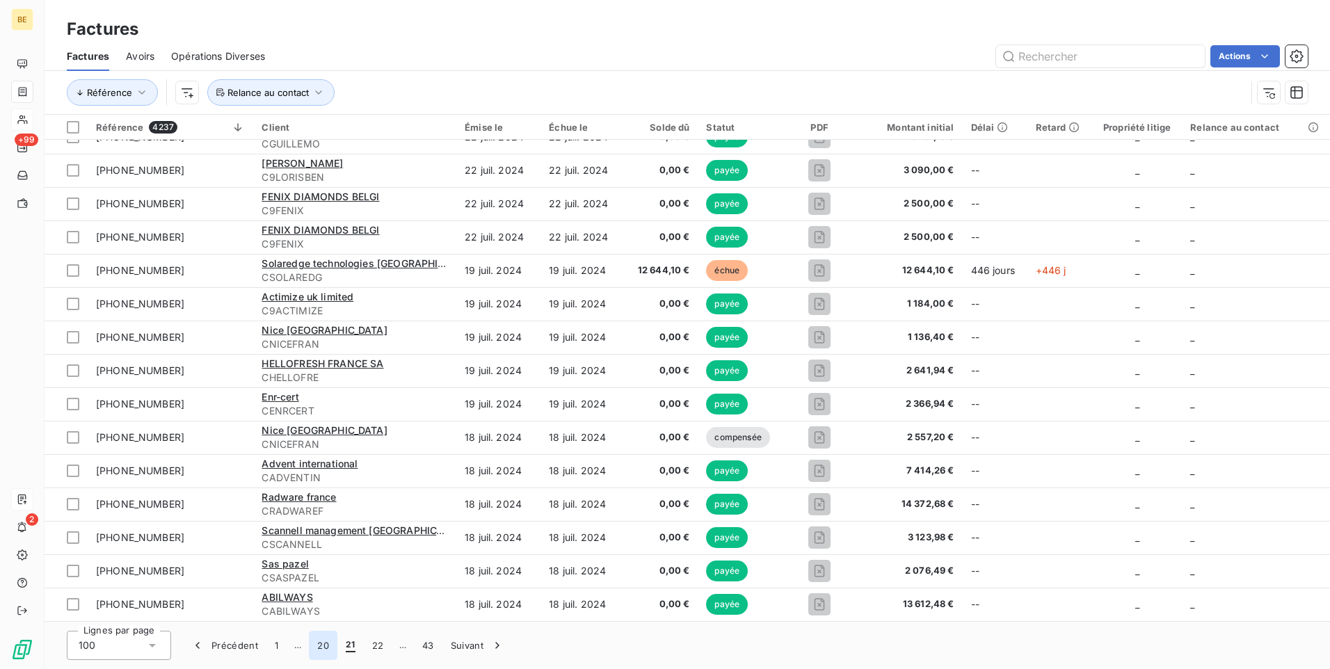
click at [318, 644] on button "20" at bounding box center [323, 645] width 29 height 29
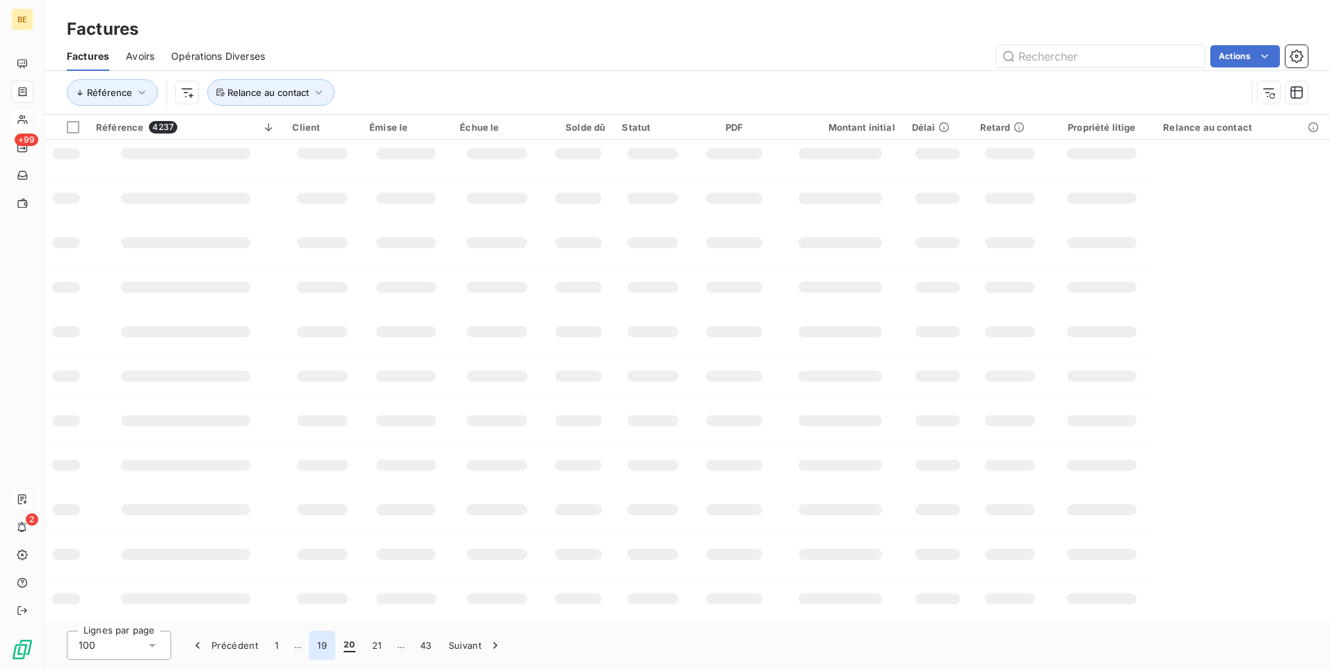
click at [318, 644] on button "19" at bounding box center [322, 645] width 26 height 29
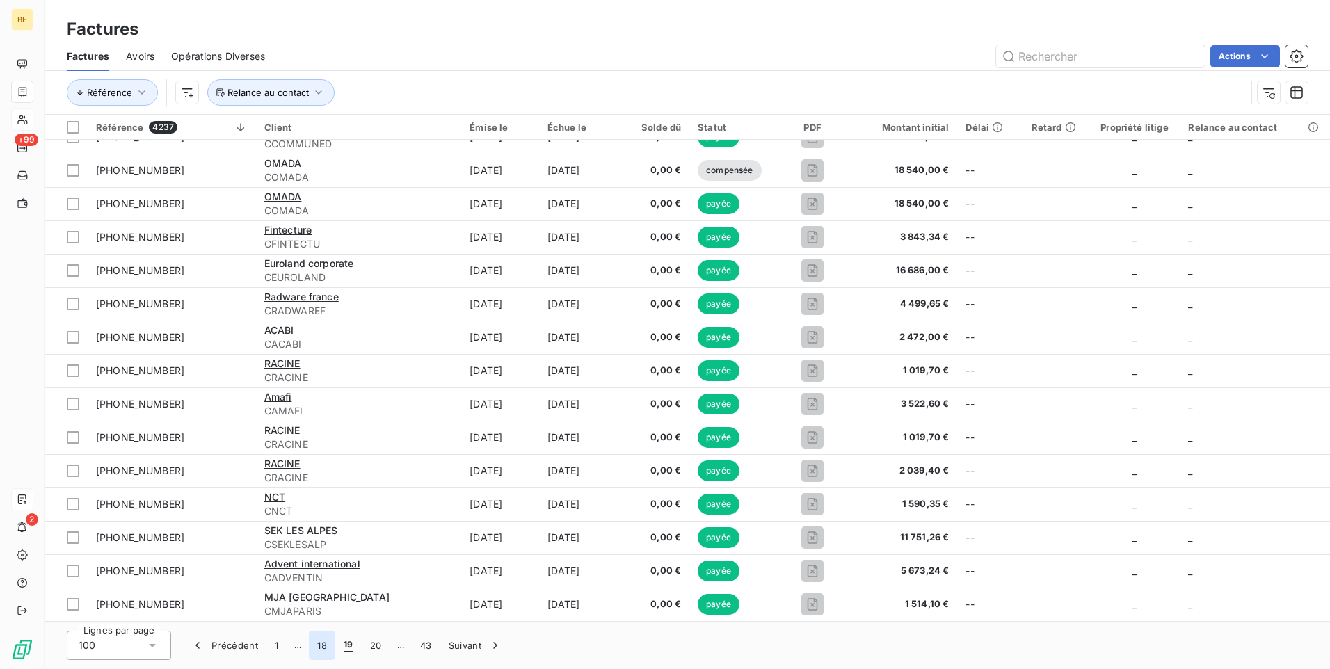
click at [318, 644] on button "18" at bounding box center [322, 645] width 26 height 29
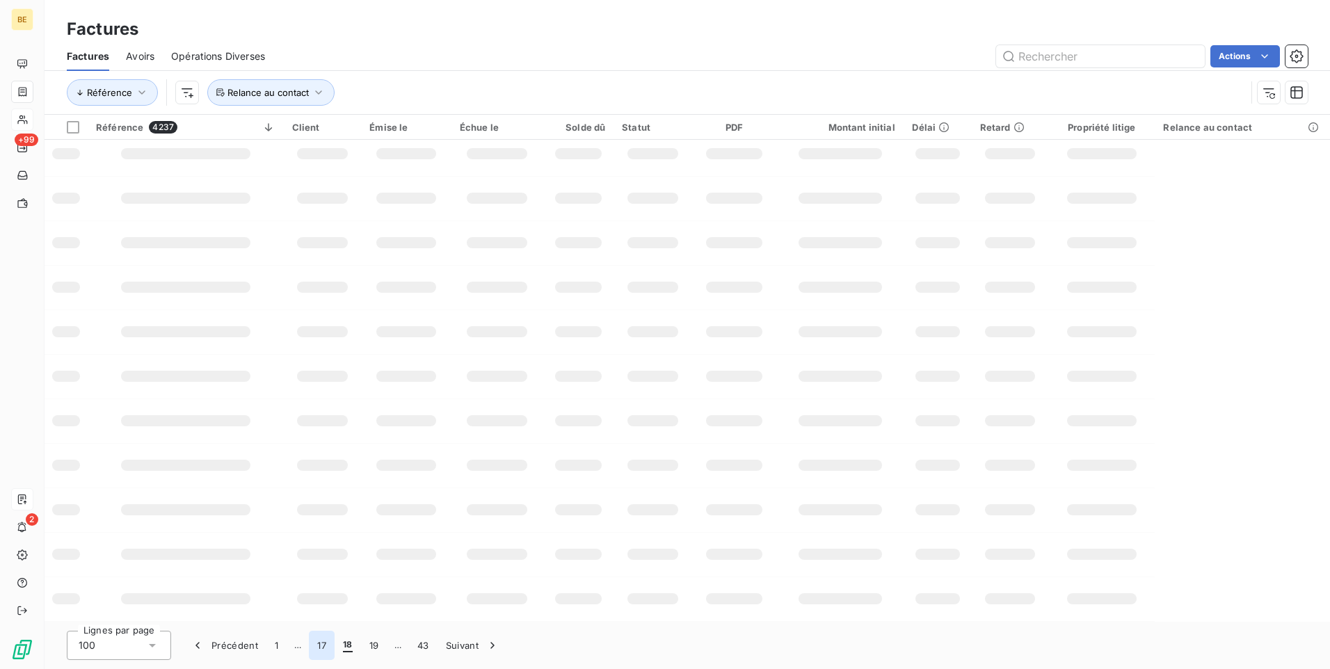
click at [318, 644] on button "17" at bounding box center [322, 645] width 26 height 29
click at [318, 644] on button "16" at bounding box center [322, 645] width 26 height 29
click at [318, 644] on button "15" at bounding box center [322, 645] width 26 height 29
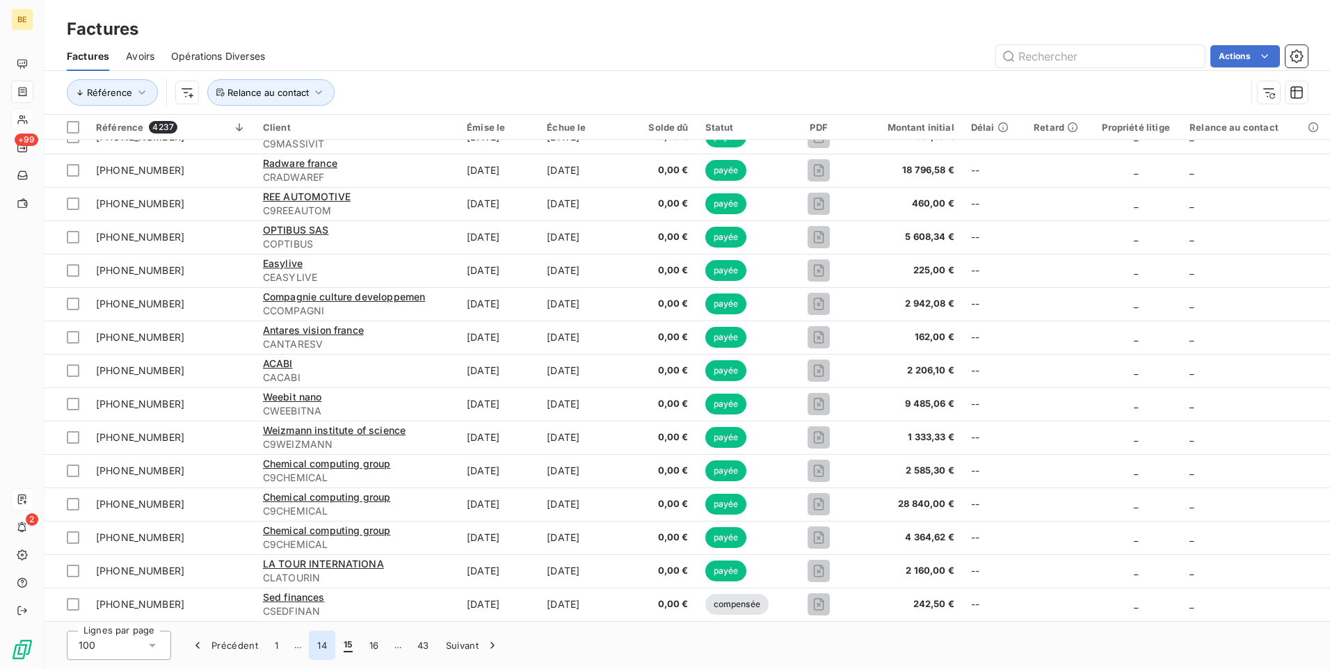
click at [318, 644] on button "14" at bounding box center [322, 645] width 26 height 29
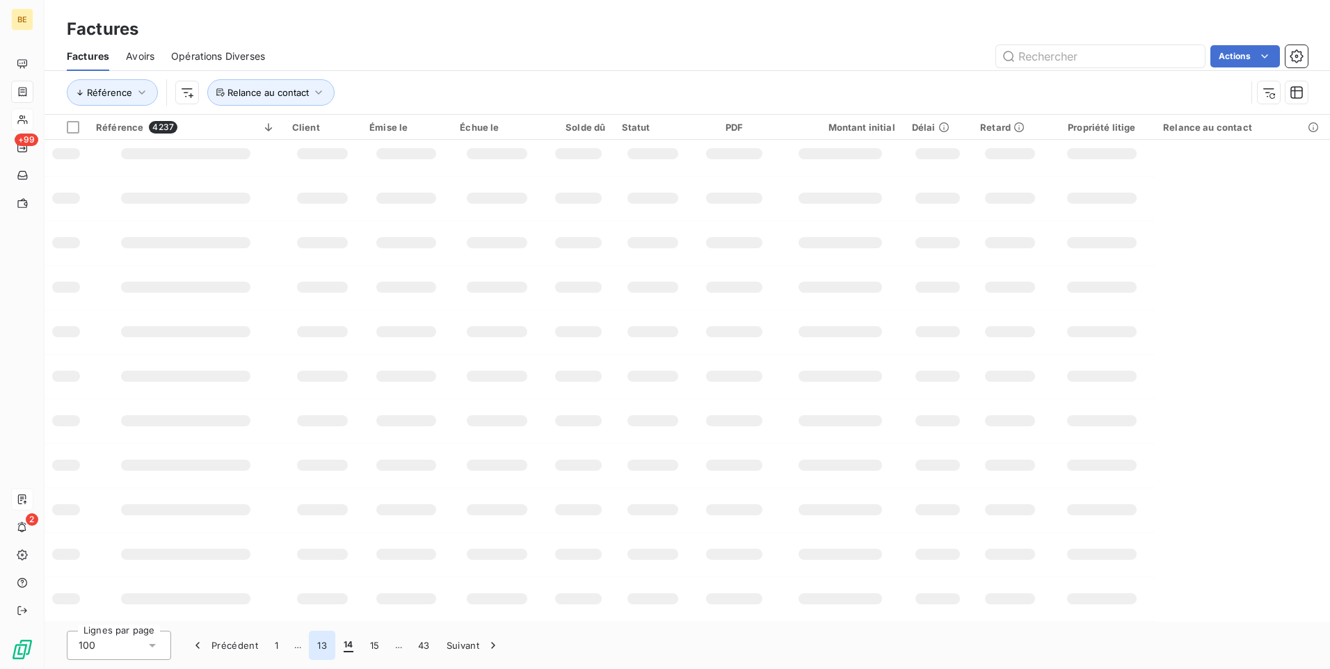
click at [318, 644] on button "13" at bounding box center [322, 645] width 26 height 29
click at [318, 644] on button "12" at bounding box center [322, 645] width 26 height 29
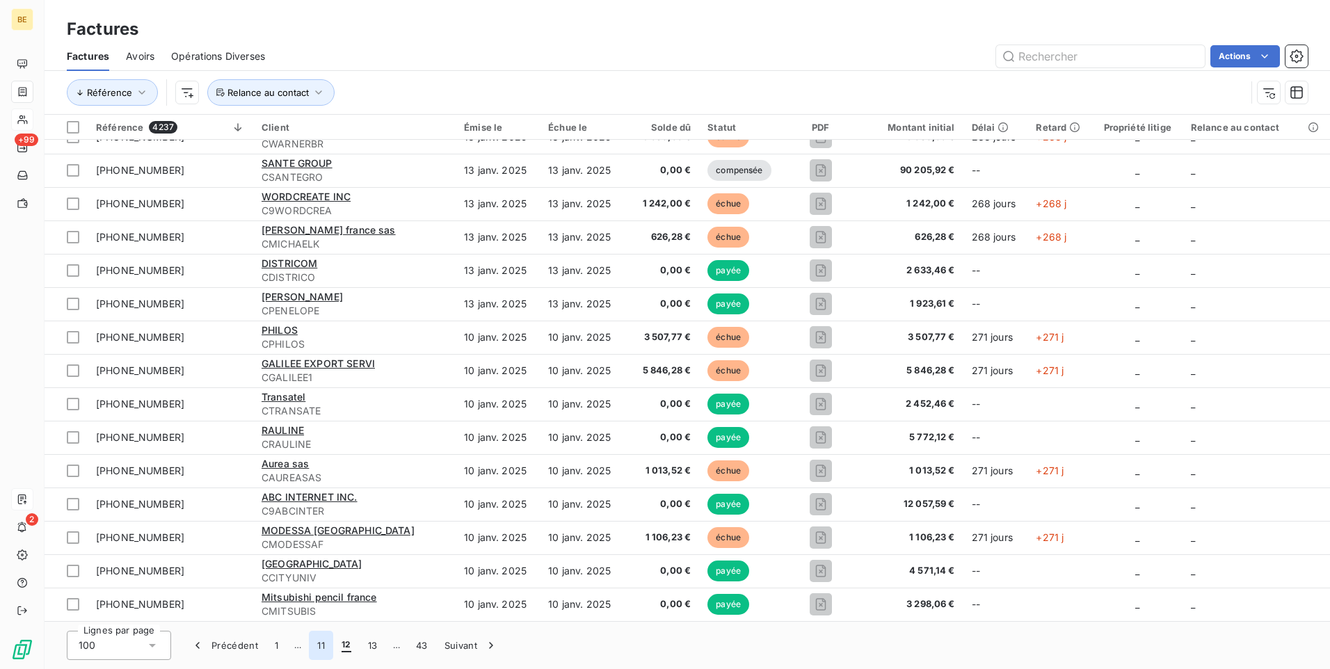
click at [328, 648] on button "11" at bounding box center [321, 645] width 24 height 29
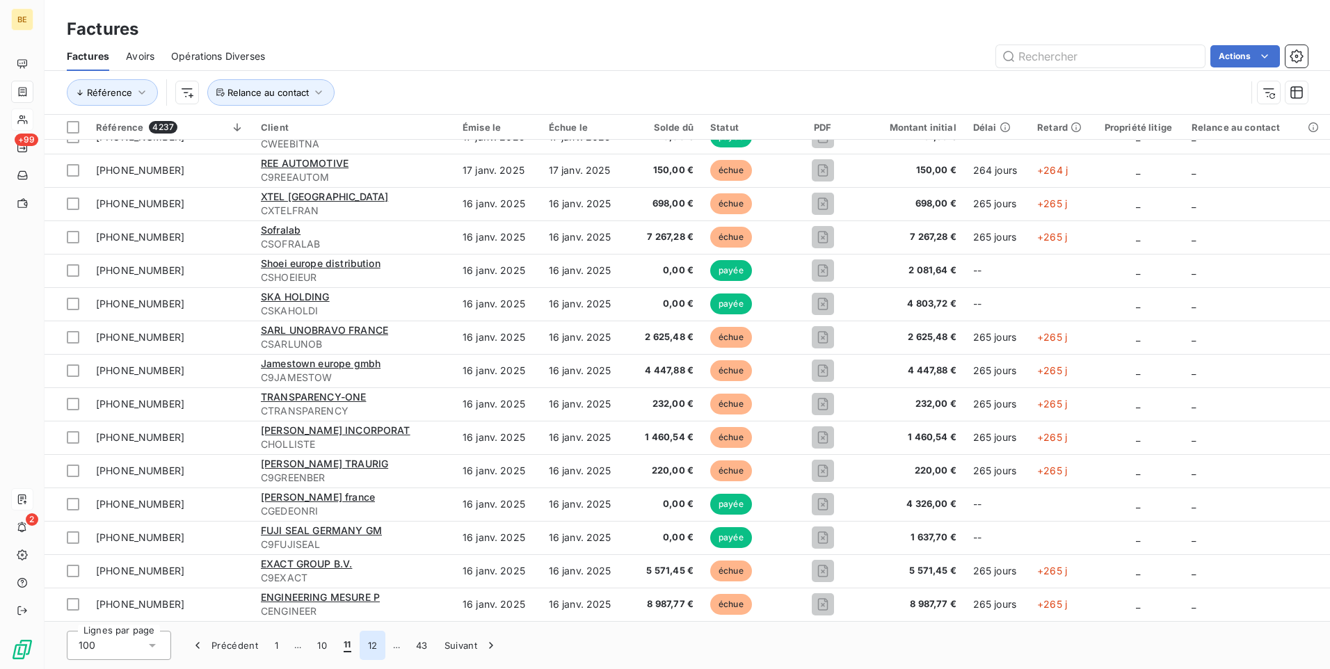
click at [367, 646] on button "12" at bounding box center [373, 645] width 26 height 29
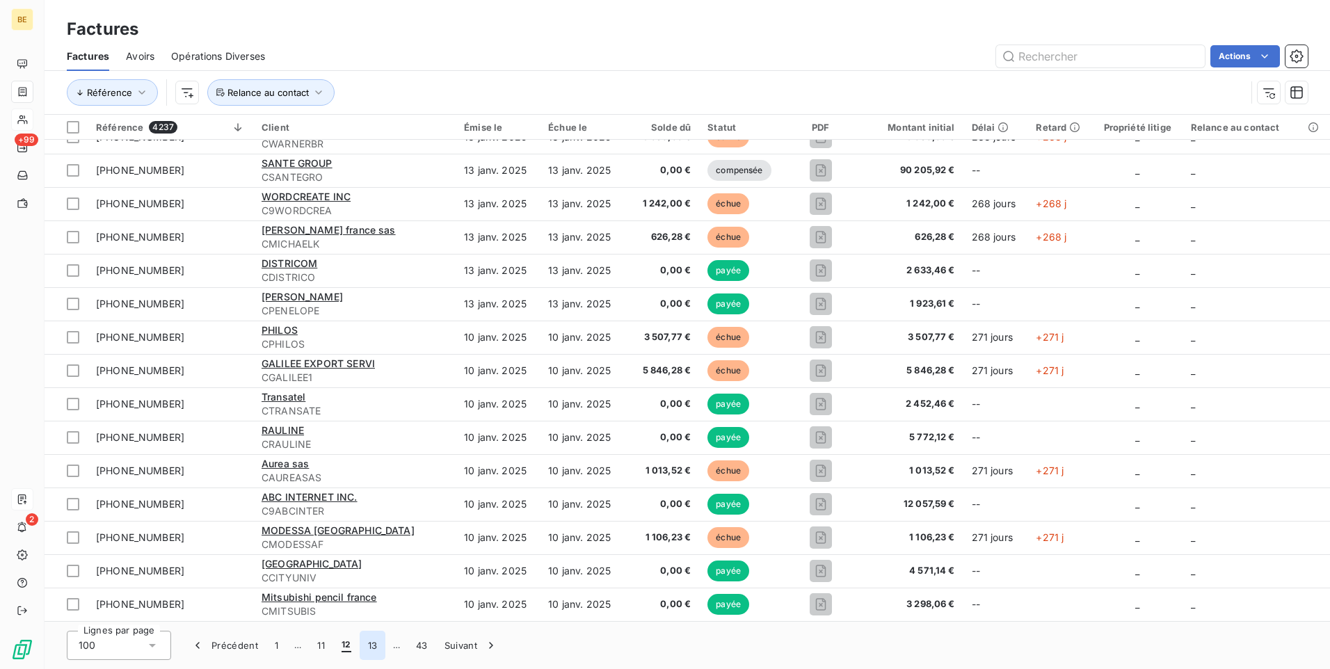
click at [367, 646] on button "13" at bounding box center [373, 645] width 26 height 29
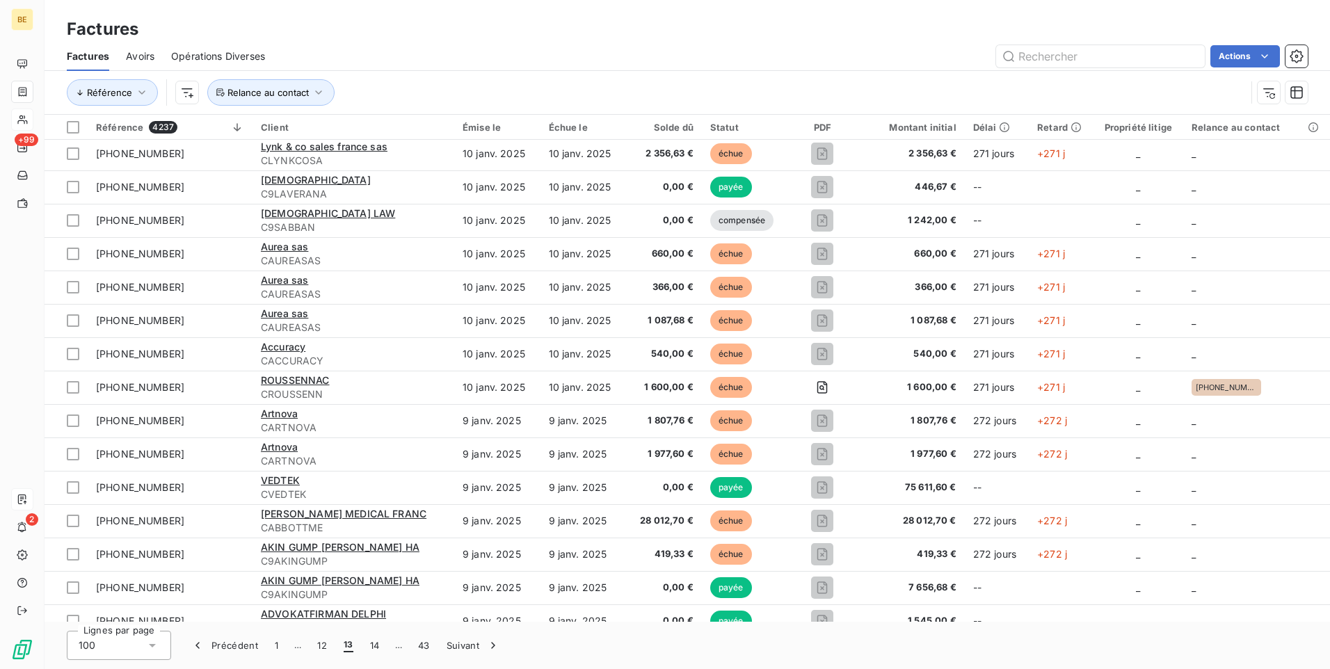
scroll to position [0, 0]
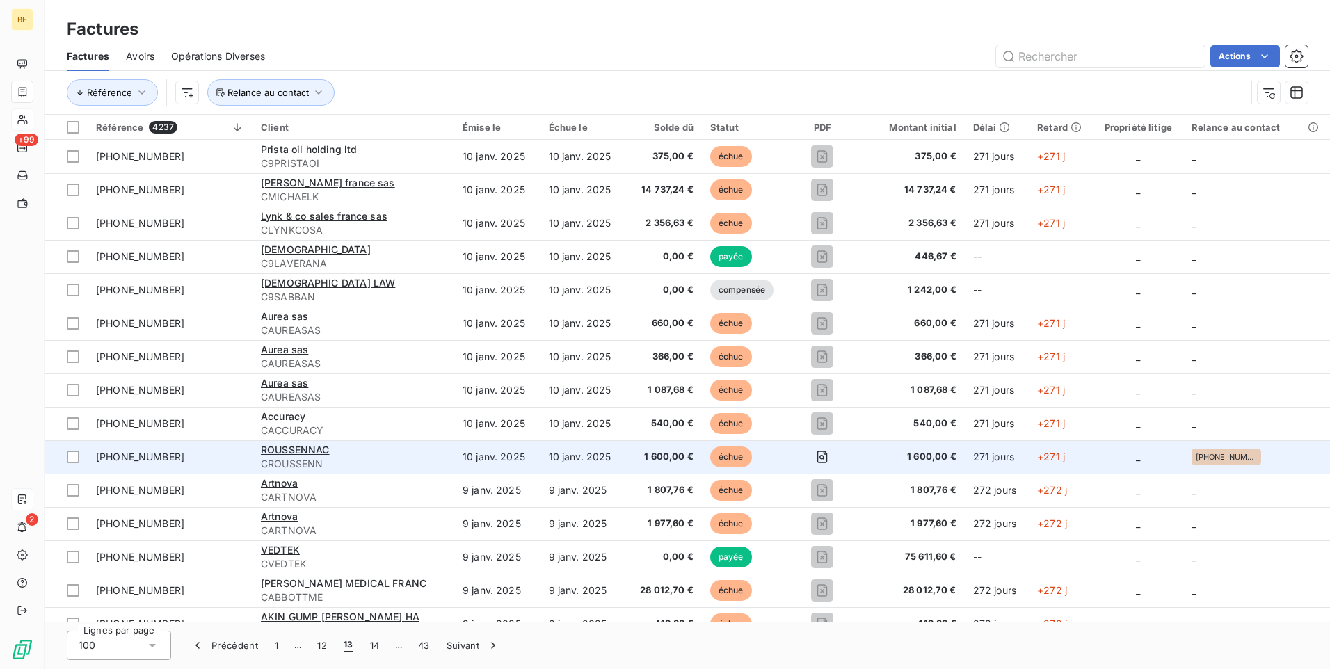
click at [1107, 454] on td "_" at bounding box center [1138, 456] width 89 height 33
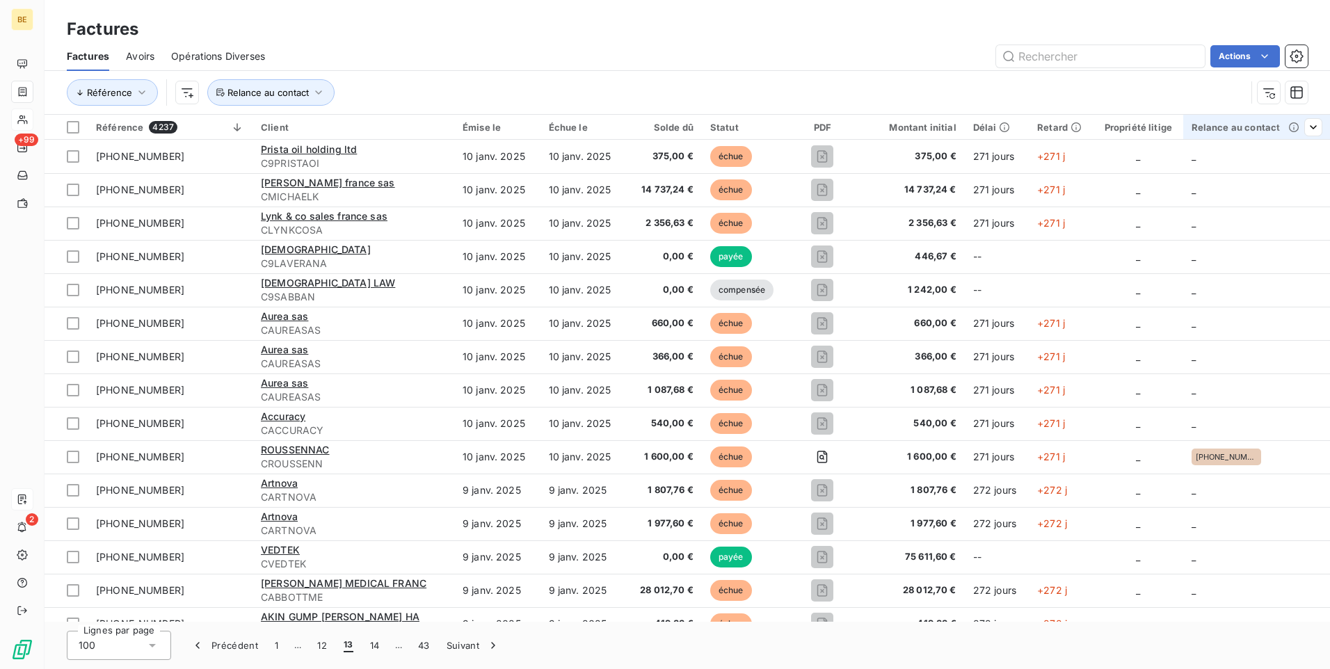
click at [1318, 132] on th "Relance au contact" at bounding box center [1256, 127] width 147 height 25
click at [1286, 167] on icon at bounding box center [1289, 164] width 14 height 14
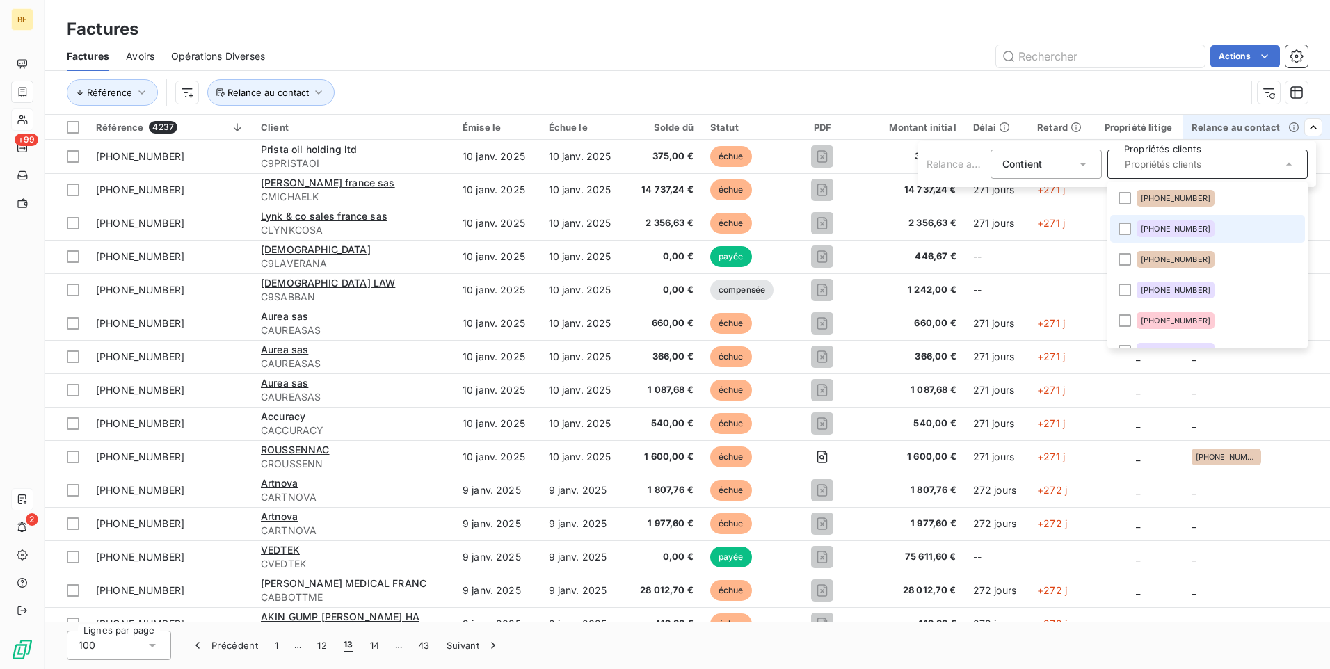
click at [1168, 226] on span "[PHONE_NUMBER]" at bounding box center [1176, 229] width 70 height 8
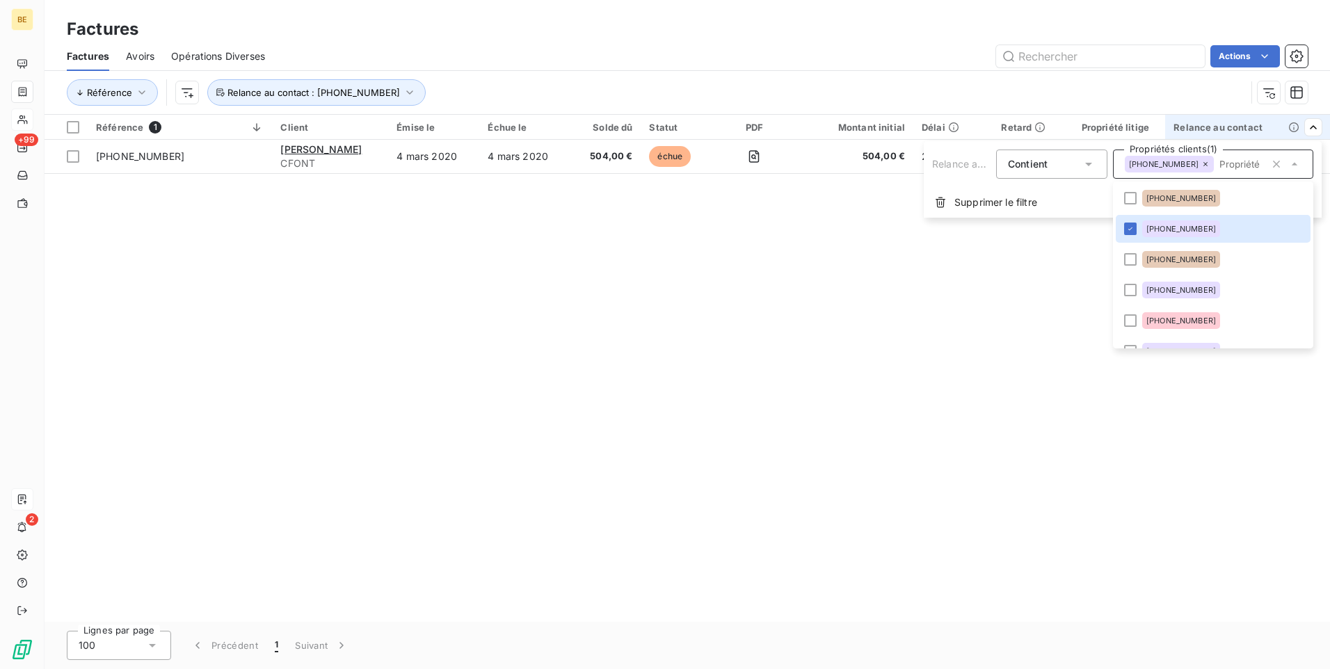
click at [975, 257] on html "BE +99 2 Factures Factures Avoirs Opérations Diverses Actions Référence Relance…" at bounding box center [665, 334] width 1330 height 669
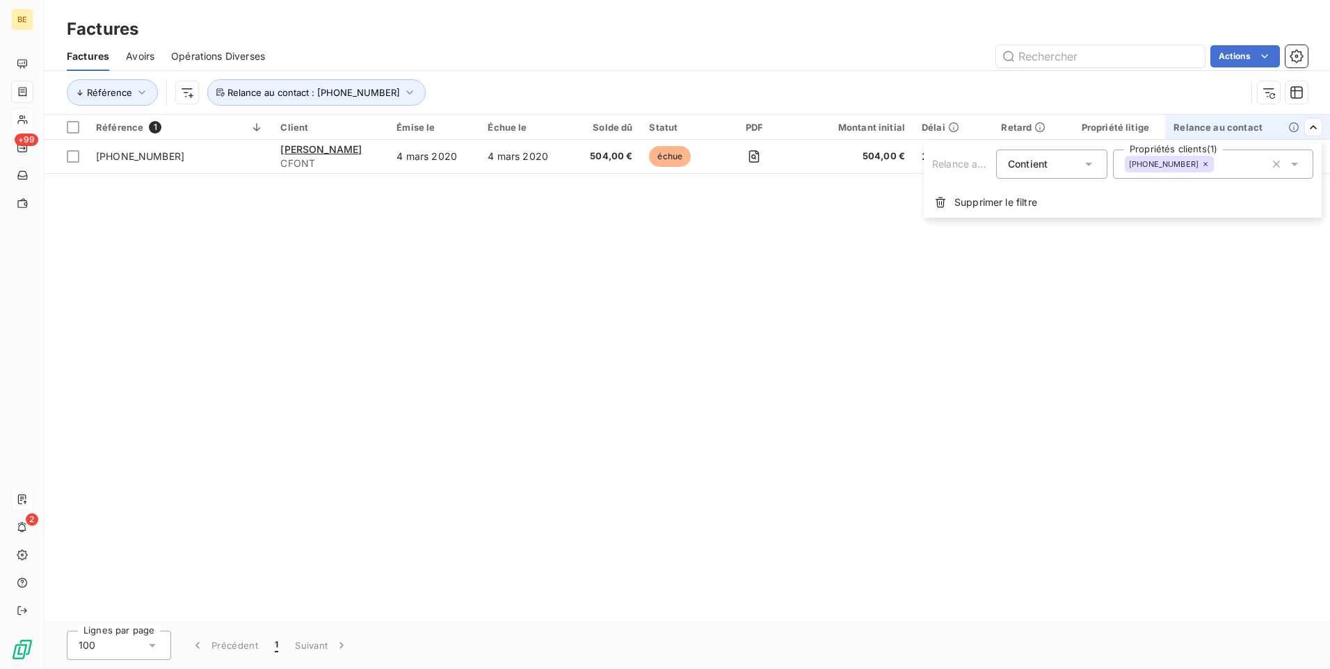
click at [1298, 166] on icon at bounding box center [1295, 164] width 14 height 14
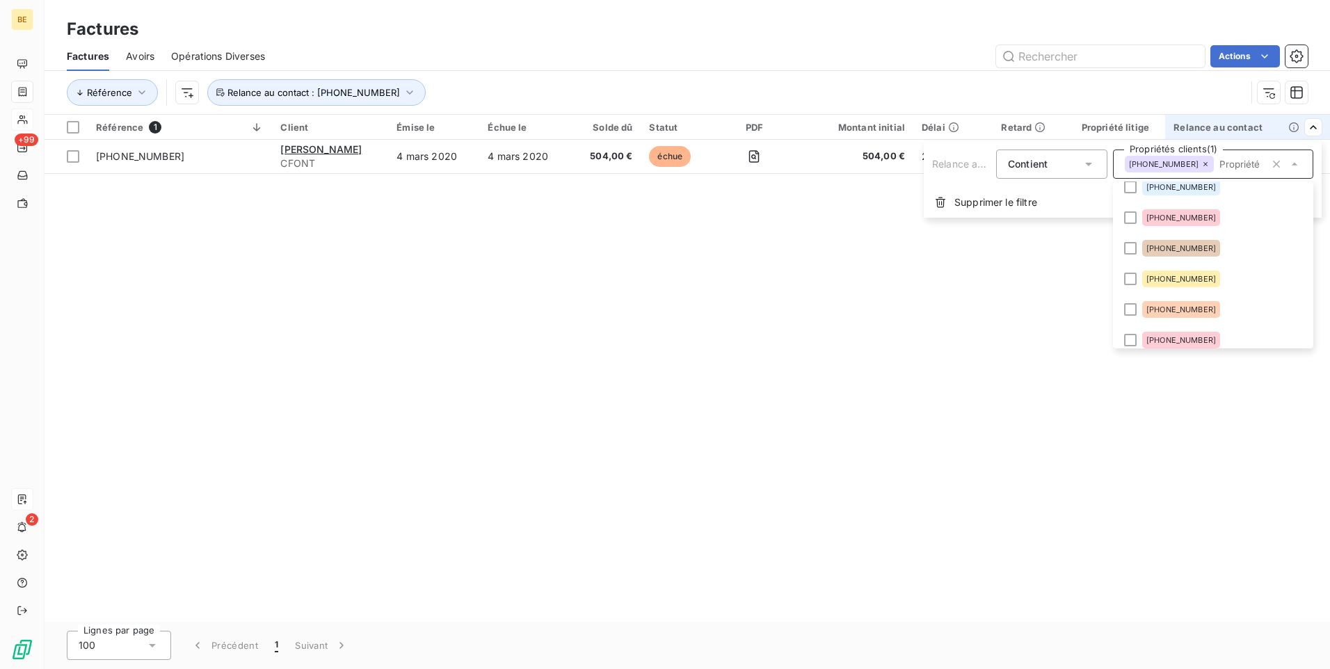
scroll to position [1458, 0]
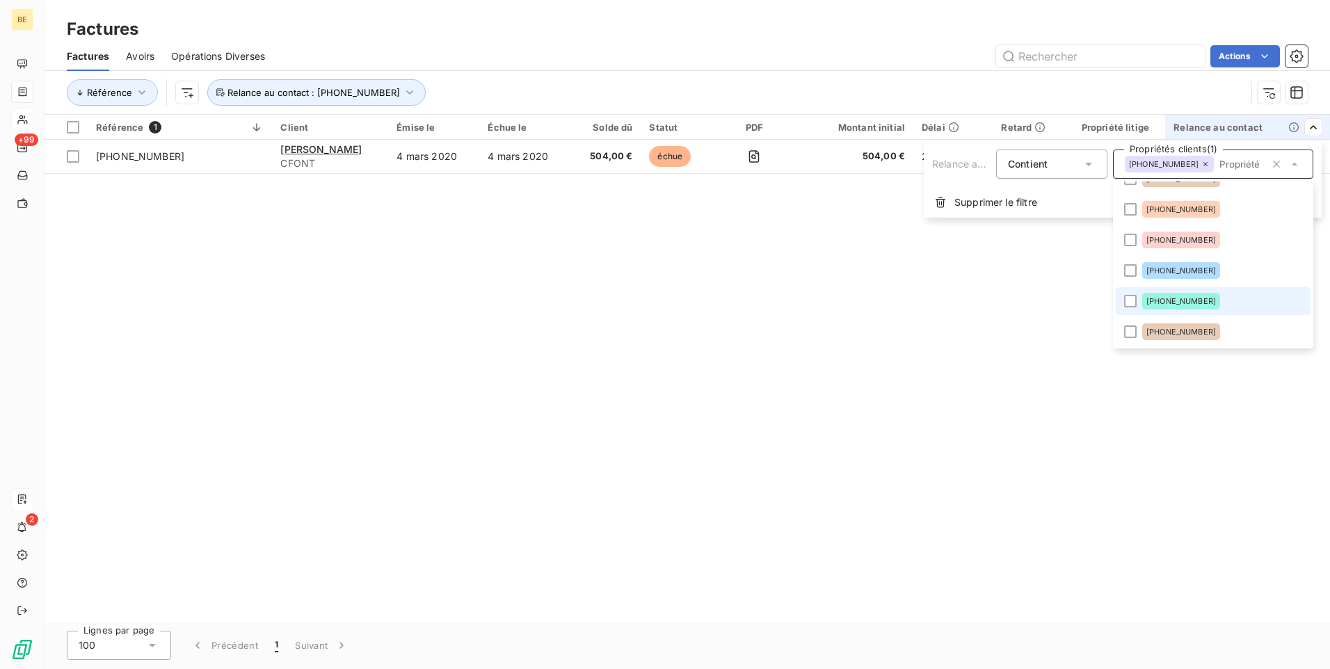
click at [1164, 301] on span "[PHONE_NUMBER]" at bounding box center [1182, 301] width 70 height 8
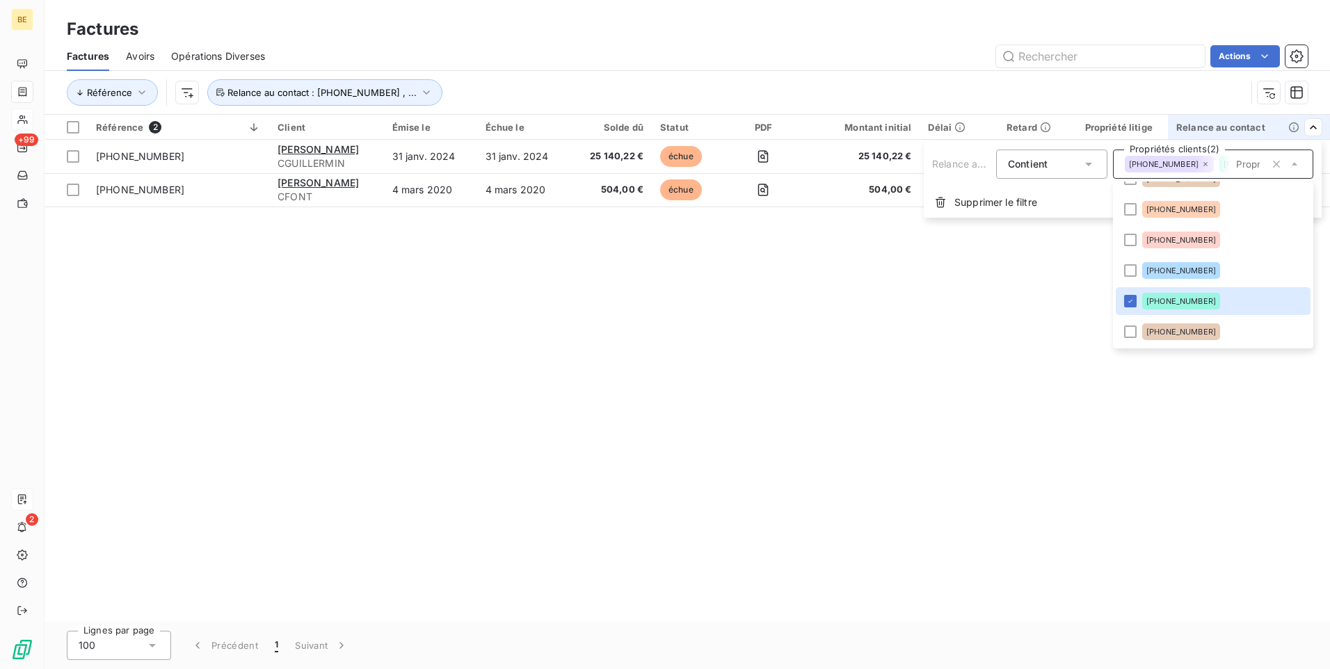
click at [1012, 342] on html "BE +99 2 Factures Factures Avoirs Opérations Diverses Actions Référence Relance…" at bounding box center [665, 334] width 1330 height 669
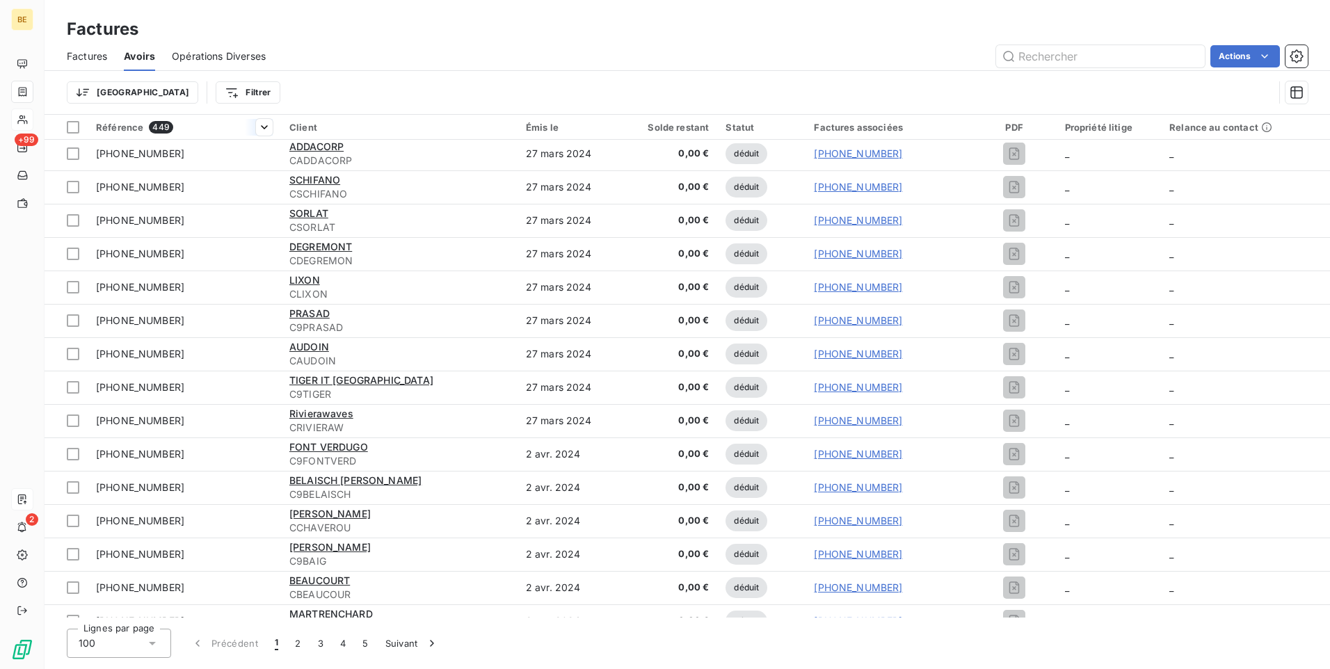
scroll to position [2226, 0]
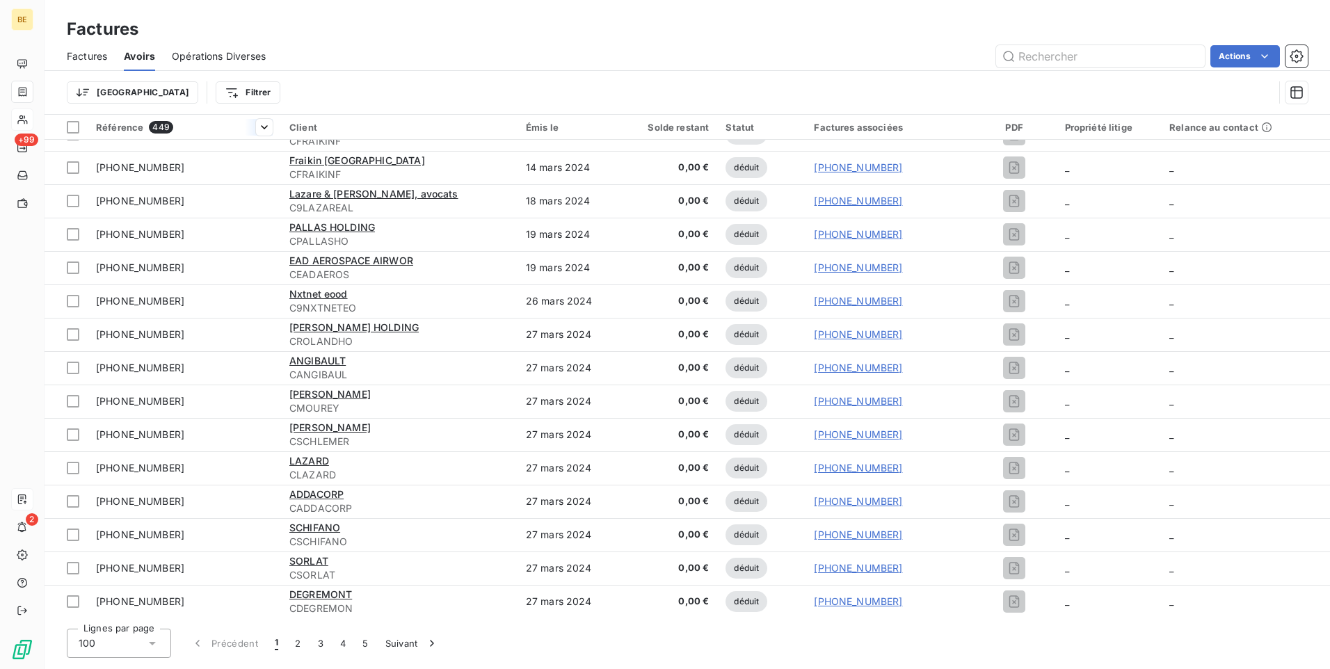
click at [119, 125] on span "Référence" at bounding box center [119, 127] width 47 height 11
click at [222, 178] on div "Trier par ordre décroissant" at bounding box center [198, 187] width 166 height 31
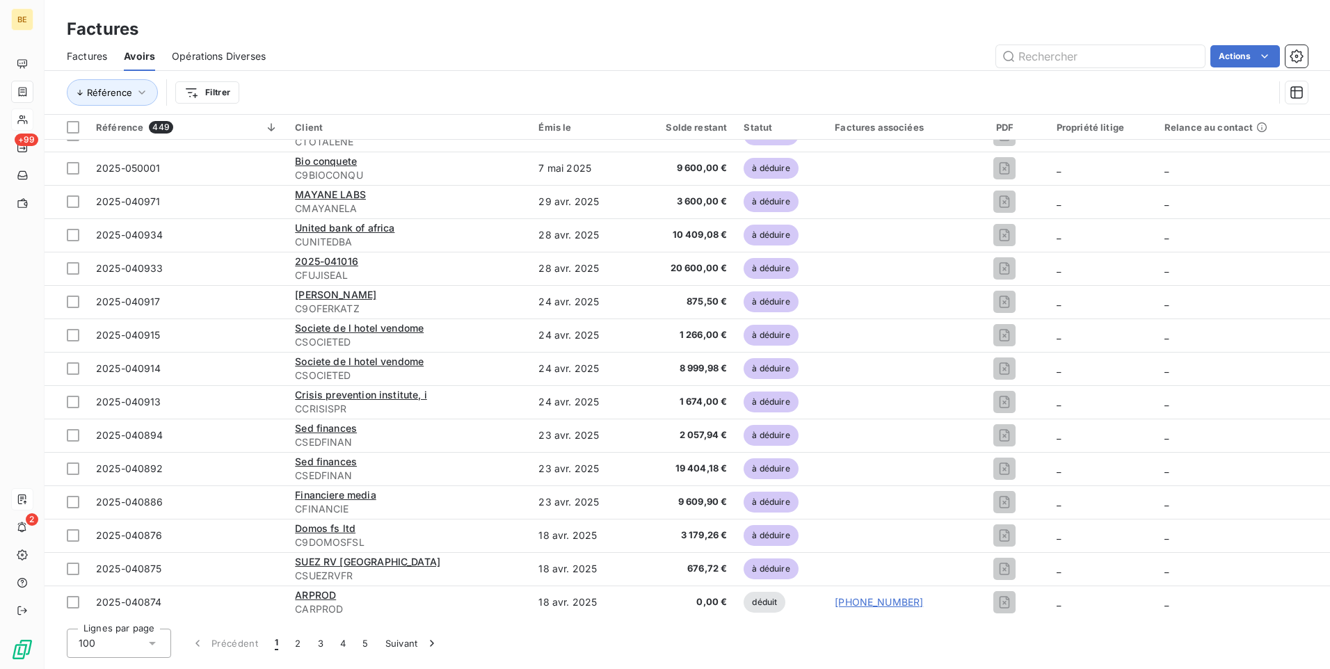
scroll to position [2862, 0]
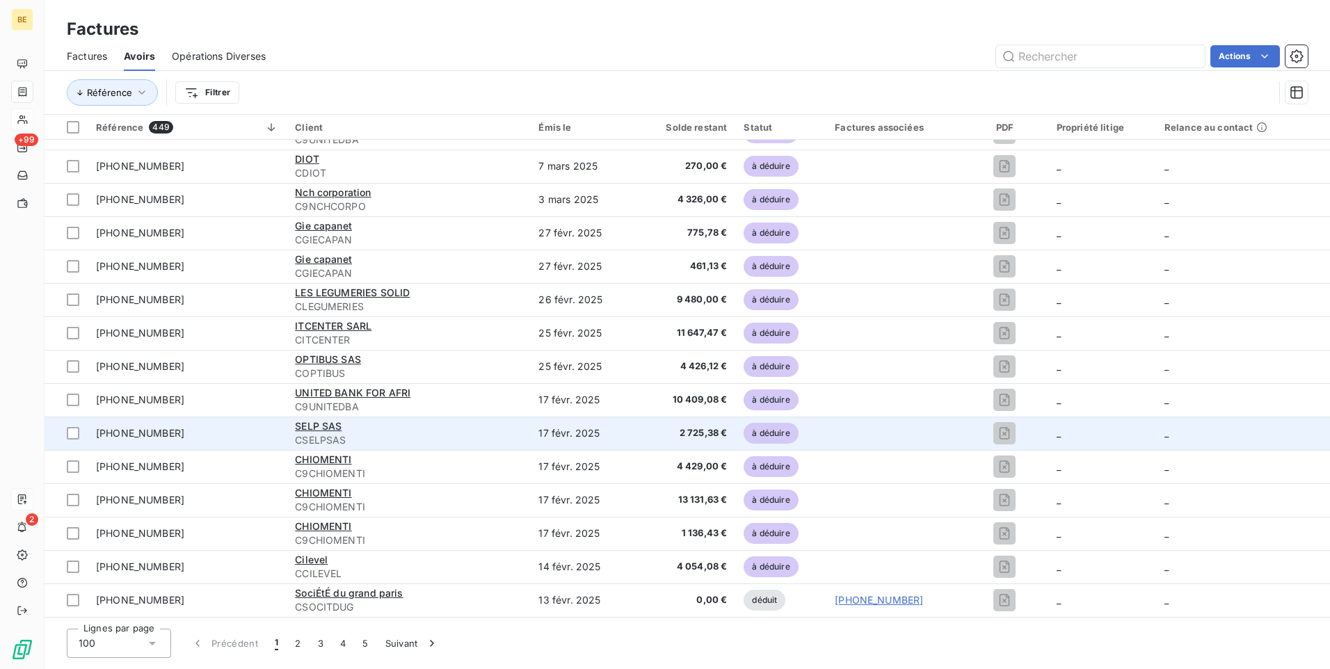
drag, startPoint x: 905, startPoint y: 224, endPoint x: 901, endPoint y: 424, distance: 199.7
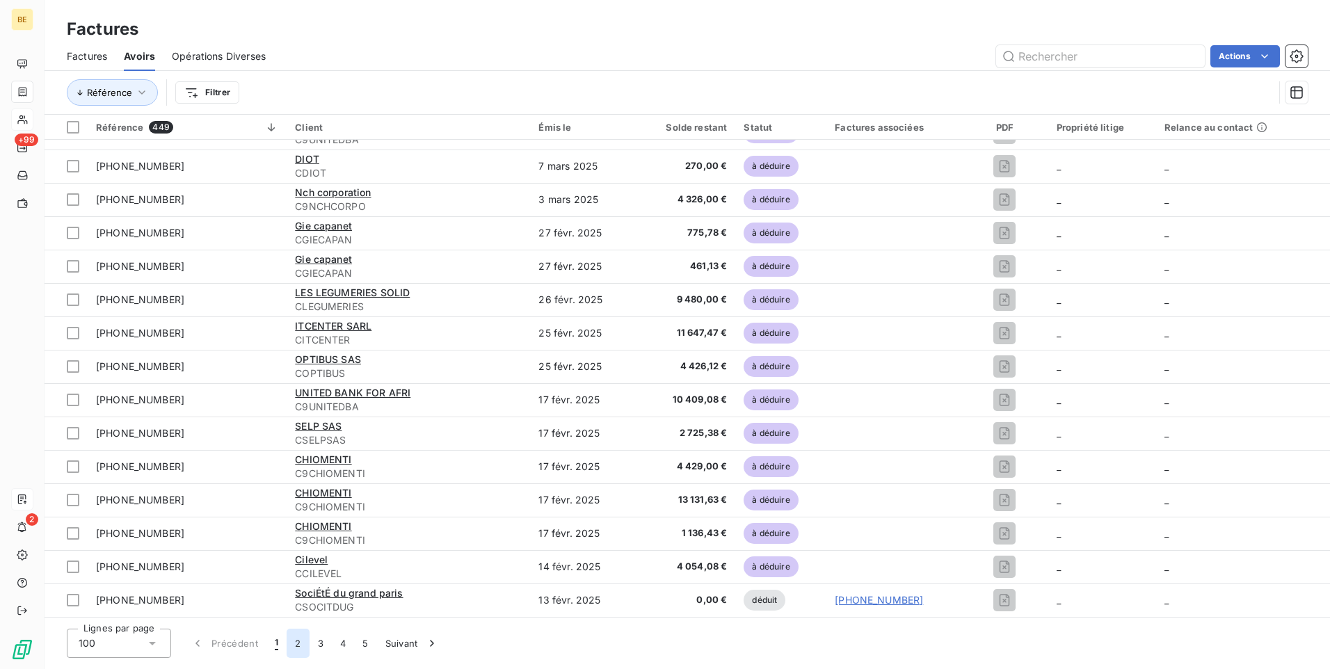
click at [302, 649] on button "2" at bounding box center [298, 643] width 22 height 29
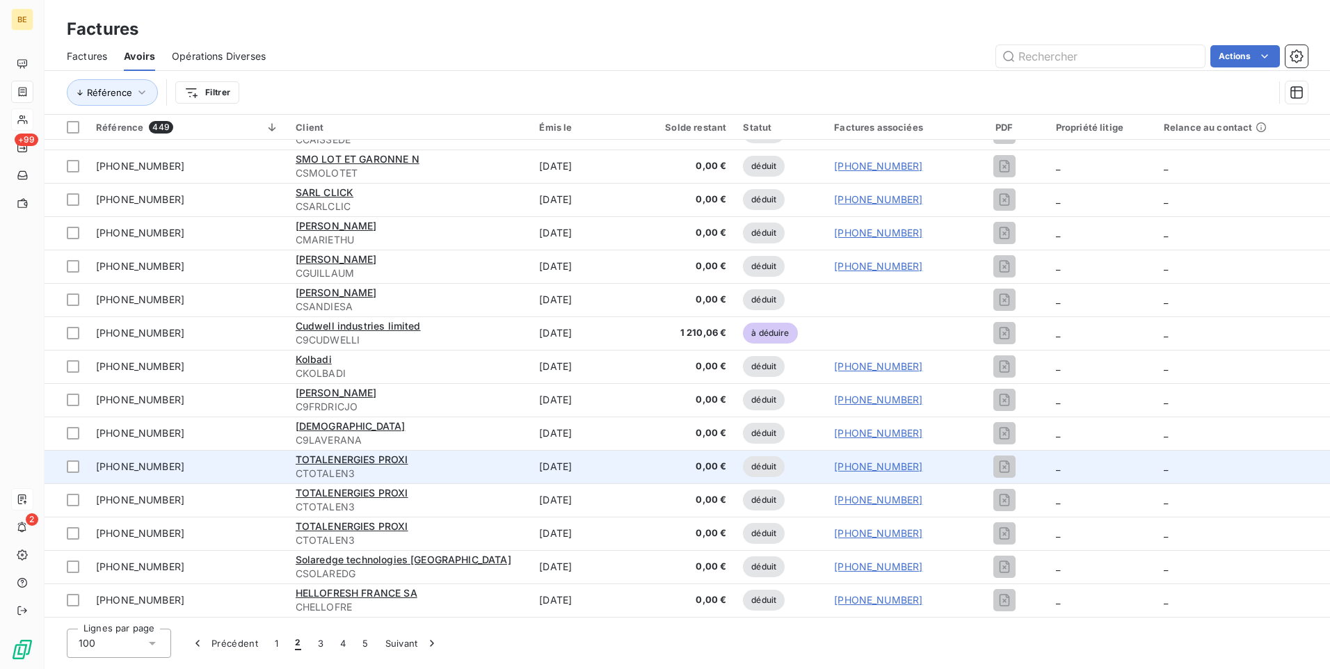
drag, startPoint x: 867, startPoint y: 242, endPoint x: 841, endPoint y: 466, distance: 225.5
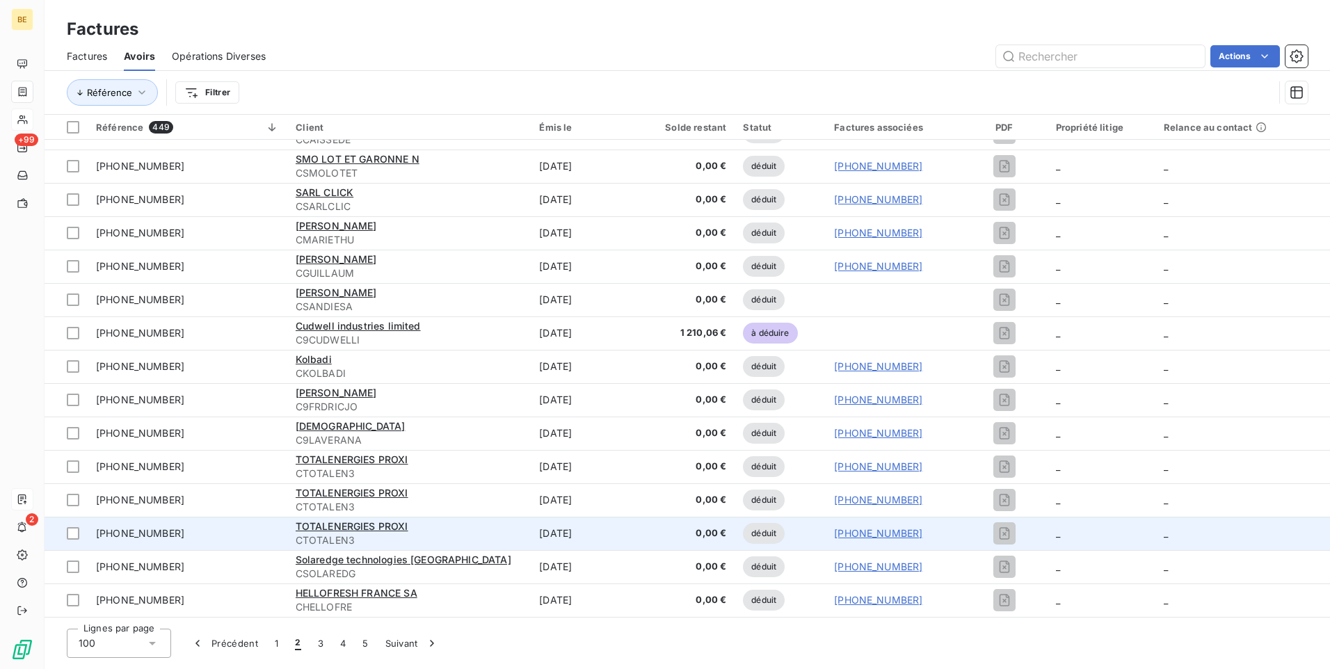
drag, startPoint x: 936, startPoint y: 270, endPoint x: 918, endPoint y: 533, distance: 263.7
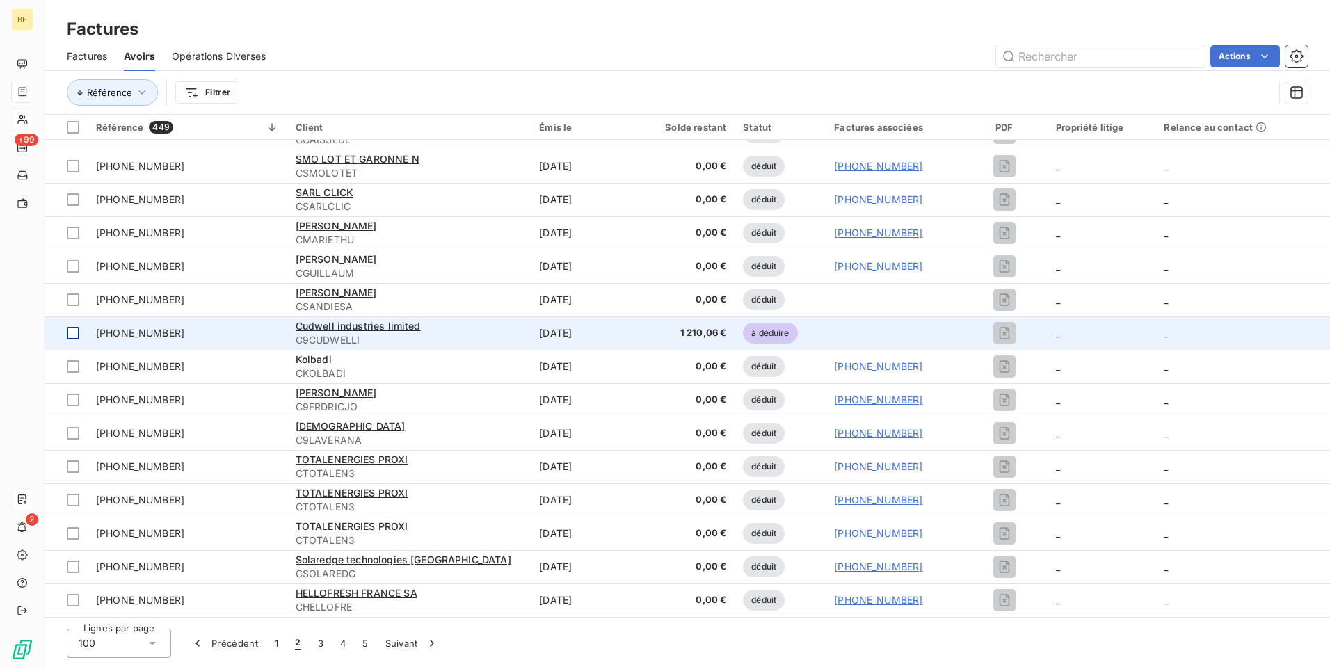
click at [72, 335] on div at bounding box center [73, 333] width 13 height 13
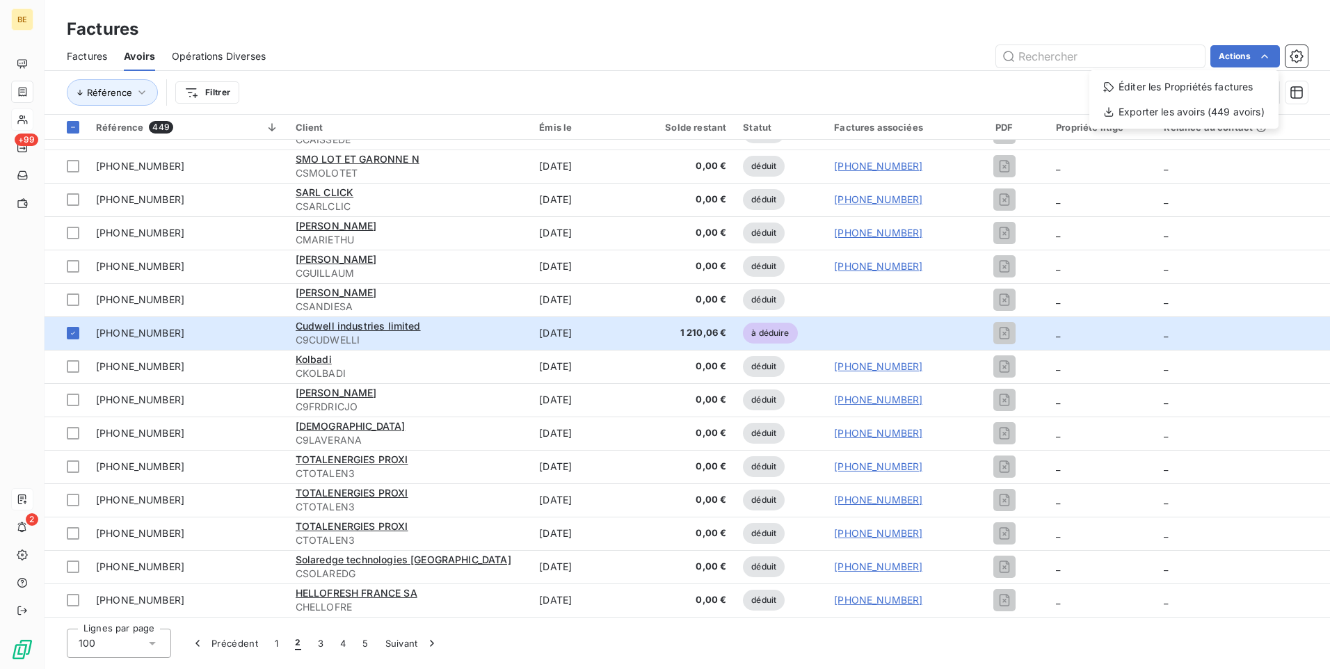
click at [1263, 55] on html "BE +99 2 Factures Factures Avoirs Opérations Diverses Actions Éditer les Propri…" at bounding box center [665, 334] width 1330 height 669
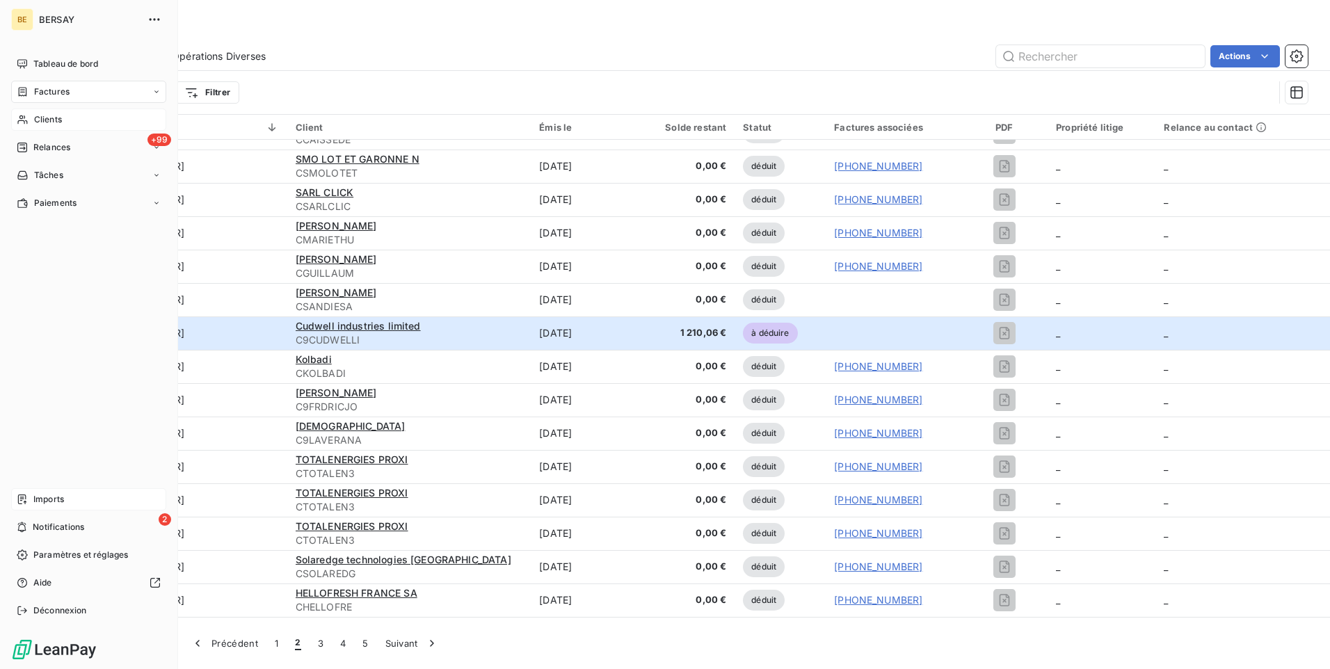
click at [154, 89] on icon at bounding box center [156, 92] width 8 height 8
click at [79, 116] on div "Factures" at bounding box center [97, 120] width 138 height 22
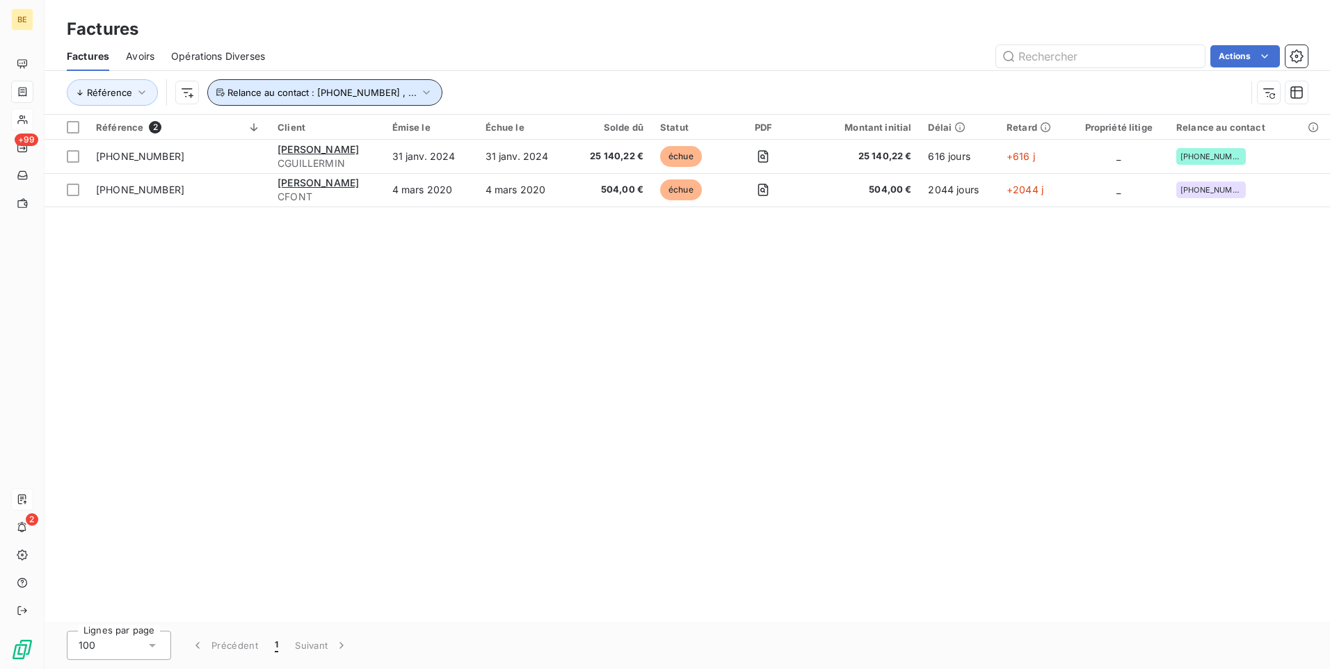
click at [412, 90] on button "Relance au contact : [PHONE_NUMBER] , ..." at bounding box center [324, 92] width 235 height 26
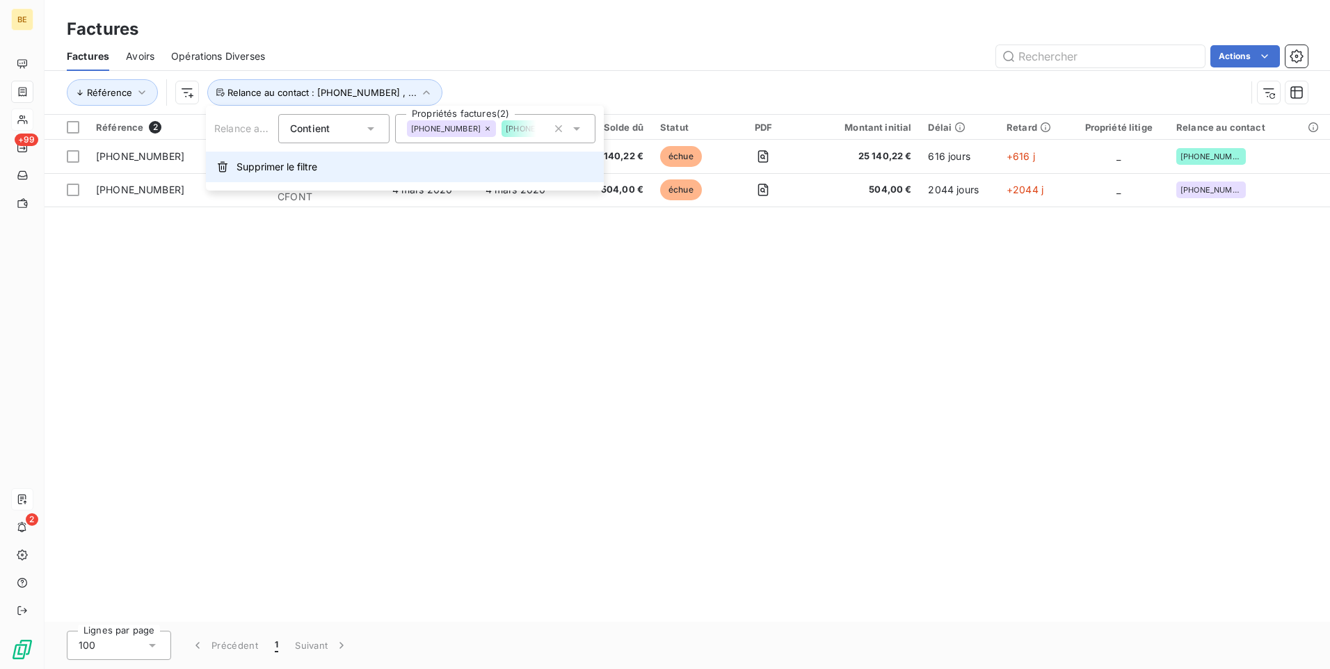
click at [267, 166] on span "Supprimer le filtre" at bounding box center [277, 167] width 81 height 14
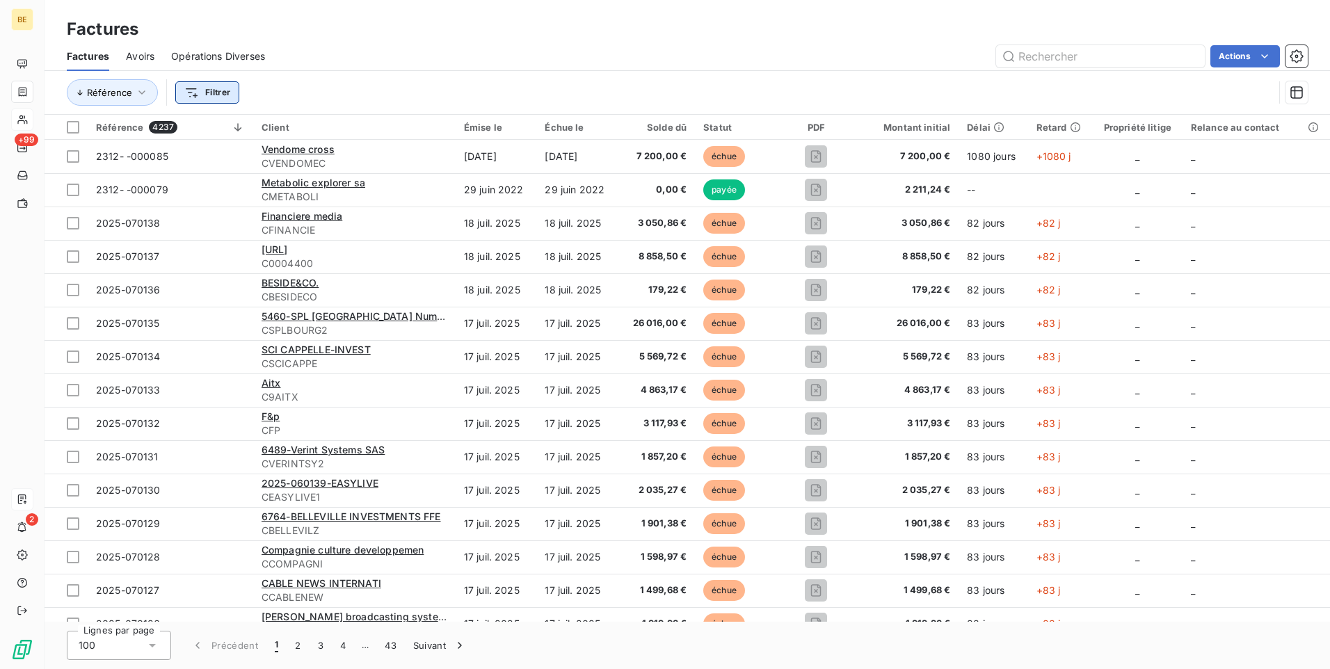
click at [207, 96] on html "BE +99 2 Factures Factures Avoirs Opérations Diverses Actions Référence Filtrer…" at bounding box center [665, 334] width 1330 height 669
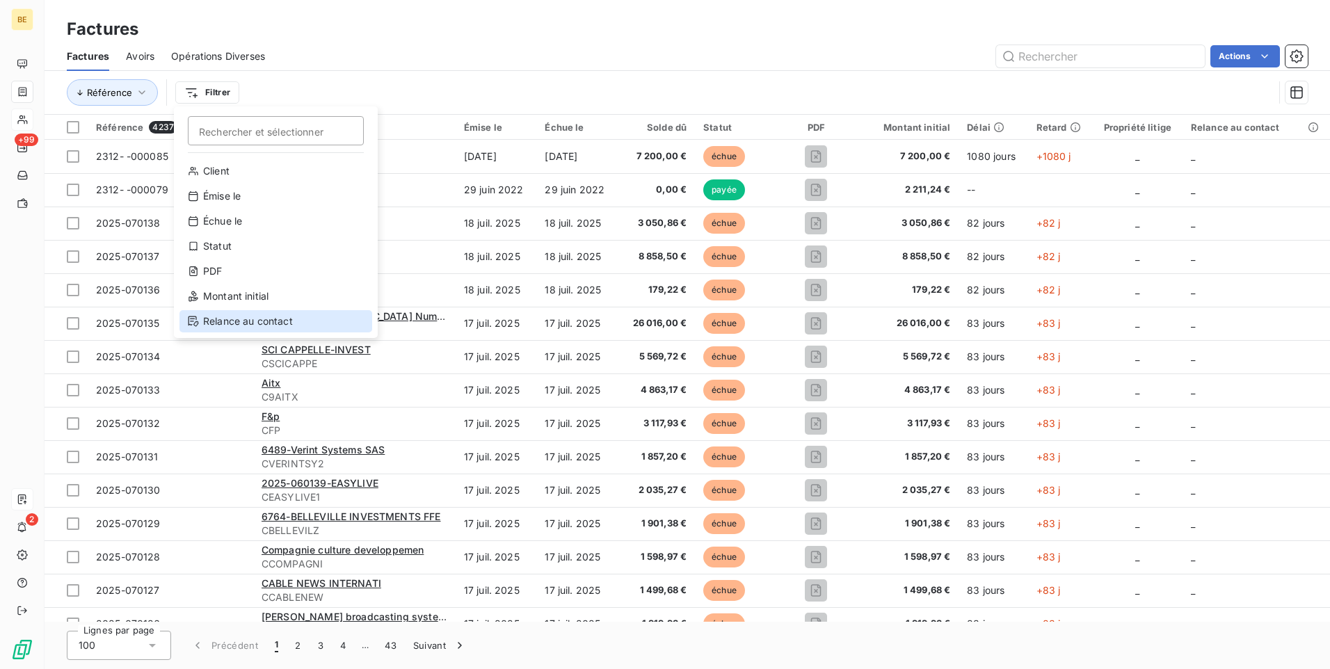
click at [254, 321] on div "Relance au contact" at bounding box center [275, 321] width 193 height 22
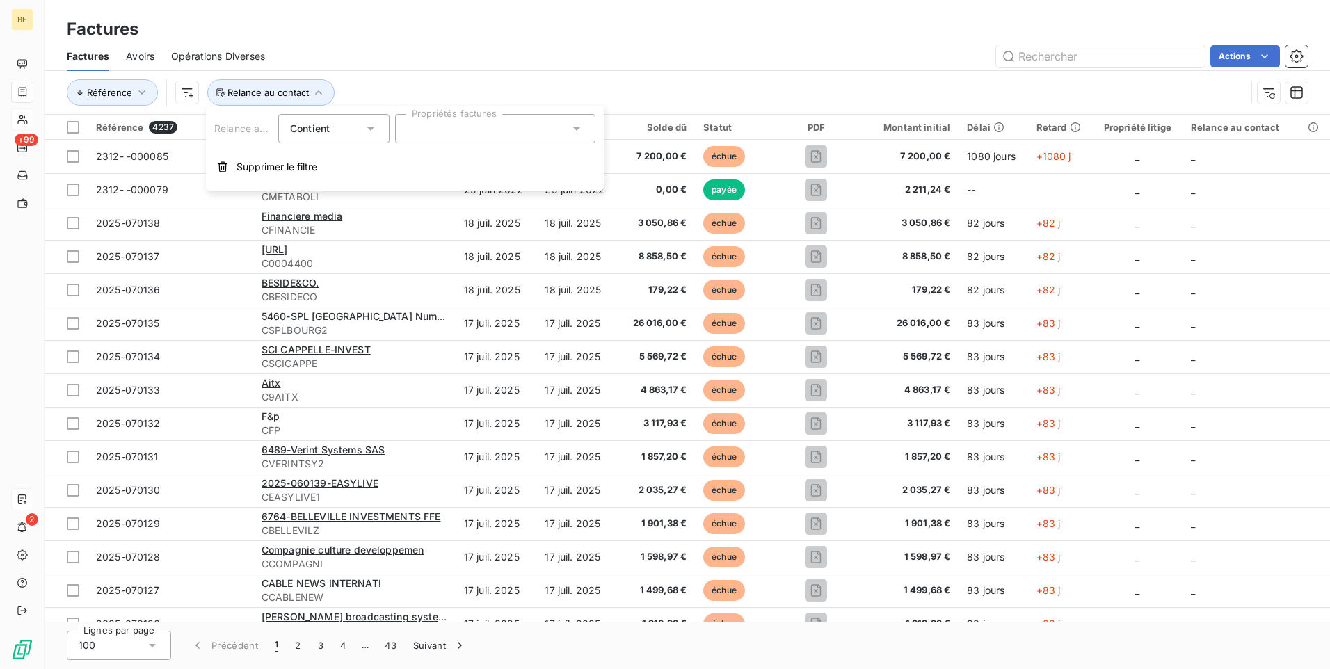
click at [451, 131] on div at bounding box center [495, 128] width 200 height 29
type input "[PHONE_NUMBER]"
click at [470, 161] on span "[PHONE_NUMBER]" at bounding box center [464, 163] width 70 height 8
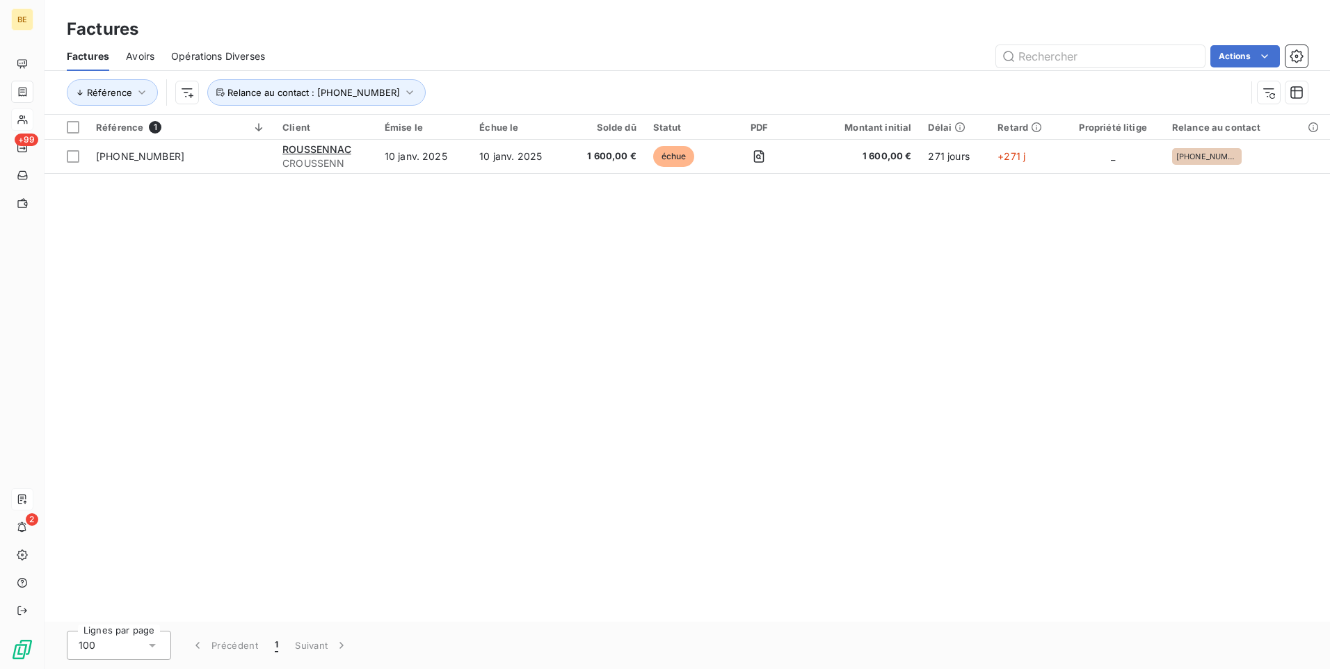
click at [432, 304] on div "Référence 1 Client Émise le Échue le Solde dû Statut PDF Montant initial Délai …" at bounding box center [688, 368] width 1286 height 507
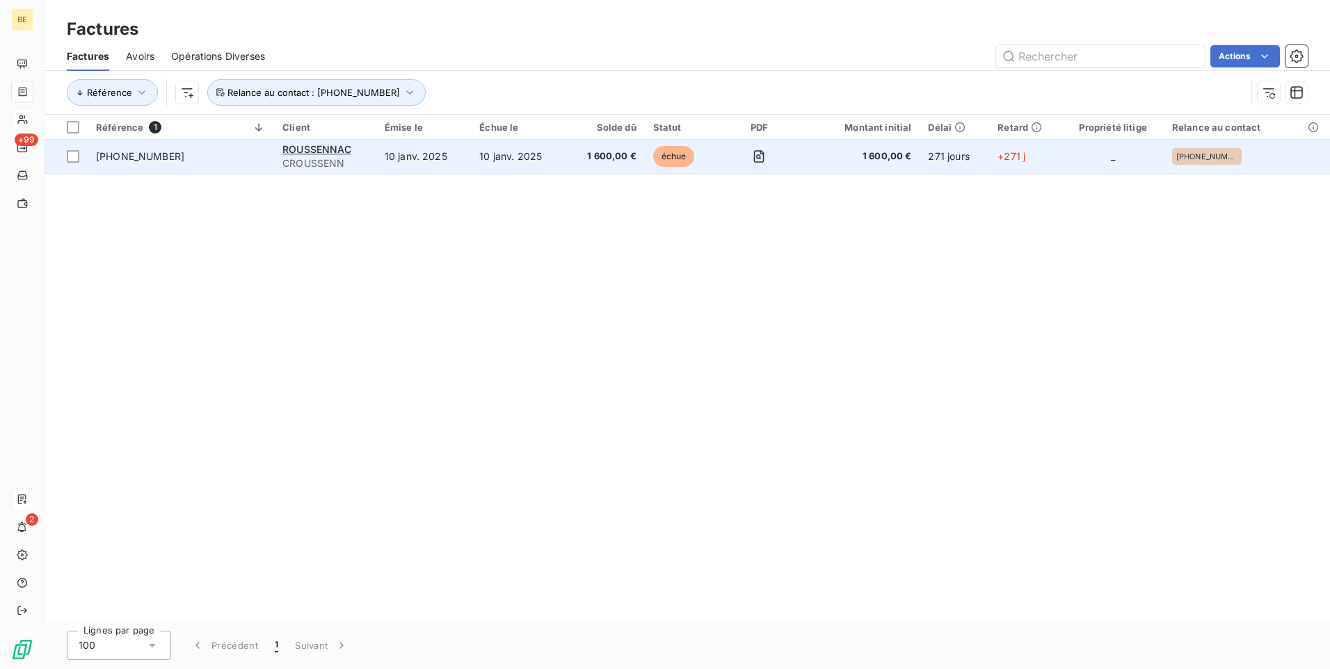
click at [518, 159] on td "10 janv. 2025" at bounding box center [518, 156] width 95 height 33
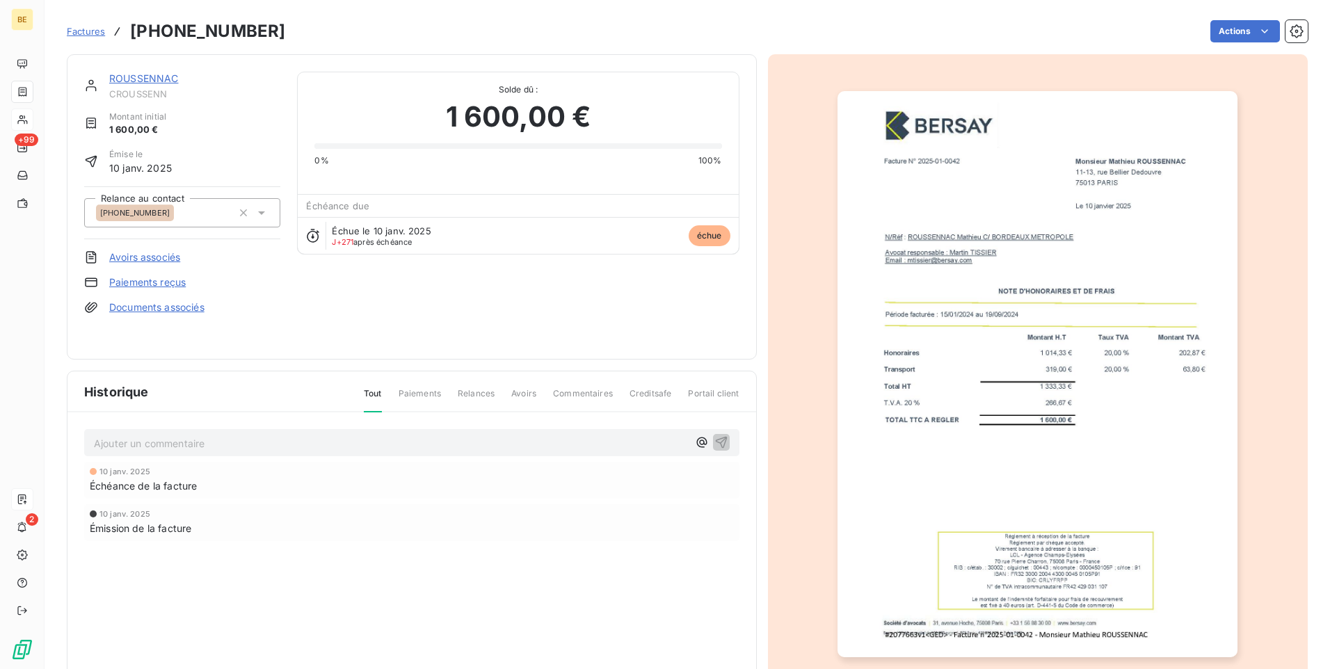
click at [147, 79] on link "ROUSSENNAC" at bounding box center [144, 78] width 70 height 12
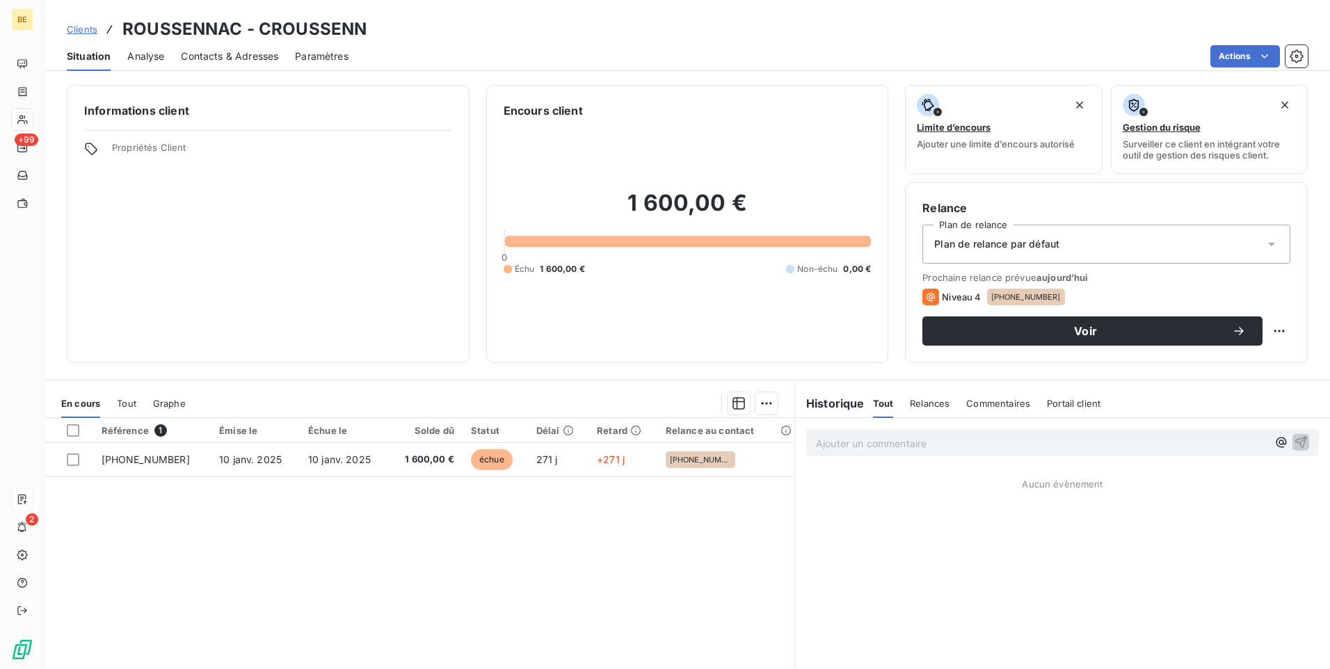
click at [253, 53] on span "Contacts & Adresses" at bounding box center [229, 56] width 97 height 14
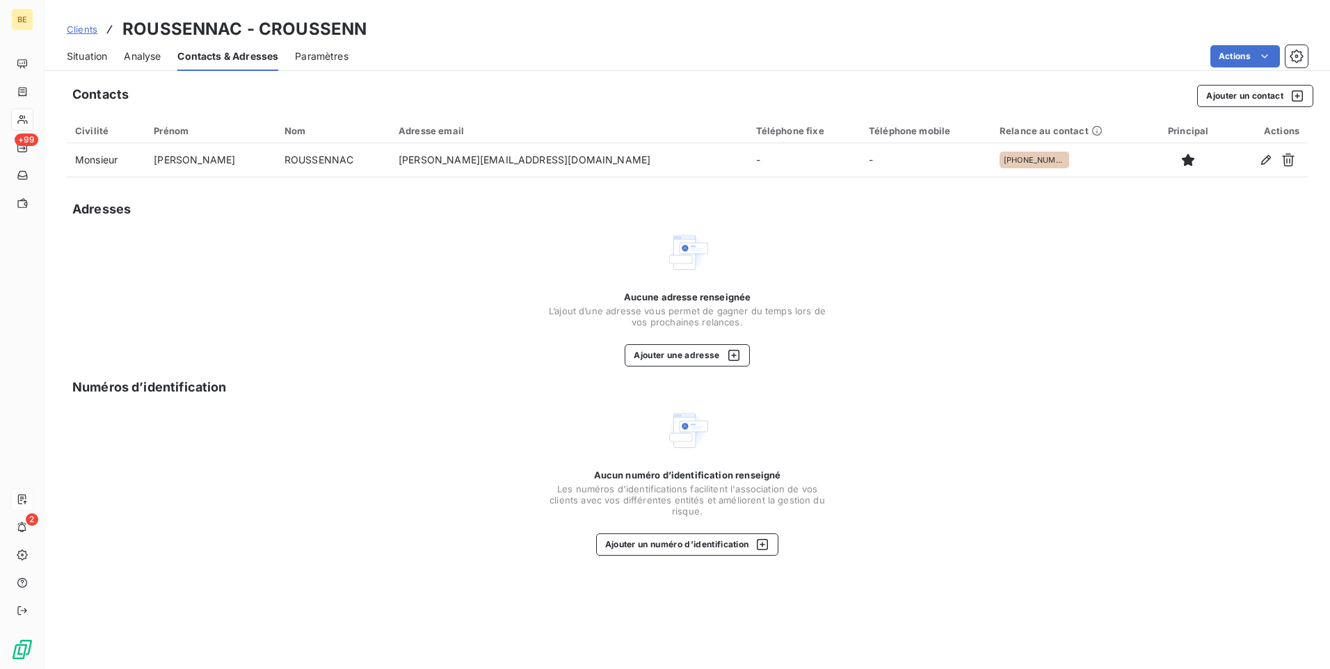
click at [96, 57] on span "Situation" at bounding box center [87, 56] width 40 height 14
